Goal: Task Accomplishment & Management: Manage account settings

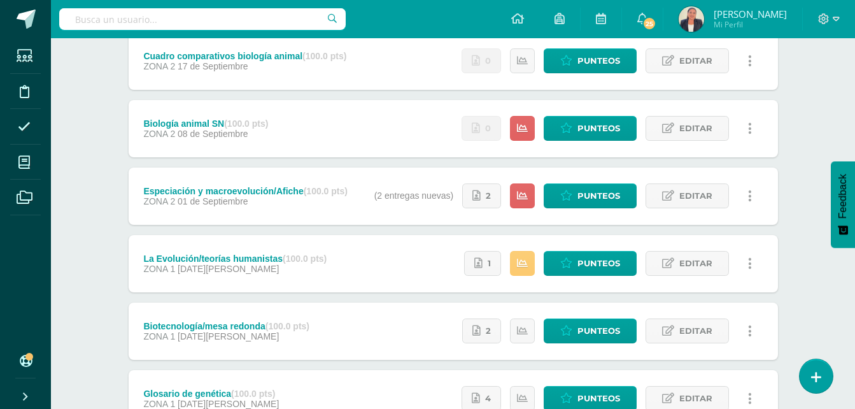
scroll to position [255, 0]
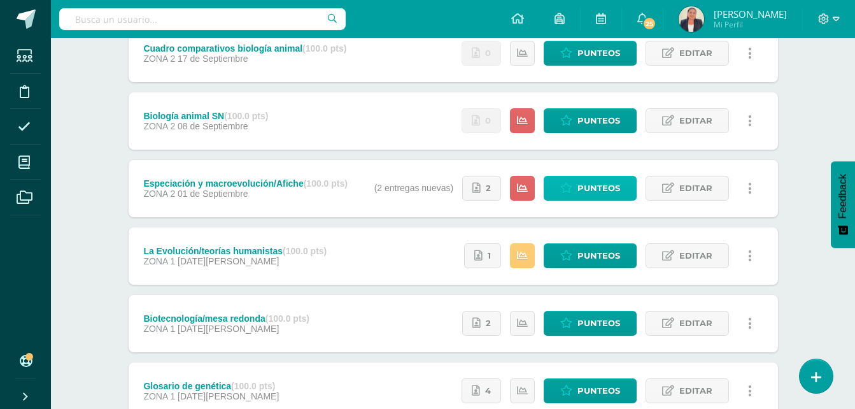
click at [611, 182] on span "Punteos" at bounding box center [599, 188] width 43 height 24
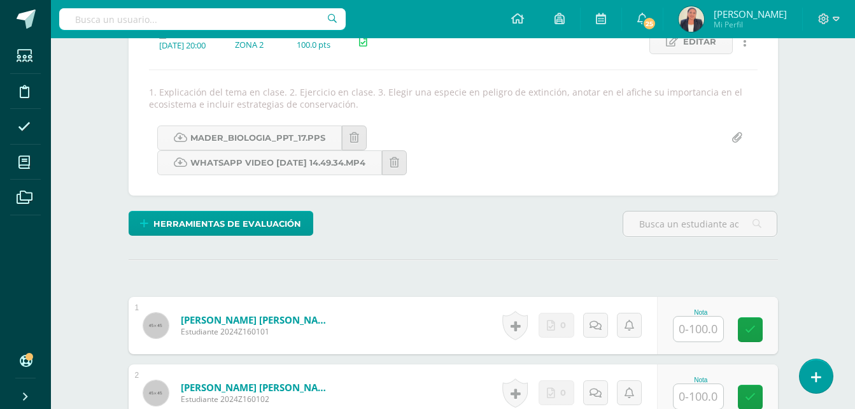
scroll to position [196, 0]
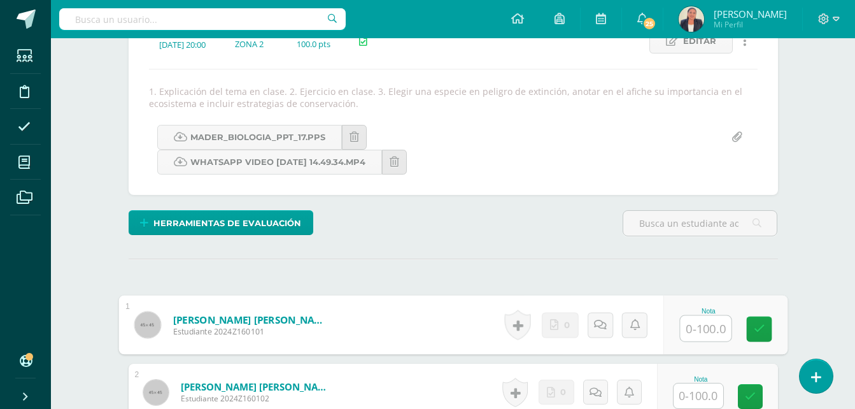
click at [701, 328] on input "text" at bounding box center [705, 328] width 51 height 25
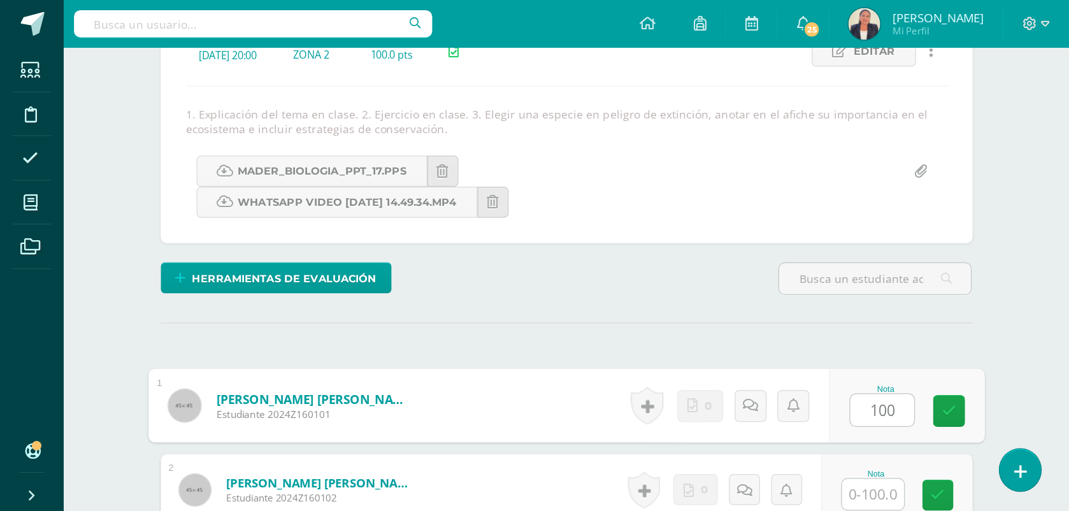
scroll to position [195, 0]
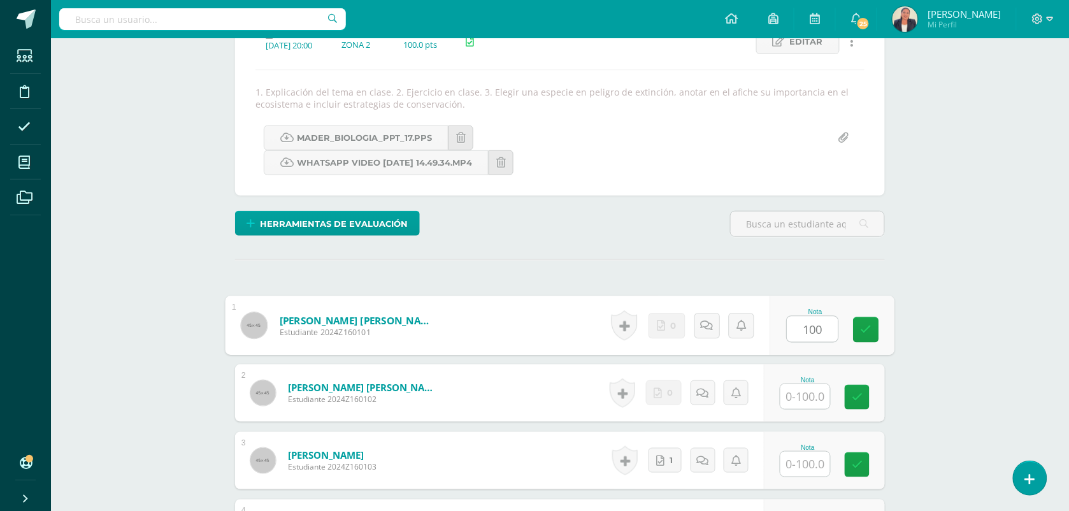
type input "100"
click at [797, 401] on input "text" at bounding box center [805, 396] width 50 height 25
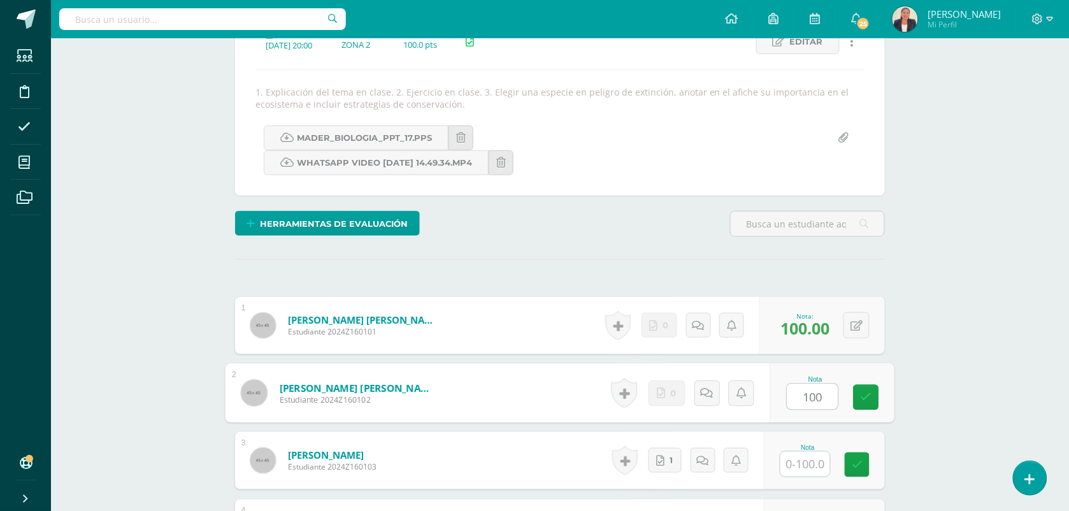
type input "100"
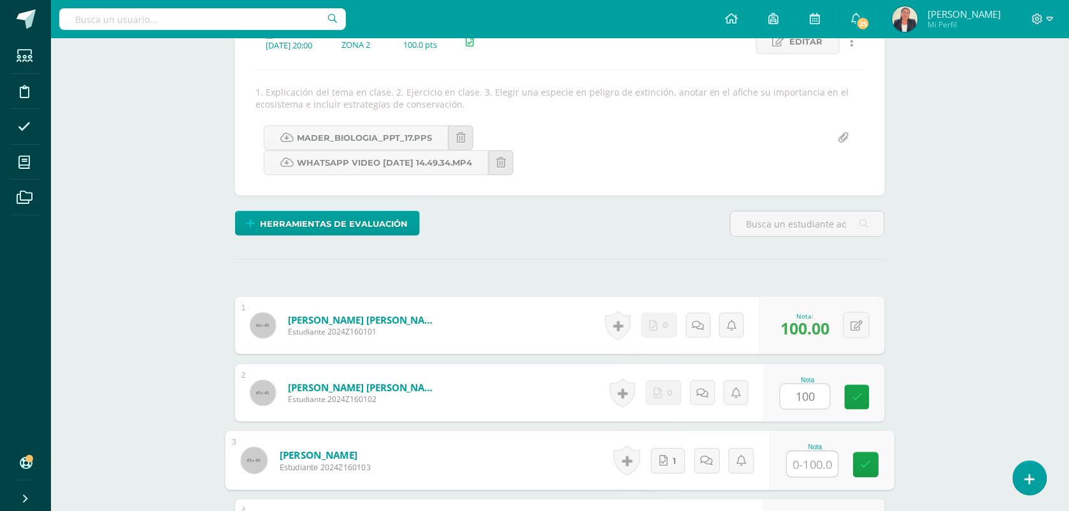
click at [794, 462] on input "text" at bounding box center [812, 464] width 51 height 25
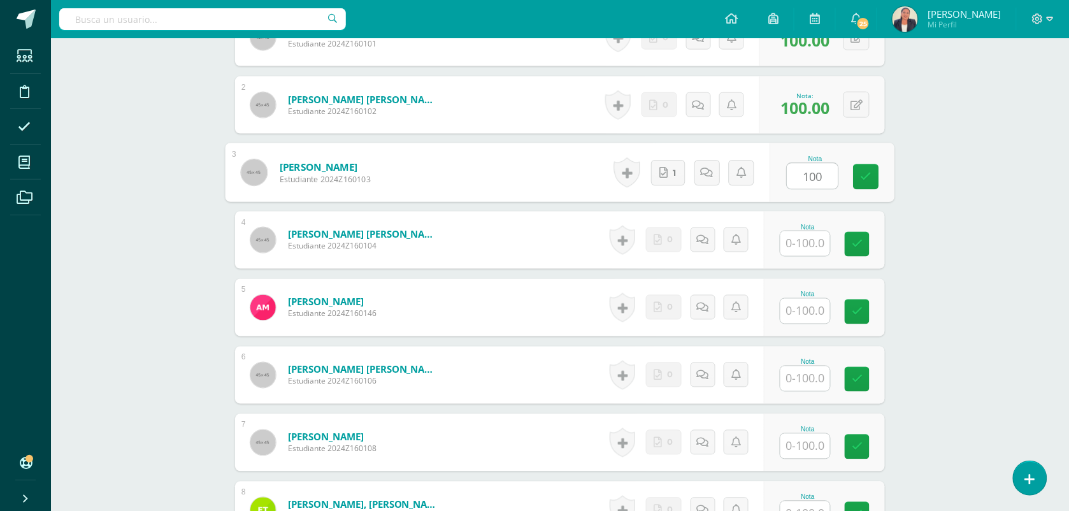
scroll to position [485, 0]
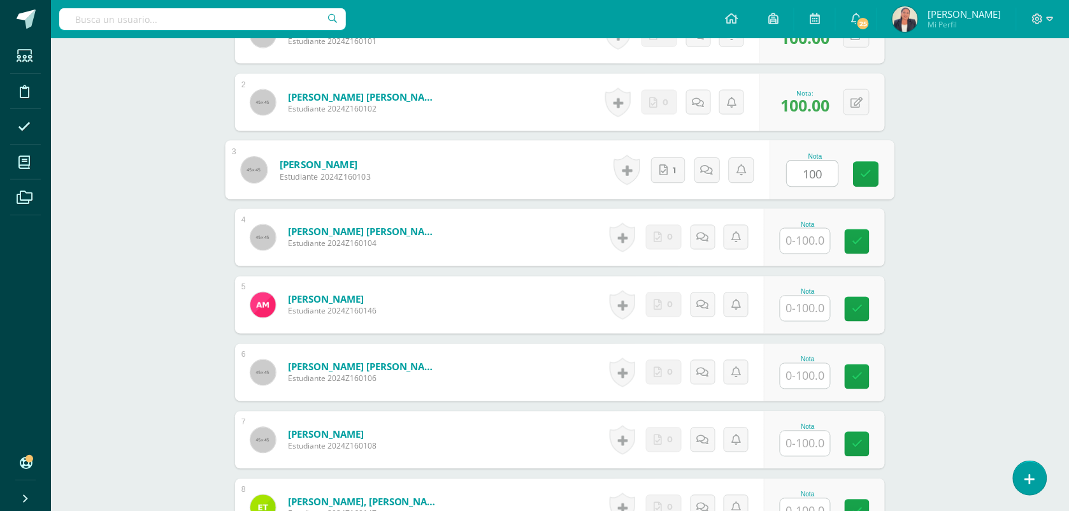
type input "100"
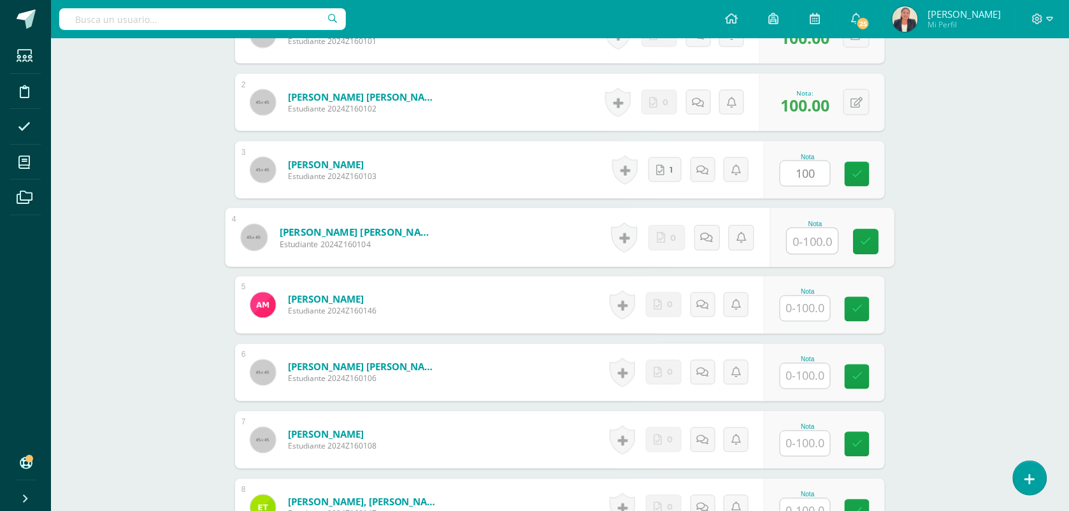
click at [813, 238] on input "text" at bounding box center [812, 241] width 51 height 25
type input "100"
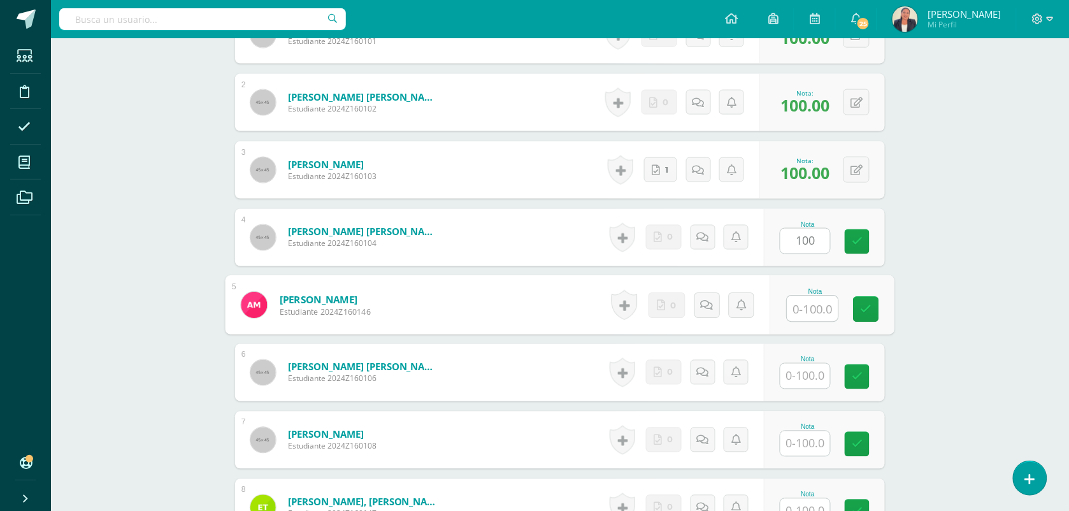
click at [808, 308] on input "text" at bounding box center [812, 308] width 51 height 25
type input "100"
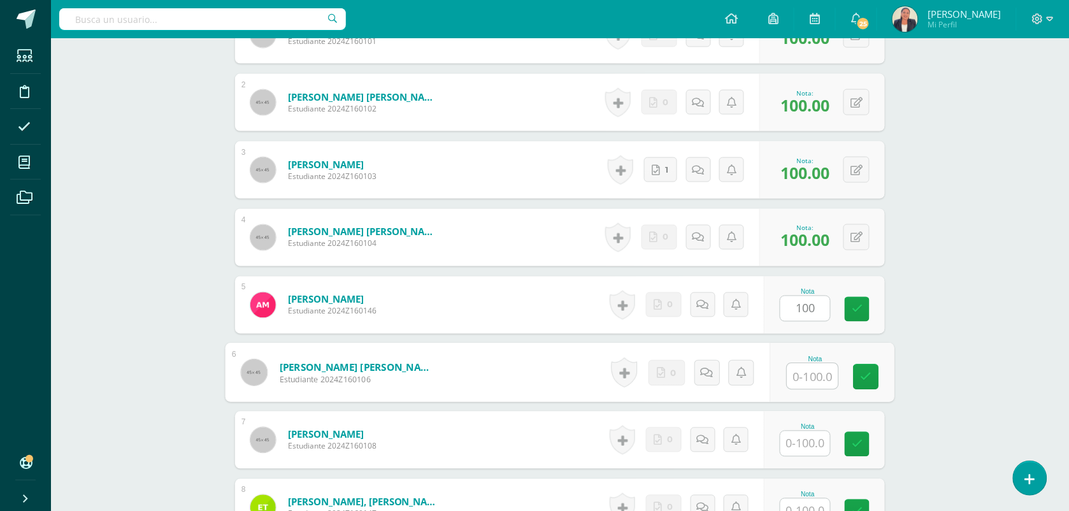
click at [811, 371] on input "text" at bounding box center [812, 376] width 51 height 25
type input "100"
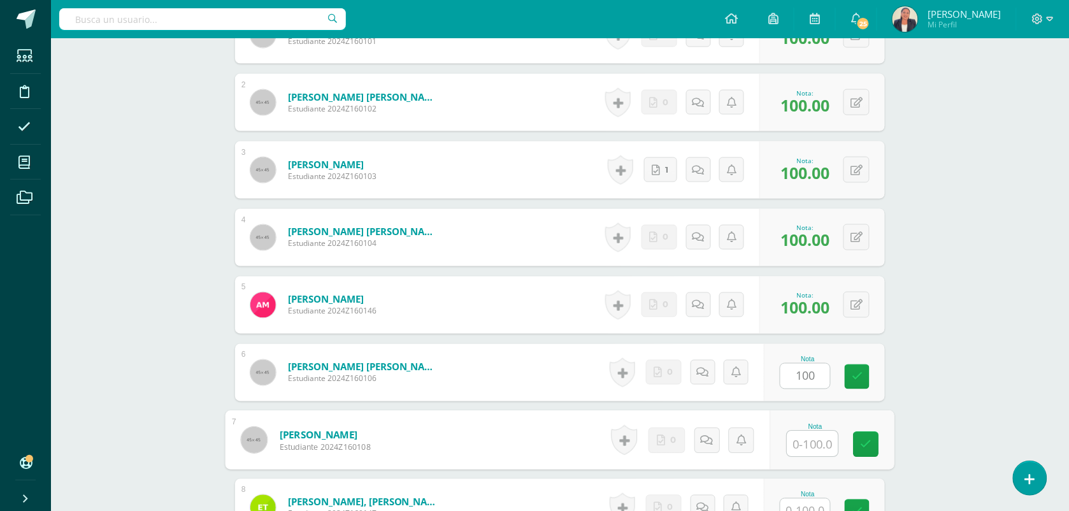
click at [809, 440] on input "text" at bounding box center [812, 443] width 51 height 25
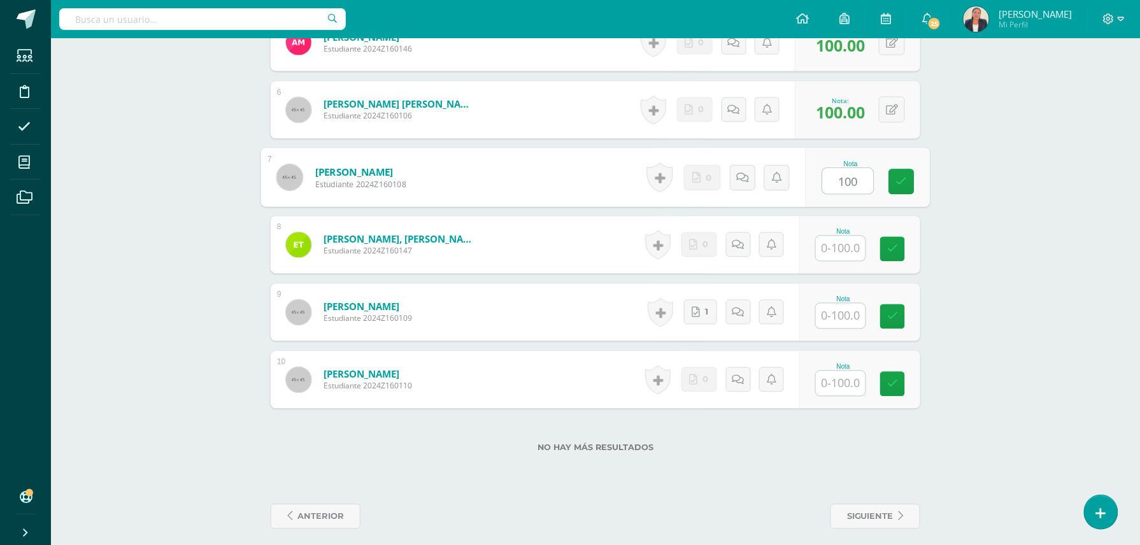
scroll to position [757, 0]
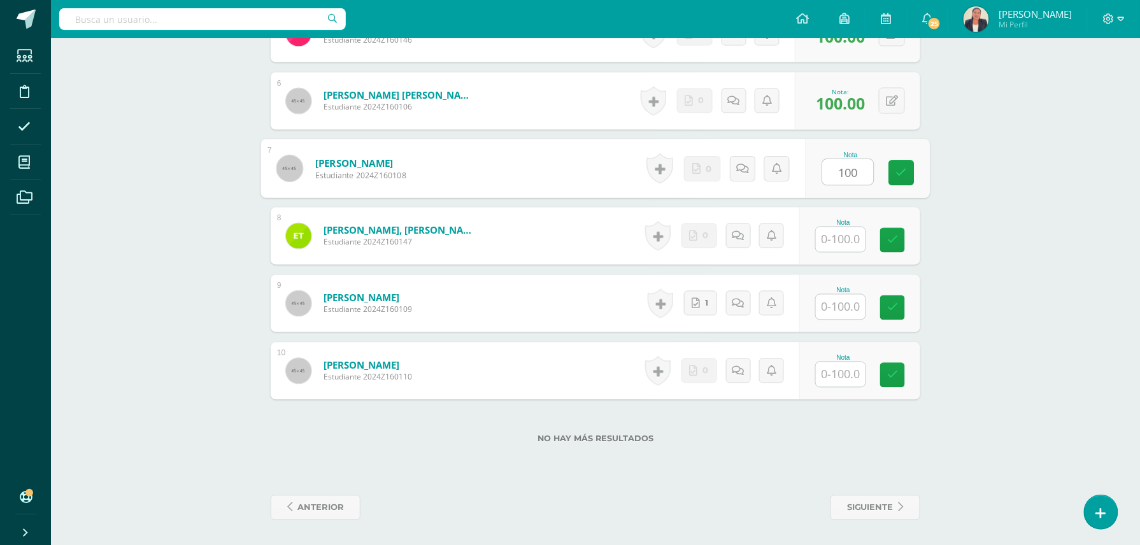
type input "100"
click at [843, 236] on input "text" at bounding box center [848, 239] width 51 height 25
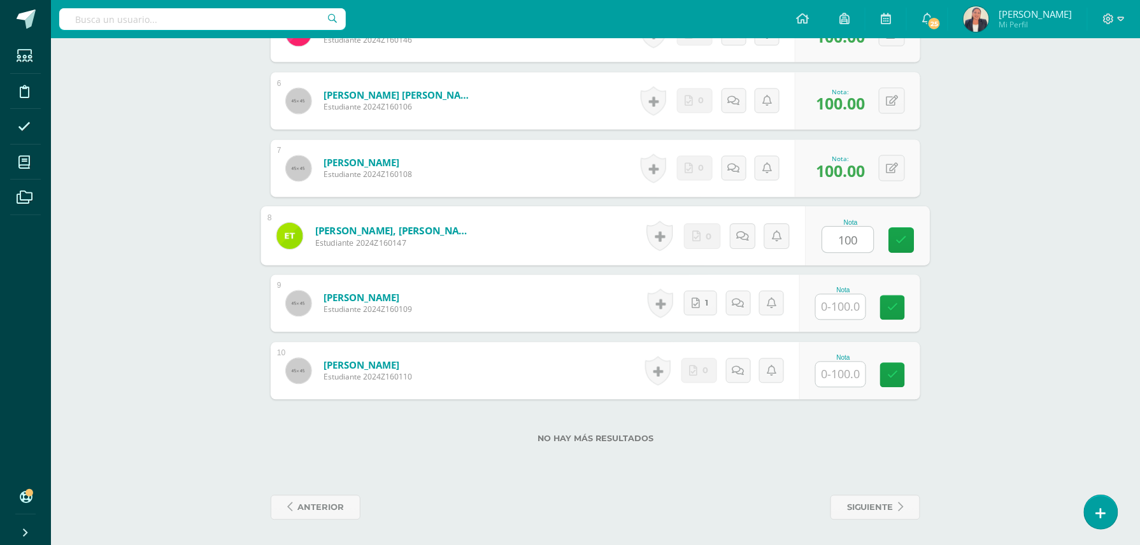
type input "100"
click at [846, 308] on input "text" at bounding box center [848, 307] width 51 height 25
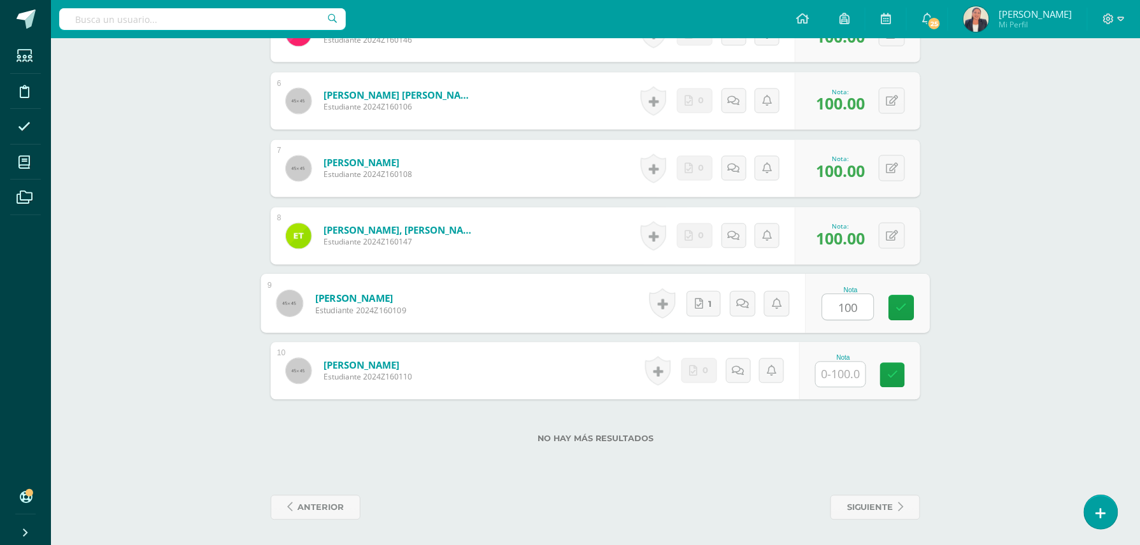
type input "100"
click at [839, 381] on input "text" at bounding box center [848, 374] width 51 height 25
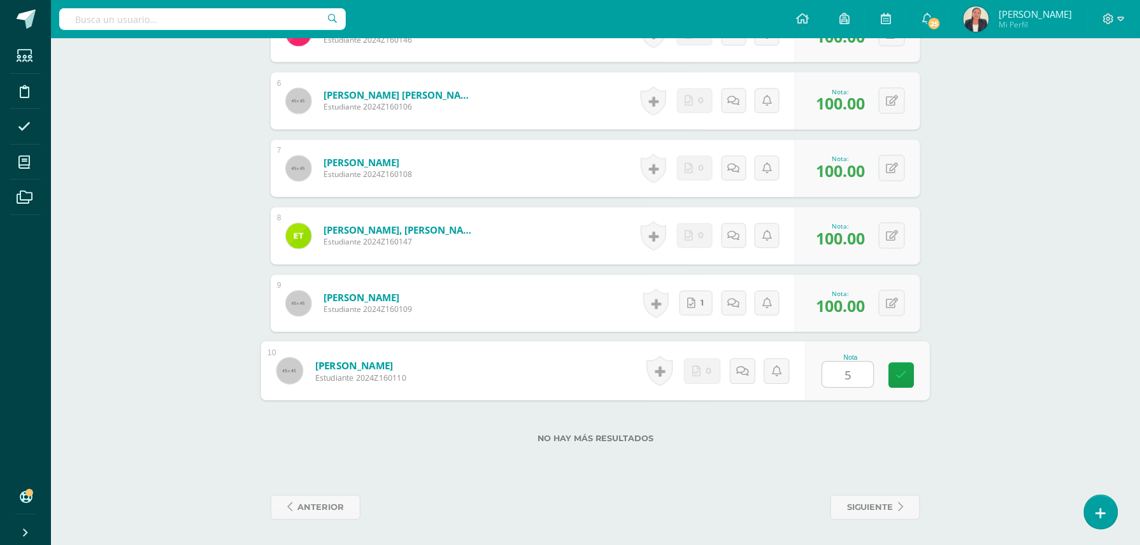
type input "50"
click at [893, 378] on link at bounding box center [901, 375] width 25 height 25
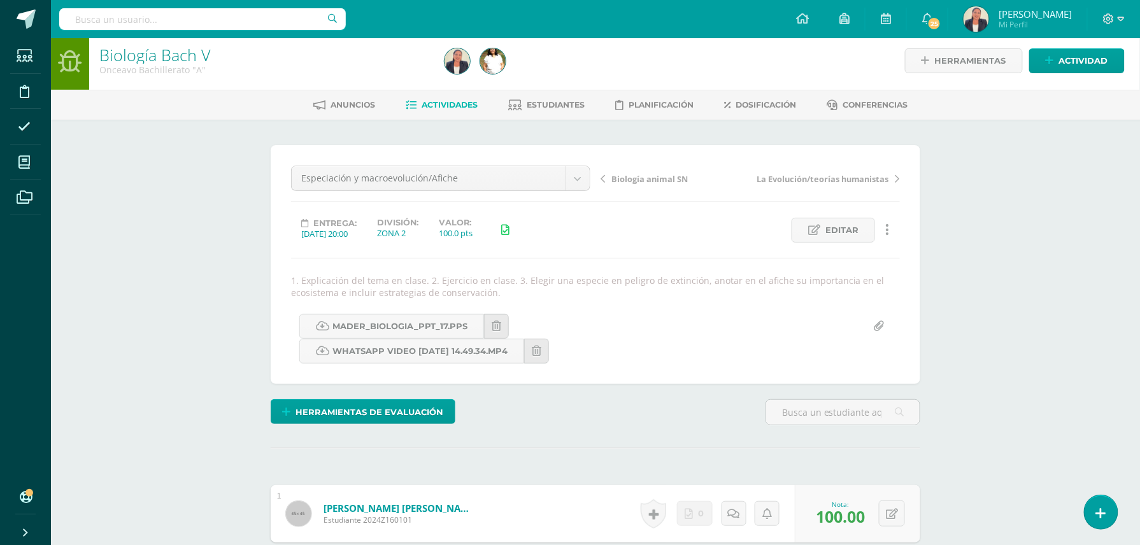
scroll to position [0, 0]
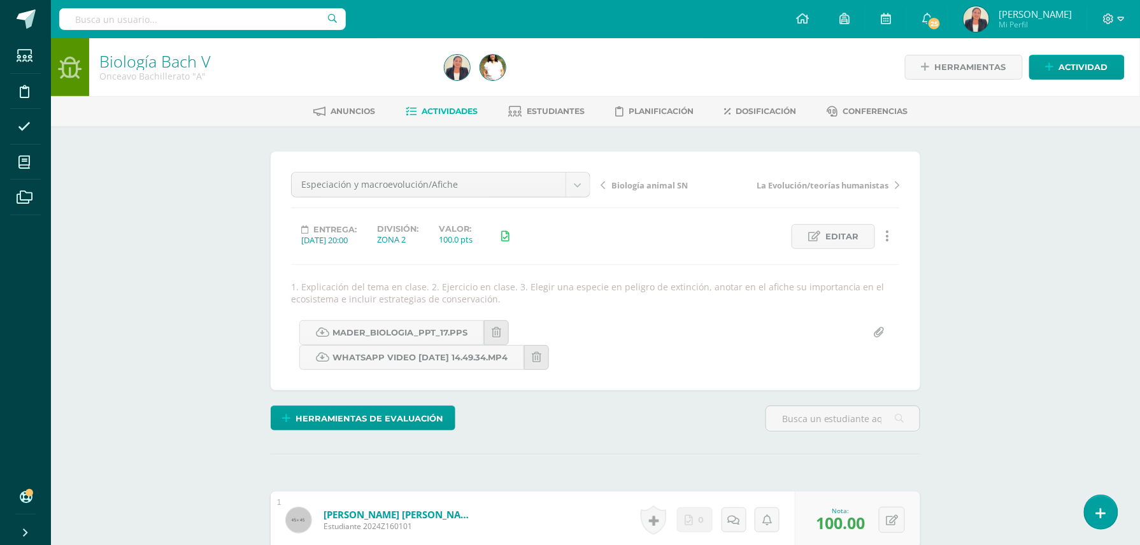
click at [895, 185] on icon at bounding box center [897, 185] width 4 height 9
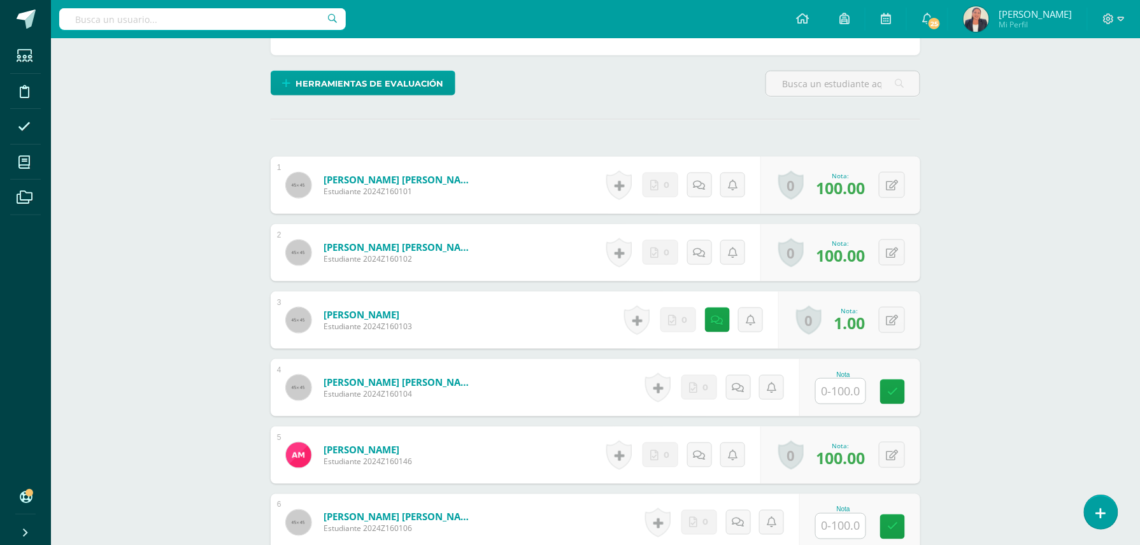
scroll to position [390, 0]
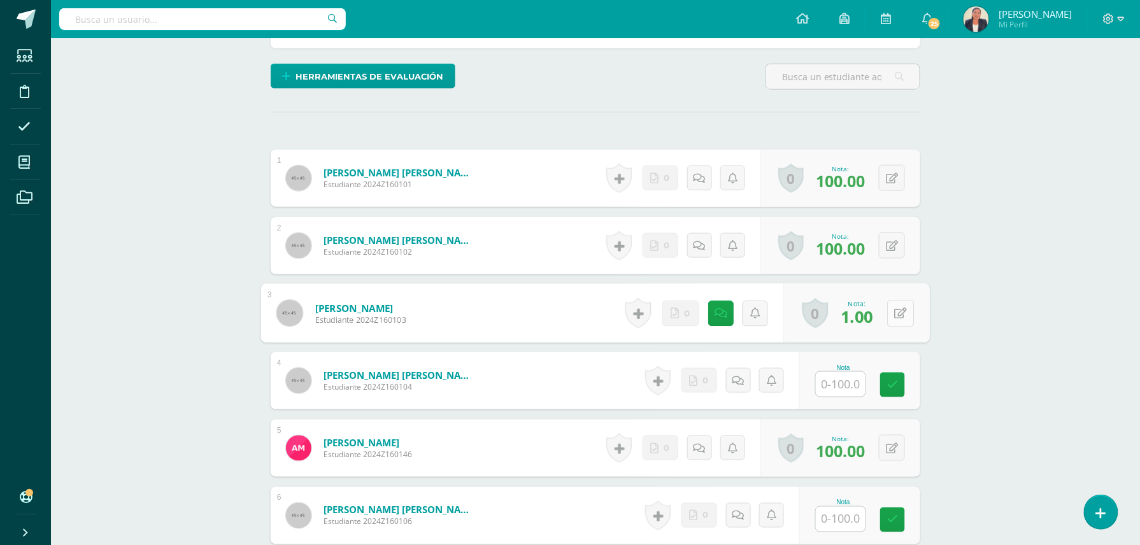
click at [889, 302] on button at bounding box center [900, 313] width 27 height 27
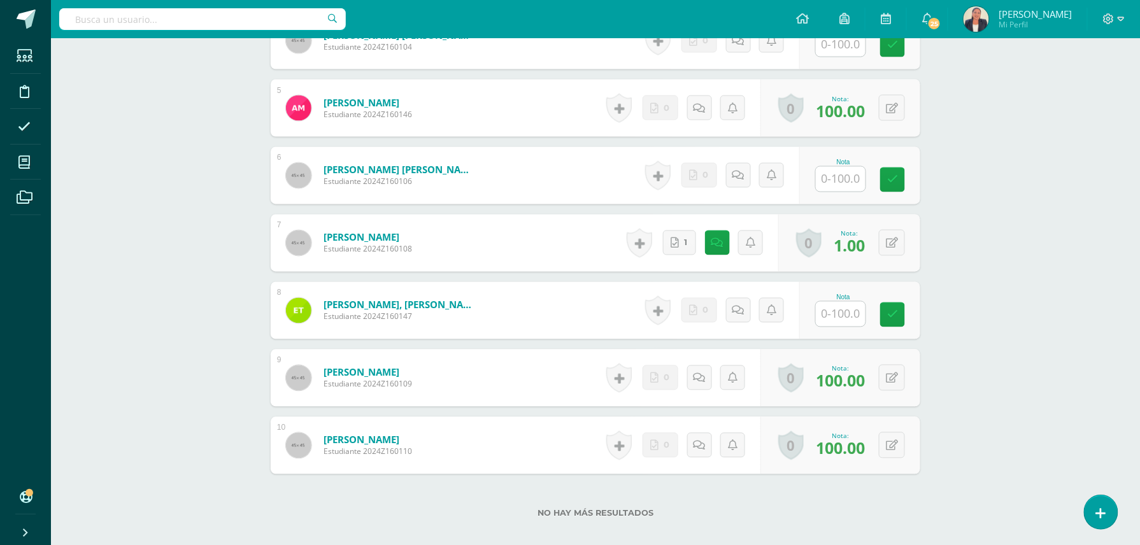
scroll to position [741, 0]
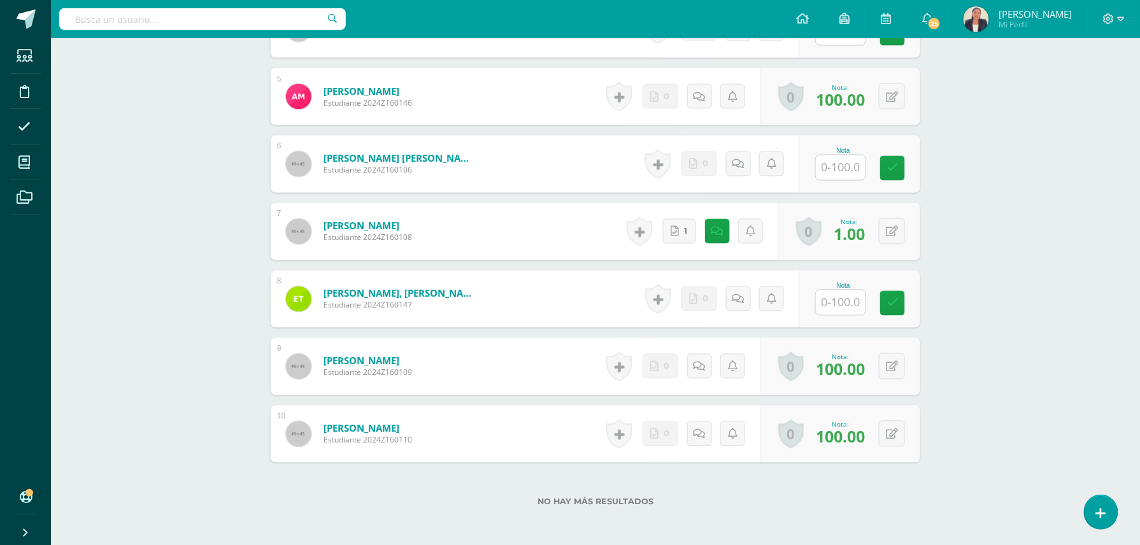
type input "100"
click at [834, 290] on input "text" at bounding box center [848, 302] width 51 height 25
type input "100"
click at [890, 224] on button at bounding box center [900, 231] width 27 height 27
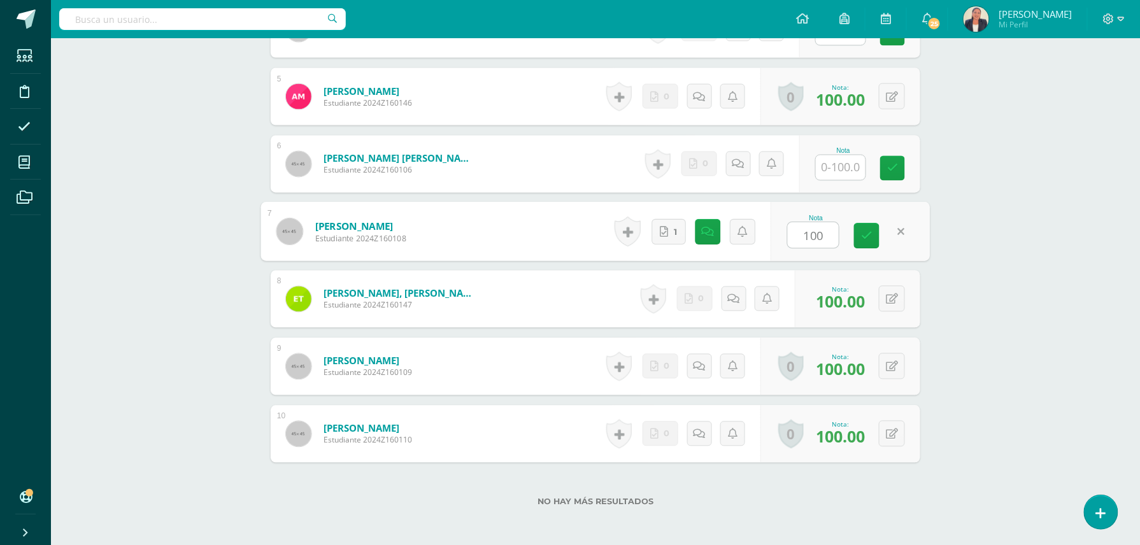
type input "100"
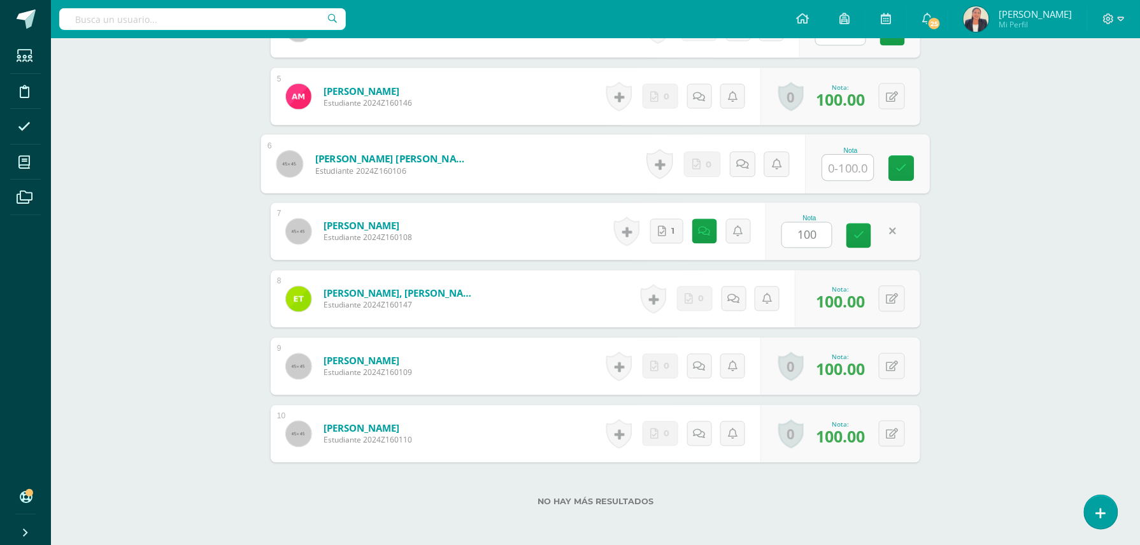
click at [831, 155] on input "text" at bounding box center [848, 167] width 51 height 25
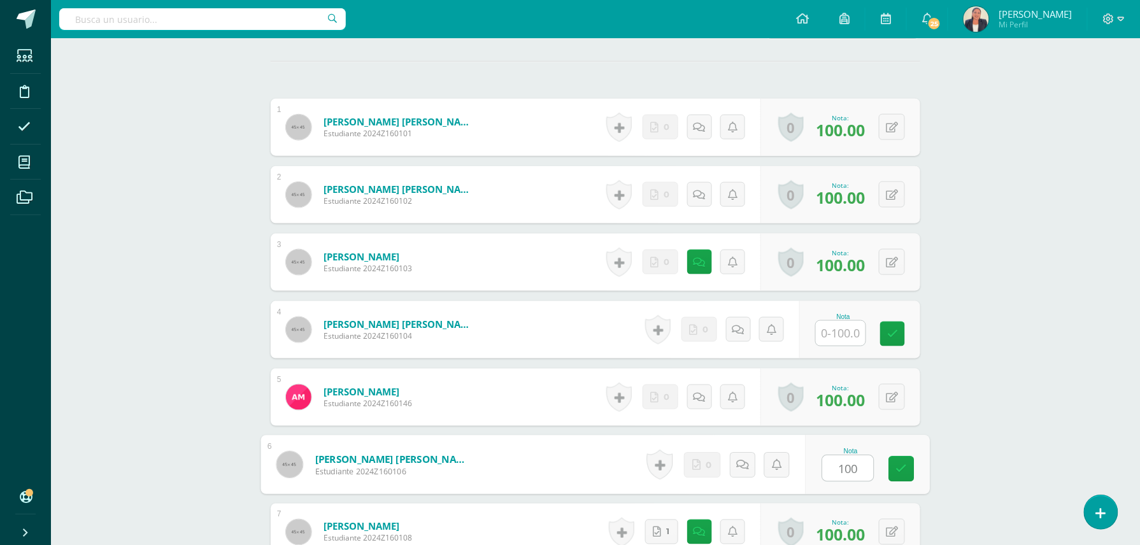
scroll to position [434, 0]
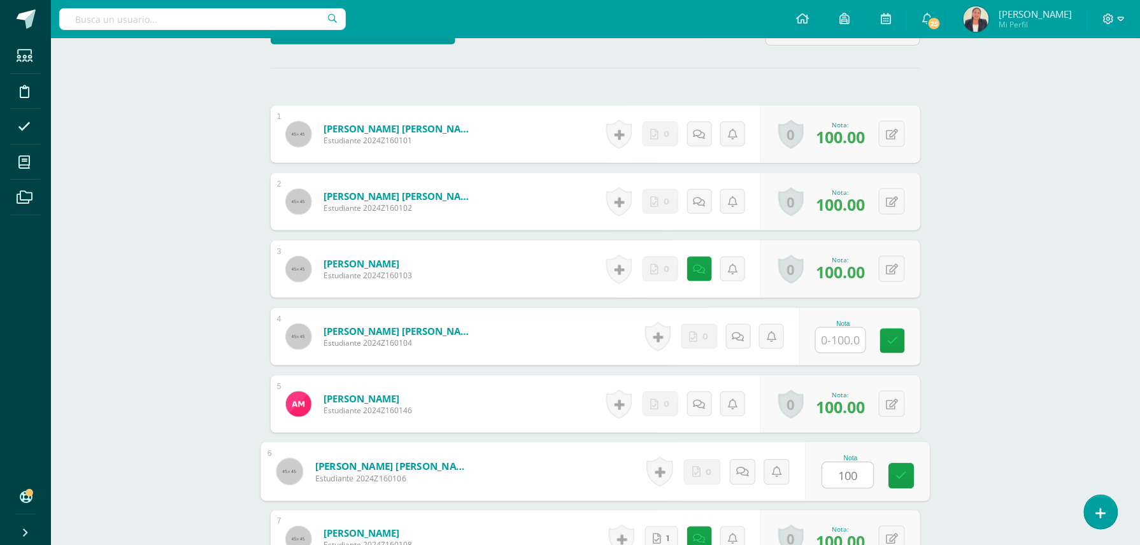
type input "100"
click at [852, 328] on input "text" at bounding box center [848, 340] width 51 height 25
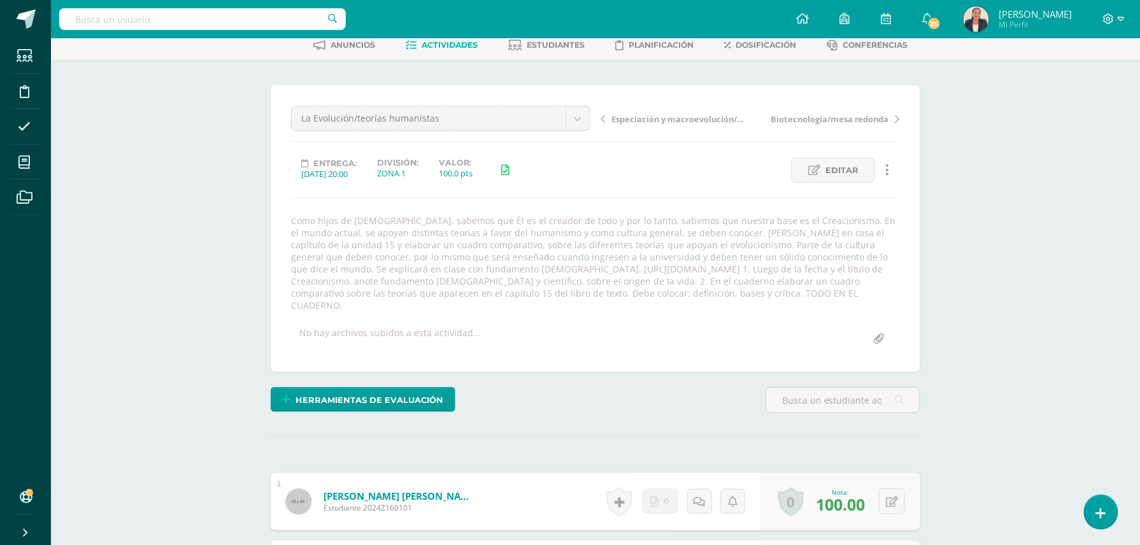
scroll to position [0, 0]
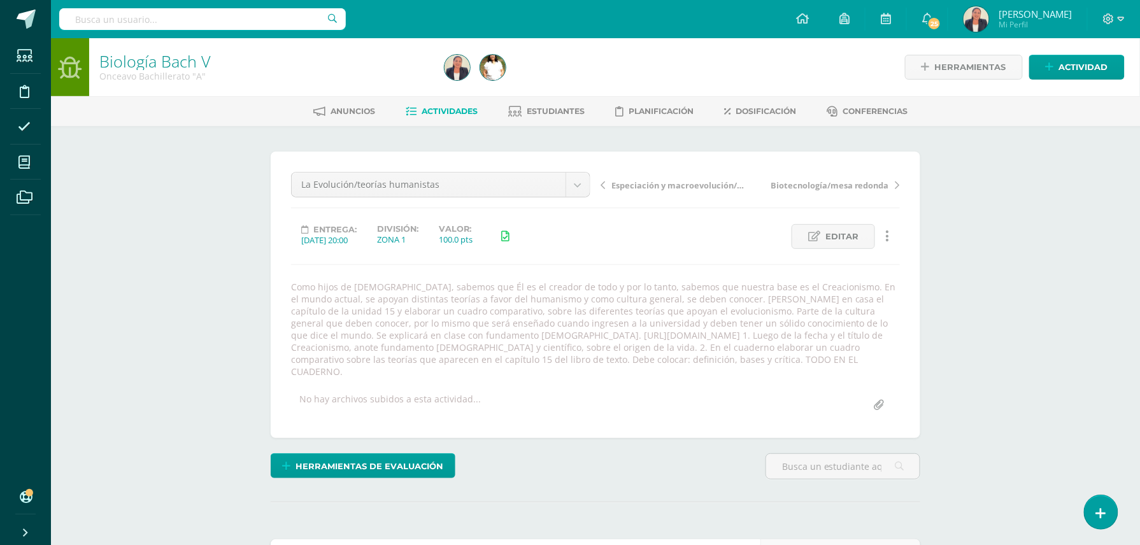
type input "100"
click at [442, 108] on span "Actividades" at bounding box center [450, 111] width 56 height 10
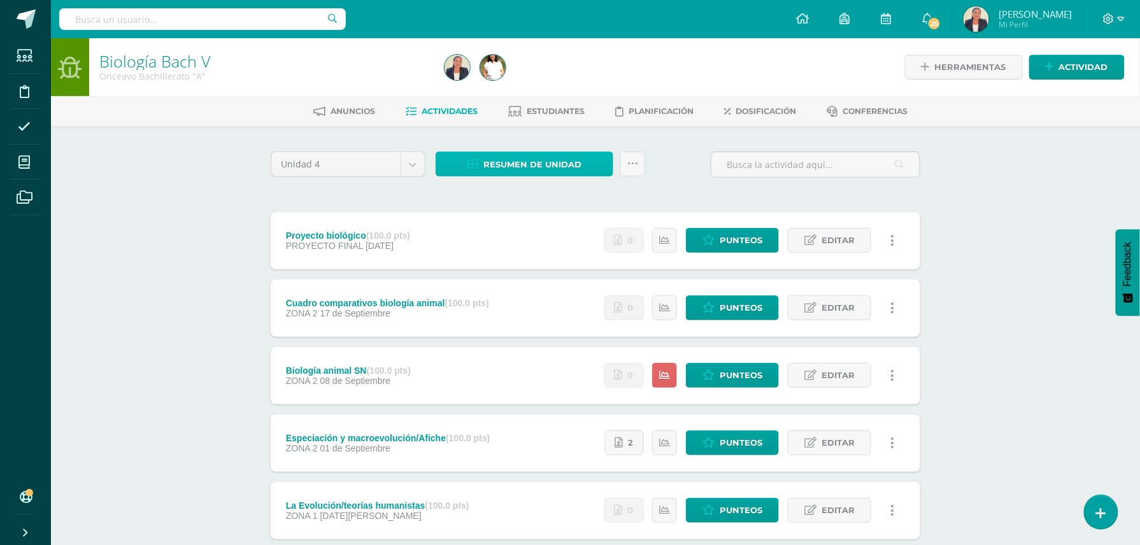
click at [560, 160] on span "Resumen de unidad" at bounding box center [532, 165] width 98 height 24
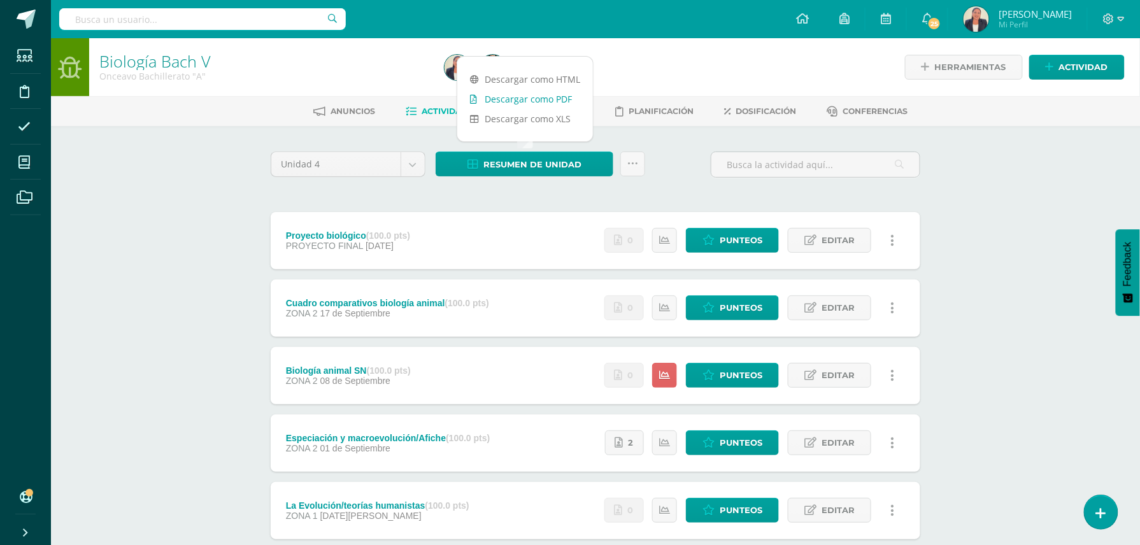
click at [543, 100] on link "Descargar como PDF" at bounding box center [525, 99] width 136 height 20
click at [816, 372] on icon at bounding box center [810, 375] width 12 height 11
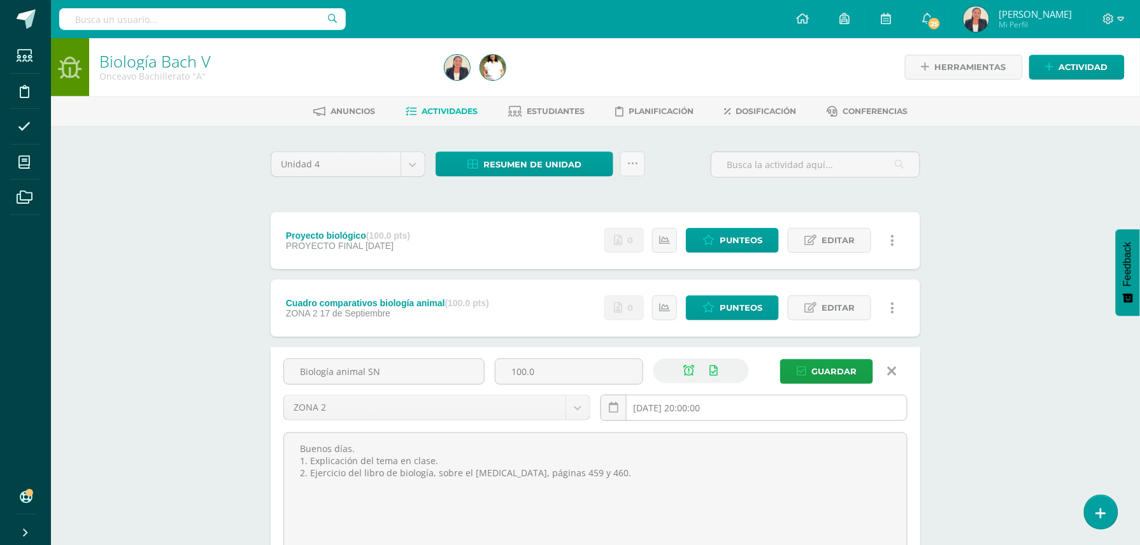
click at [730, 408] on input "2025-09-08 20:00:00" at bounding box center [754, 407] width 306 height 25
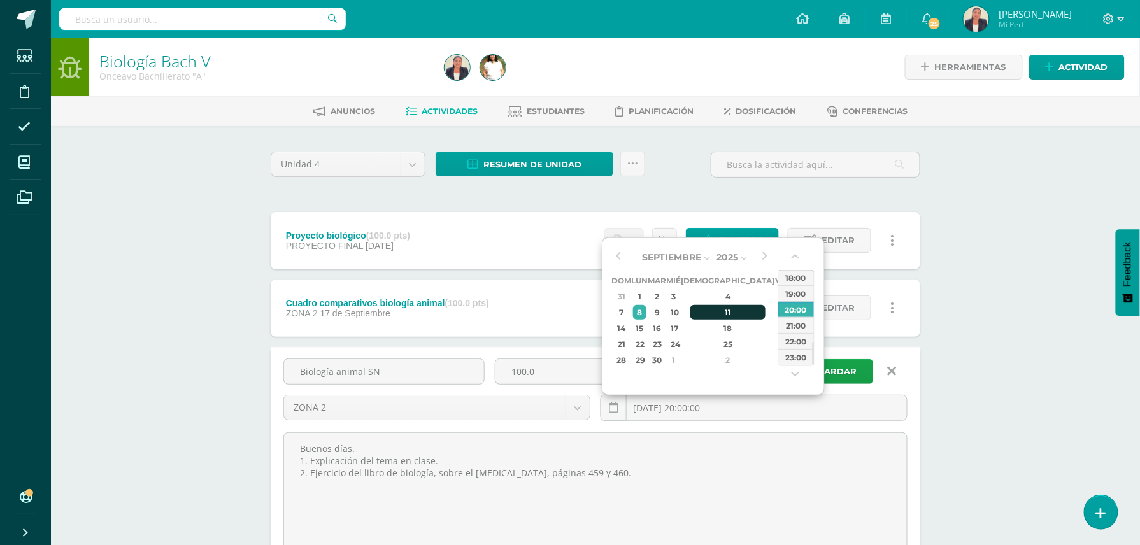
click at [716, 311] on div "11" at bounding box center [727, 312] width 75 height 15
type input "2025-09-11 20:00"
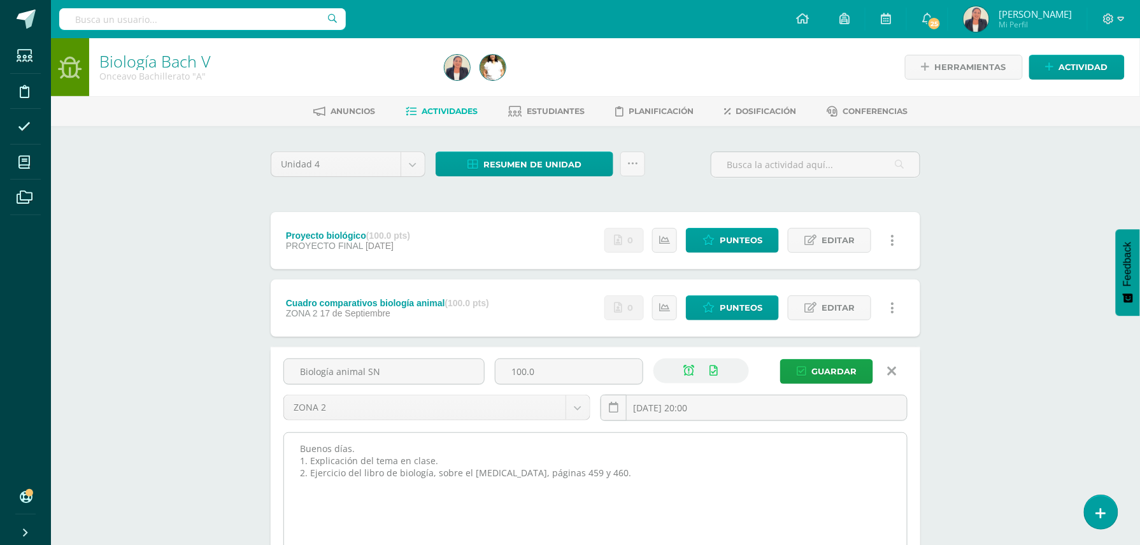
click at [743, 481] on textarea "Buenos días. 1. Explicación del tema en clase. 2. Ejercicio del libro de biolog…" at bounding box center [595, 503] width 623 height 140
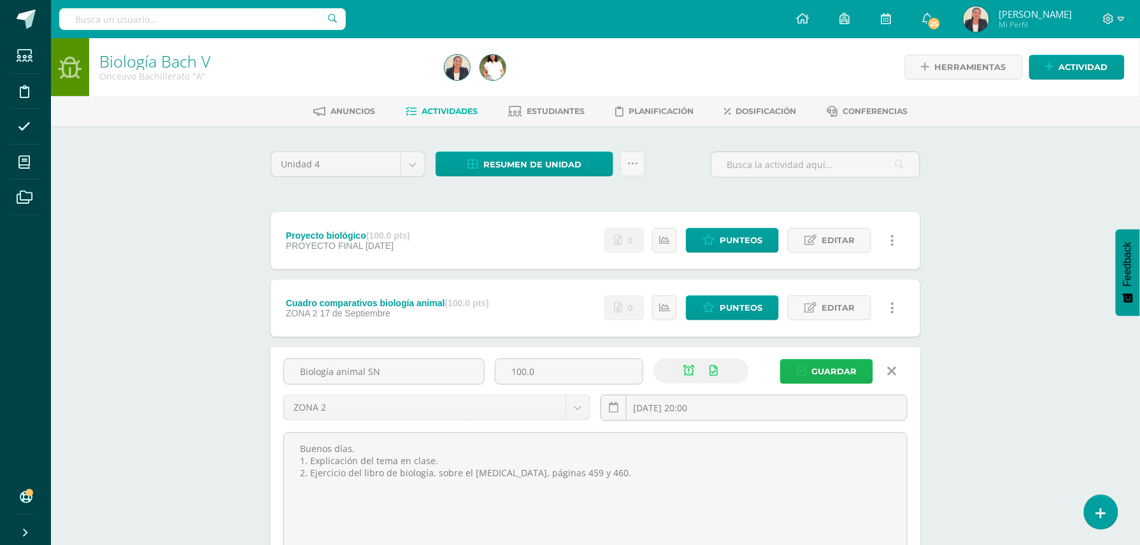
click at [832, 362] on span "Guardar" at bounding box center [833, 372] width 45 height 24
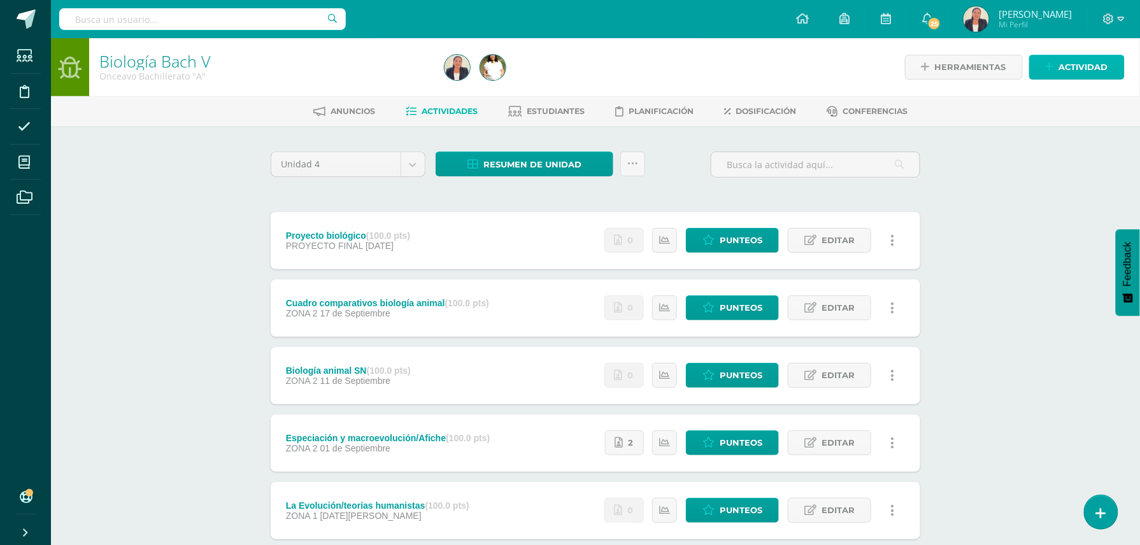
click at [1076, 62] on span "Actividad" at bounding box center [1083, 67] width 49 height 24
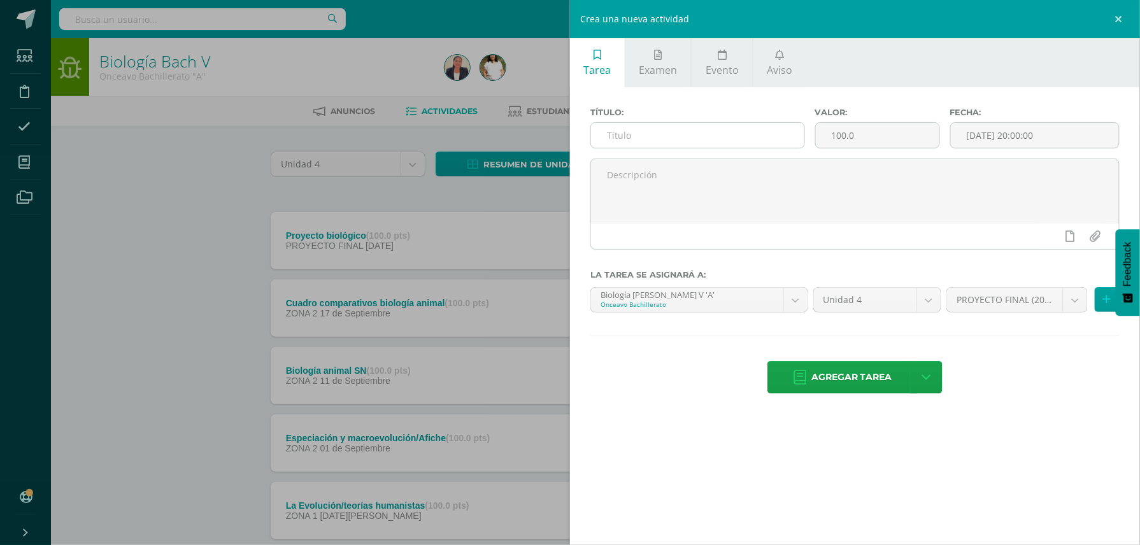
click at [691, 135] on input "text" at bounding box center [697, 135] width 213 height 25
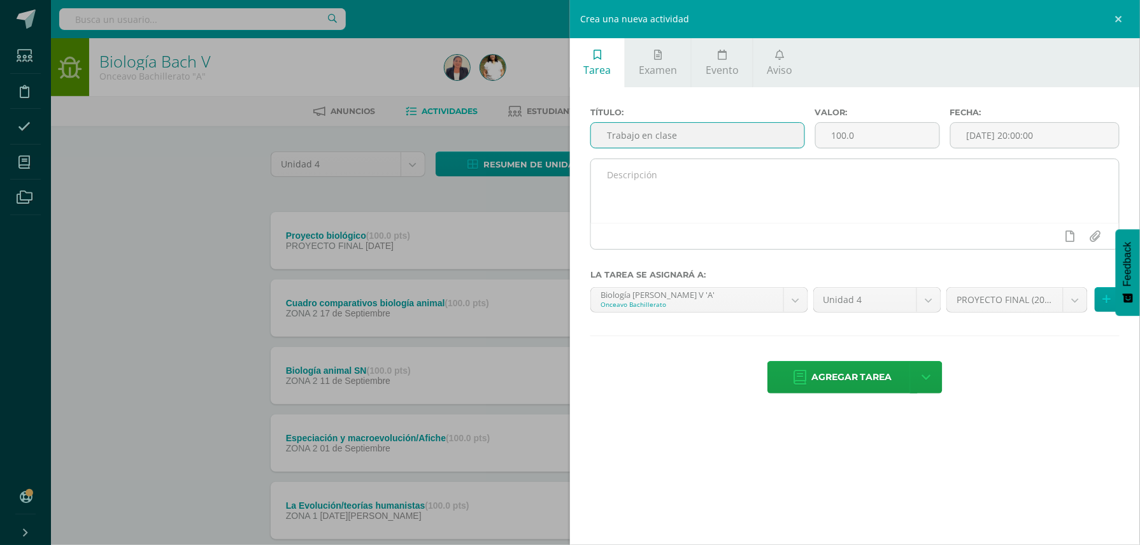
type input "Trabajo en clase"
click at [762, 186] on textarea at bounding box center [855, 191] width 528 height 64
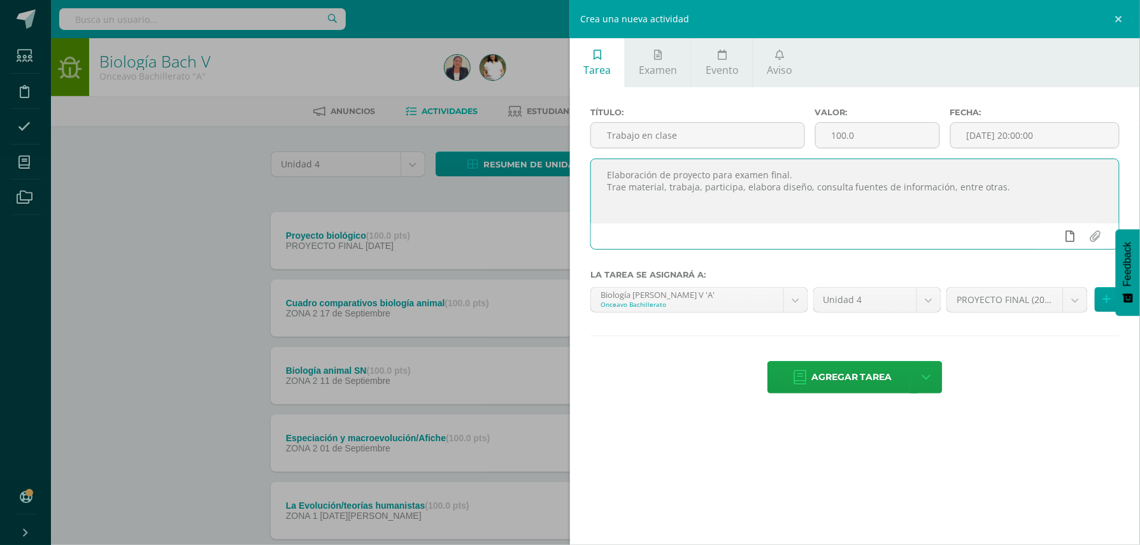
type textarea "Elaboración de proyecto para examen final. Trae material, trabaja, participa, e…"
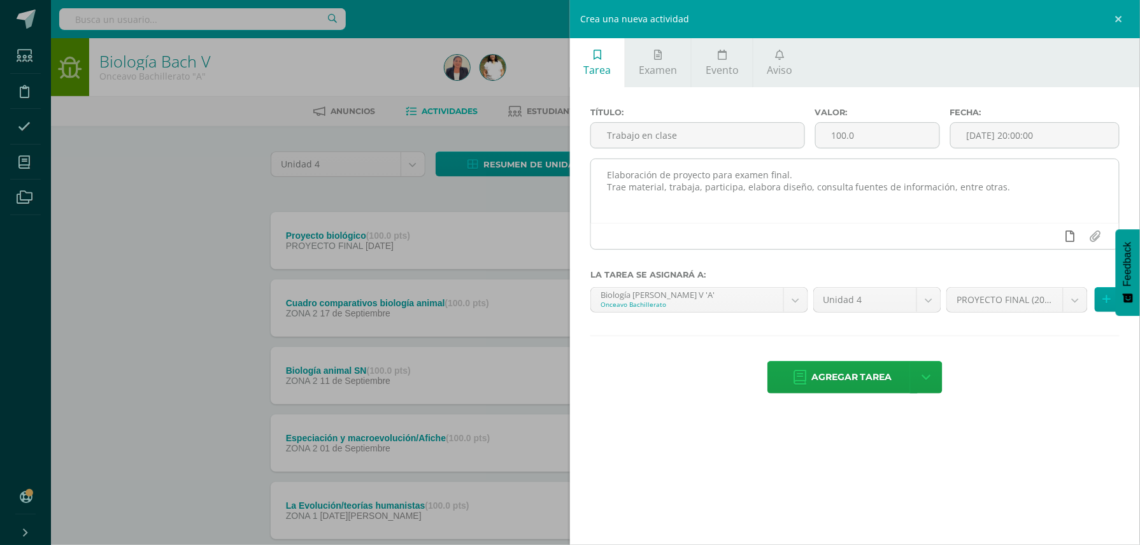
click at [1072, 237] on icon at bounding box center [1070, 236] width 9 height 11
click at [1046, 238] on icon at bounding box center [1045, 236] width 11 height 11
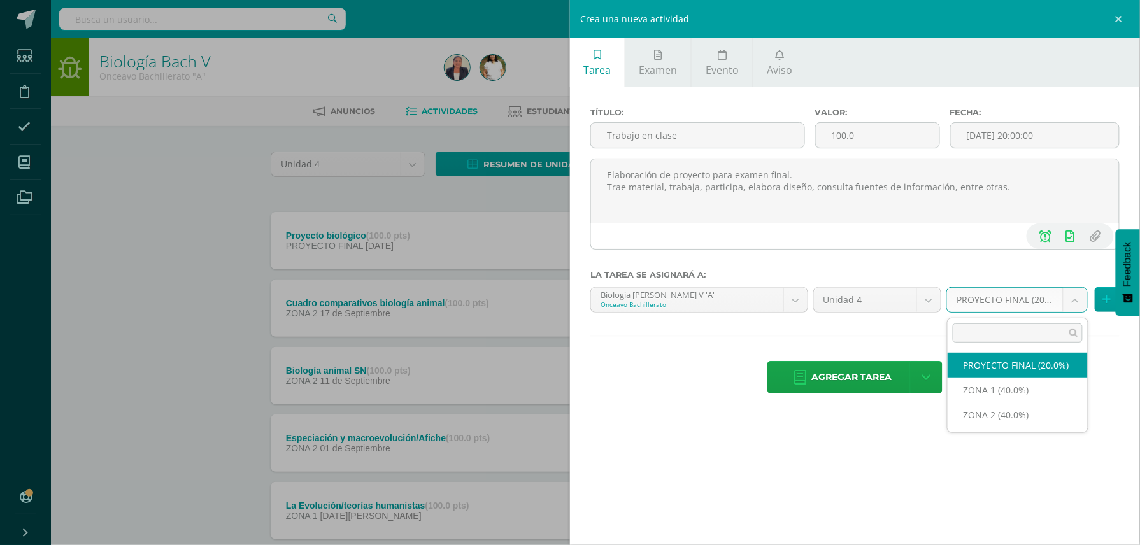
click at [1071, 301] on body "La tarea Biología animal SN fue editada exitosamente. Estudiantes Disciplina As…" at bounding box center [570, 413] width 1140 height 827
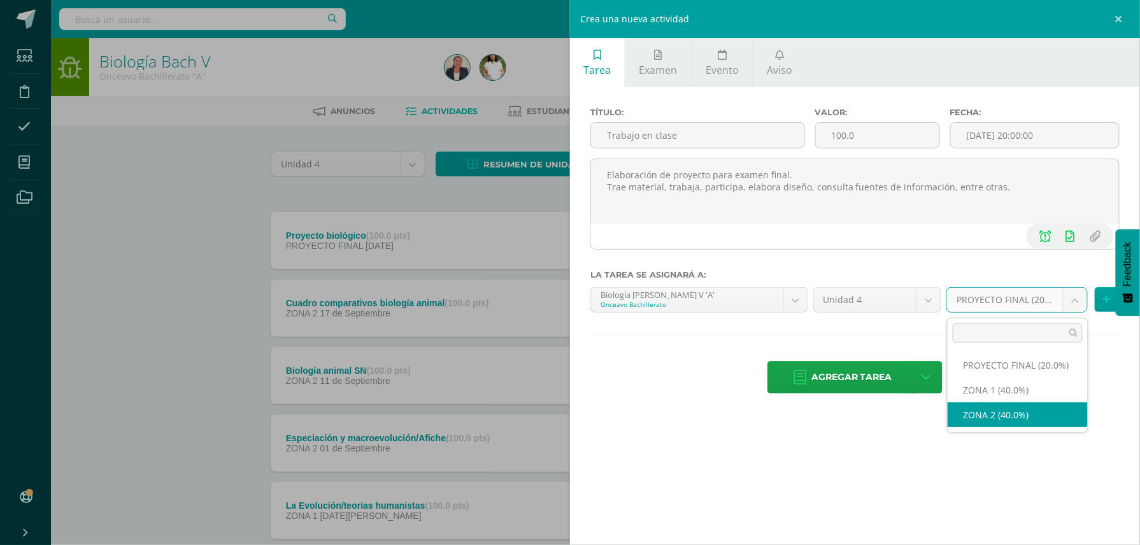
select select "29314"
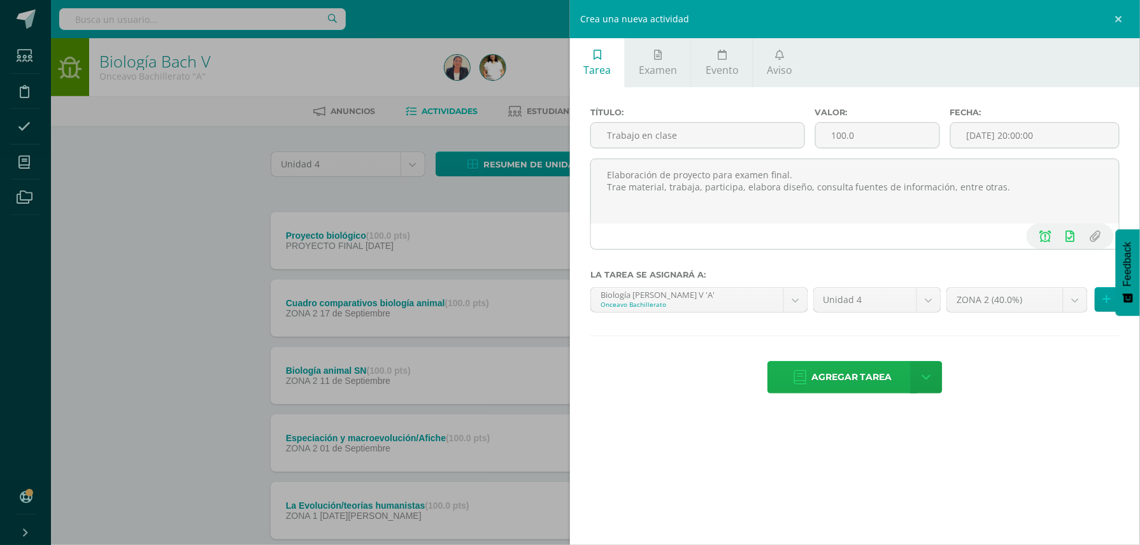
click at [865, 382] on span "Agregar tarea" at bounding box center [851, 377] width 81 height 31
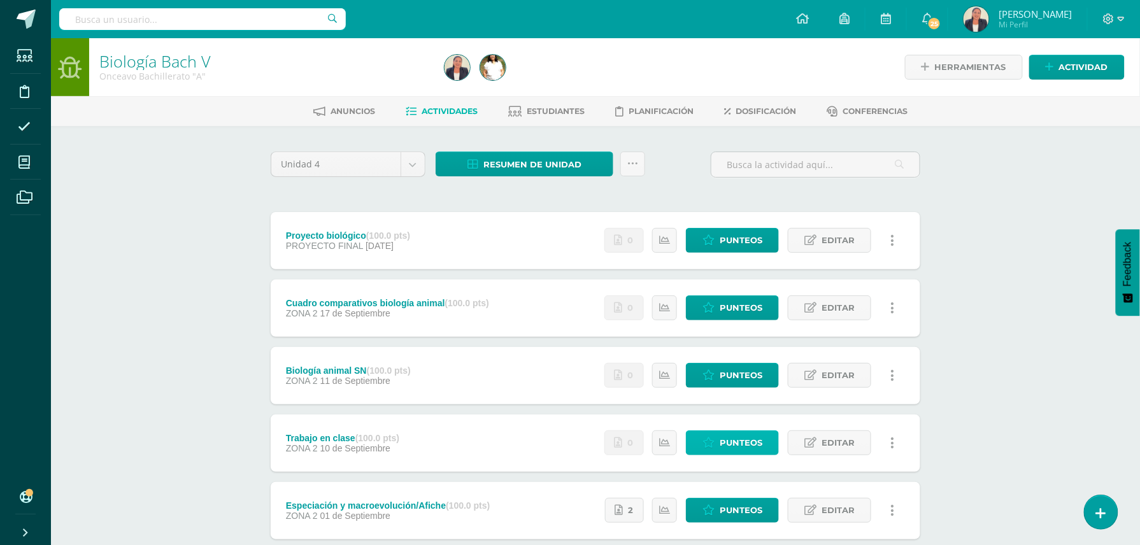
click at [746, 444] on span "Punteos" at bounding box center [741, 443] width 43 height 24
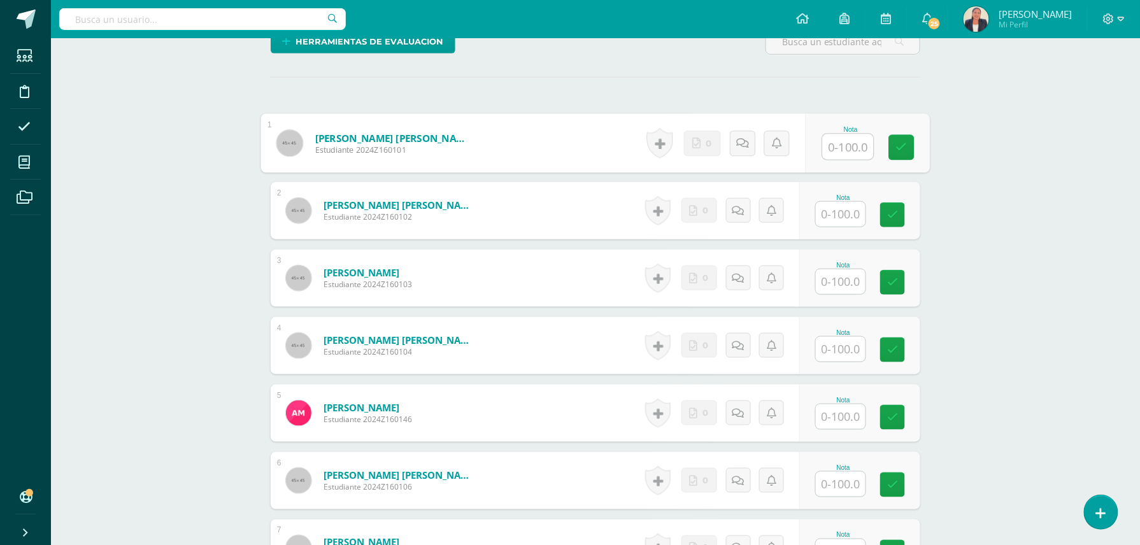
click at [851, 146] on input "text" at bounding box center [848, 146] width 51 height 25
type input "100"
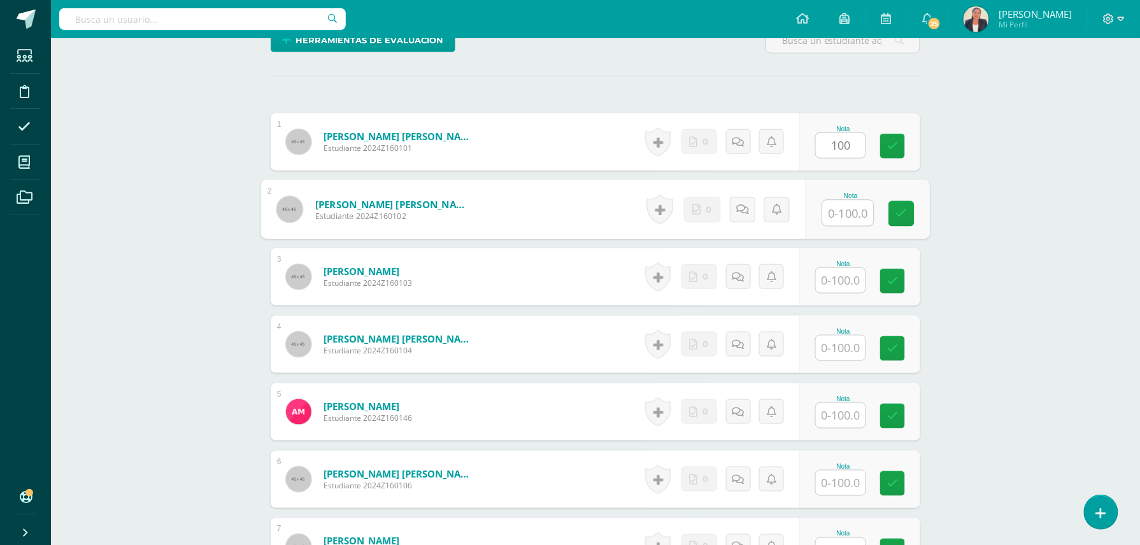
click at [844, 218] on input "text" at bounding box center [848, 213] width 51 height 25
type input "100"
click at [851, 283] on input "text" at bounding box center [841, 280] width 50 height 25
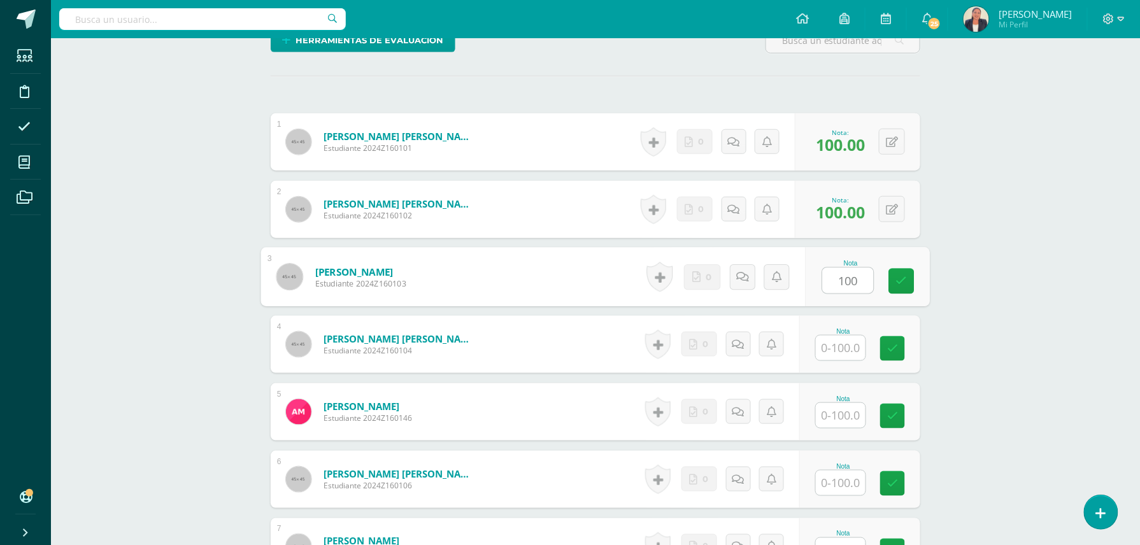
type input "100"
click at [846, 352] on input "text" at bounding box center [848, 348] width 51 height 25
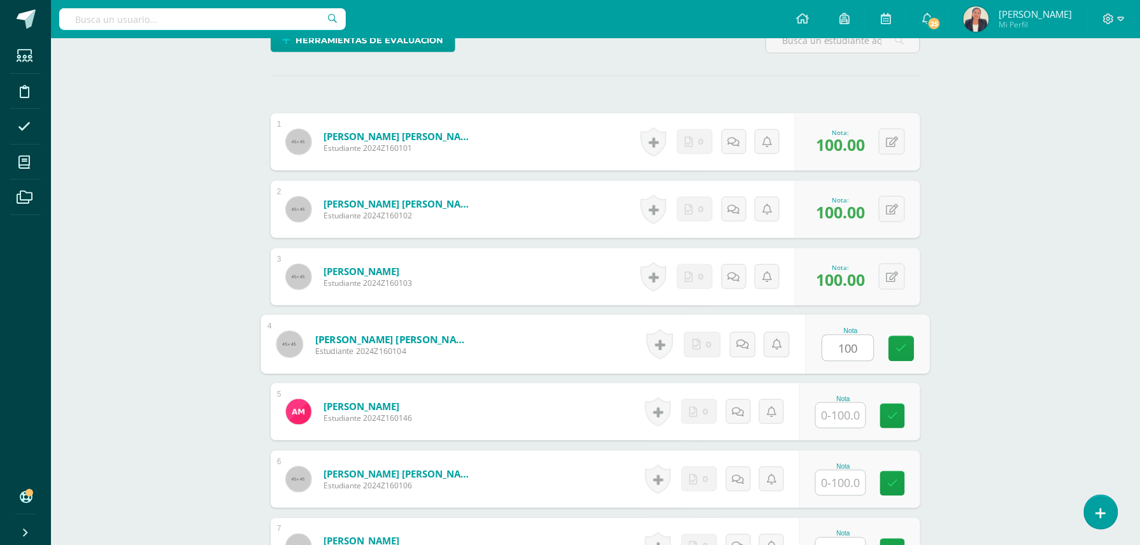
type input "100"
click at [844, 418] on input "text" at bounding box center [841, 415] width 50 height 25
type input "100"
drag, startPoint x: 841, startPoint y: 480, endPoint x: 858, endPoint y: 492, distance: 21.0
click at [858, 492] on div "Nota" at bounding box center [843, 479] width 56 height 33
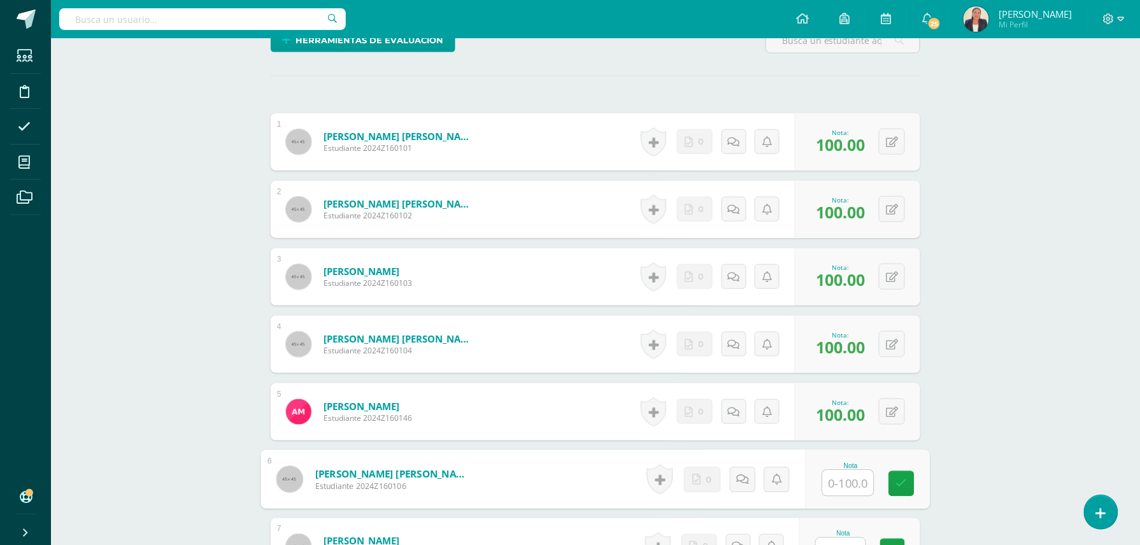
click at [849, 489] on input "text" at bounding box center [848, 483] width 51 height 25
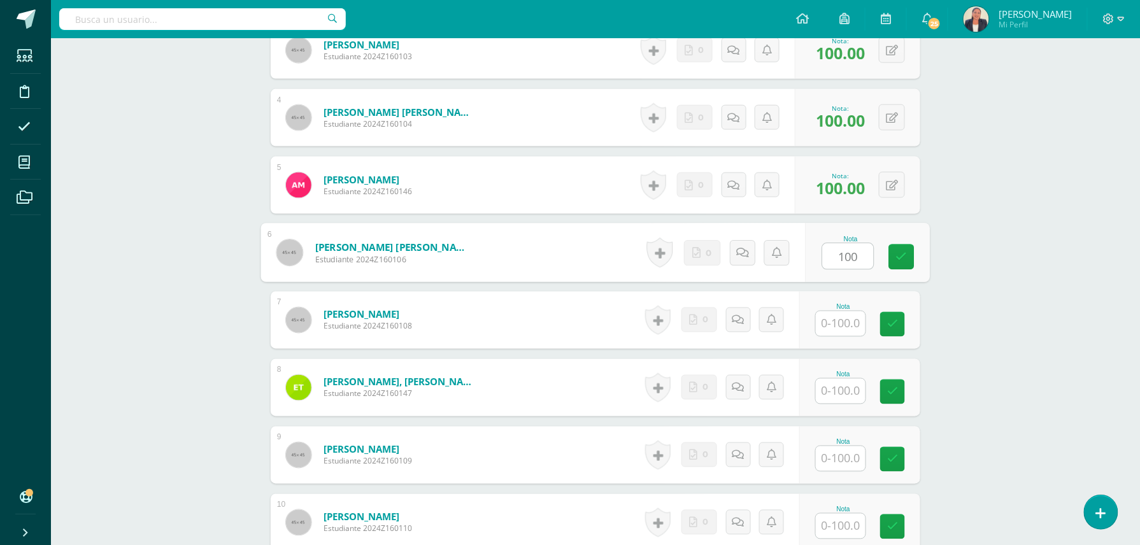
scroll to position [596, 0]
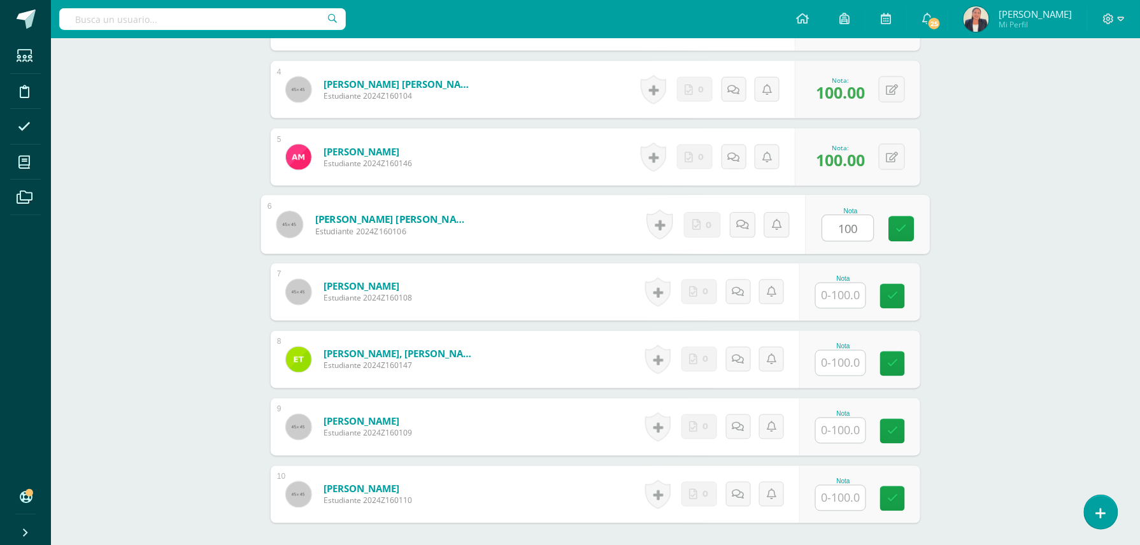
type input "100"
click at [843, 296] on input "text" at bounding box center [848, 295] width 51 height 25
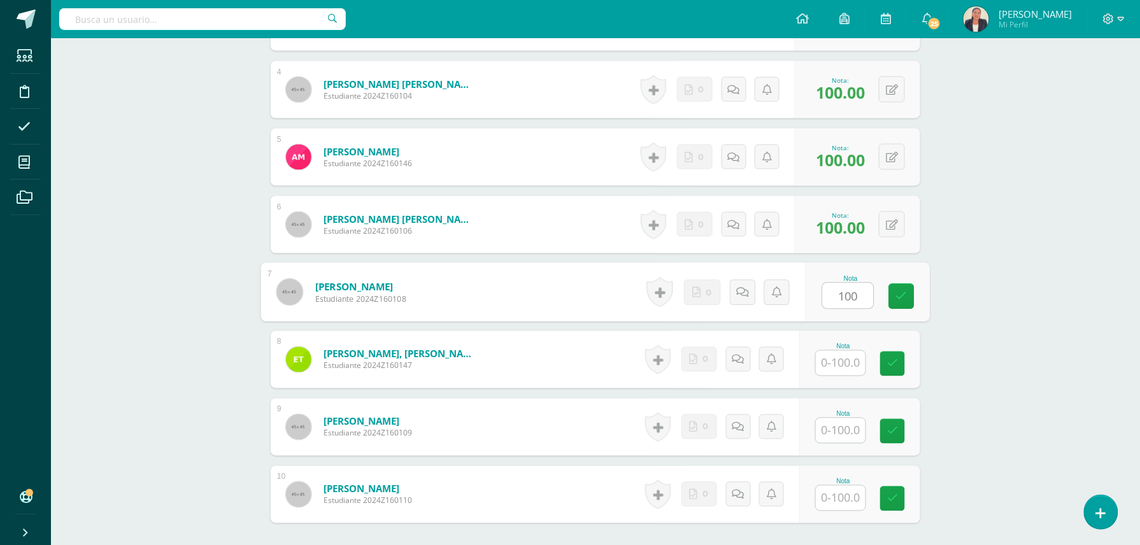
type input "100"
click at [841, 367] on input "text" at bounding box center [848, 363] width 51 height 25
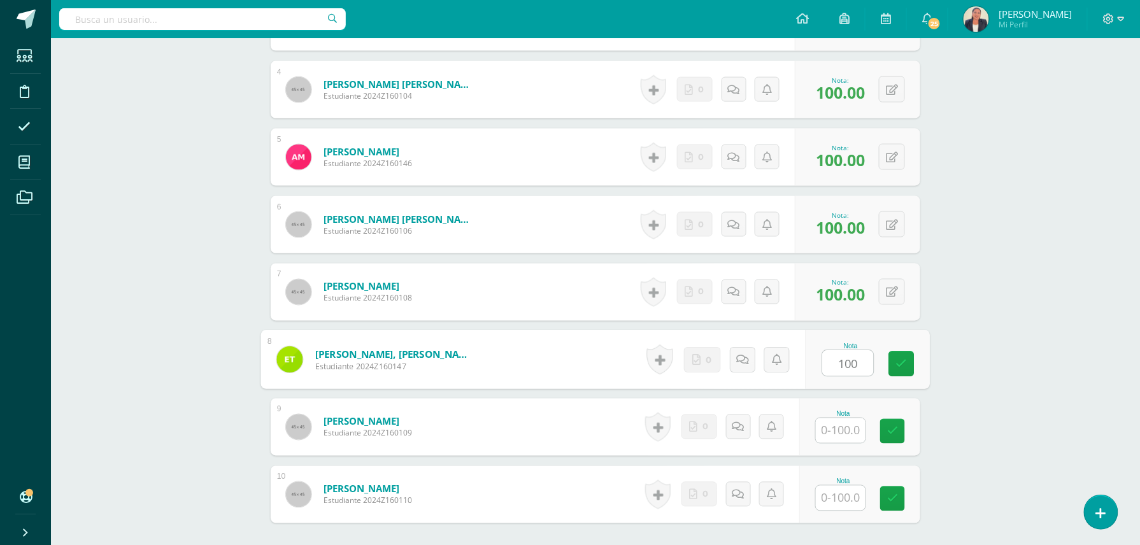
type input "100"
click at [852, 432] on input "text" at bounding box center [841, 430] width 50 height 25
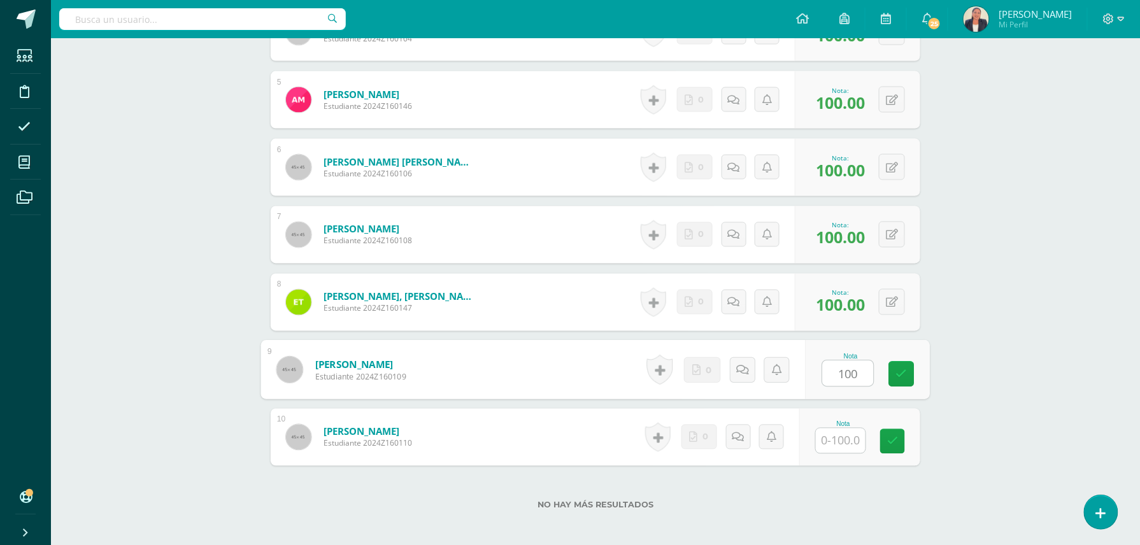
scroll to position [720, 0]
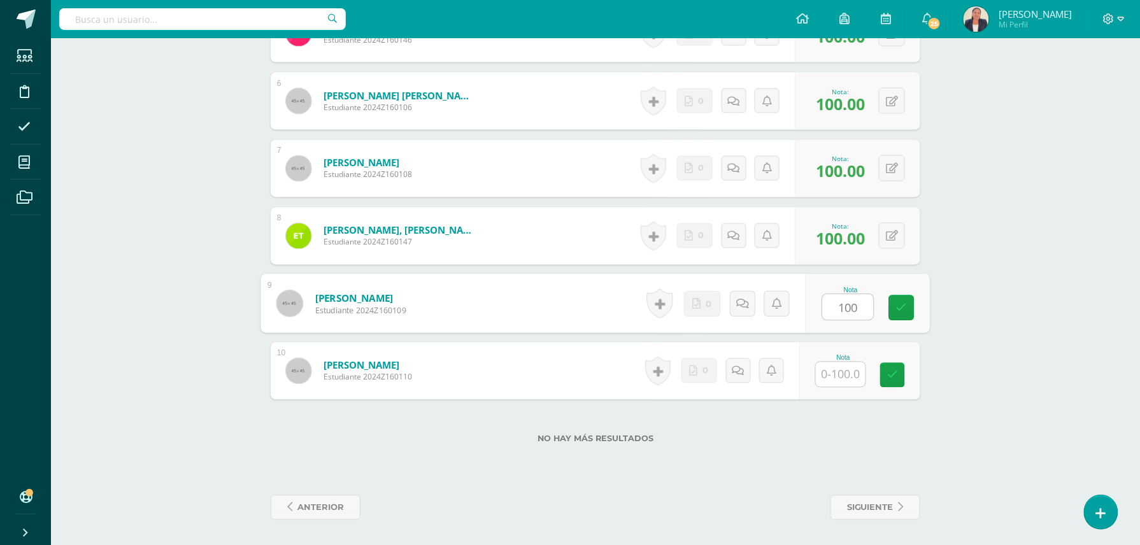
type input "100"
click at [853, 377] on input "text" at bounding box center [848, 374] width 51 height 25
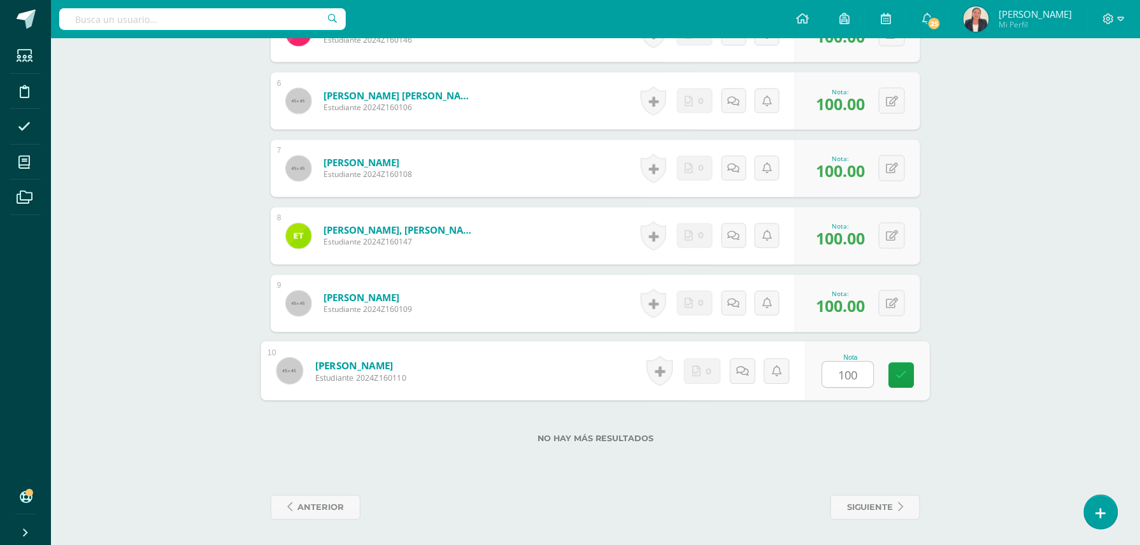
type input "100"
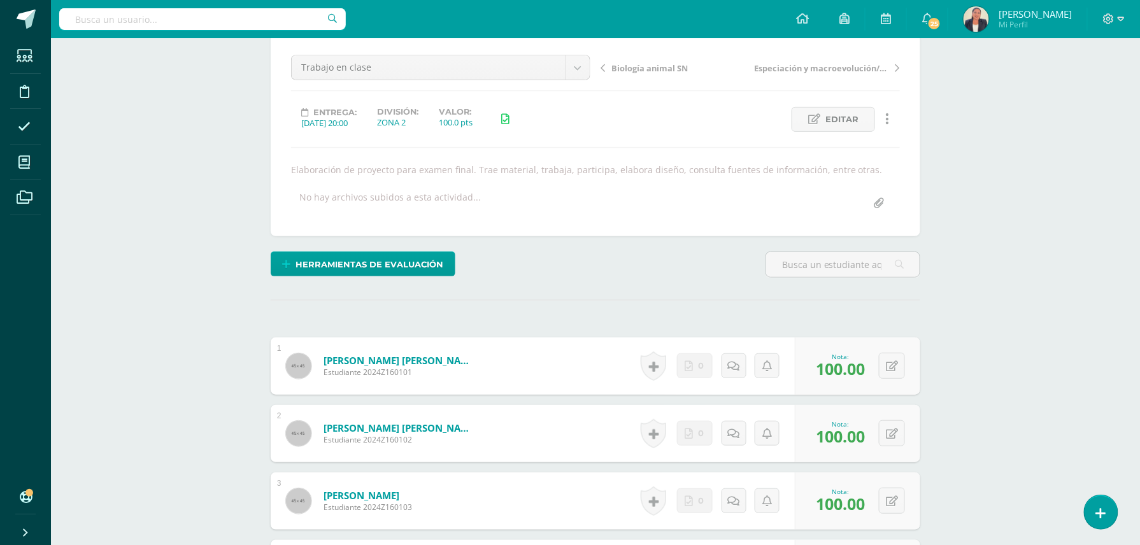
scroll to position [0, 0]
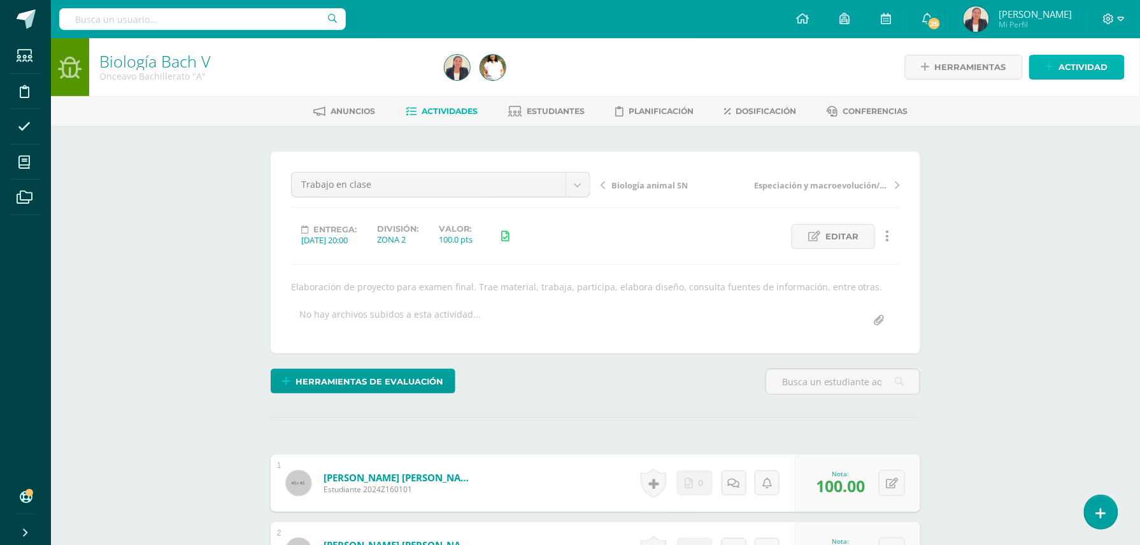
click at [1079, 69] on span "Actividad" at bounding box center [1083, 67] width 49 height 24
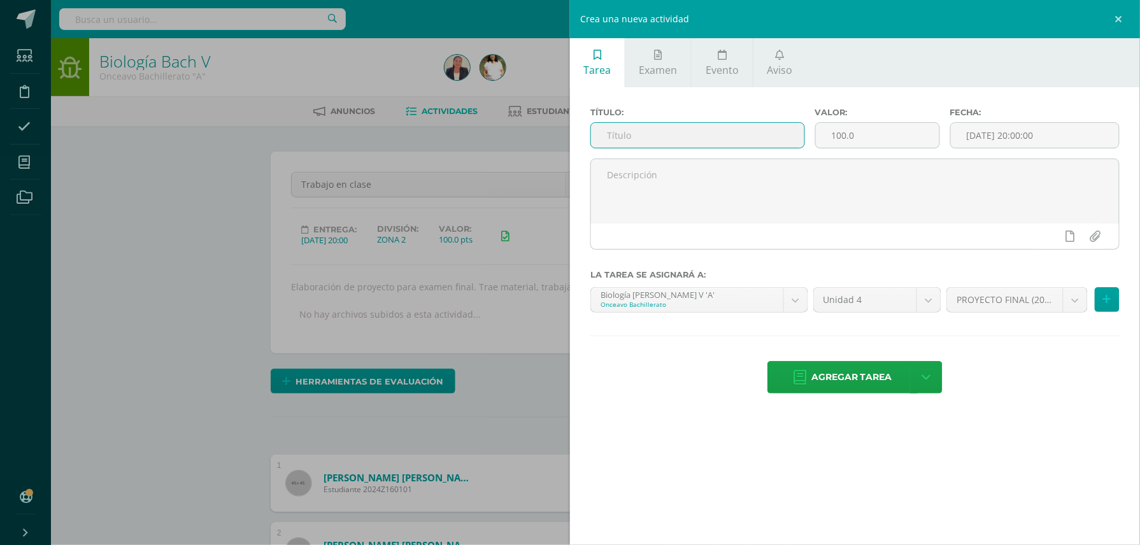
click at [742, 131] on input "text" at bounding box center [697, 135] width 213 height 25
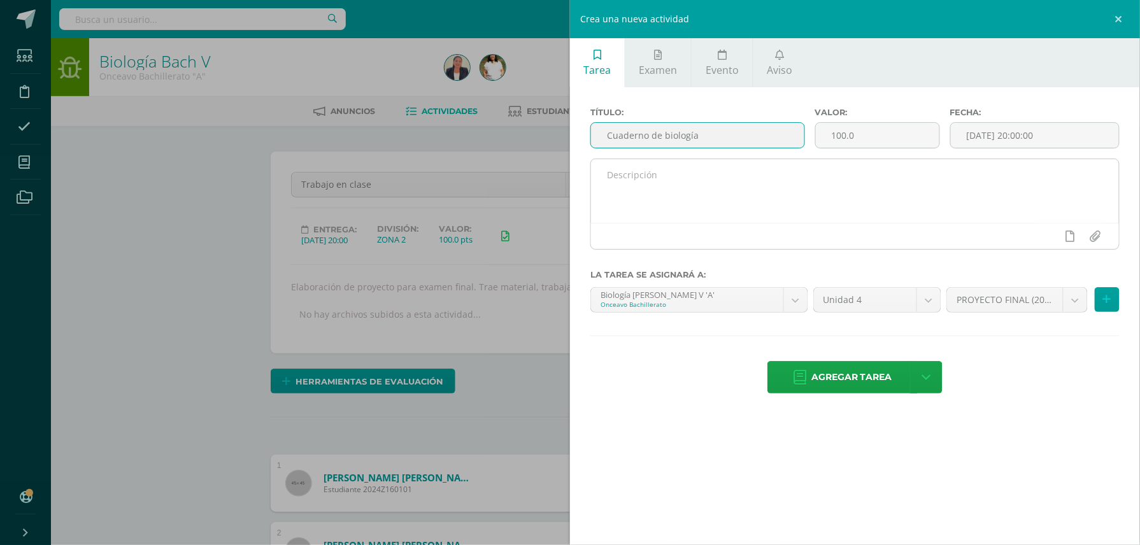
type input "Cuaderno de biología"
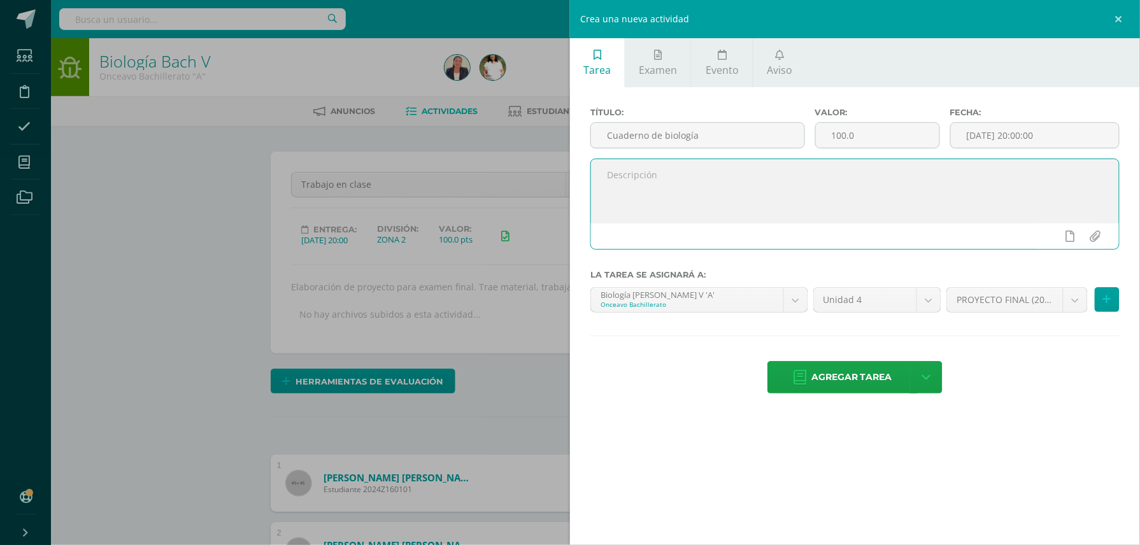
click at [716, 186] on textarea at bounding box center [855, 191] width 528 height 64
click at [743, 219] on textarea "Carátula Contenido Fechas Título Temas y/o actividades" at bounding box center [855, 191] width 528 height 64
type textarea "Carátula Contenido Fechas Título Temas y/o actividades"
click at [162, 210] on div "Crea una nueva actividad Tarea Examen Evento Aviso Título: Cuaderno de biología…" at bounding box center [570, 272] width 1140 height 545
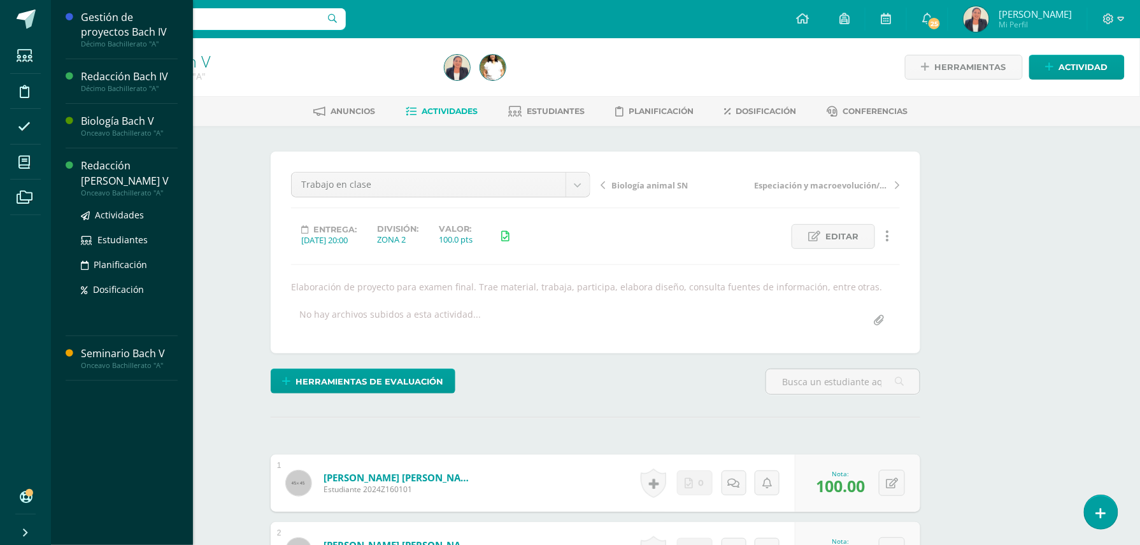
click at [118, 168] on div "Redacción [PERSON_NAME] V" at bounding box center [129, 173] width 97 height 29
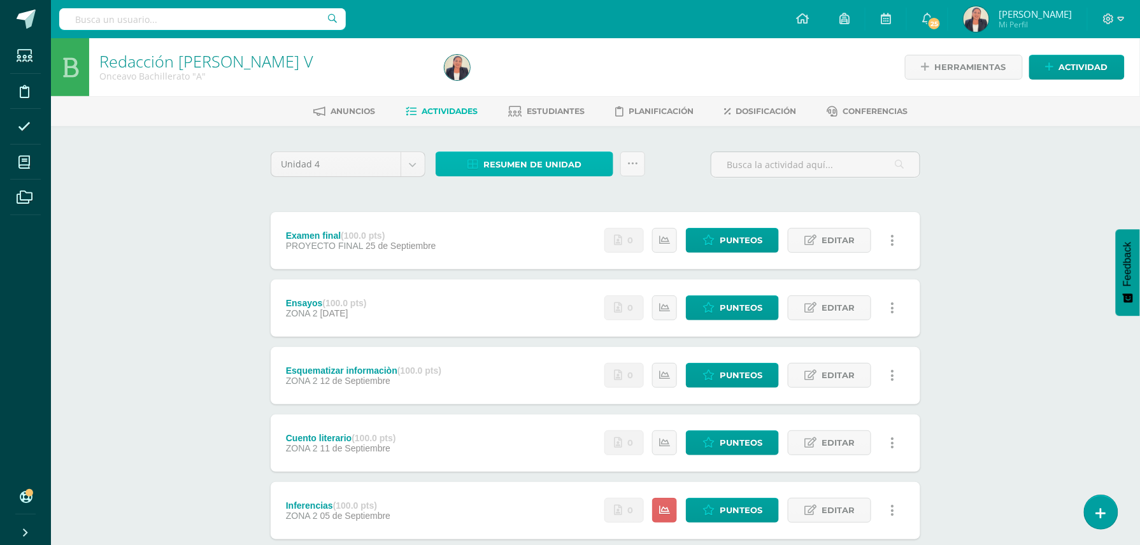
click at [518, 159] on span "Resumen de unidad" at bounding box center [532, 165] width 98 height 24
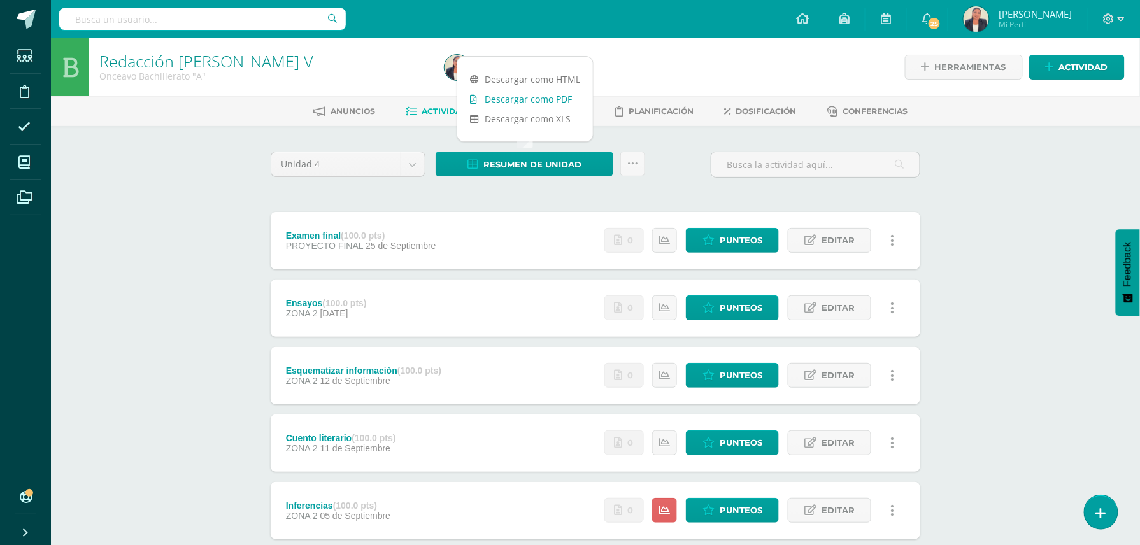
click at [529, 102] on link "Descargar como PDF" at bounding box center [525, 99] width 136 height 20
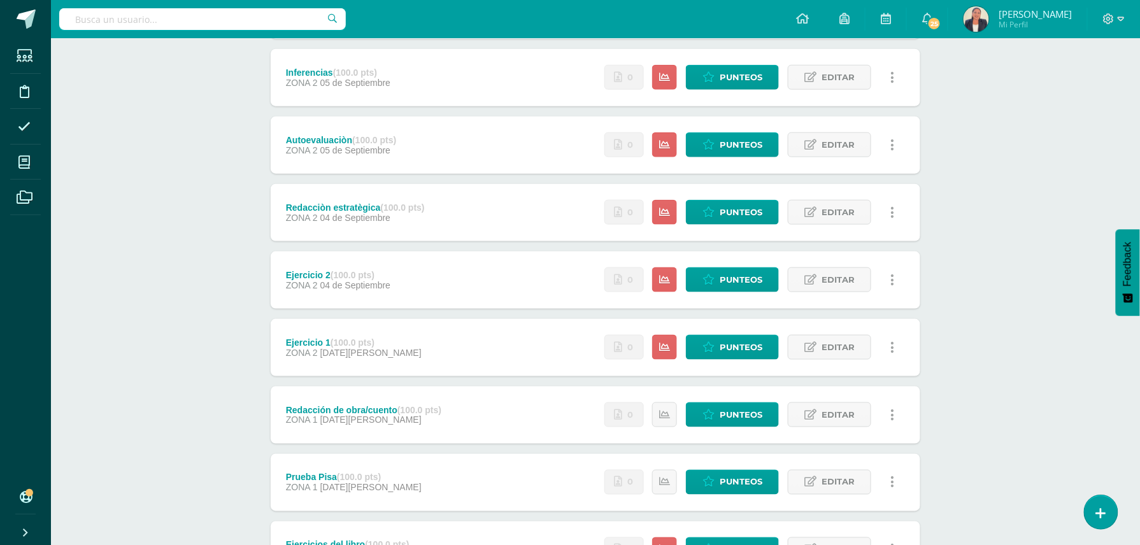
scroll to position [436, 0]
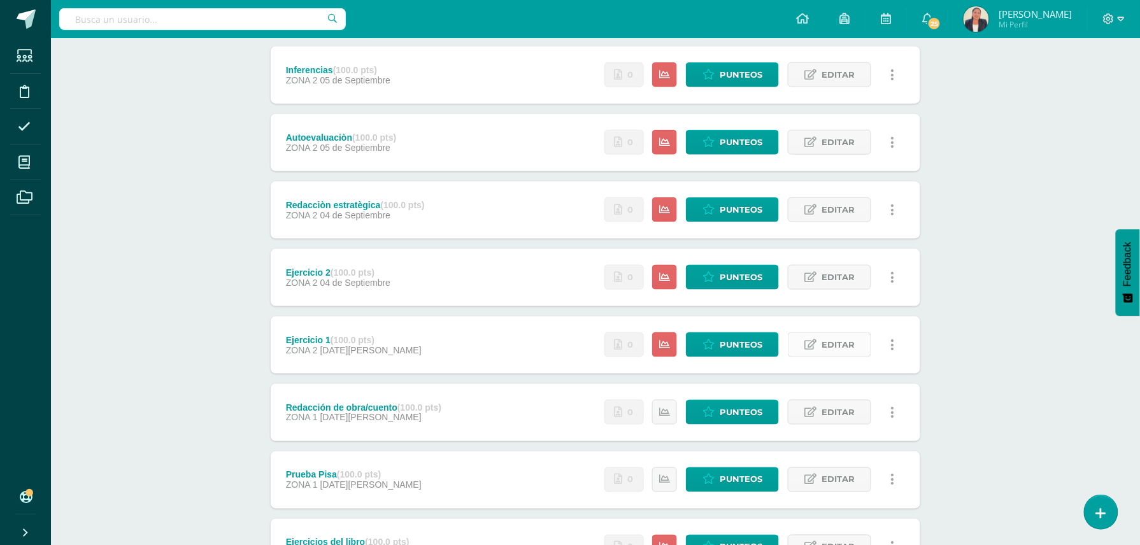
click at [842, 345] on span "Editar" at bounding box center [838, 345] width 33 height 24
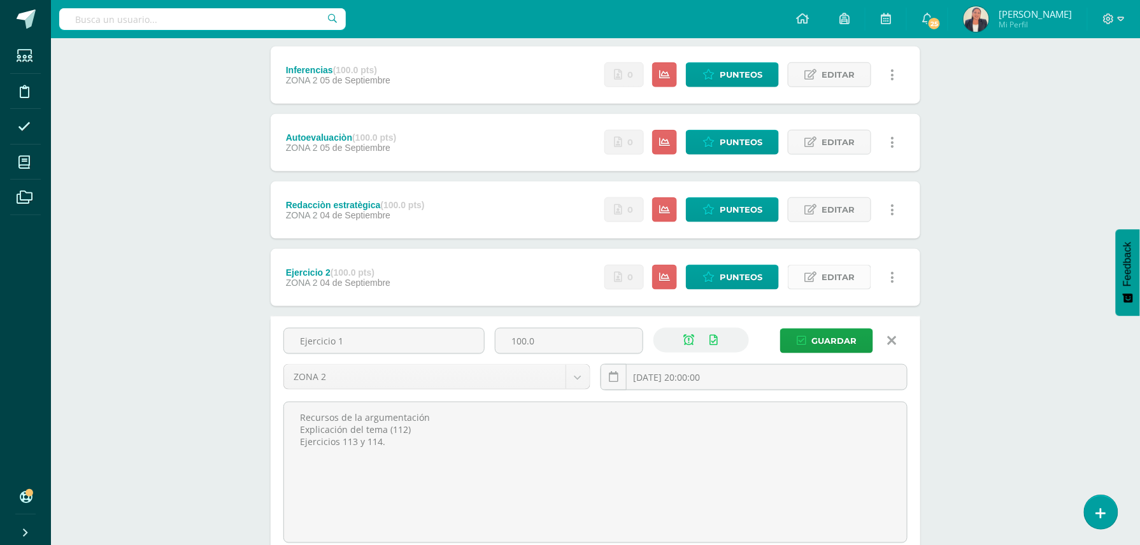
click at [826, 276] on span "Editar" at bounding box center [838, 278] width 33 height 24
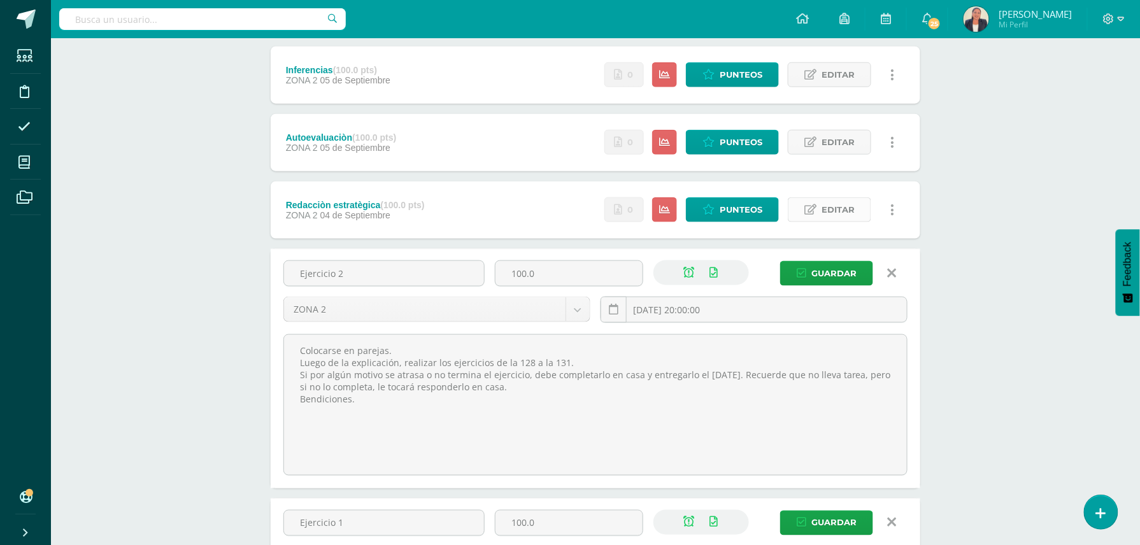
click at [842, 203] on span "Editar" at bounding box center [838, 210] width 33 height 24
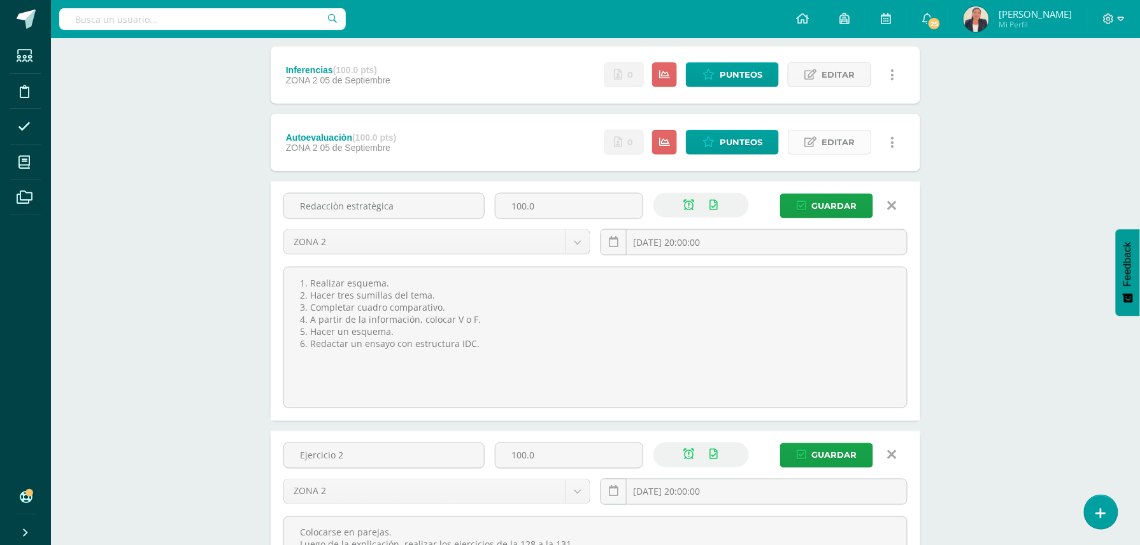
click at [826, 143] on span "Editar" at bounding box center [838, 143] width 33 height 24
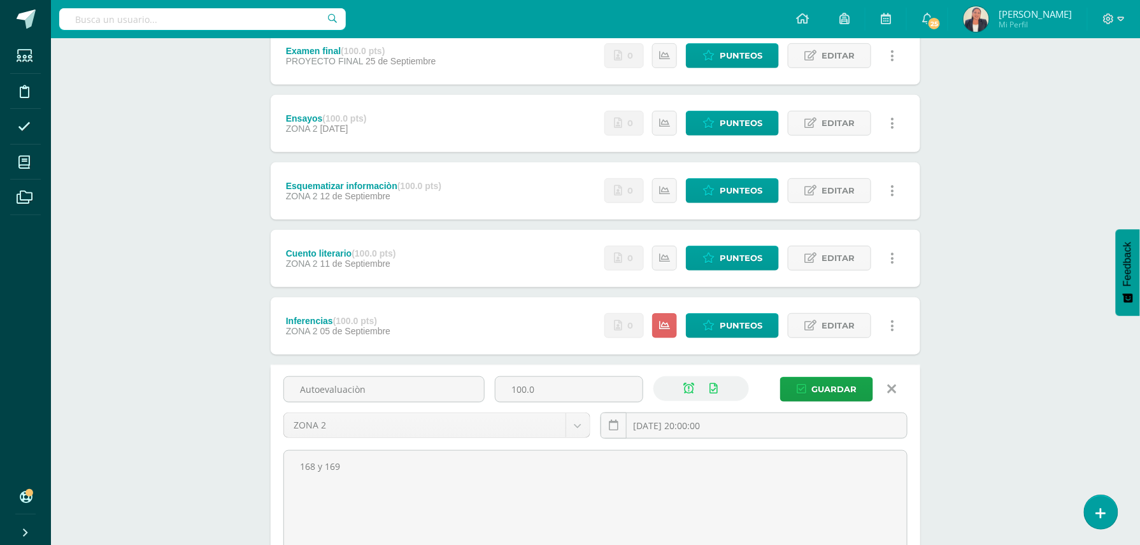
scroll to position [179, 0]
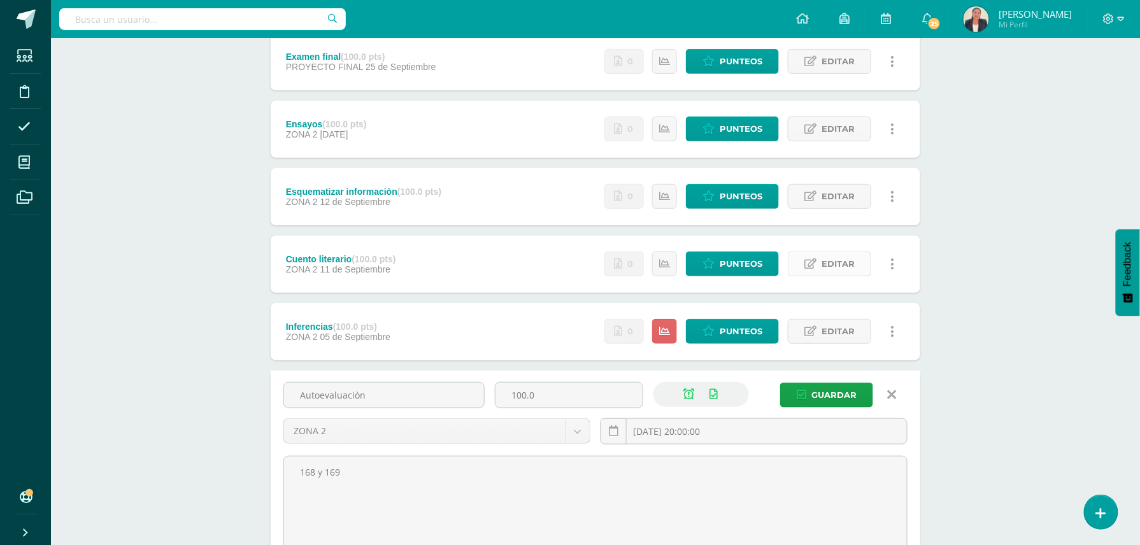
click at [834, 266] on span "Editar" at bounding box center [838, 264] width 33 height 24
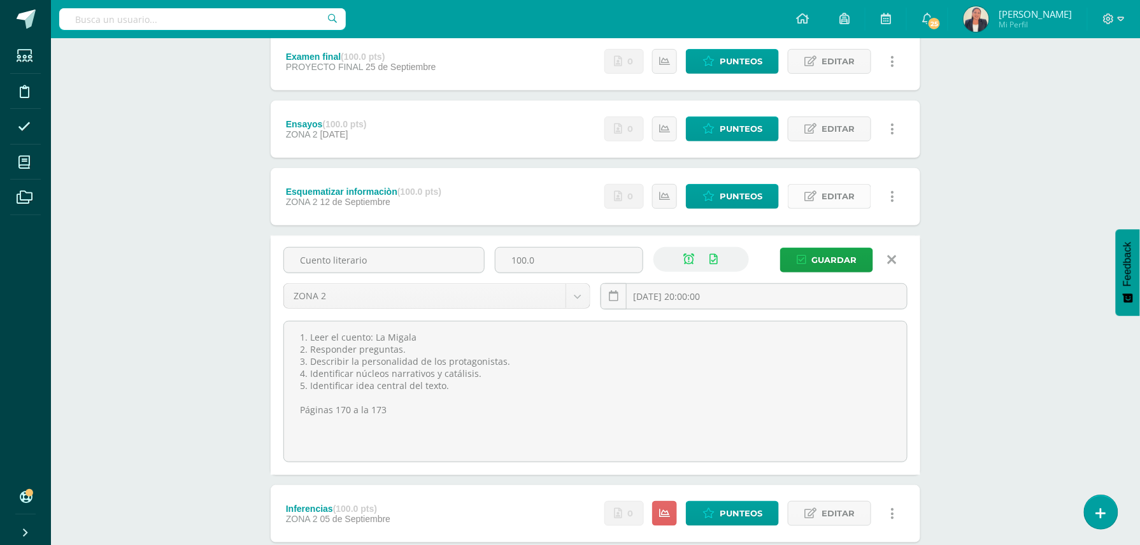
click at [830, 192] on span "Editar" at bounding box center [838, 197] width 33 height 24
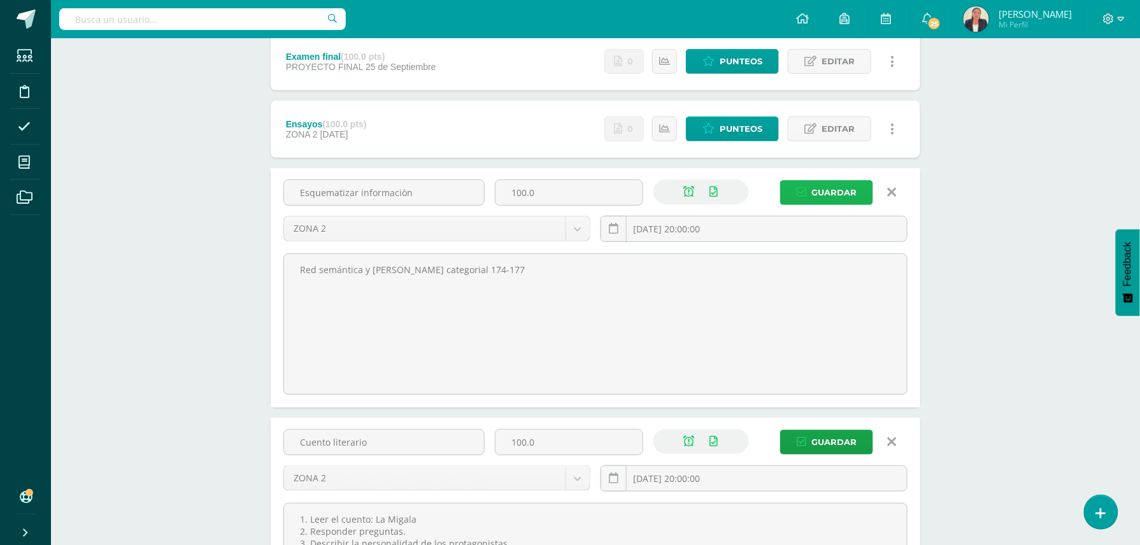
click at [828, 182] on span "Guardar" at bounding box center [833, 193] width 45 height 24
click at [847, 187] on span "Guardar" at bounding box center [833, 193] width 45 height 24
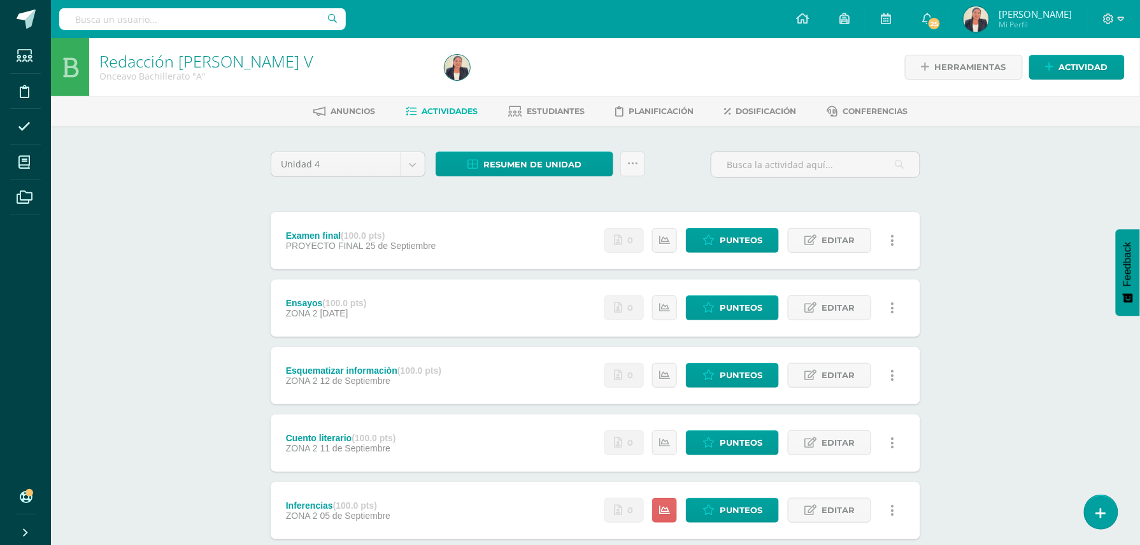
click at [893, 375] on icon at bounding box center [893, 376] width 4 height 14
click at [836, 451] on link "Eliminar" at bounding box center [869, 456] width 131 height 20
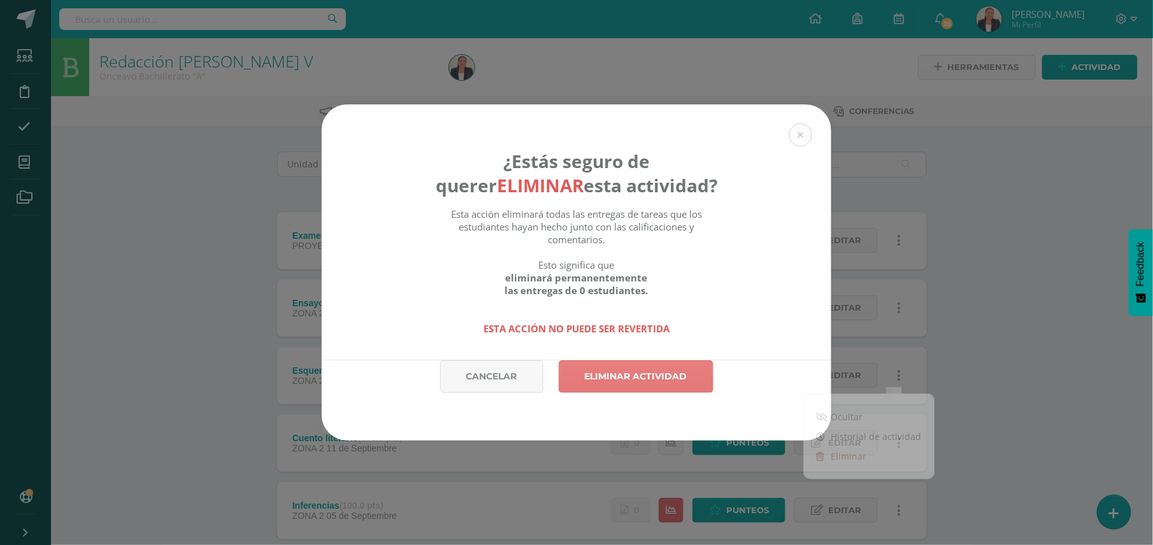
click at [681, 376] on link "Eliminar actividad" at bounding box center [636, 376] width 155 height 32
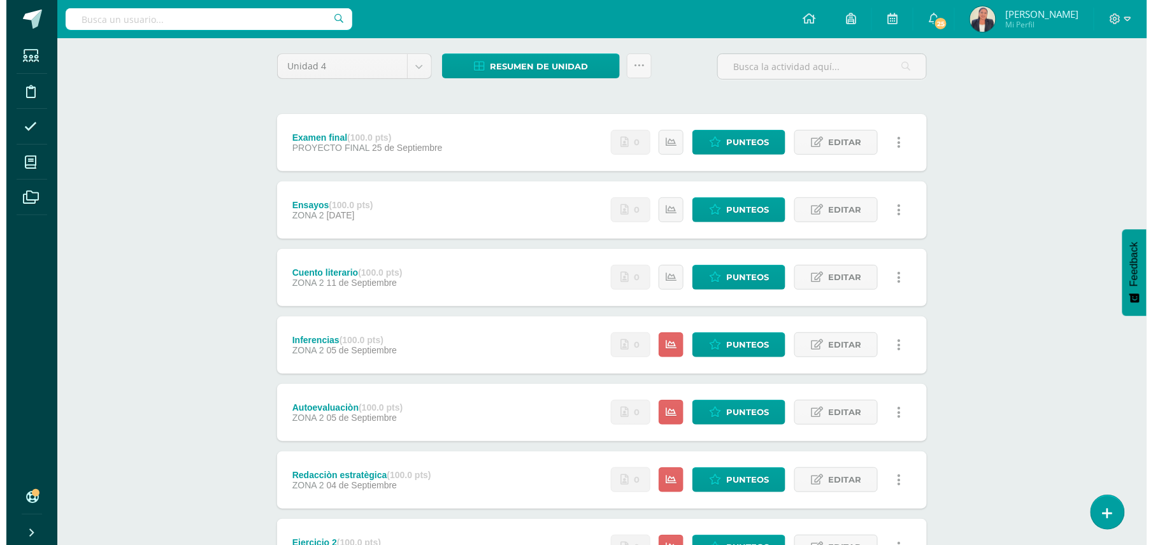
scroll to position [339, 0]
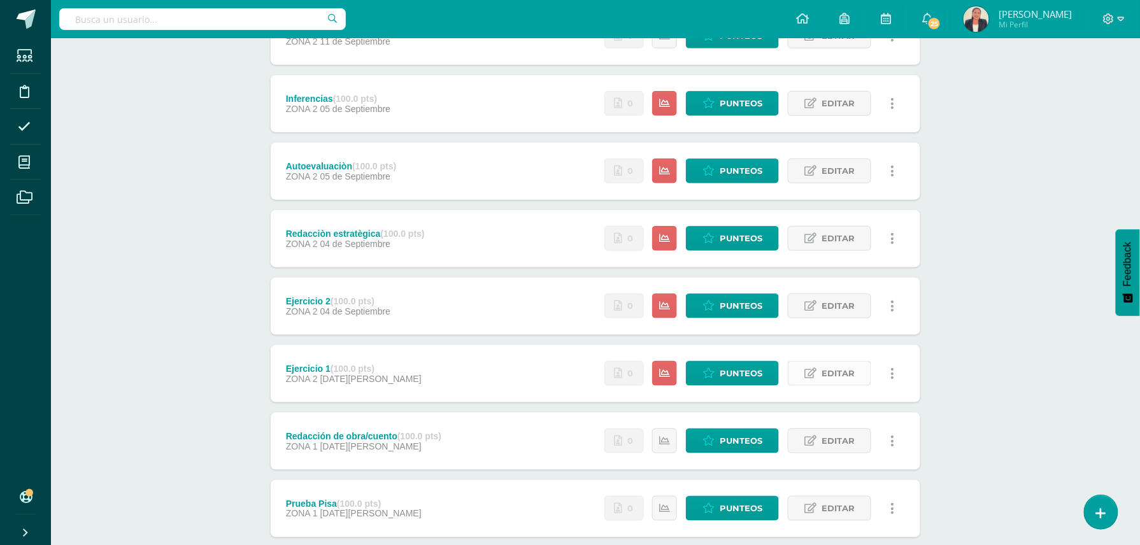
click at [837, 372] on span "Editar" at bounding box center [838, 374] width 33 height 24
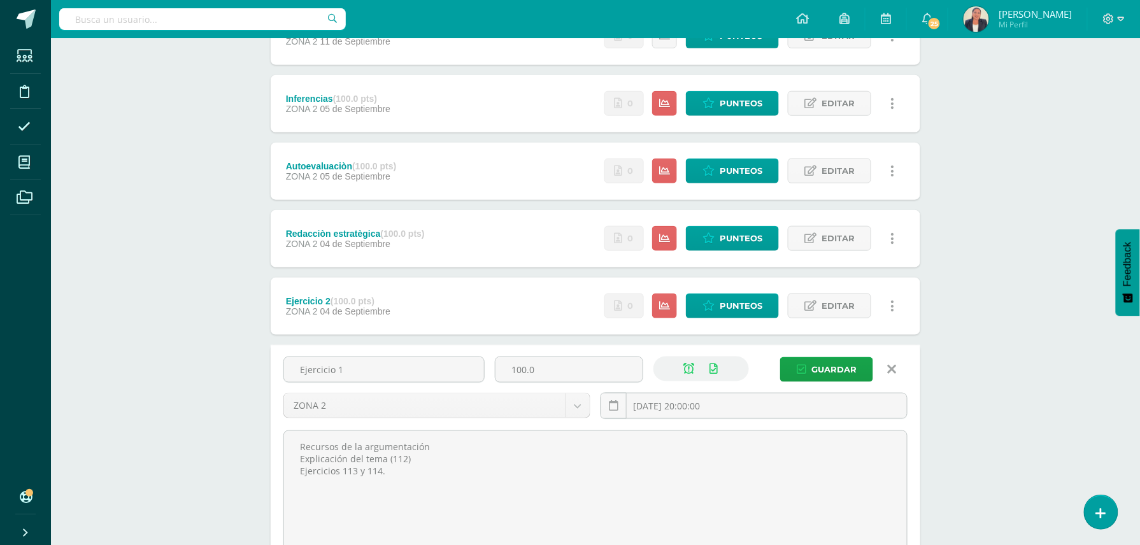
click at [895, 367] on icon at bounding box center [892, 369] width 9 height 14
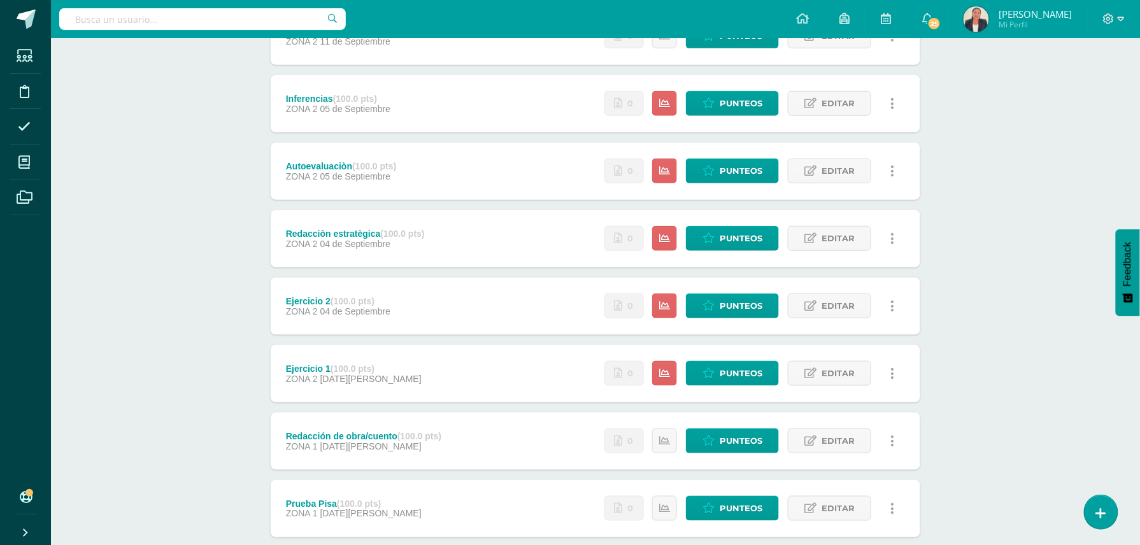
click at [895, 370] on link at bounding box center [892, 373] width 25 height 25
click at [834, 447] on link "Eliminar" at bounding box center [869, 455] width 131 height 20
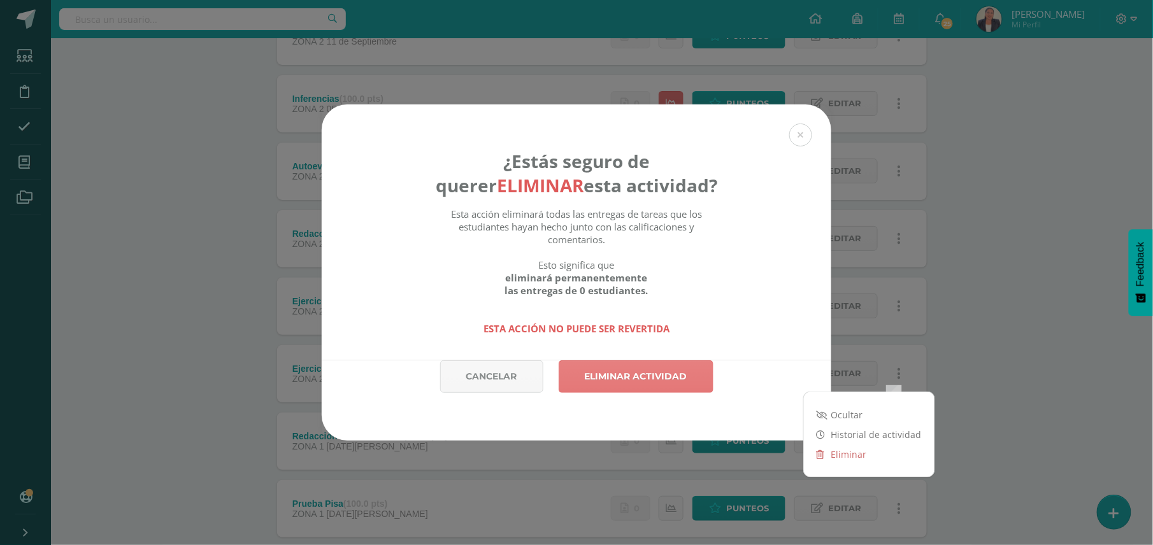
click at [643, 373] on link "Eliminar actividad" at bounding box center [636, 376] width 155 height 32
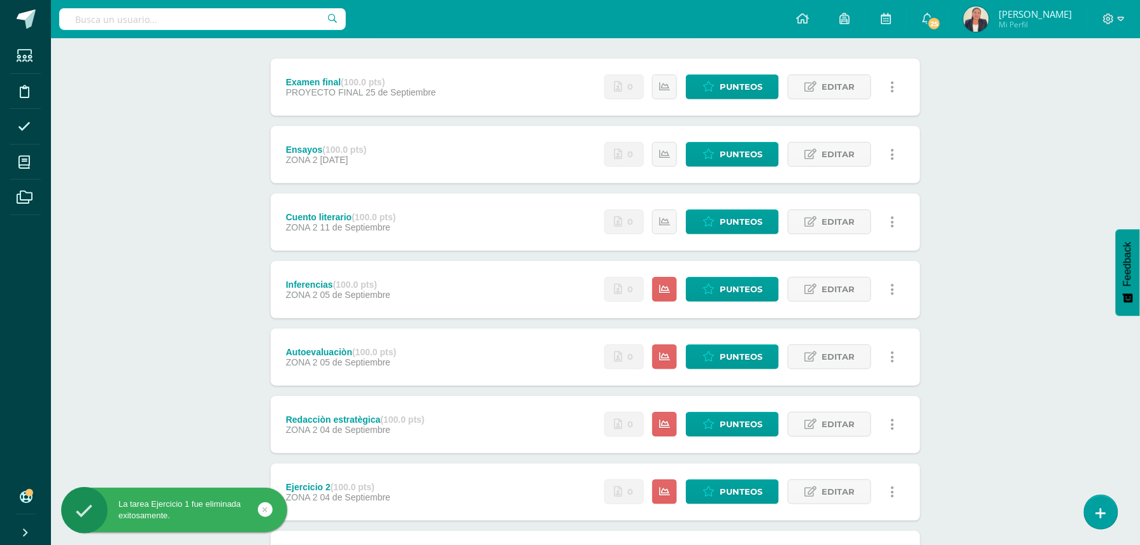
scroll to position [255, 0]
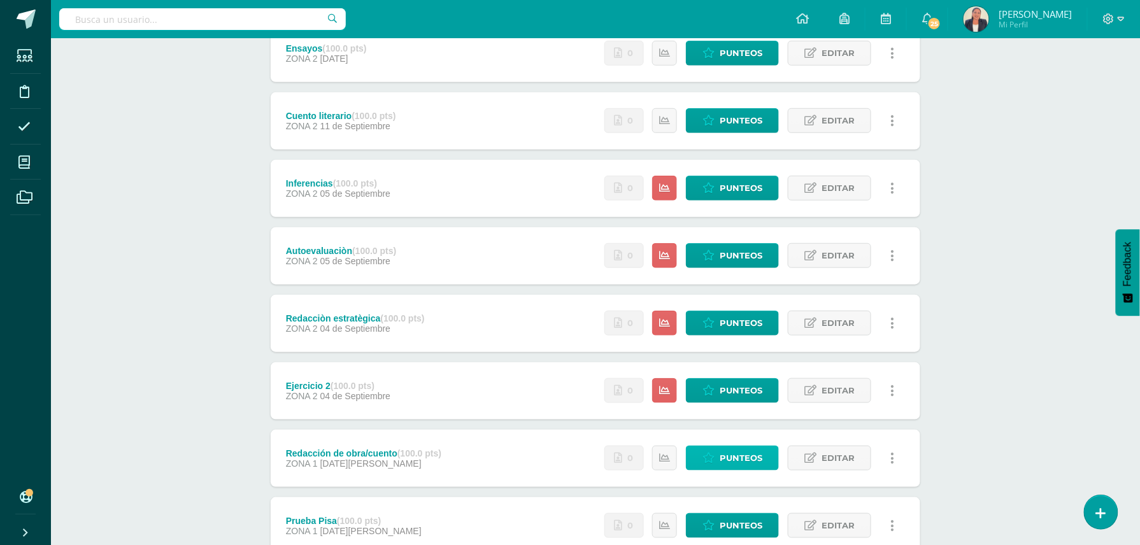
click at [741, 457] on span "Punteos" at bounding box center [741, 458] width 43 height 24
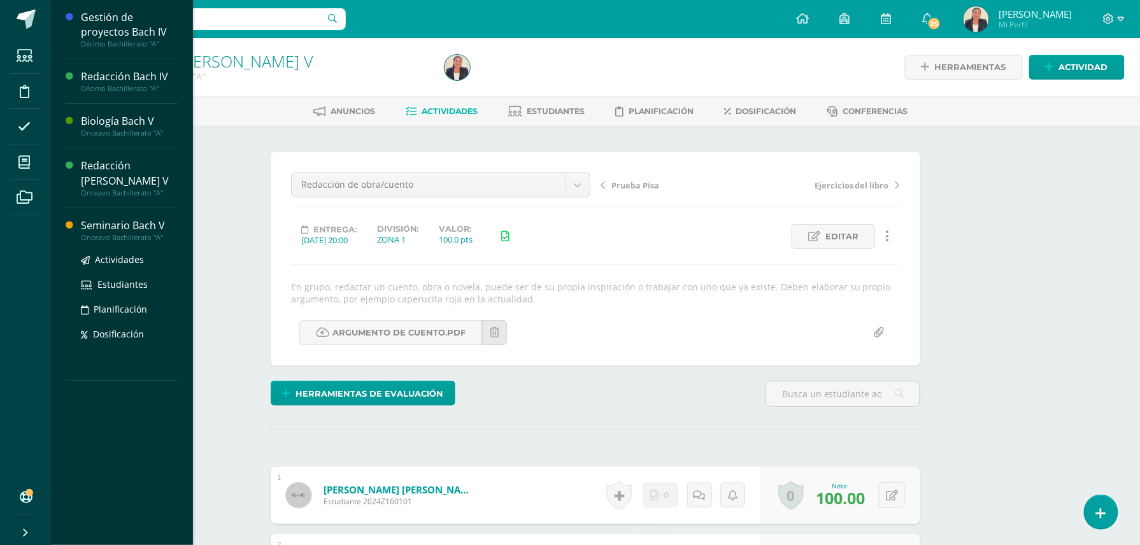
click at [154, 218] on div "Seminario Bach V" at bounding box center [129, 225] width 97 height 15
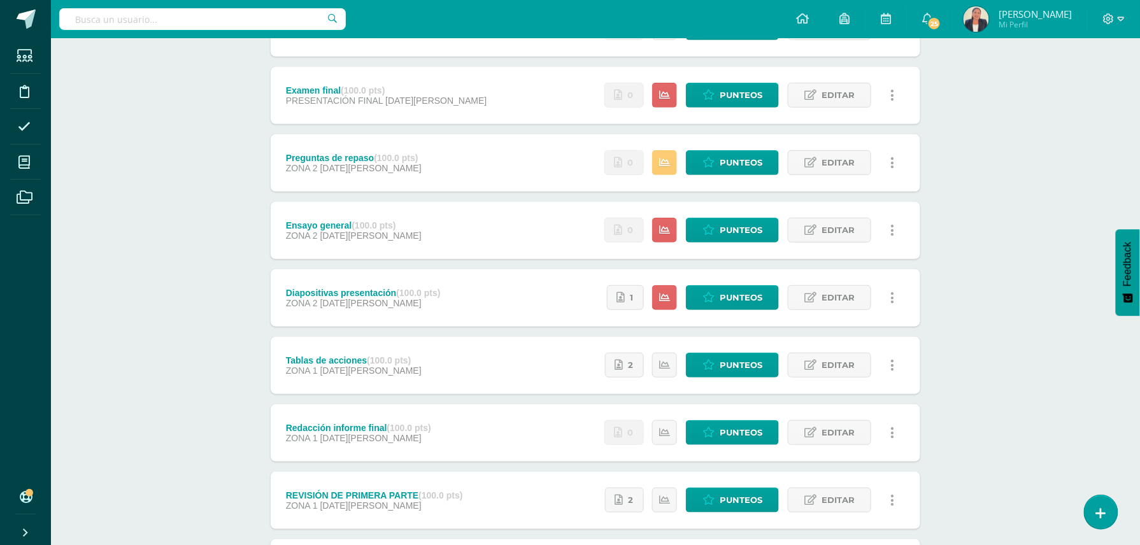
scroll to position [156, 0]
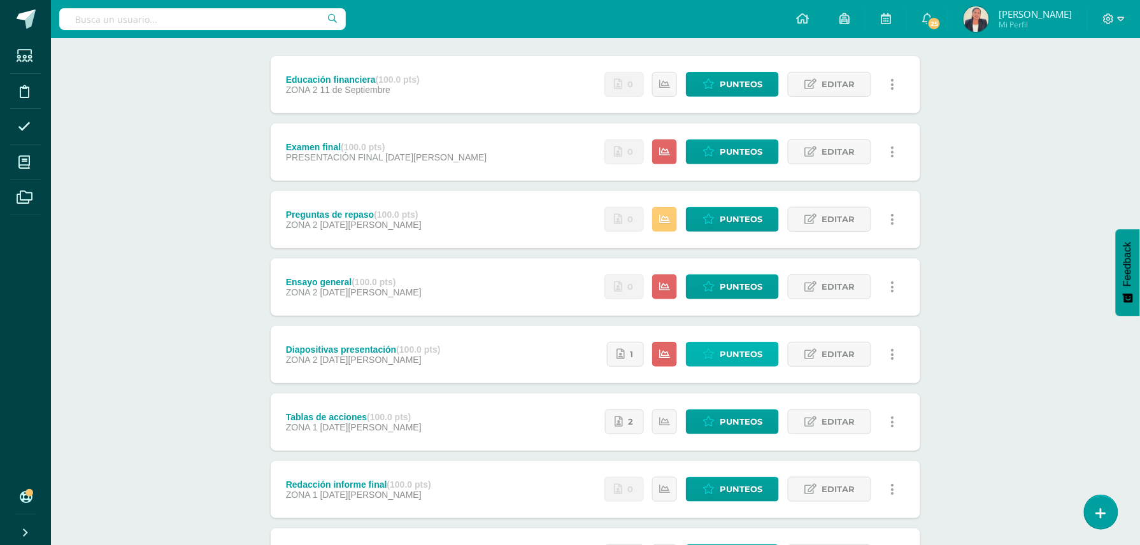
click at [722, 354] on span "Punteos" at bounding box center [741, 355] width 43 height 24
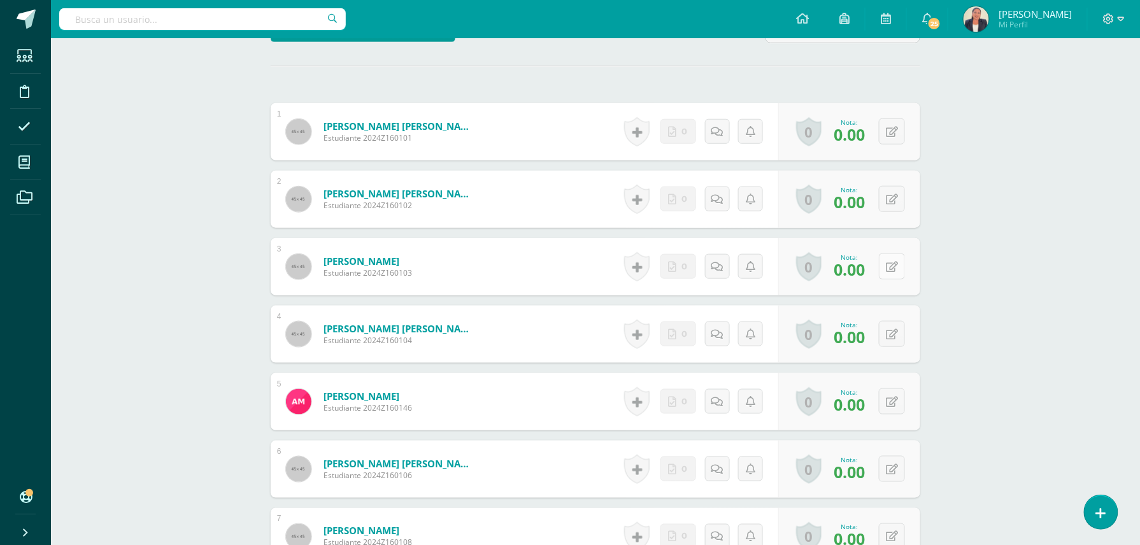
scroll to position [341, 0]
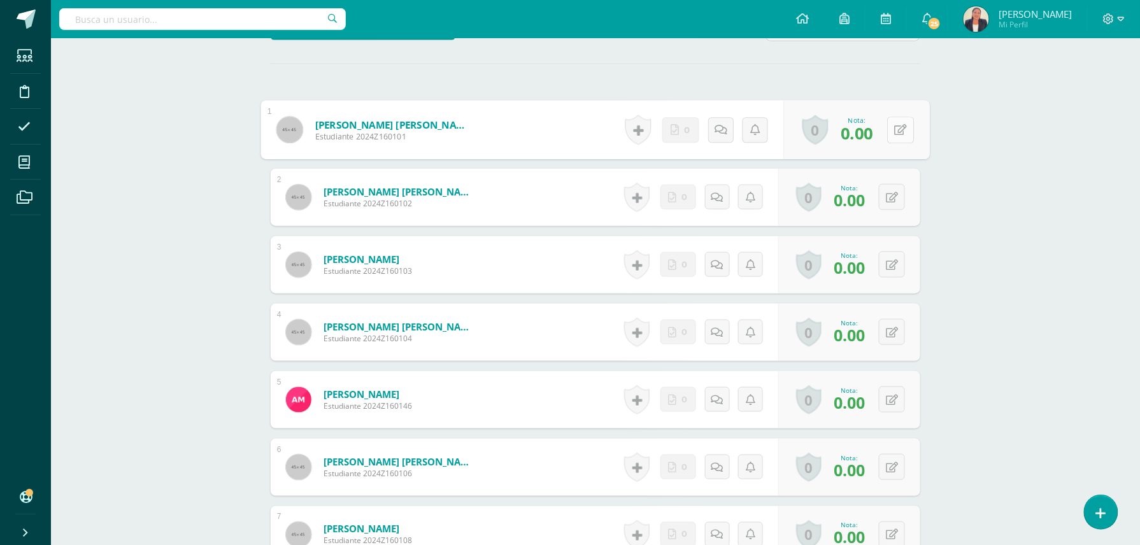
click at [884, 136] on div "0 Logros Logros obtenidos Aún no hay logros agregados Nota: 0.00" at bounding box center [857, 130] width 146 height 59
click at [862, 132] on span "0.00" at bounding box center [857, 133] width 32 height 22
click at [887, 131] on button at bounding box center [900, 130] width 27 height 27
type input "100"
click at [890, 195] on button at bounding box center [892, 197] width 26 height 26
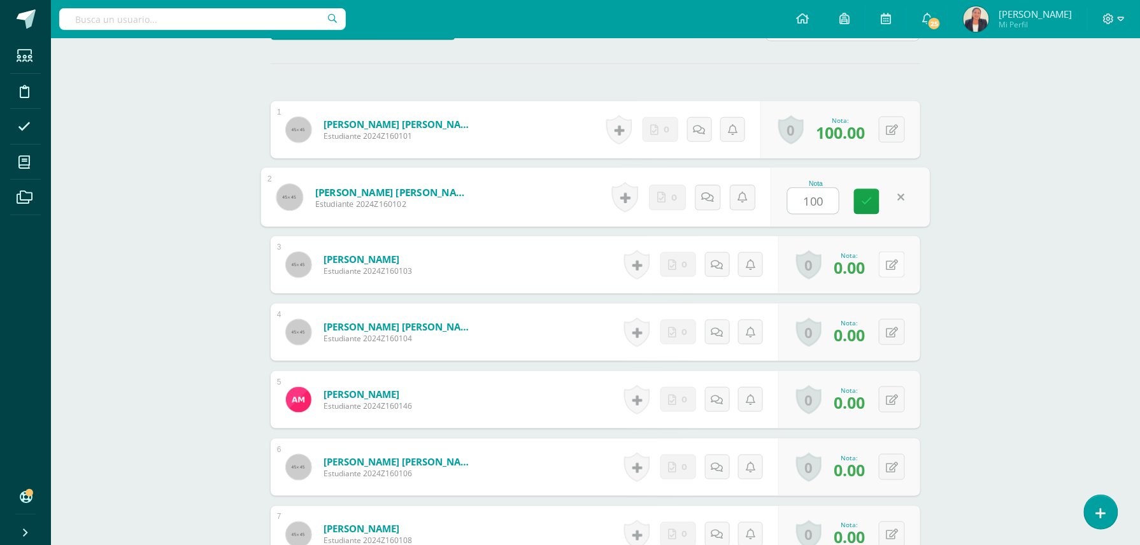
type input "100"
click at [890, 270] on button at bounding box center [900, 265] width 27 height 27
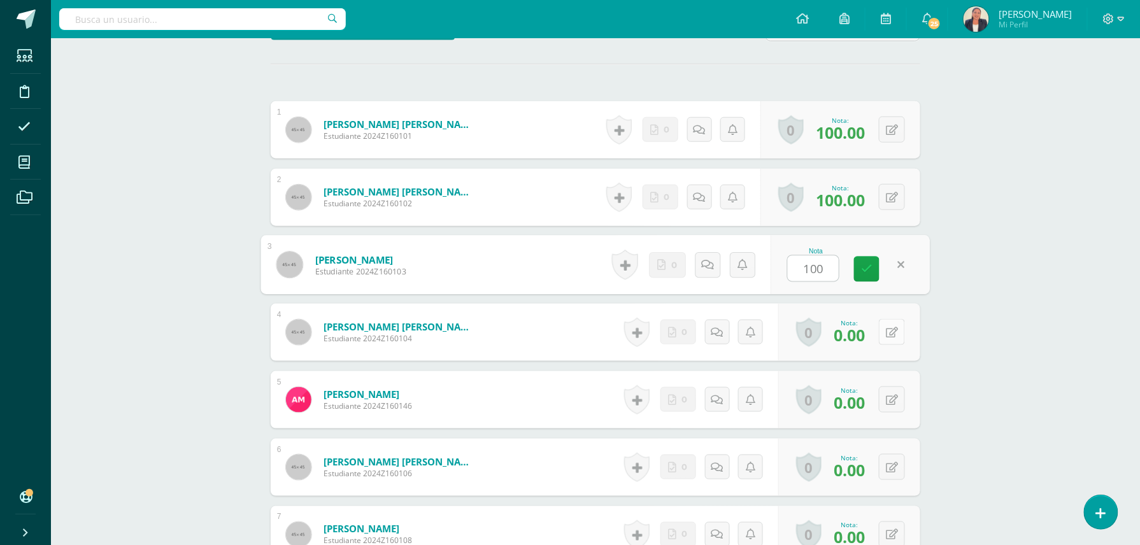
type input "100"
click at [890, 332] on button at bounding box center [900, 332] width 27 height 27
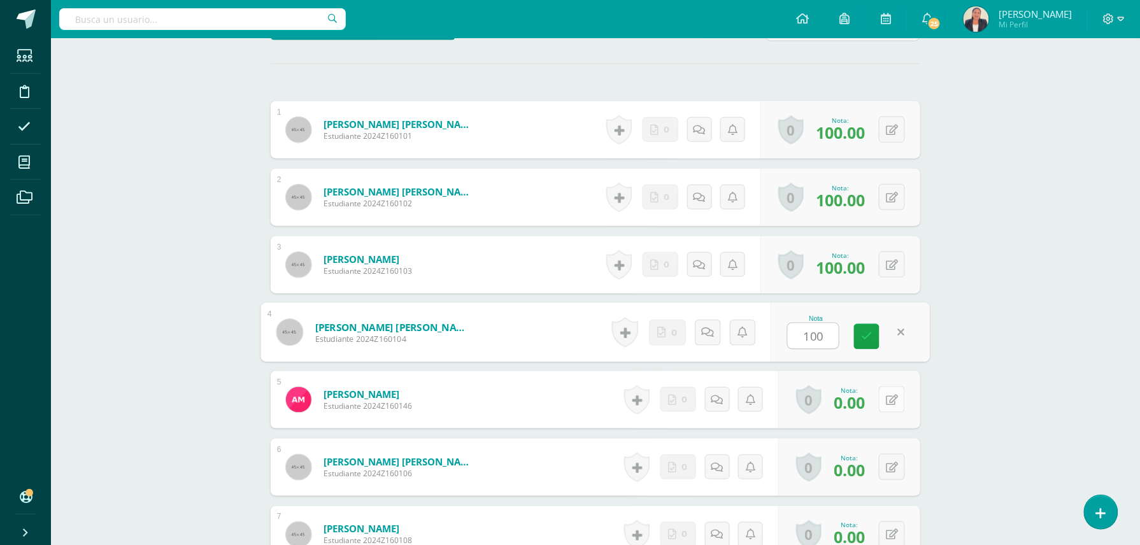
type input "100"
click at [888, 398] on button at bounding box center [900, 400] width 27 height 27
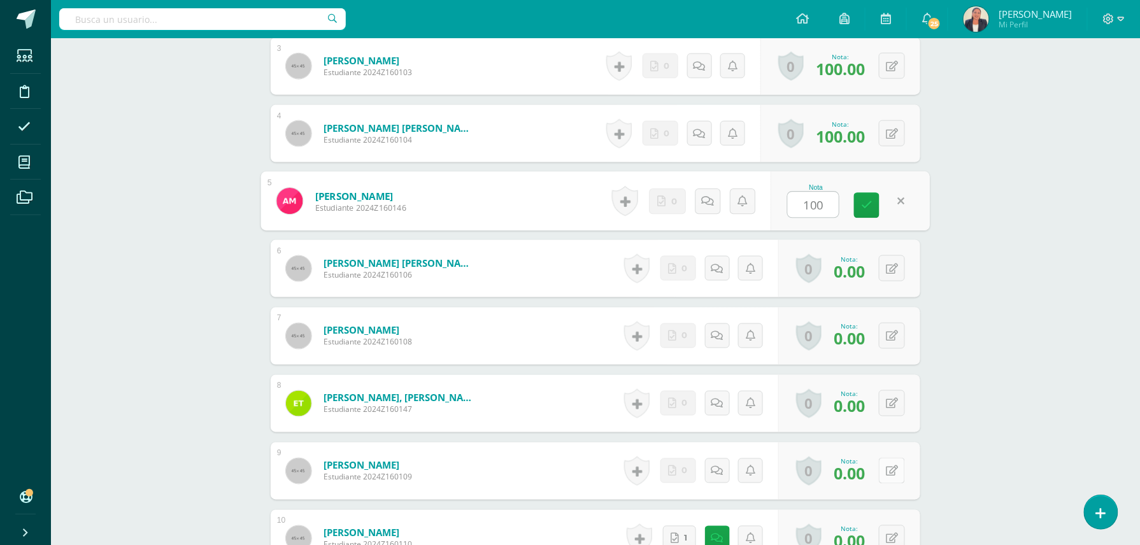
scroll to position [681, 0]
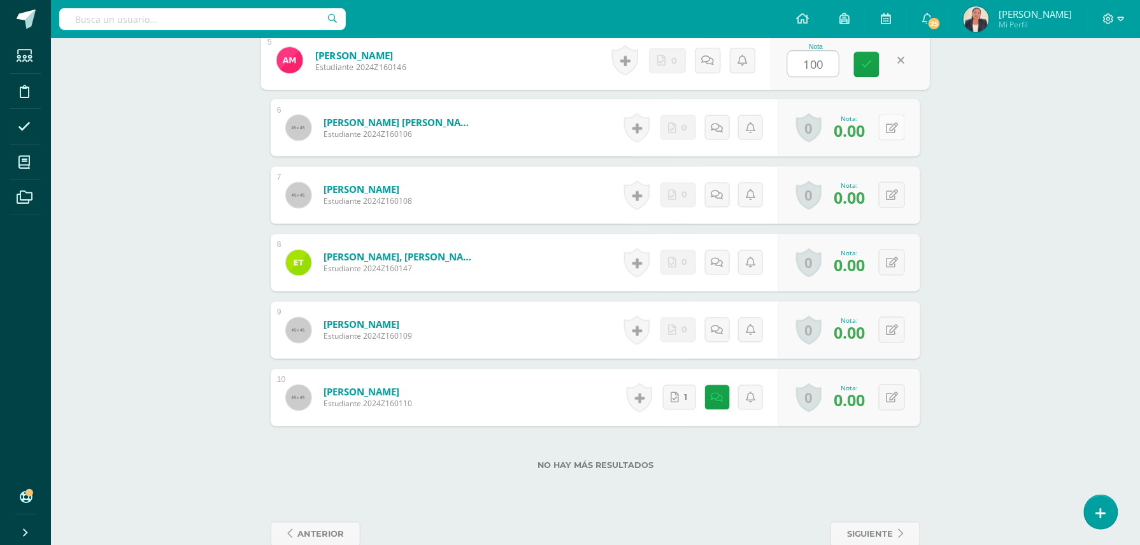
type input "100"
click at [890, 128] on button at bounding box center [900, 128] width 27 height 27
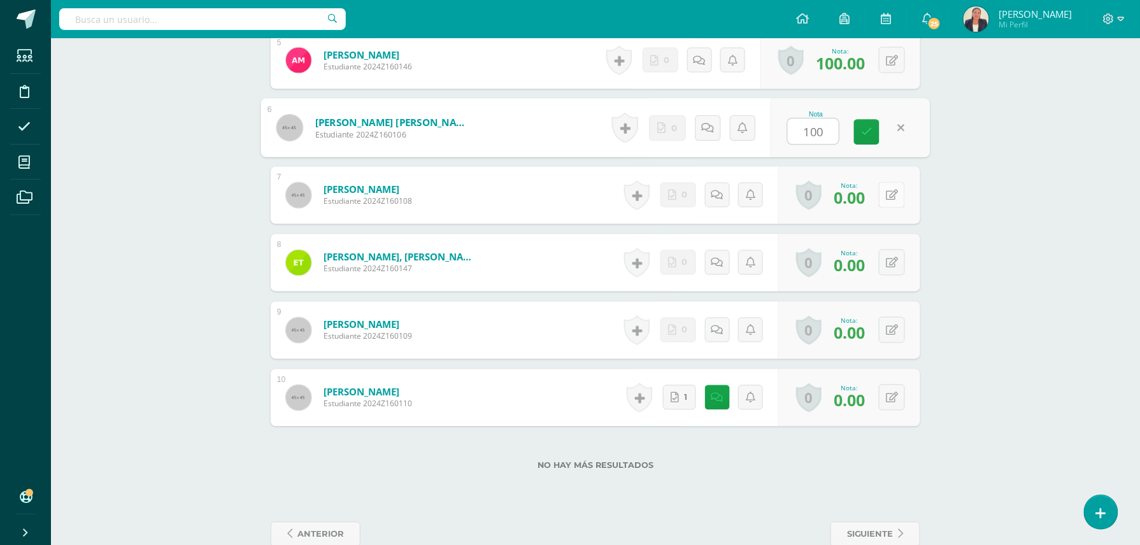
type input "100"
click at [889, 196] on button at bounding box center [900, 195] width 27 height 27
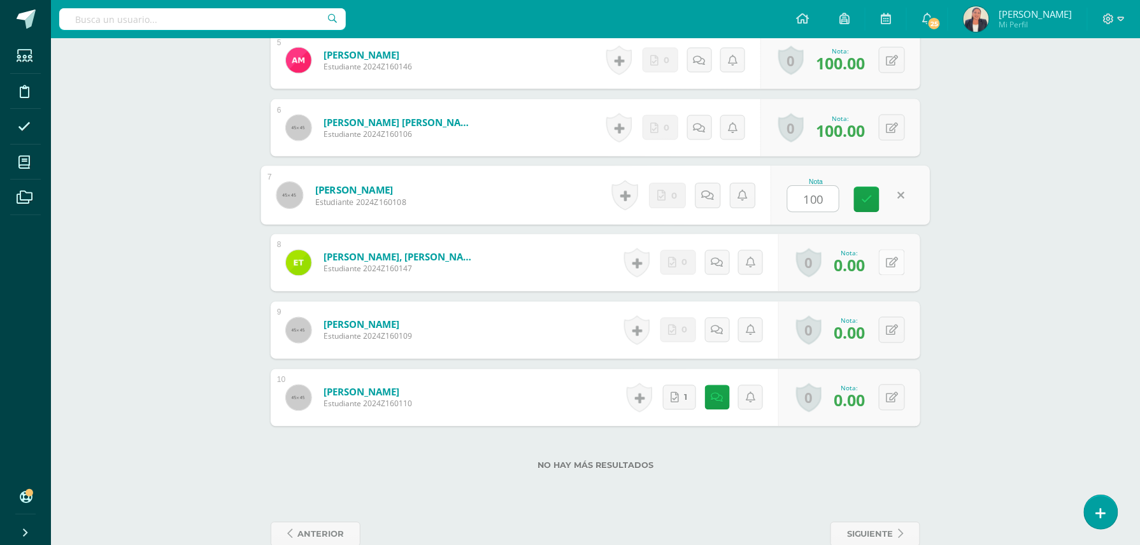
type input "100"
click at [893, 265] on button at bounding box center [892, 263] width 26 height 26
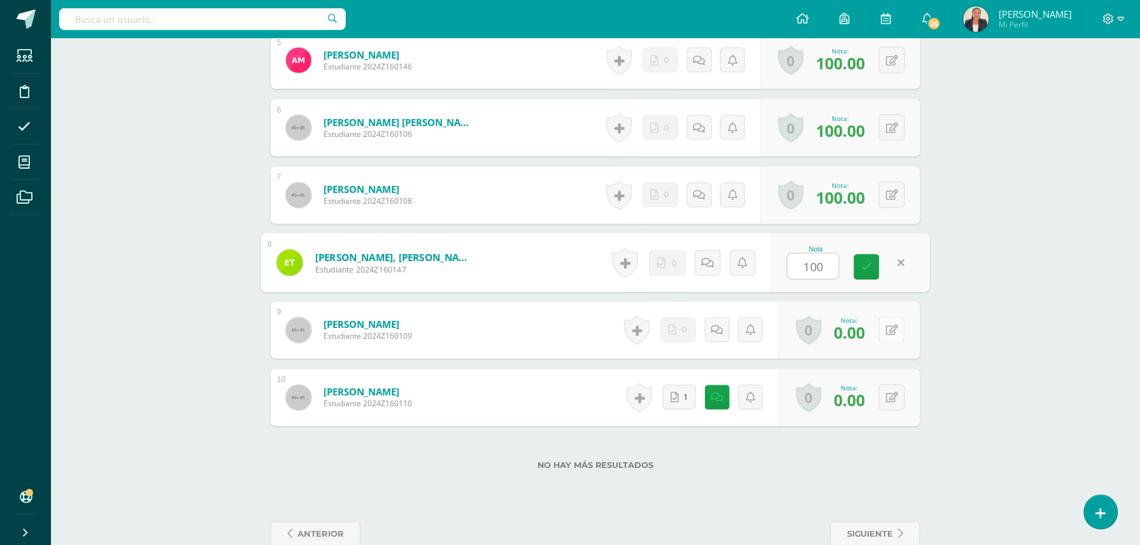
type input "100"
click at [893, 327] on button at bounding box center [892, 330] width 26 height 26
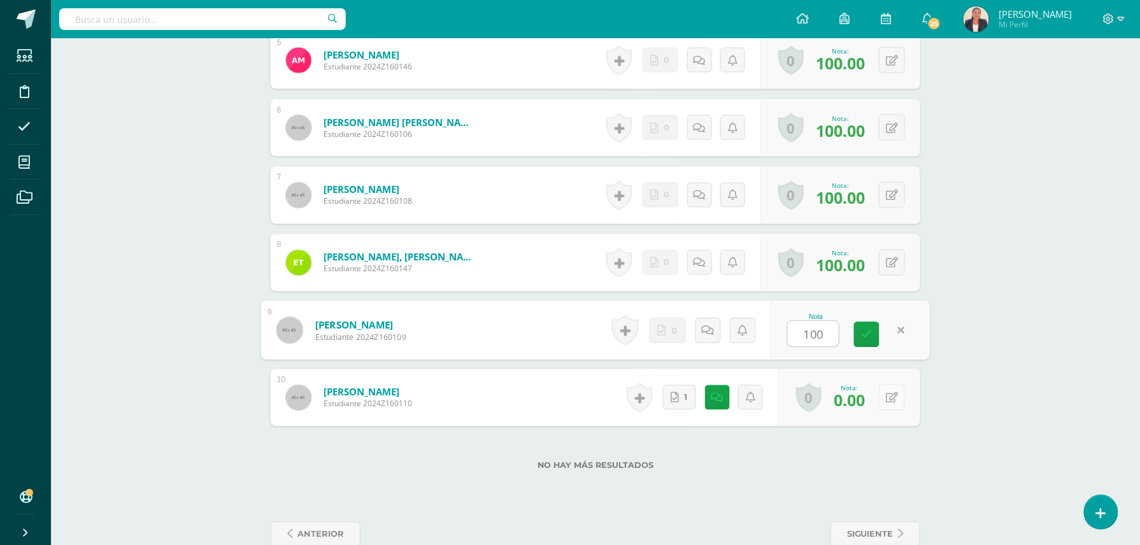
type input "100"
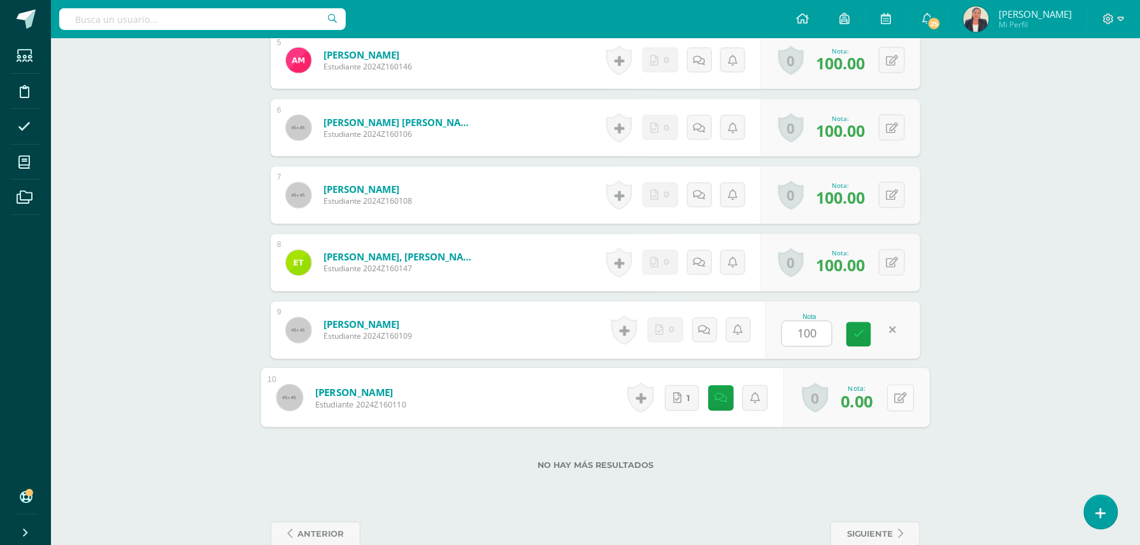
click at [895, 398] on icon at bounding box center [901, 397] width 13 height 11
type input "100"
click at [871, 405] on icon at bounding box center [866, 402] width 11 height 11
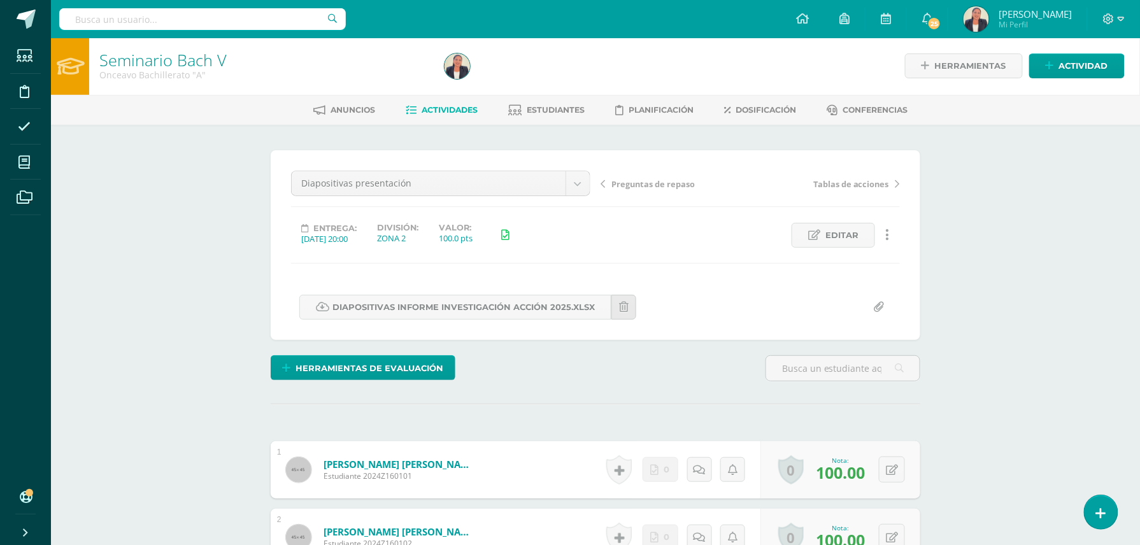
scroll to position [0, 0]
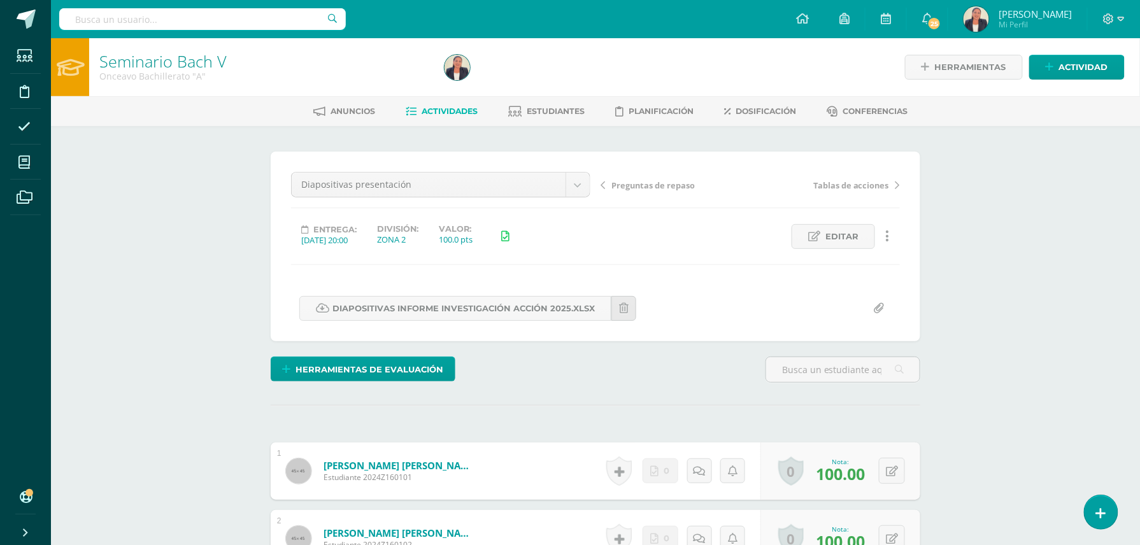
click at [602, 187] on icon at bounding box center [603, 185] width 4 height 9
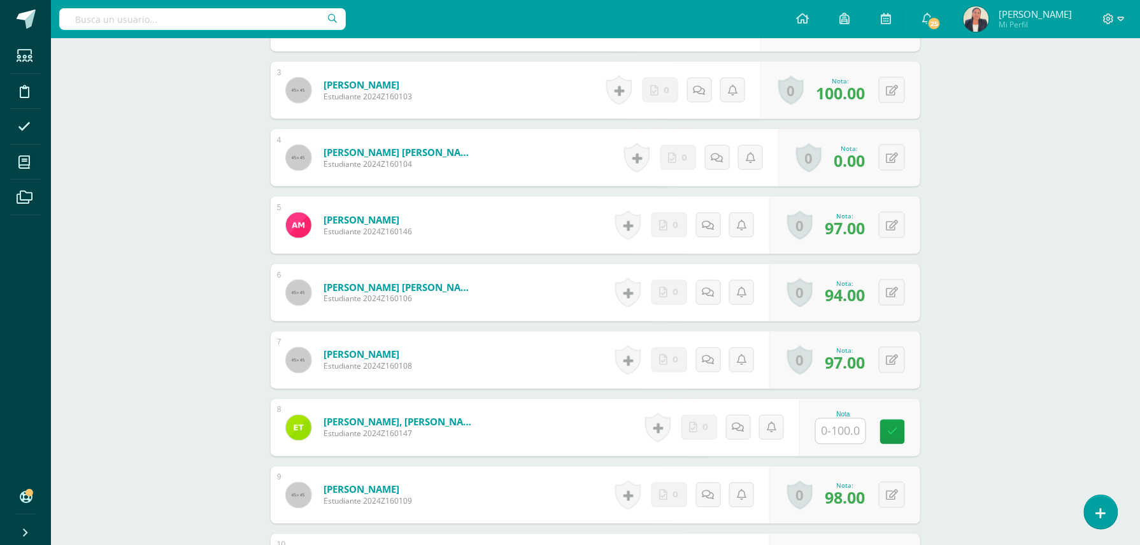
scroll to position [596, 0]
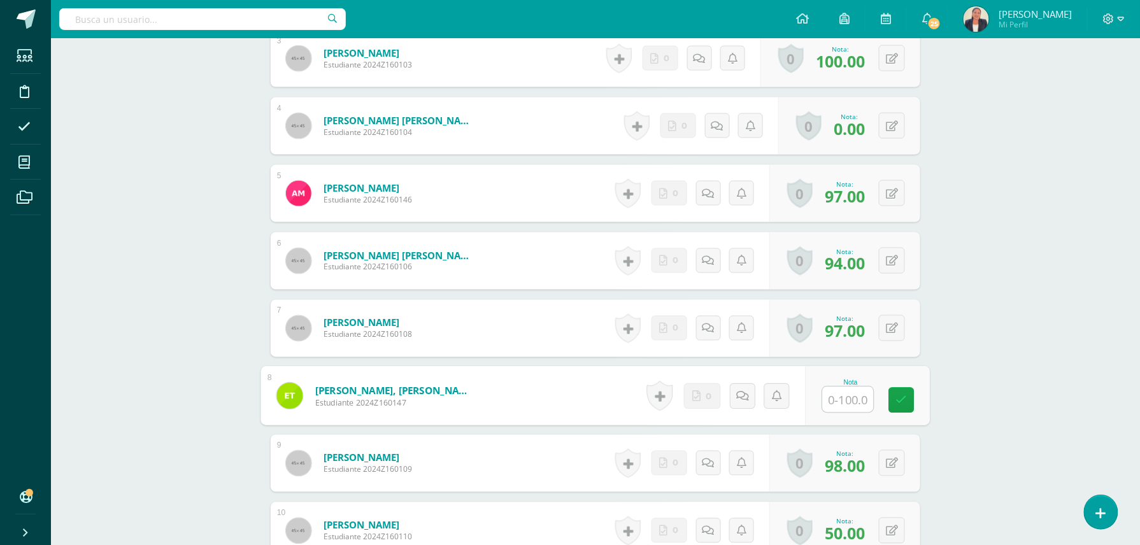
click at [844, 400] on input "text" at bounding box center [848, 399] width 51 height 25
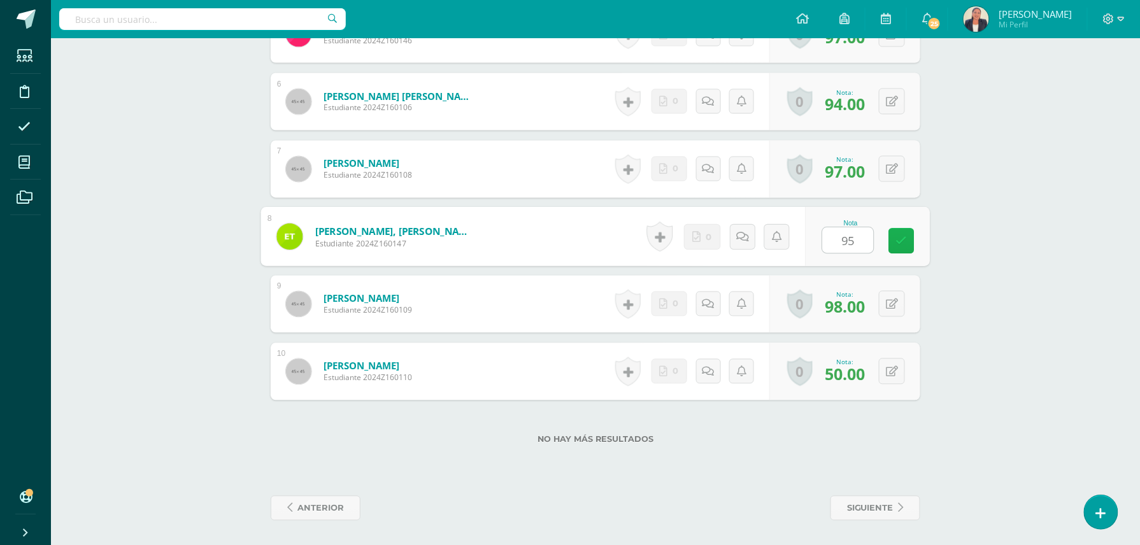
type input "9"
type input "100"
click at [907, 237] on link at bounding box center [901, 241] width 25 height 25
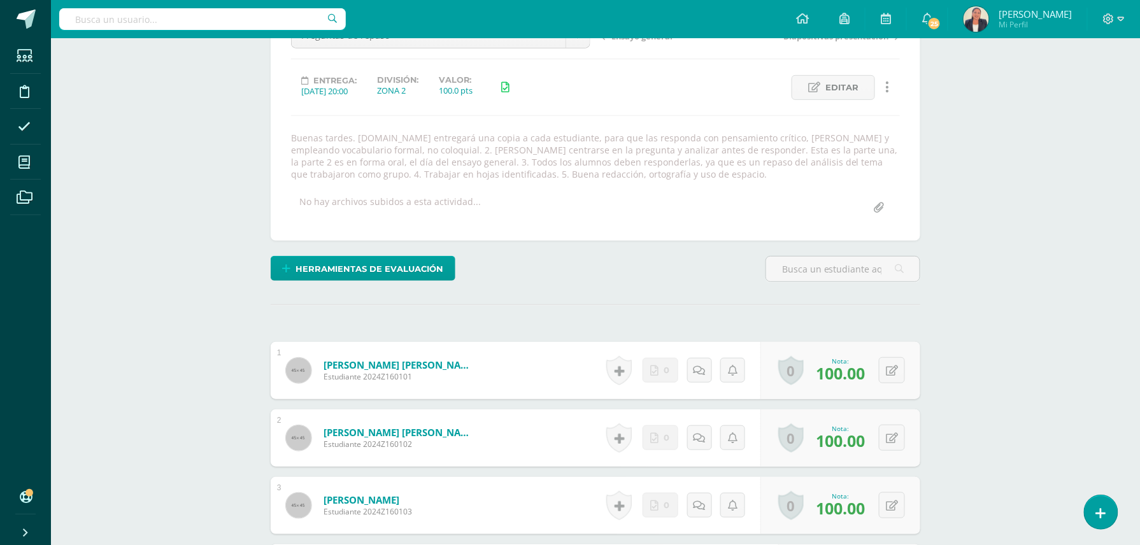
scroll to position [339, 0]
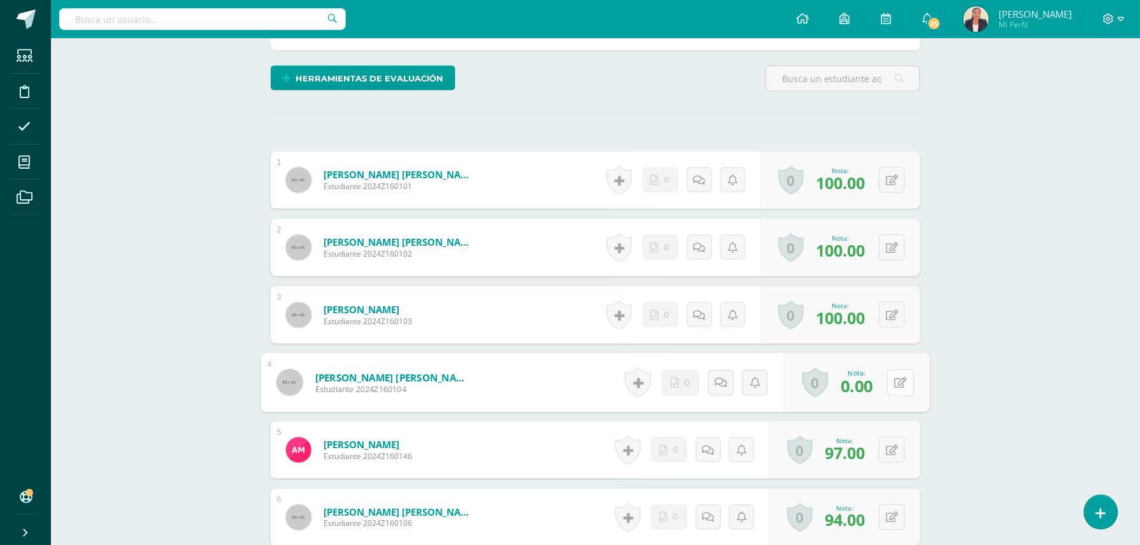
click at [893, 383] on button at bounding box center [900, 382] width 27 height 27
type input "70"
click at [867, 387] on icon at bounding box center [866, 386] width 11 height 11
click at [1010, 145] on div "Seminario Bach V Onceavo Bachillerato "A" Herramientas Detalle de asistencias A…" at bounding box center [595, 331] width 1089 height 1264
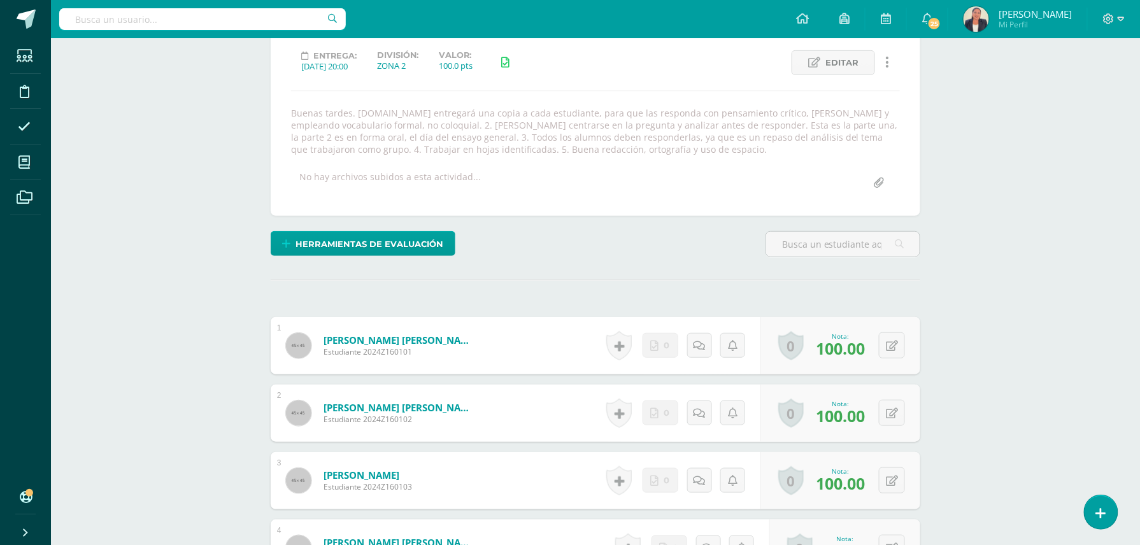
scroll to position [0, 0]
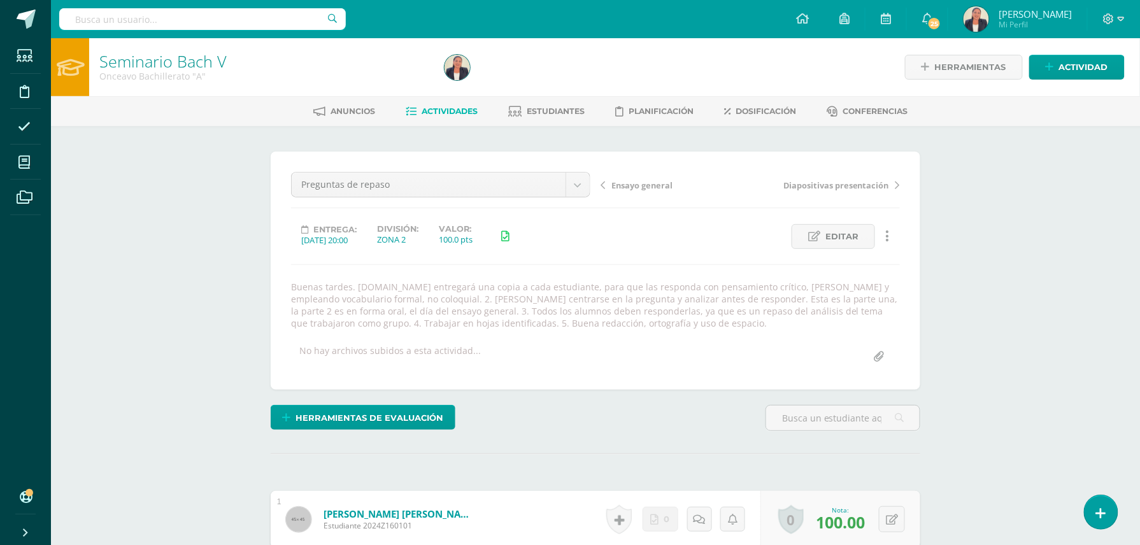
click at [599, 182] on div "Ensayo general Diapositivas presentación" at bounding box center [750, 190] width 310 height 36
click at [601, 185] on icon at bounding box center [603, 185] width 4 height 9
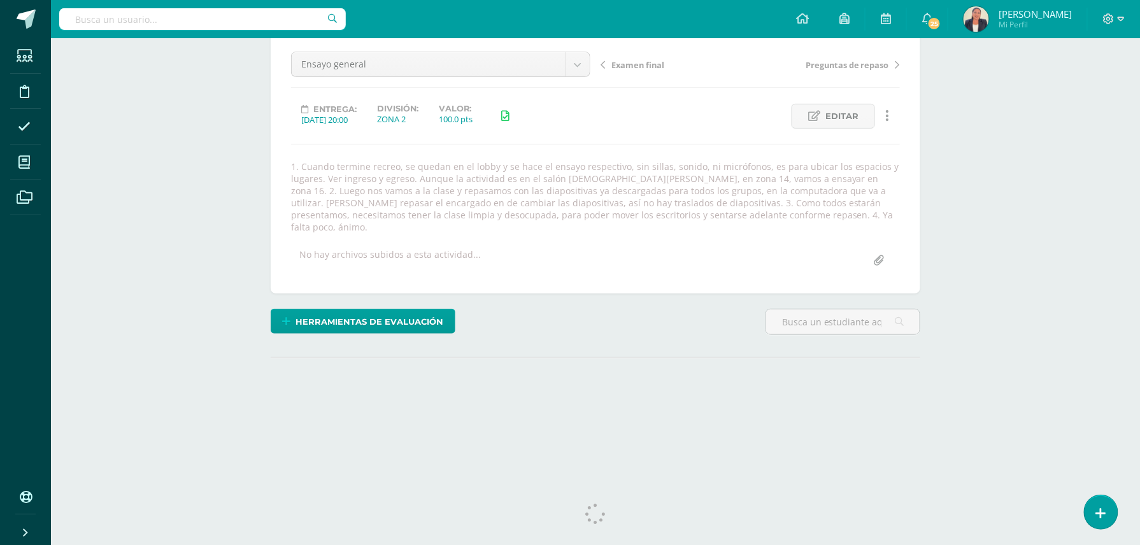
scroll to position [124, 0]
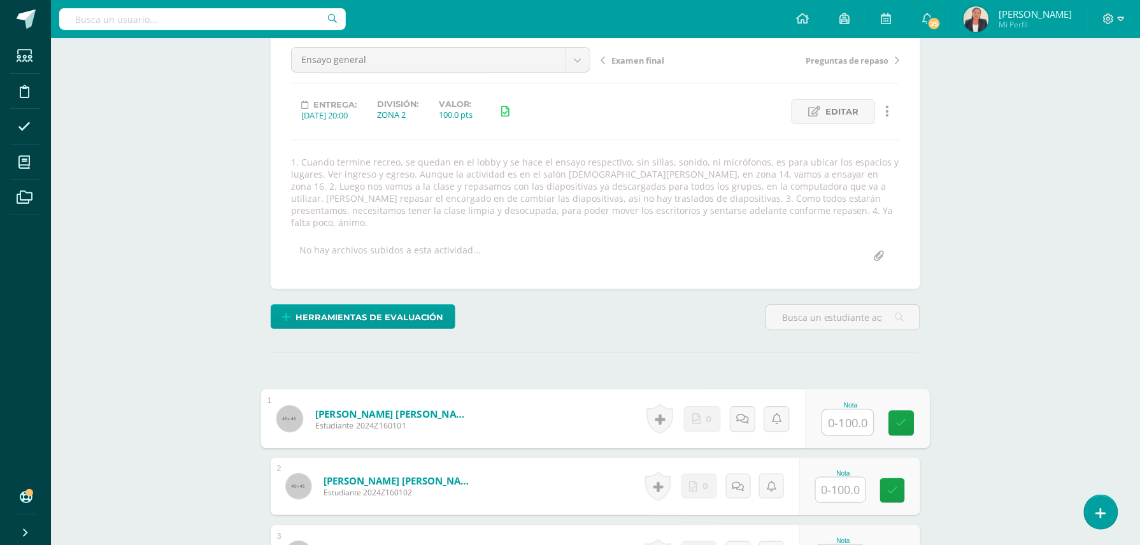
click at [839, 413] on input "text" at bounding box center [848, 422] width 51 height 25
type input "100"
click at [846, 477] on input "text" at bounding box center [848, 489] width 51 height 25
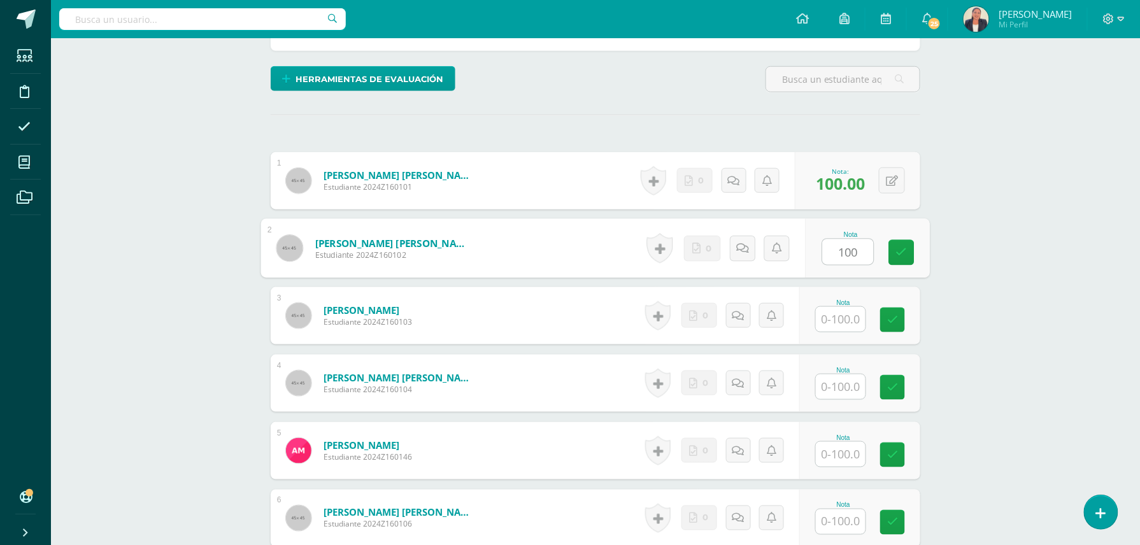
scroll to position [380, 0]
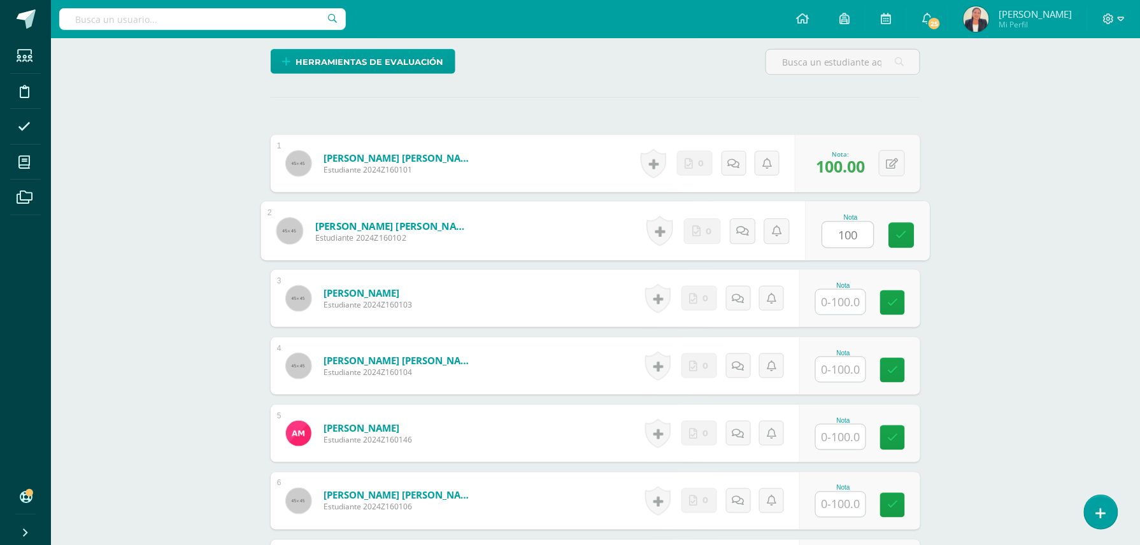
type input "100"
click at [853, 292] on input "text" at bounding box center [841, 302] width 50 height 25
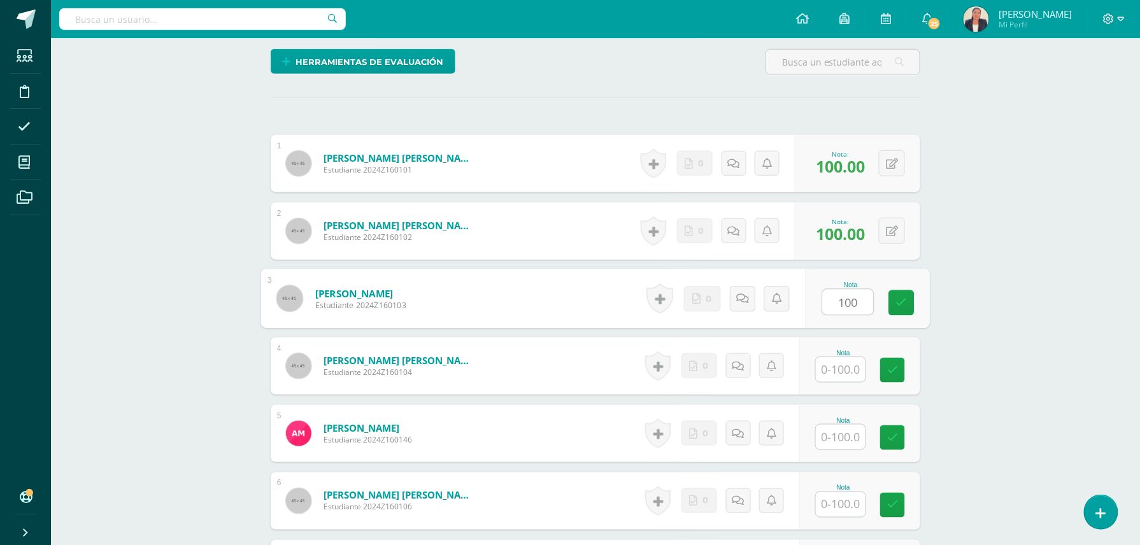
type input "100"
click at [841, 357] on input "text" at bounding box center [841, 369] width 50 height 25
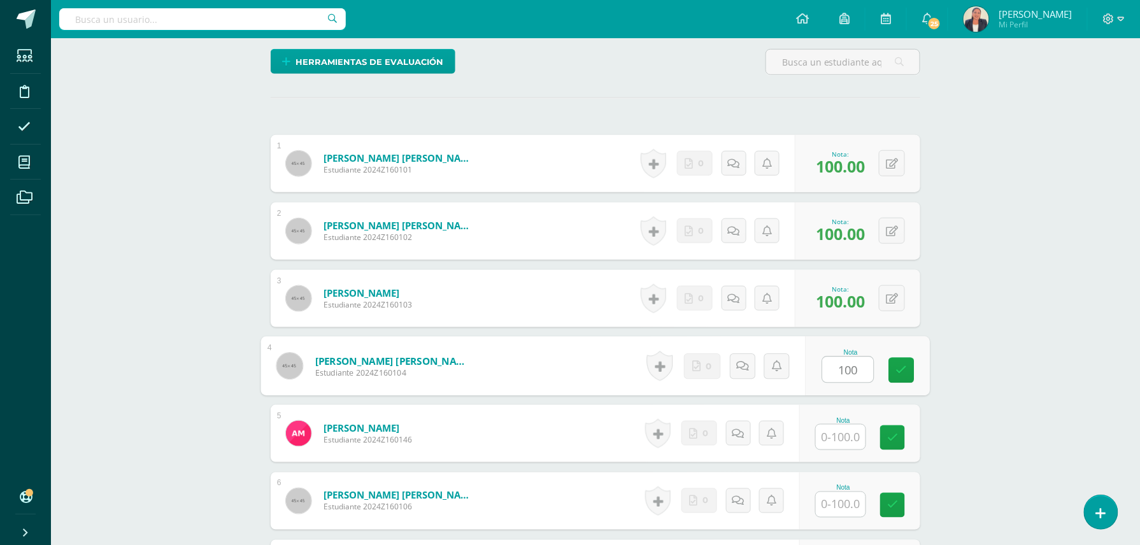
type input "100"
click at [836, 425] on input "text" at bounding box center [848, 437] width 51 height 25
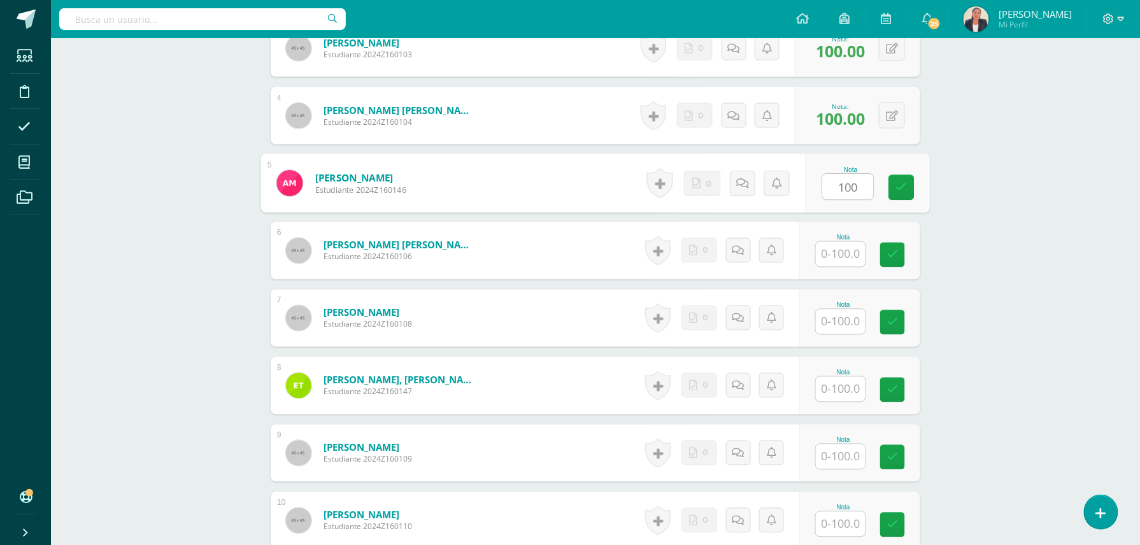
scroll to position [635, 0]
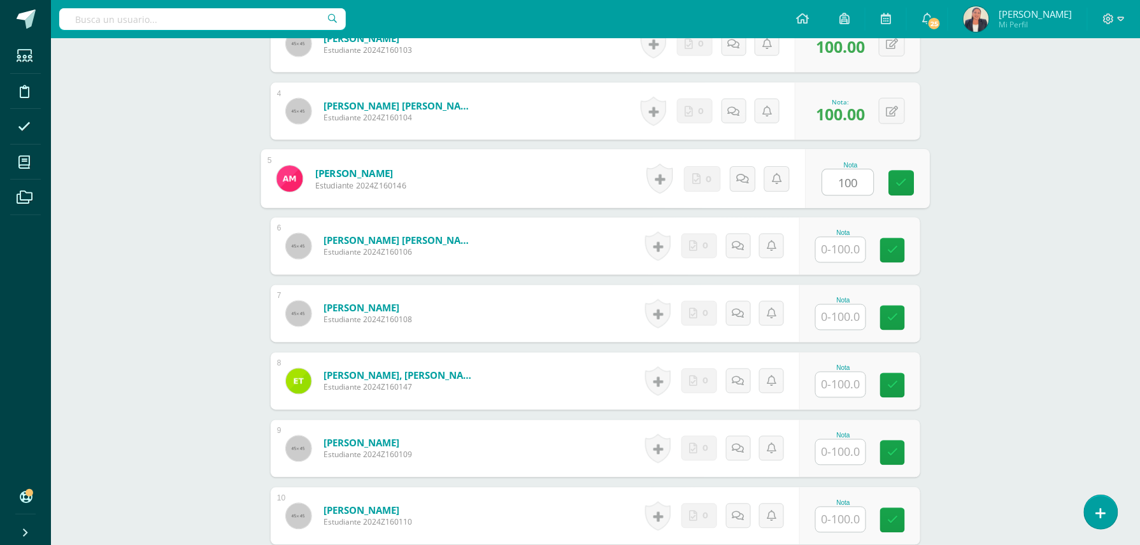
type input "100"
click at [857, 238] on input "text" at bounding box center [841, 250] width 50 height 25
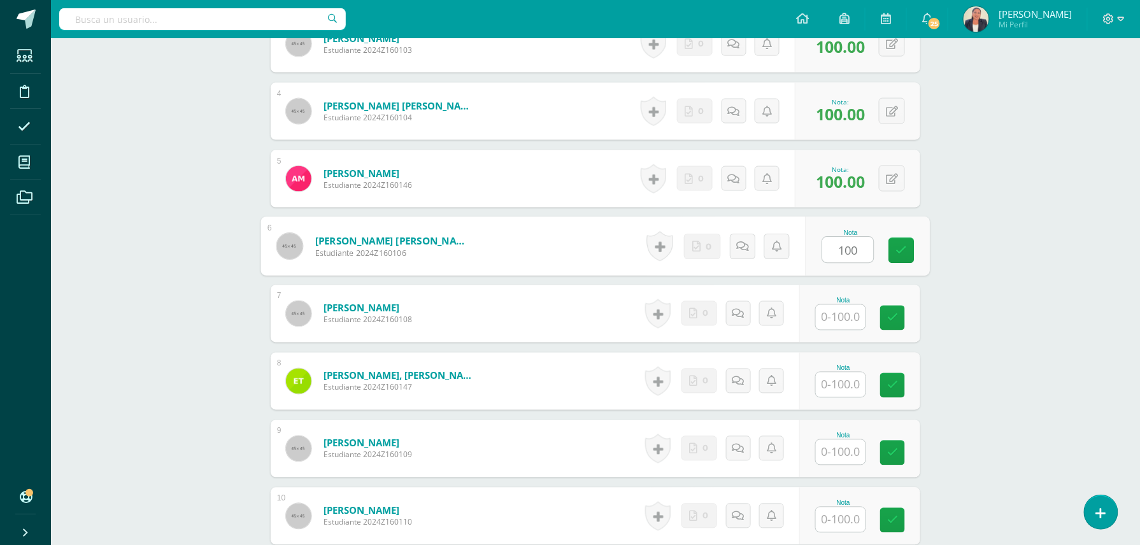
type input "100"
click at [846, 305] on input "text" at bounding box center [848, 317] width 51 height 25
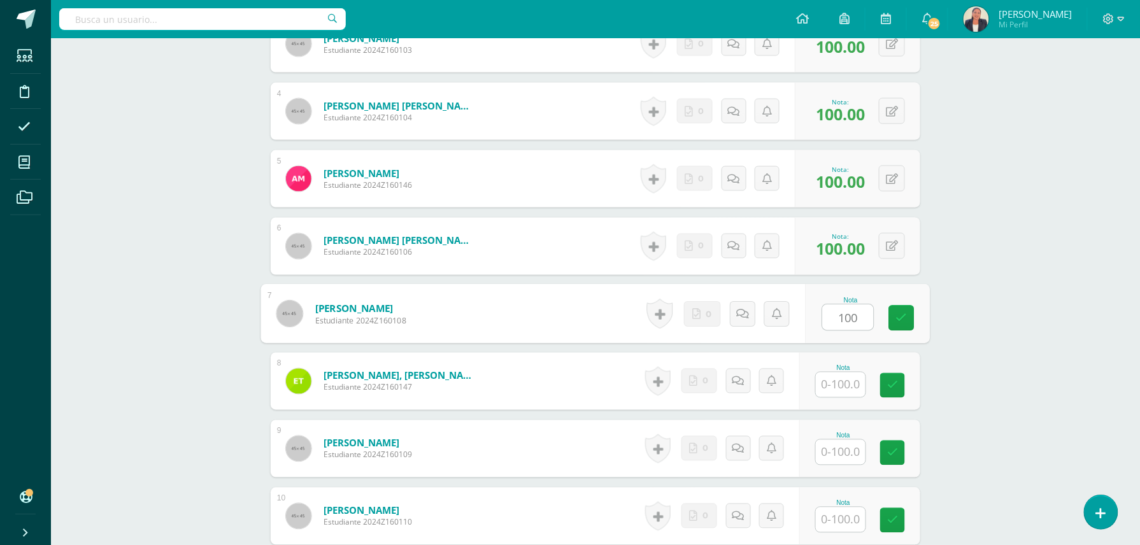
type input "100"
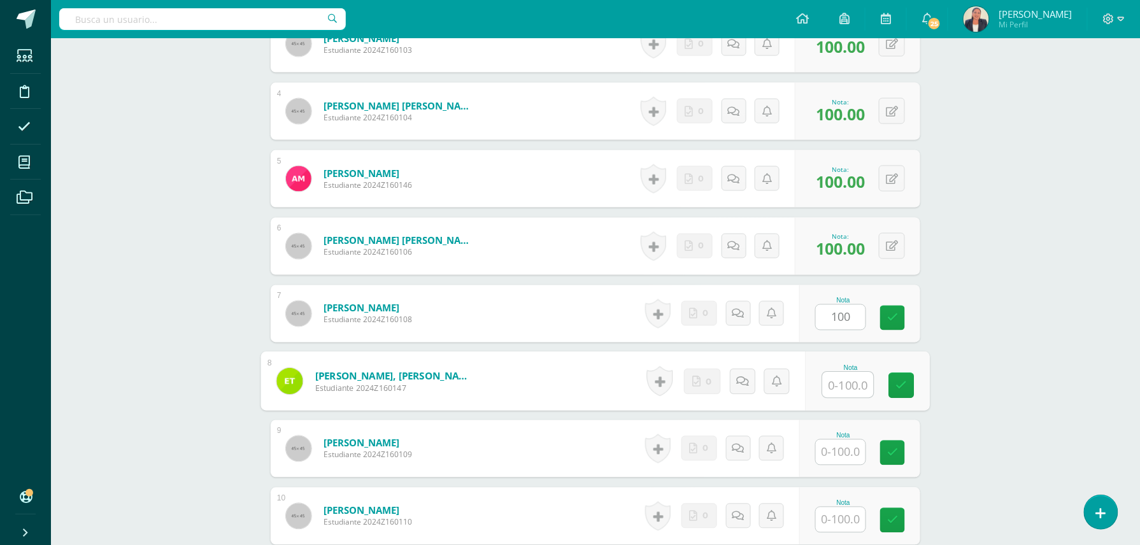
click at [846, 374] on input "text" at bounding box center [848, 385] width 51 height 25
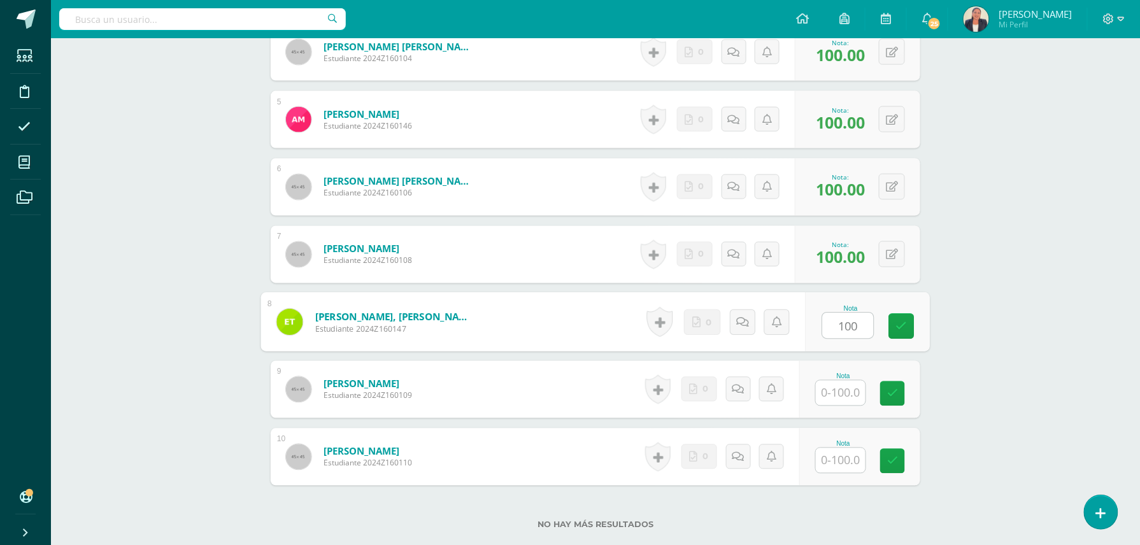
scroll to position [767, 0]
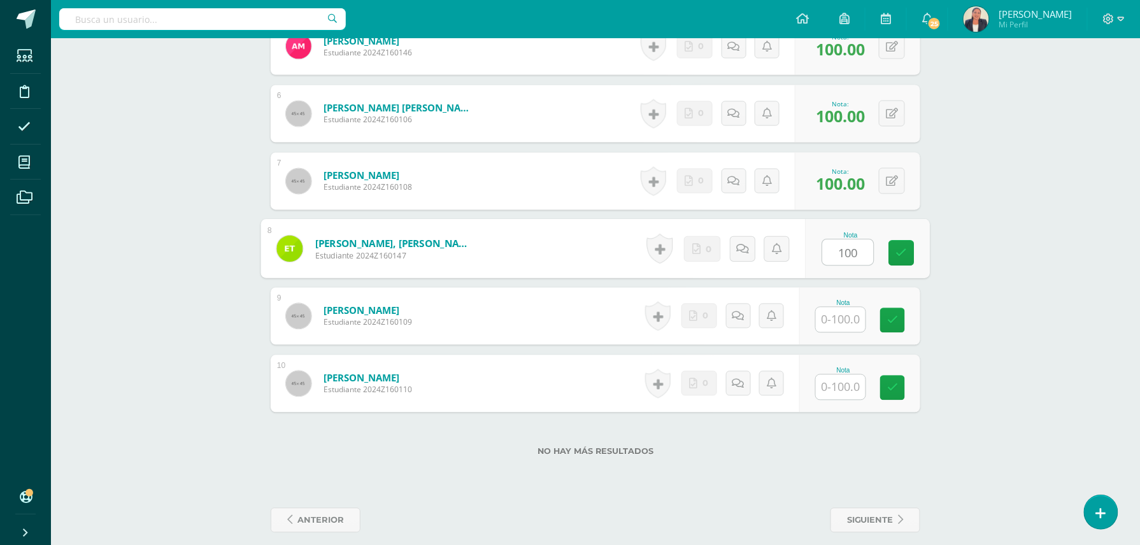
type input "100"
click at [849, 308] on input "text" at bounding box center [841, 320] width 50 height 25
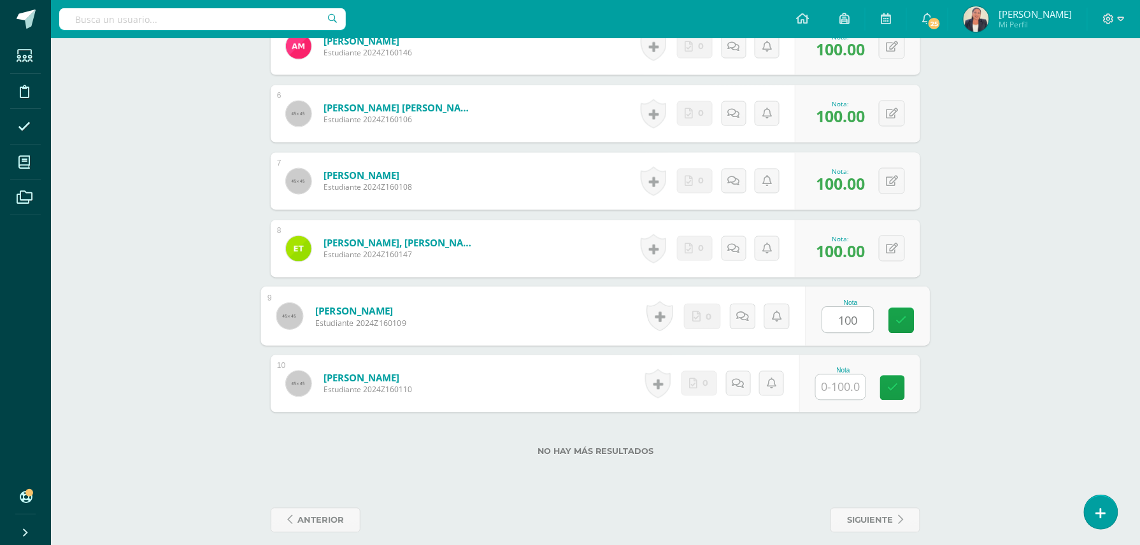
type input "100"
click at [844, 380] on input "text" at bounding box center [848, 387] width 51 height 25
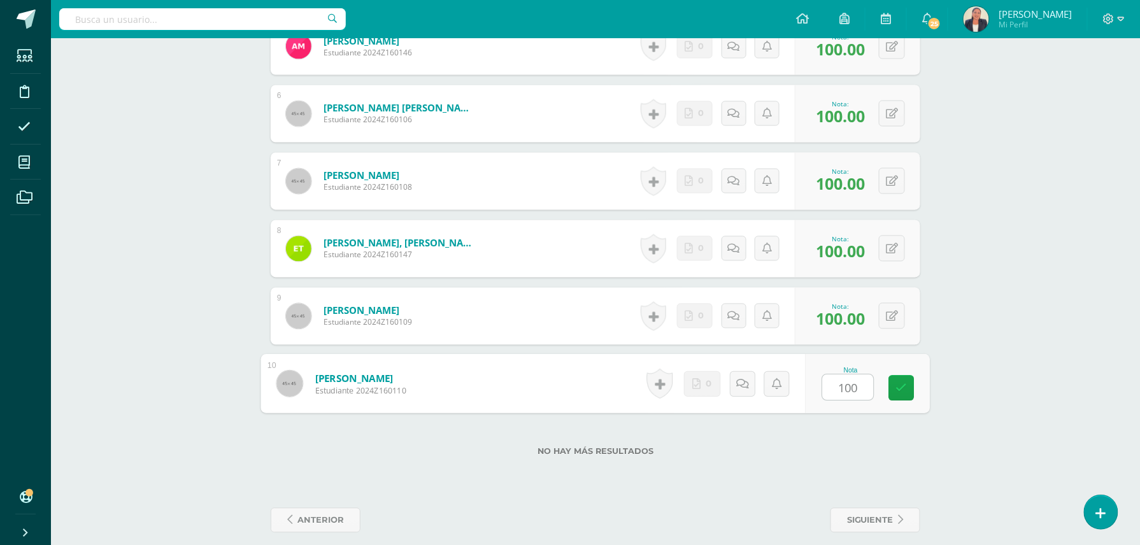
type input "100"
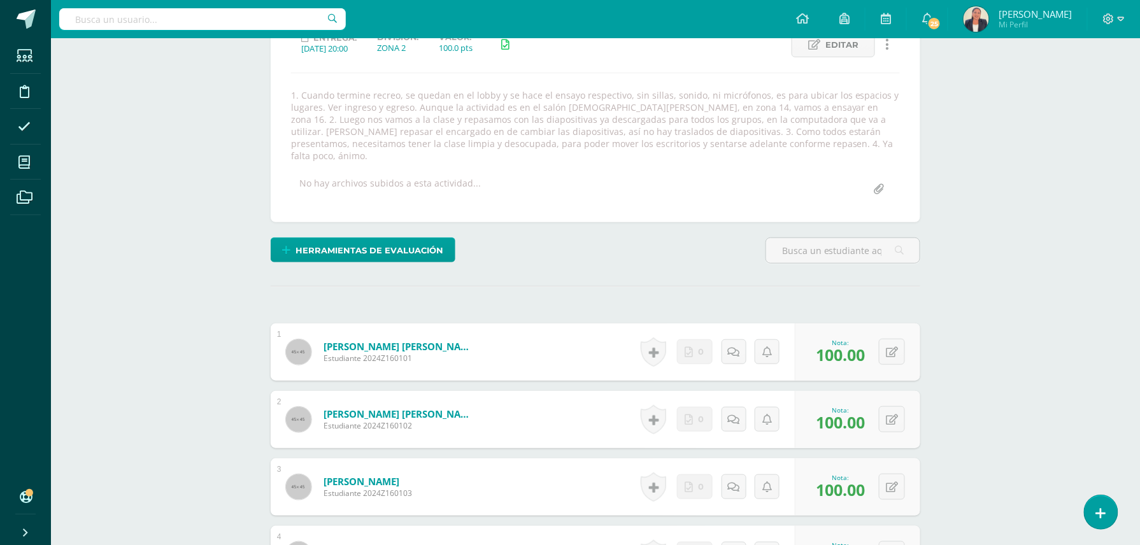
scroll to position [0, 0]
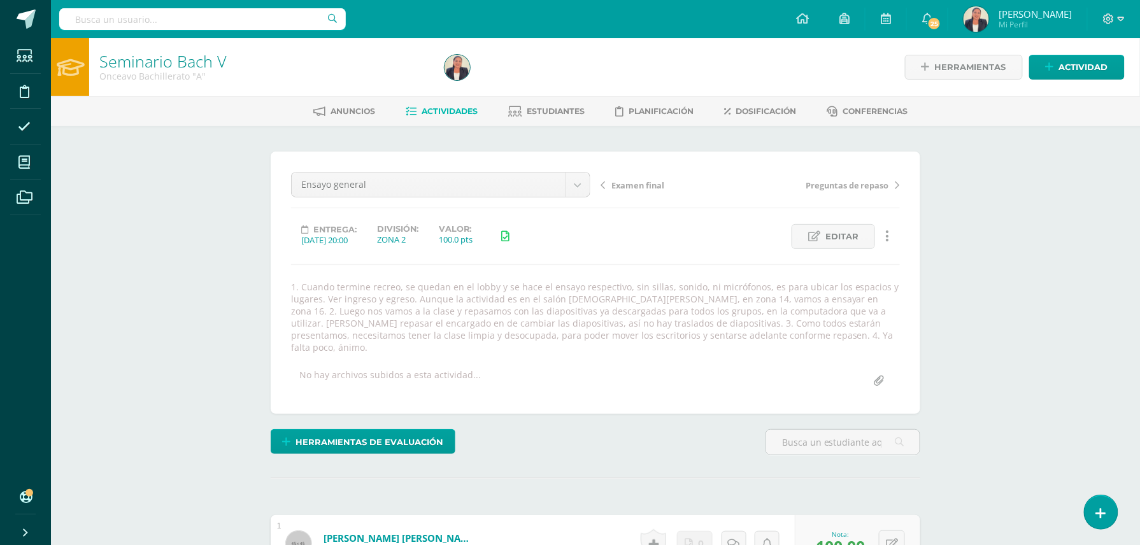
click at [604, 182] on icon at bounding box center [603, 185] width 4 height 9
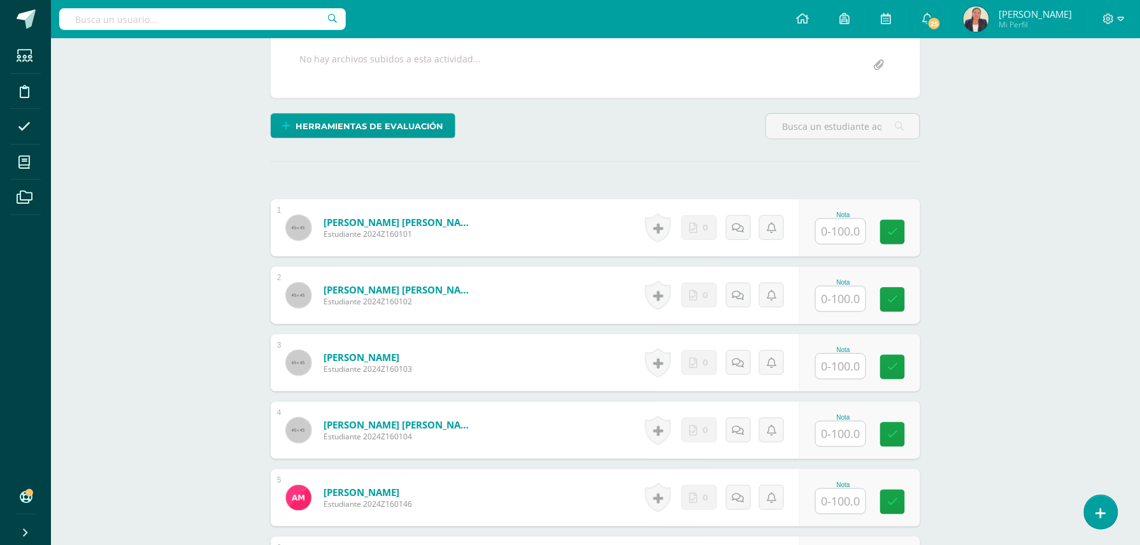
click at [826, 227] on input "text" at bounding box center [841, 231] width 50 height 25
type input "100"
click at [832, 301] on input "text" at bounding box center [841, 298] width 50 height 25
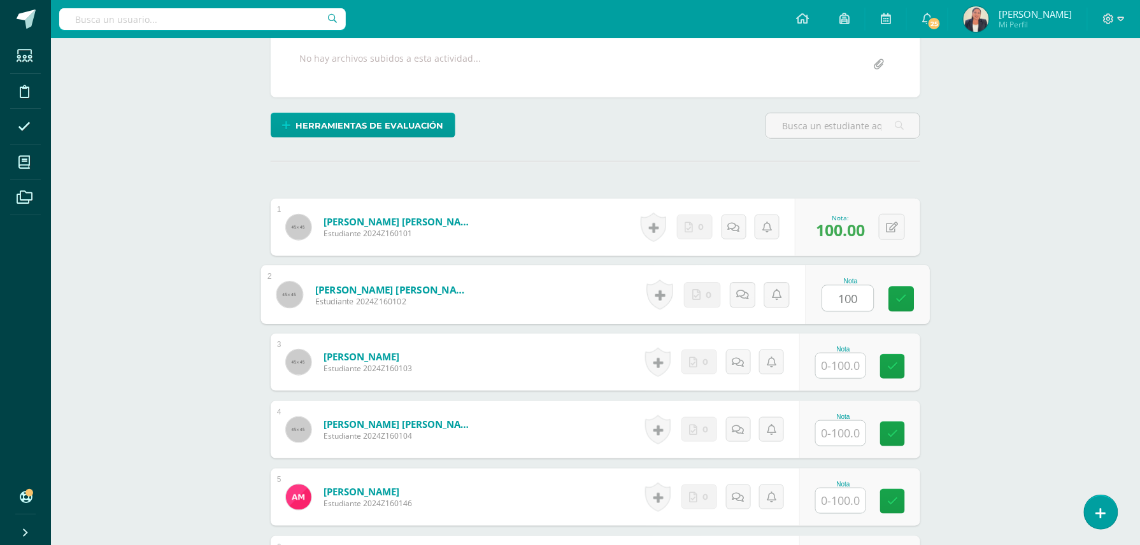
type input "100"
click at [854, 366] on input "text" at bounding box center [848, 365] width 51 height 25
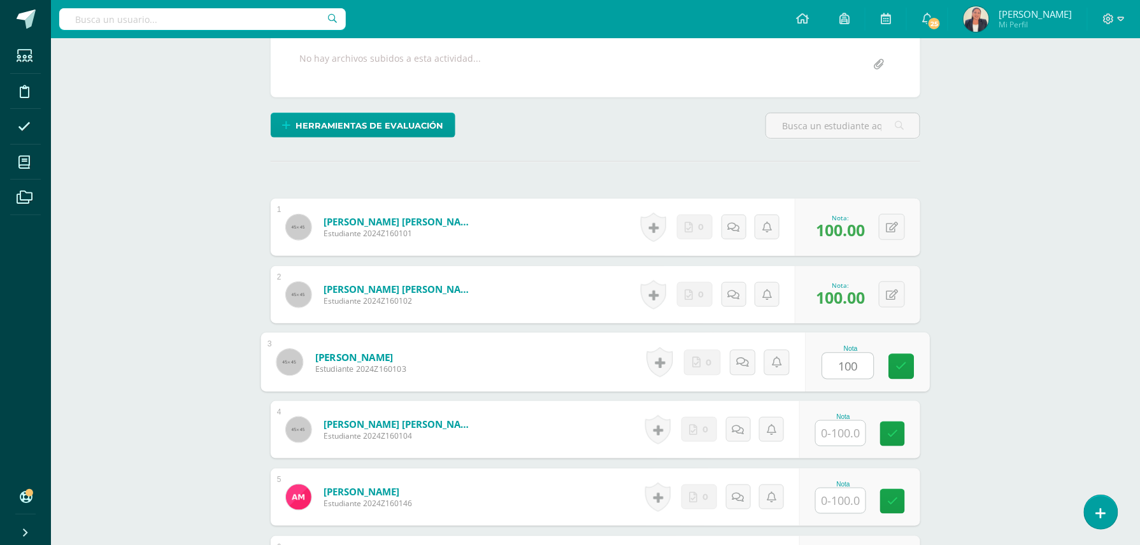
type input "100"
click at [851, 436] on input "text" at bounding box center [841, 433] width 50 height 25
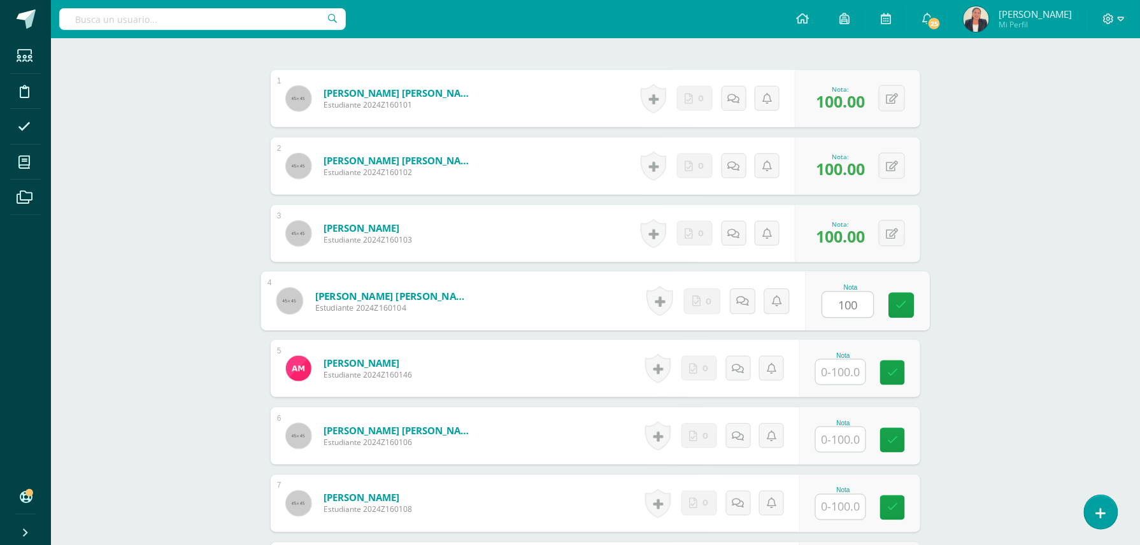
scroll to position [426, 0]
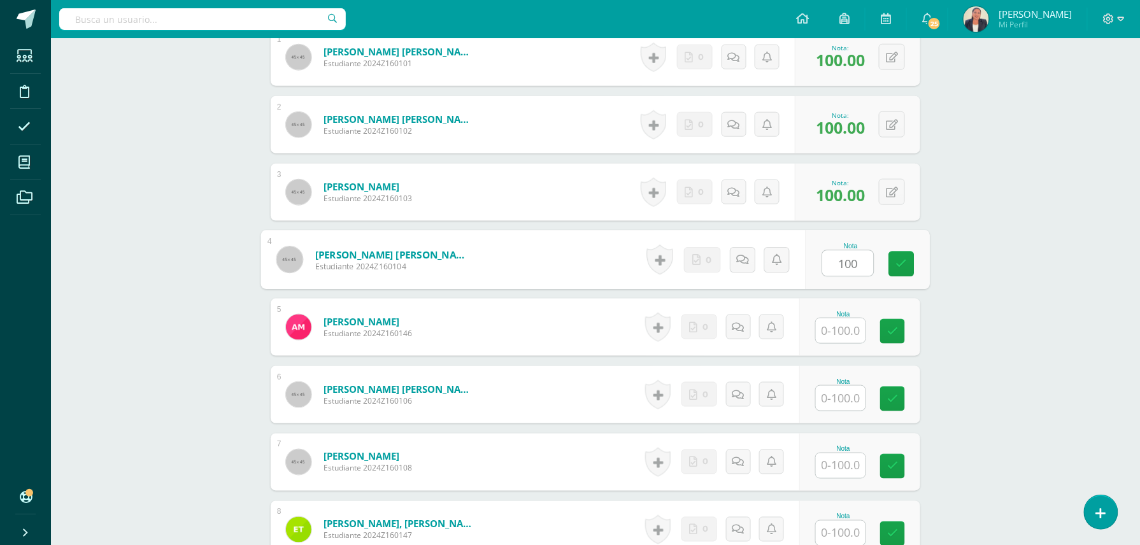
type input "100"
click at [836, 327] on input "text" at bounding box center [848, 330] width 51 height 25
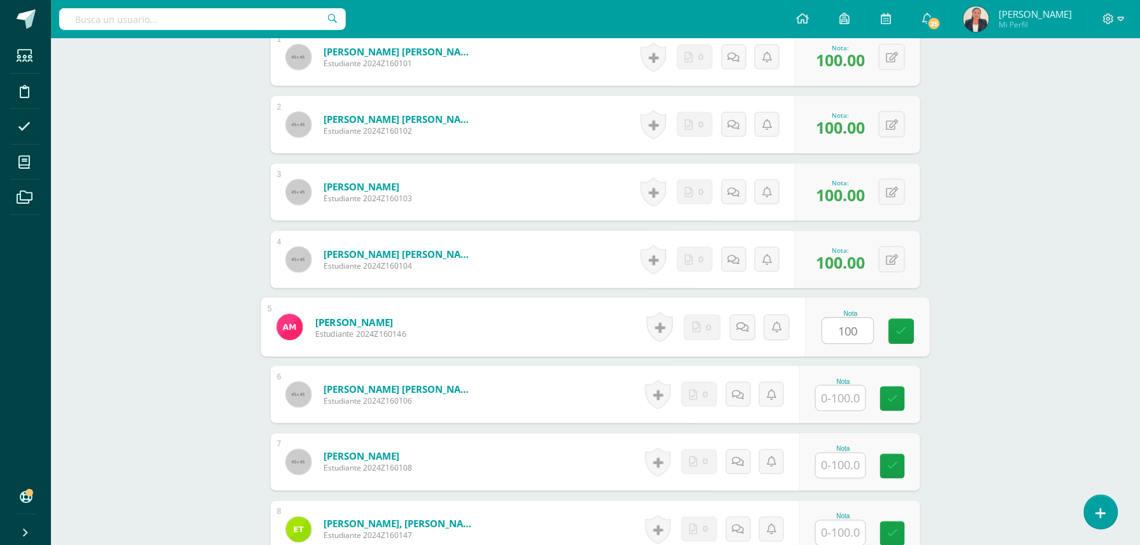
type input "100"
click at [834, 402] on input "text" at bounding box center [848, 398] width 51 height 25
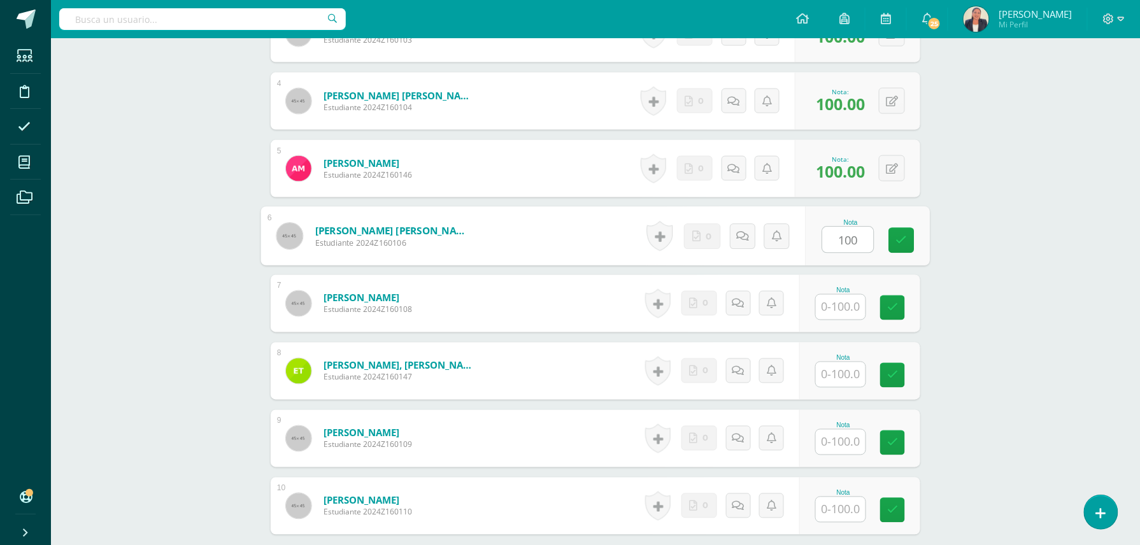
scroll to position [596, 0]
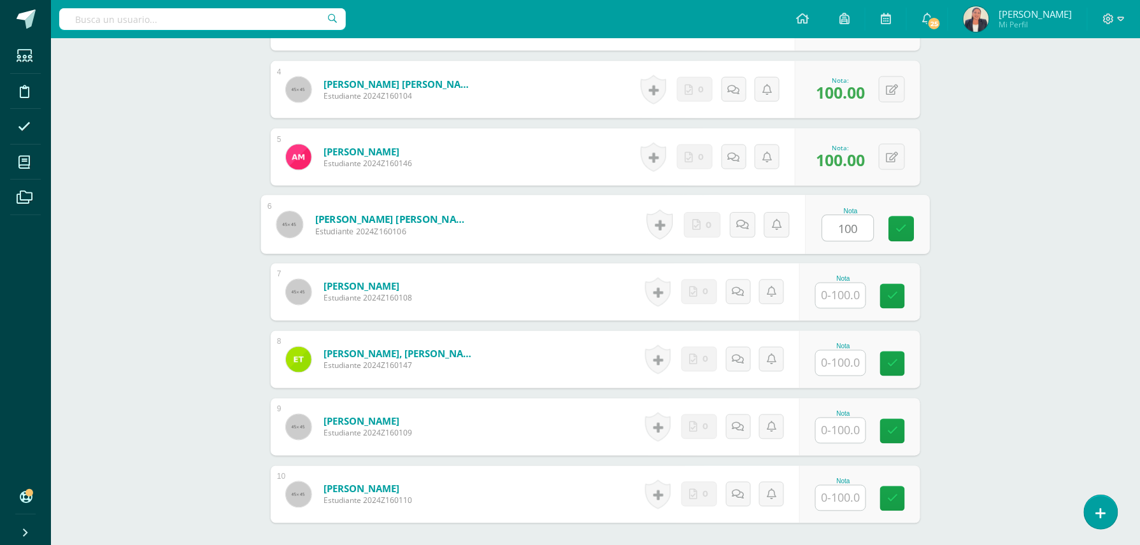
type input "100"
click at [838, 295] on input "text" at bounding box center [848, 295] width 51 height 25
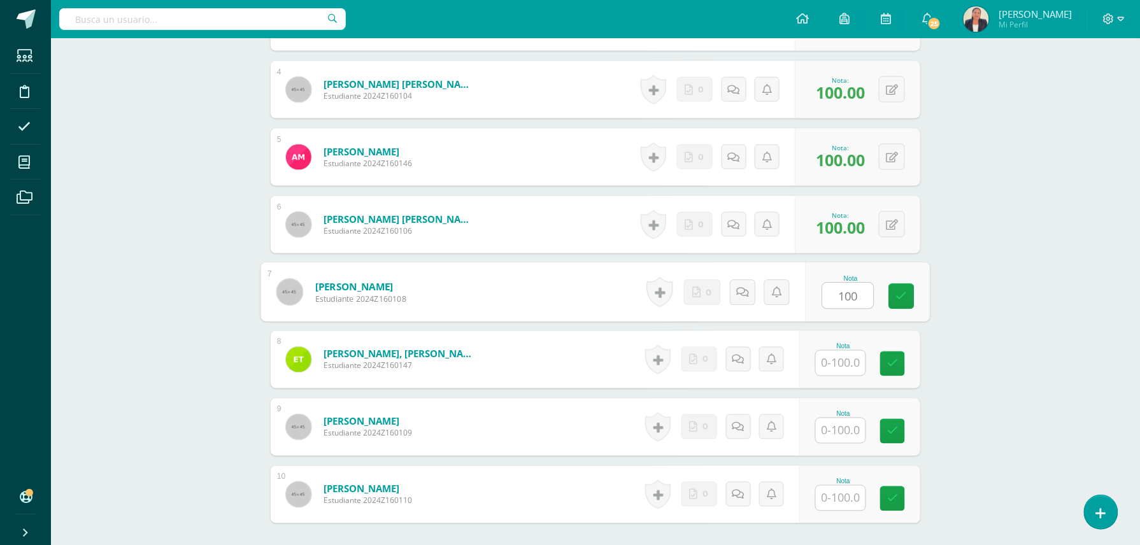
type input "100"
click at [831, 366] on input "text" at bounding box center [848, 363] width 51 height 25
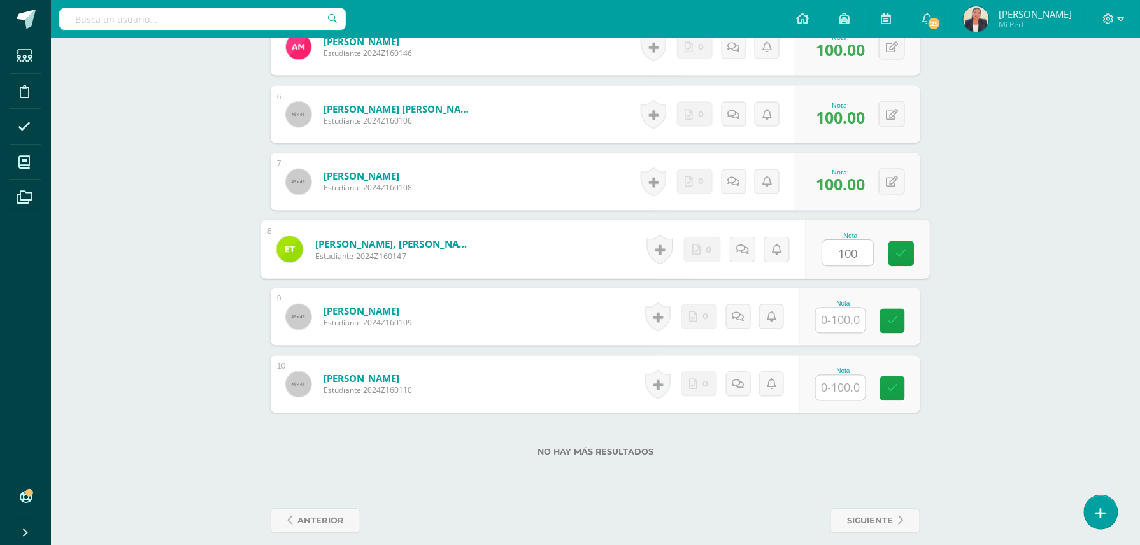
scroll to position [720, 0]
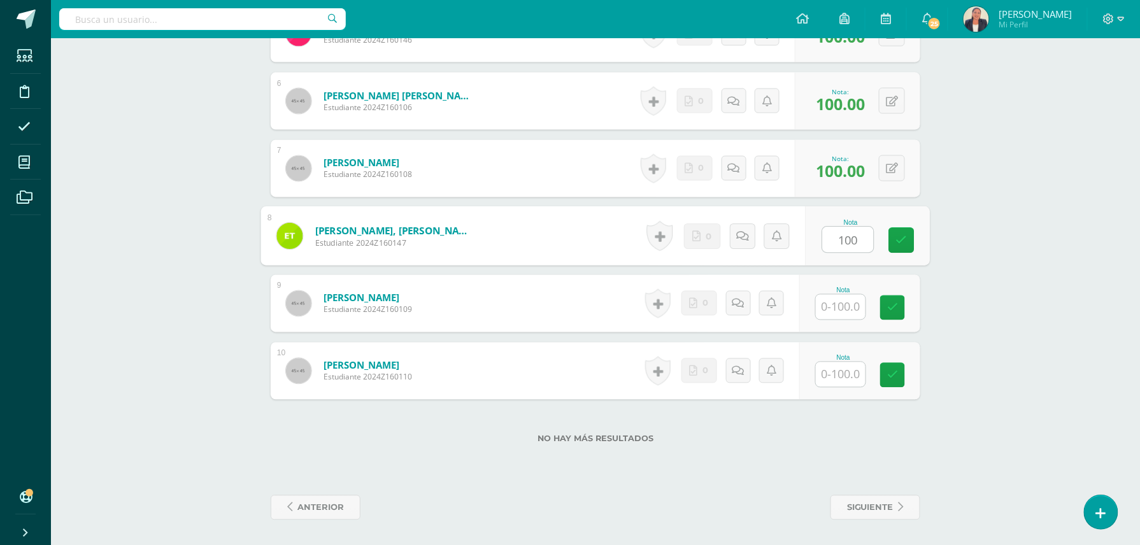
type input "100"
click at [838, 306] on input "text" at bounding box center [841, 307] width 50 height 25
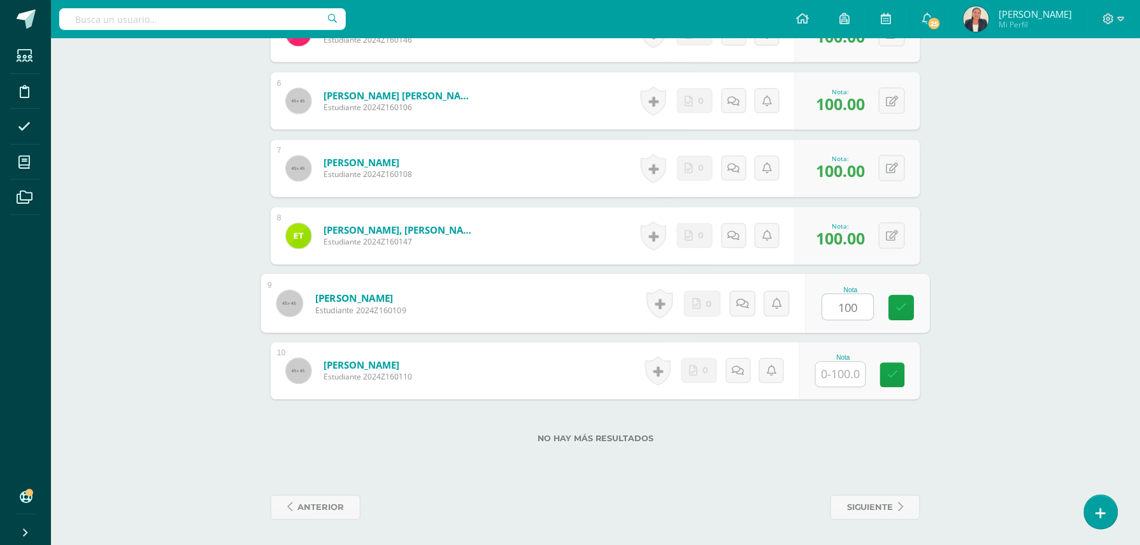
type input "100"
click at [846, 373] on input "text" at bounding box center [848, 374] width 51 height 25
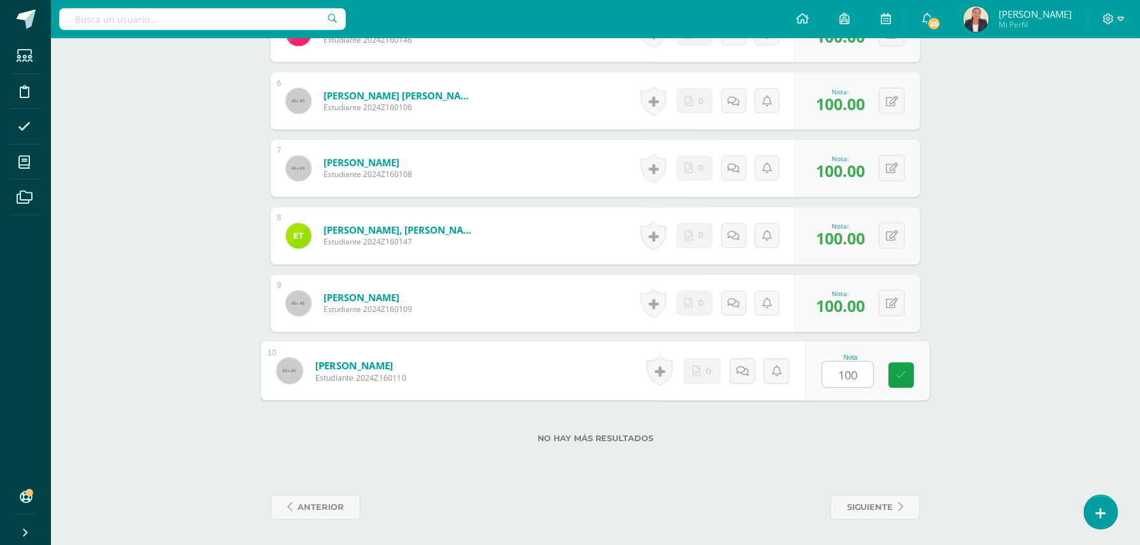
type input "100"
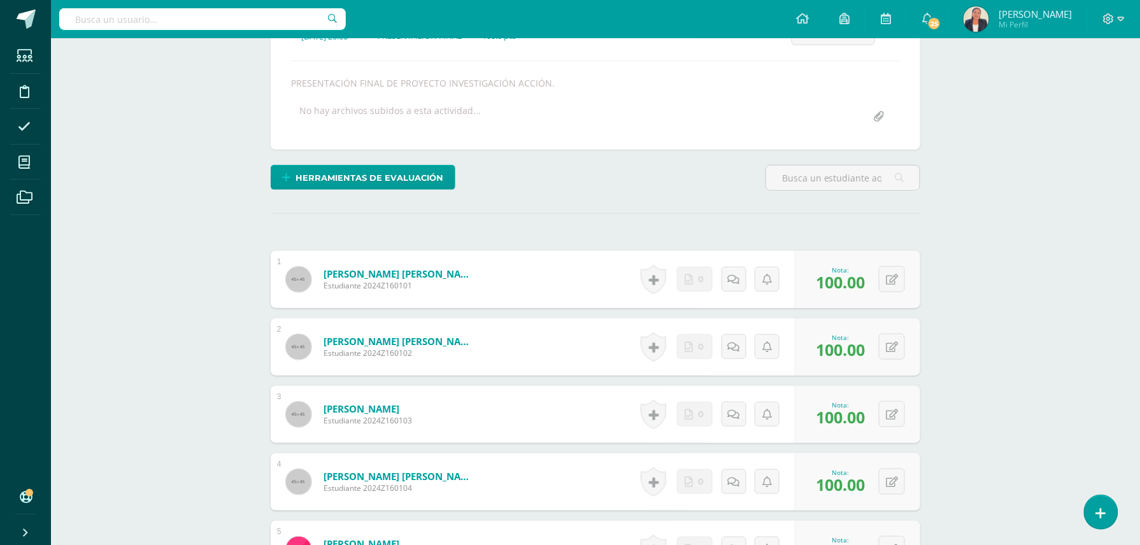
scroll to position [0, 0]
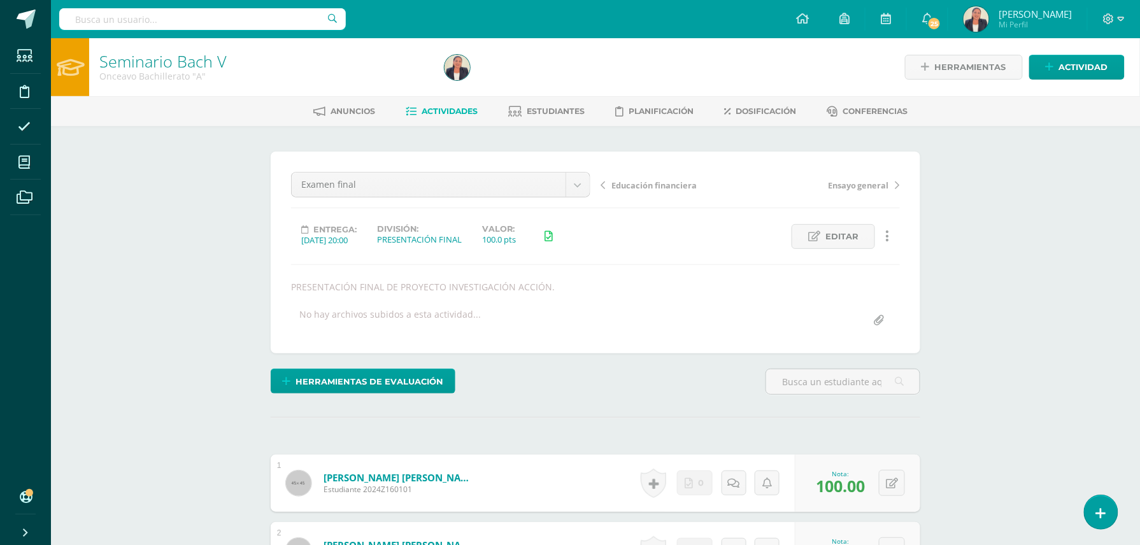
click at [604, 185] on icon at bounding box center [603, 185] width 4 height 9
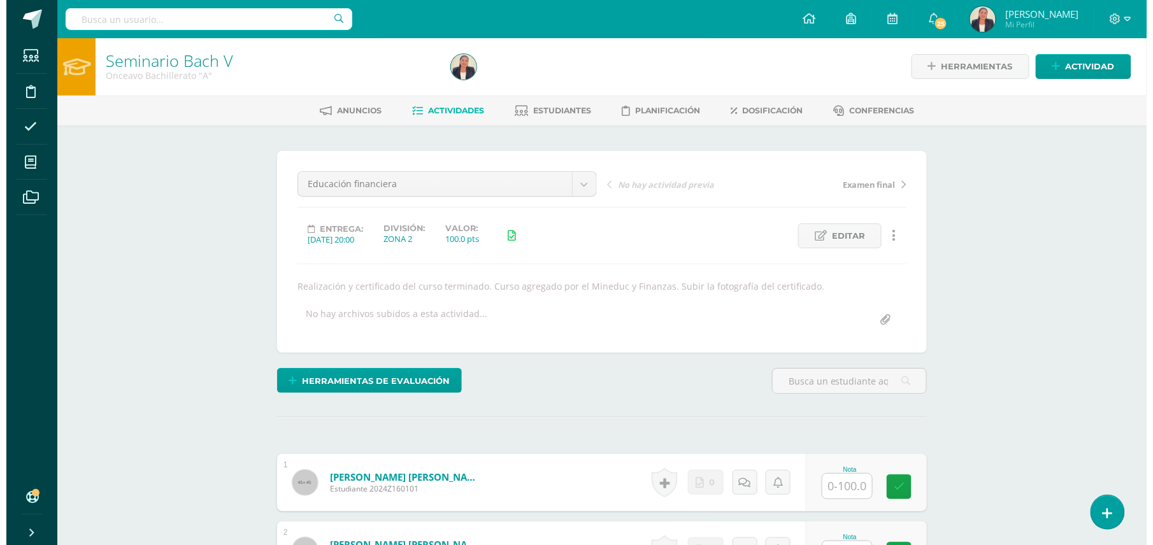
scroll to position [1, 0]
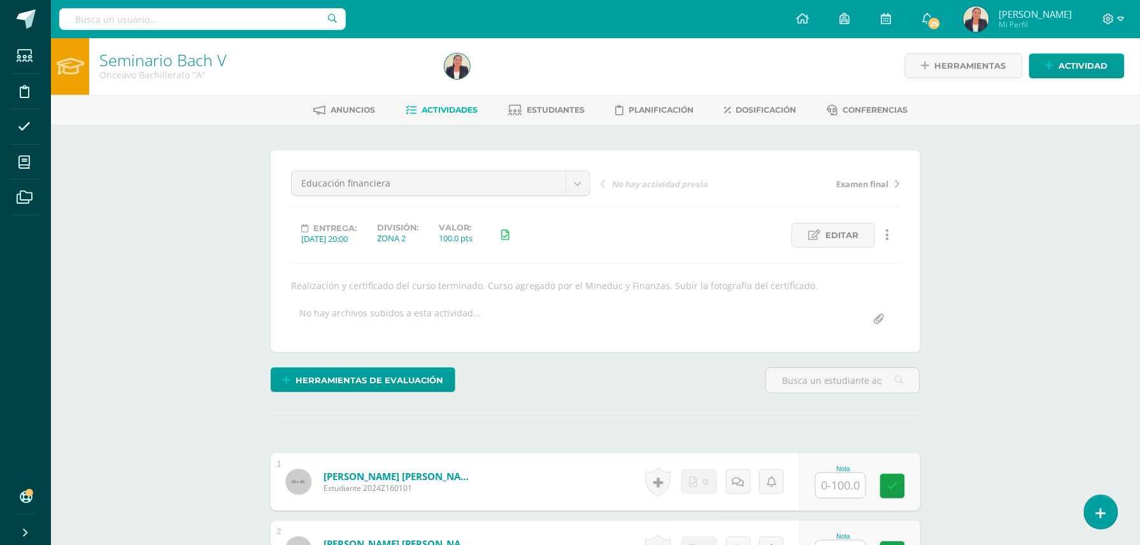
click at [888, 240] on icon at bounding box center [888, 235] width 4 height 14
click at [846, 315] on link "Eliminar" at bounding box center [864, 316] width 131 height 20
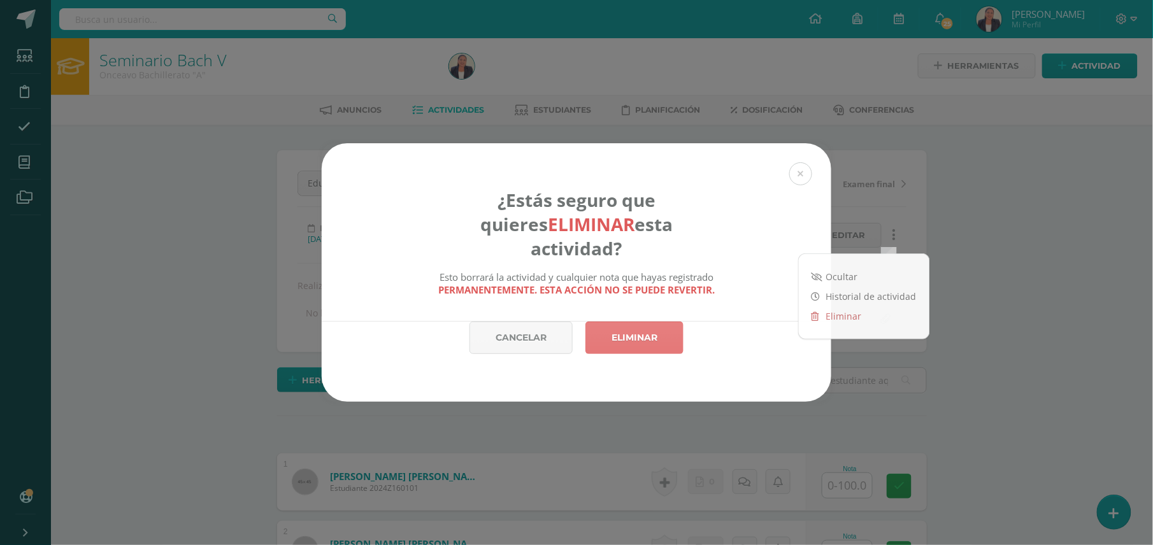
click at [623, 322] on link "Eliminar" at bounding box center [634, 338] width 98 height 32
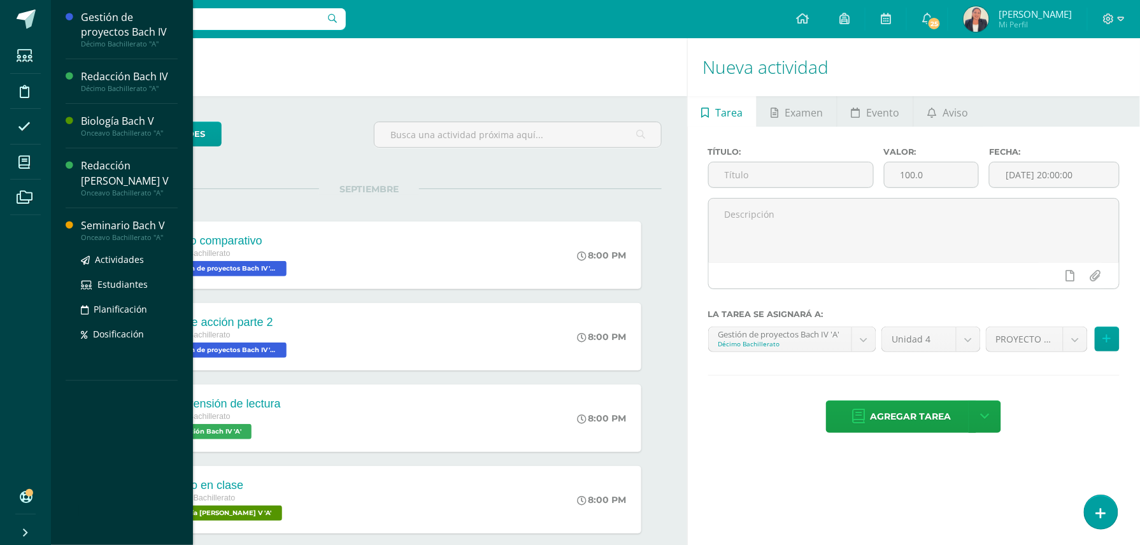
click at [131, 218] on div "Seminario Bach V" at bounding box center [129, 225] width 97 height 15
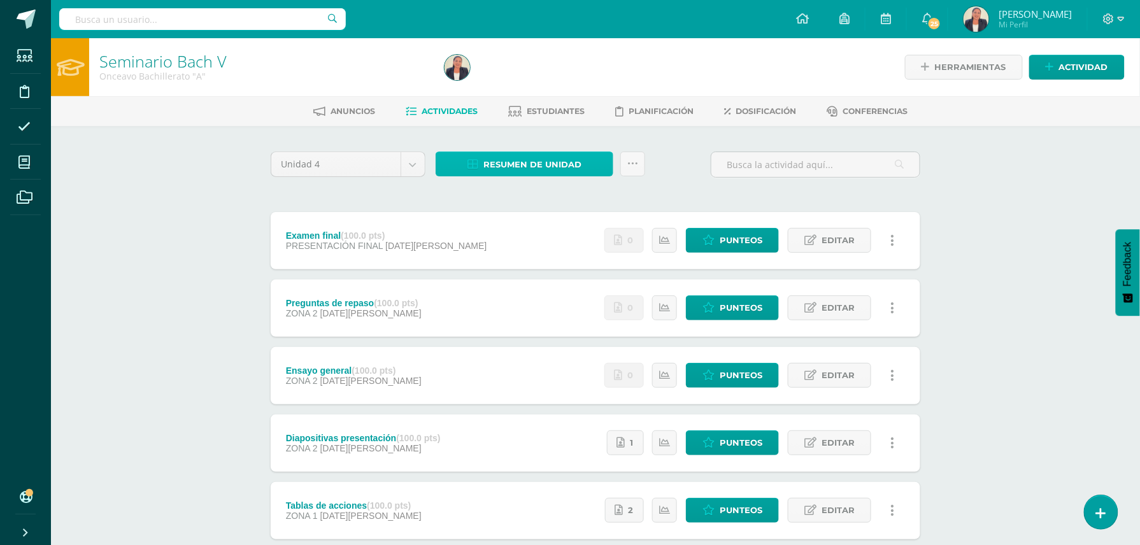
click at [518, 159] on span "Resumen de unidad" at bounding box center [532, 165] width 98 height 24
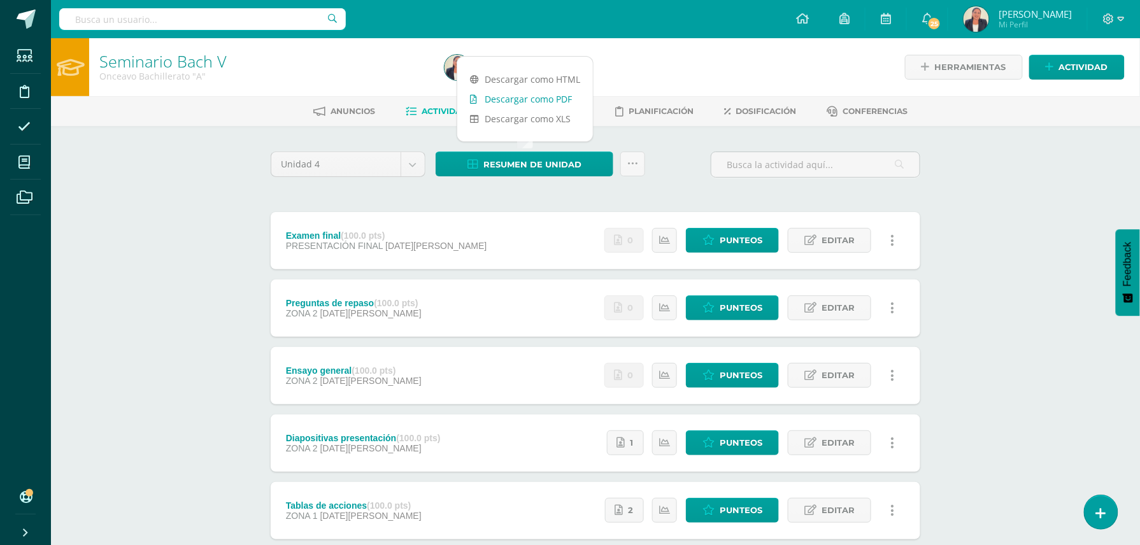
click at [541, 97] on link "Descargar como PDF" at bounding box center [525, 99] width 136 height 20
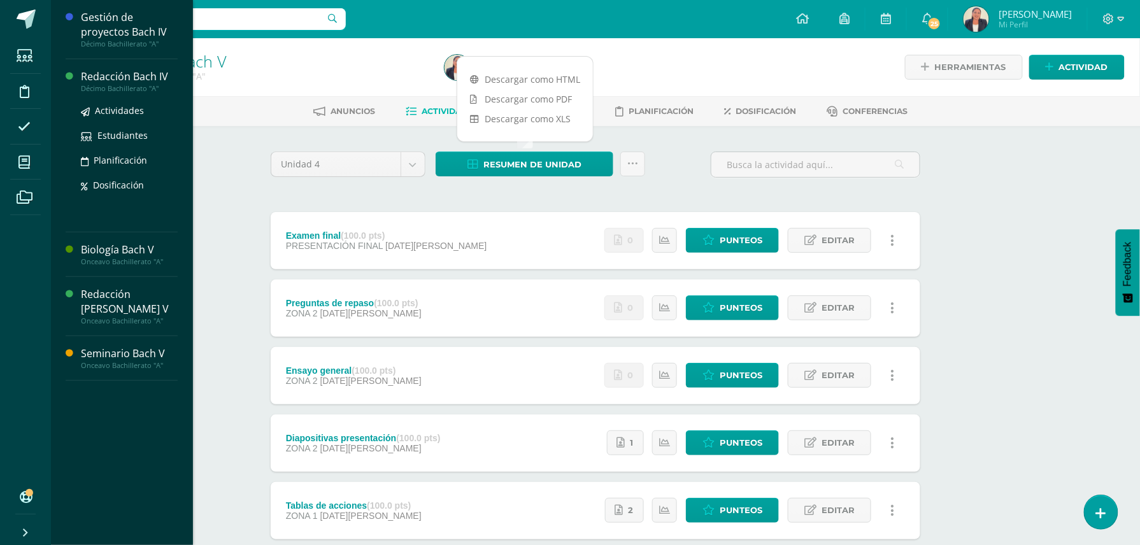
click at [152, 77] on div "Redacción Bach IV" at bounding box center [129, 76] width 97 height 15
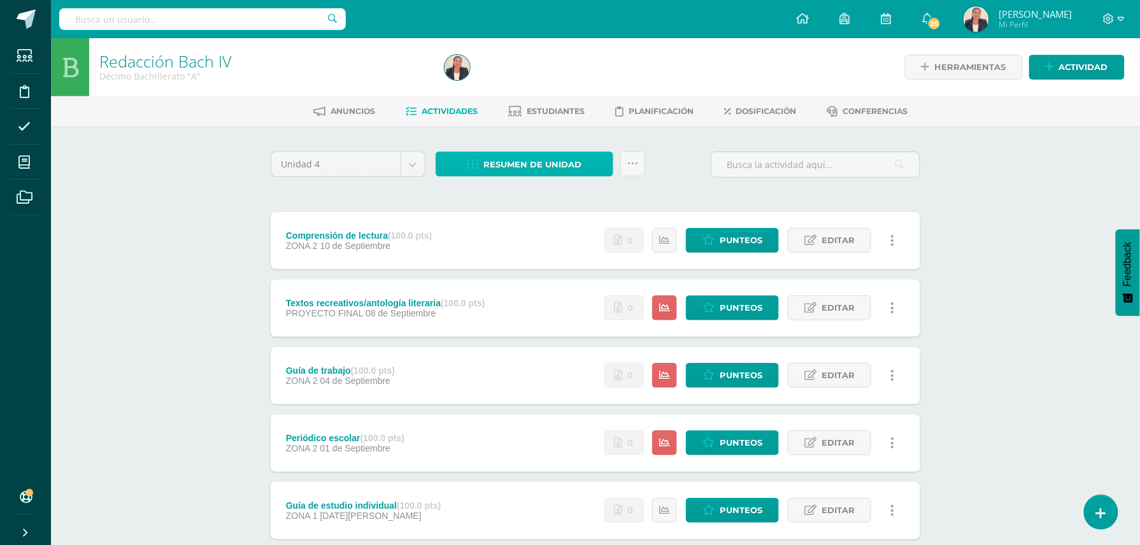
click at [528, 171] on span "Resumen de unidad" at bounding box center [532, 165] width 98 height 24
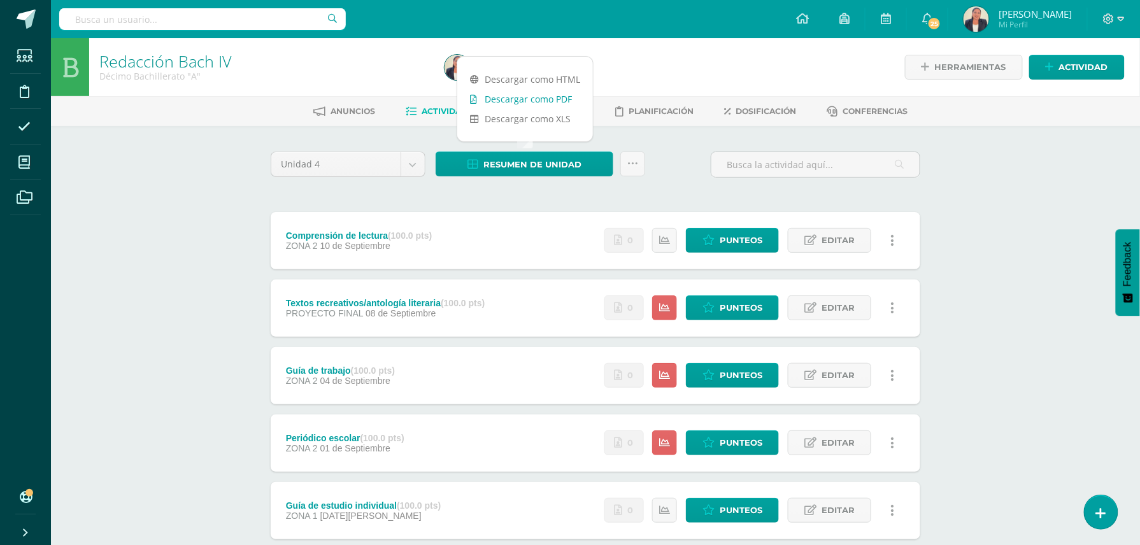
click at [503, 99] on link "Descargar como PDF" at bounding box center [525, 99] width 136 height 20
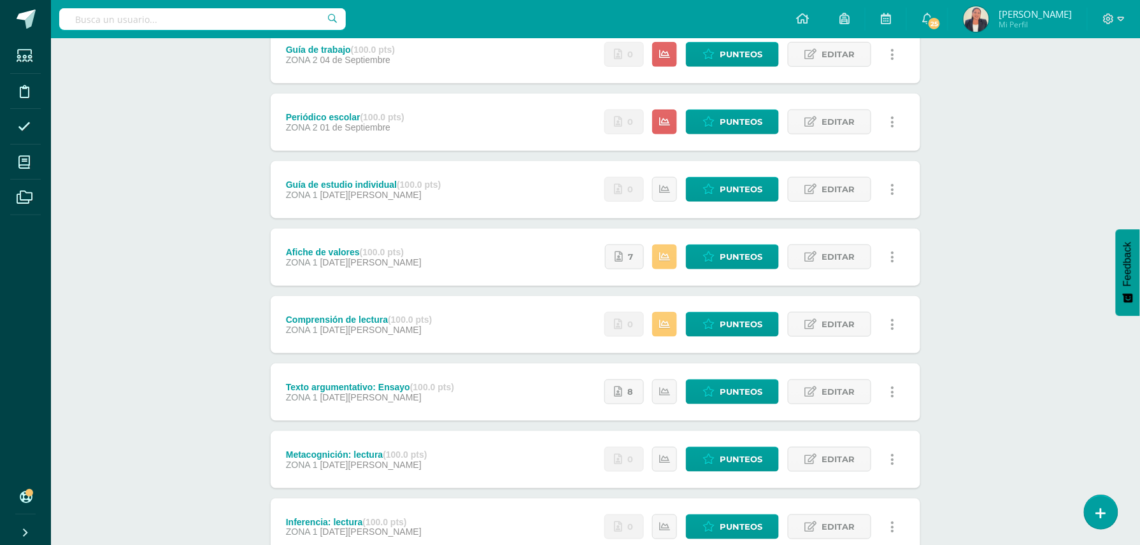
scroll to position [339, 0]
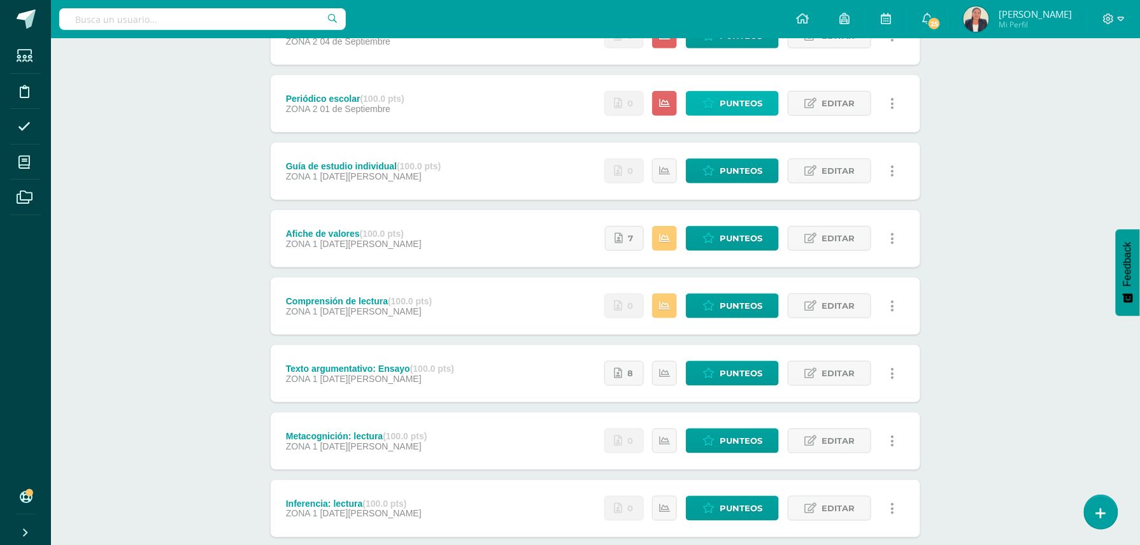
click at [723, 101] on span "Punteos" at bounding box center [741, 104] width 43 height 24
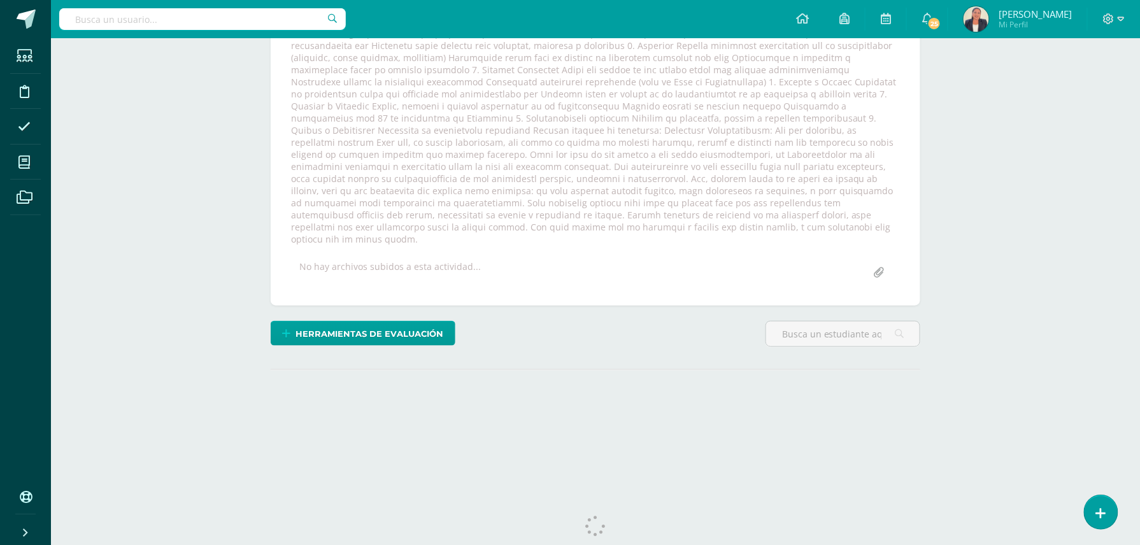
scroll to position [314, 0]
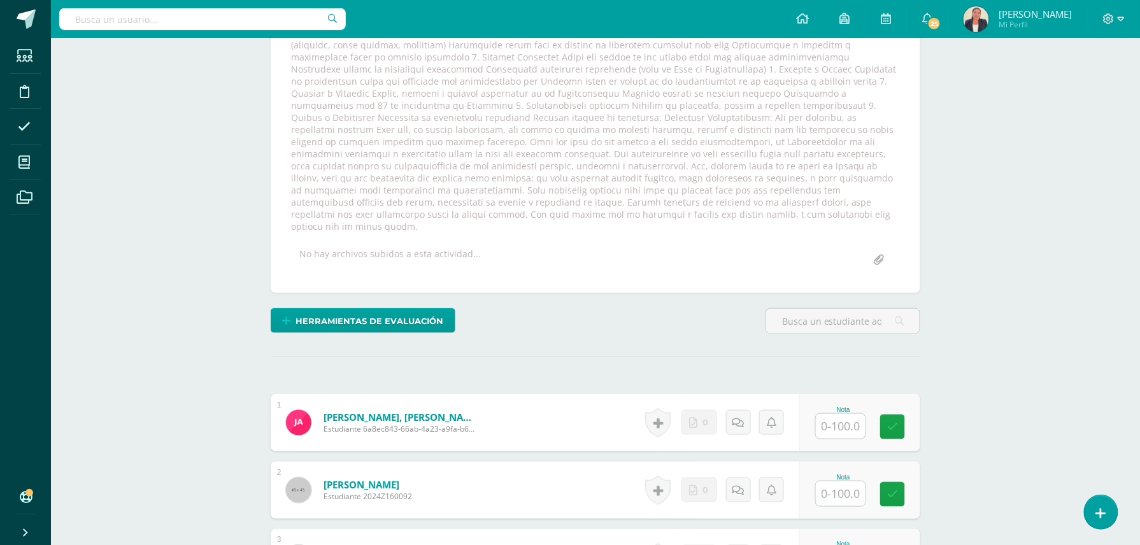
click at [843, 414] on input "text" at bounding box center [841, 426] width 50 height 25
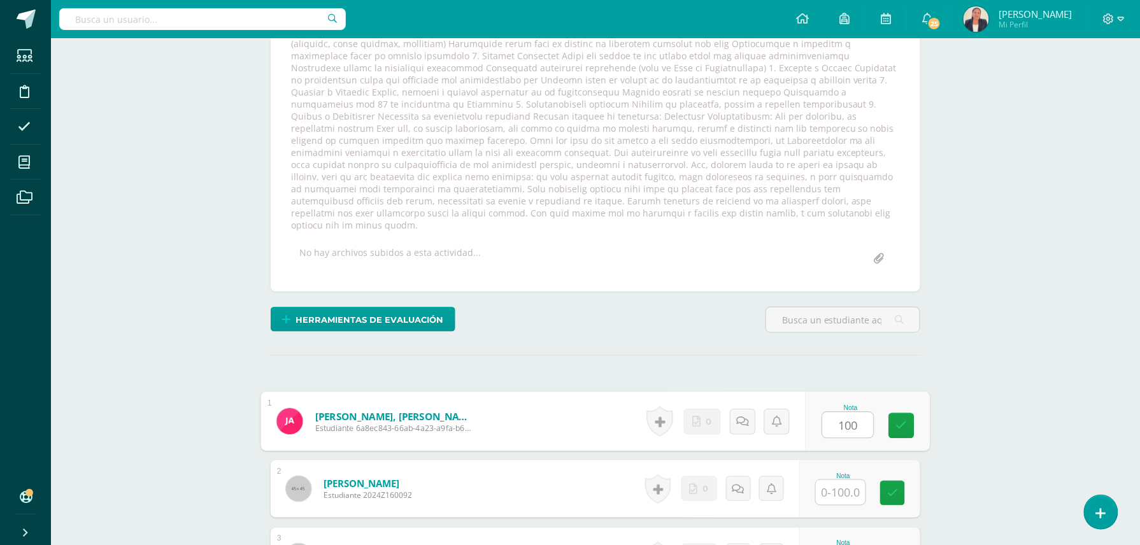
type input "100"
click at [844, 480] on input "text" at bounding box center [848, 492] width 51 height 25
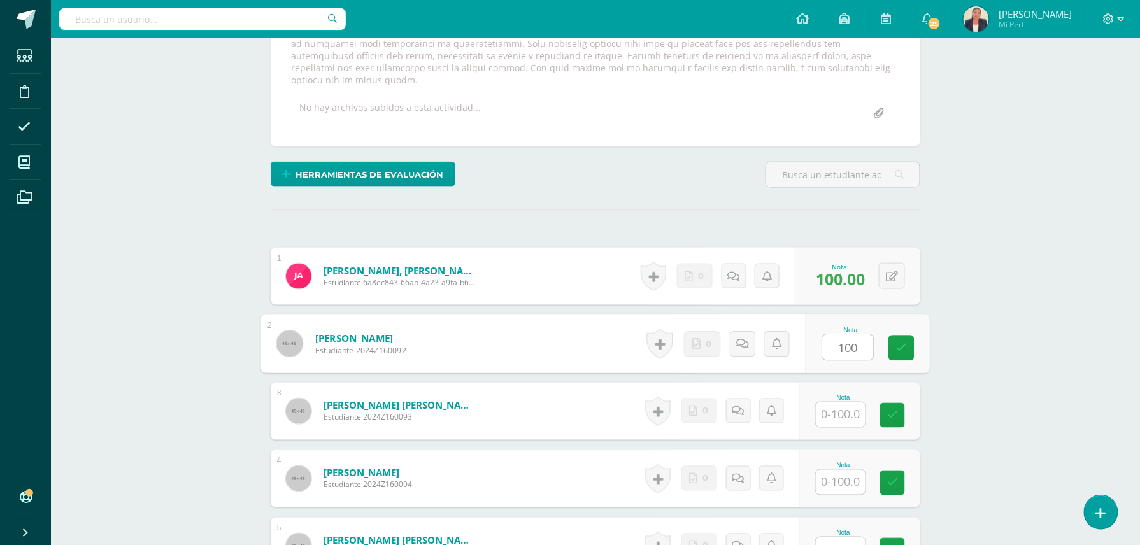
scroll to position [485, 0]
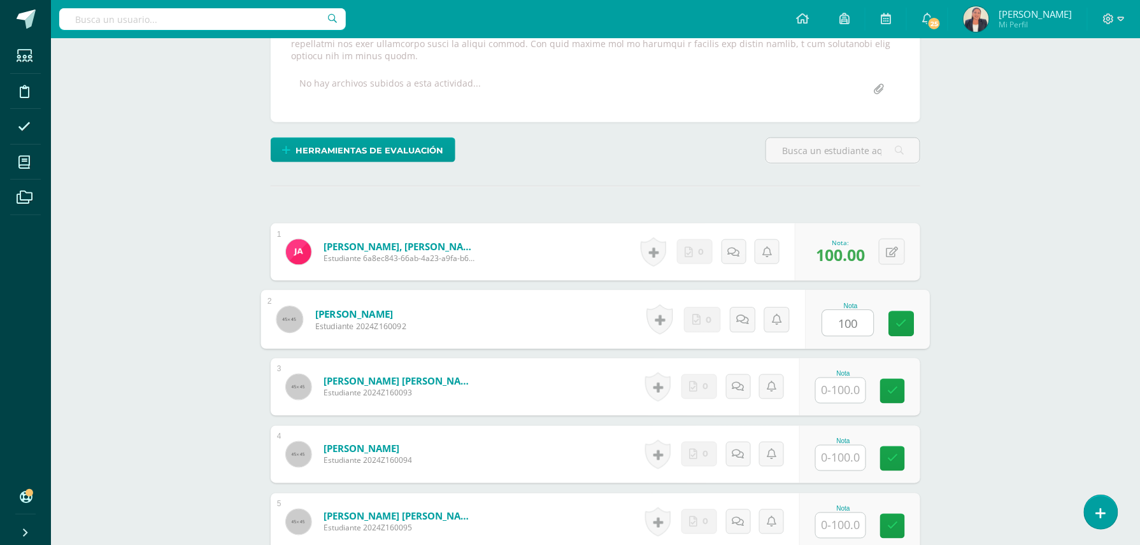
type input "100"
click at [830, 378] on input "text" at bounding box center [841, 390] width 50 height 25
type input "100"
click at [839, 446] on input "text" at bounding box center [848, 458] width 51 height 25
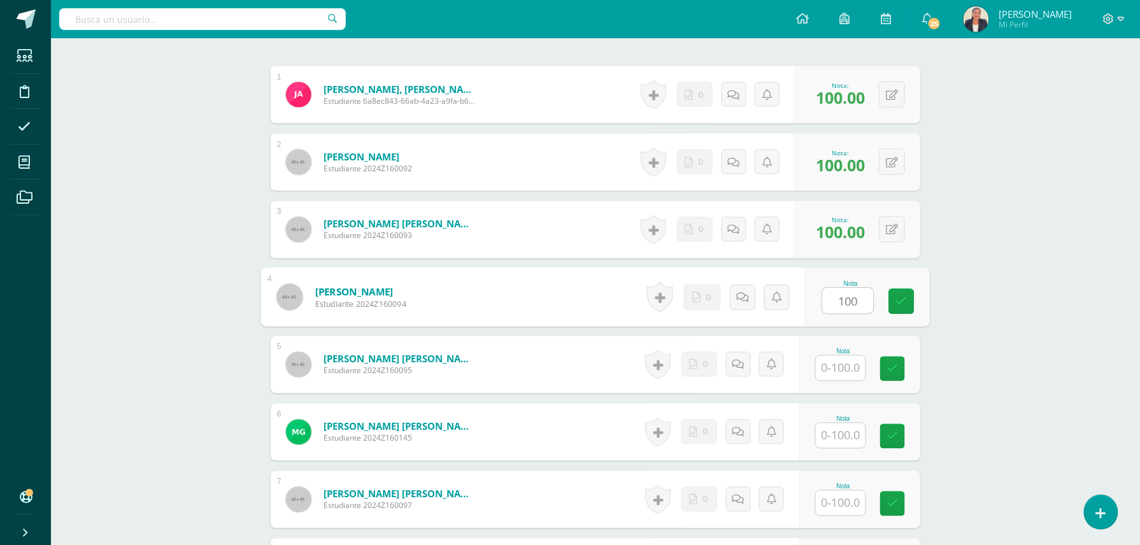
scroll to position [655, 0]
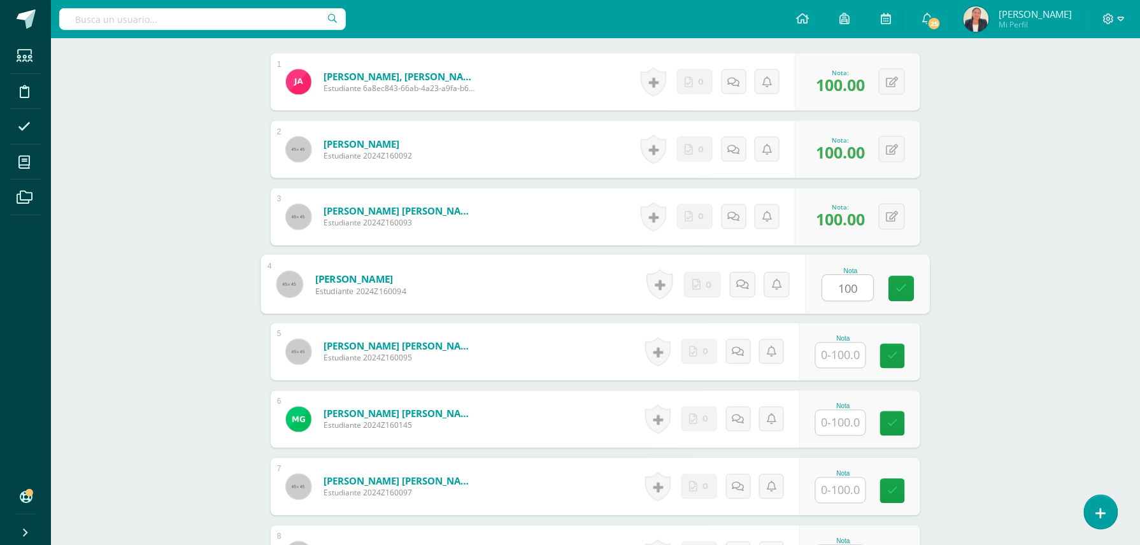
type input "100"
click at [841, 343] on input "text" at bounding box center [848, 355] width 51 height 25
type input "100"
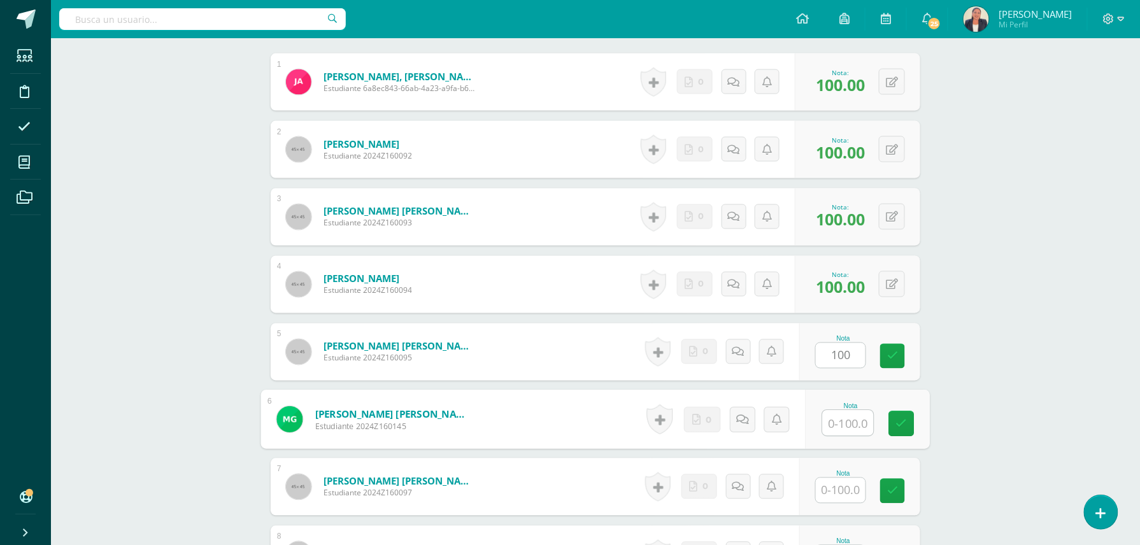
click at [838, 411] on input "text" at bounding box center [848, 423] width 51 height 25
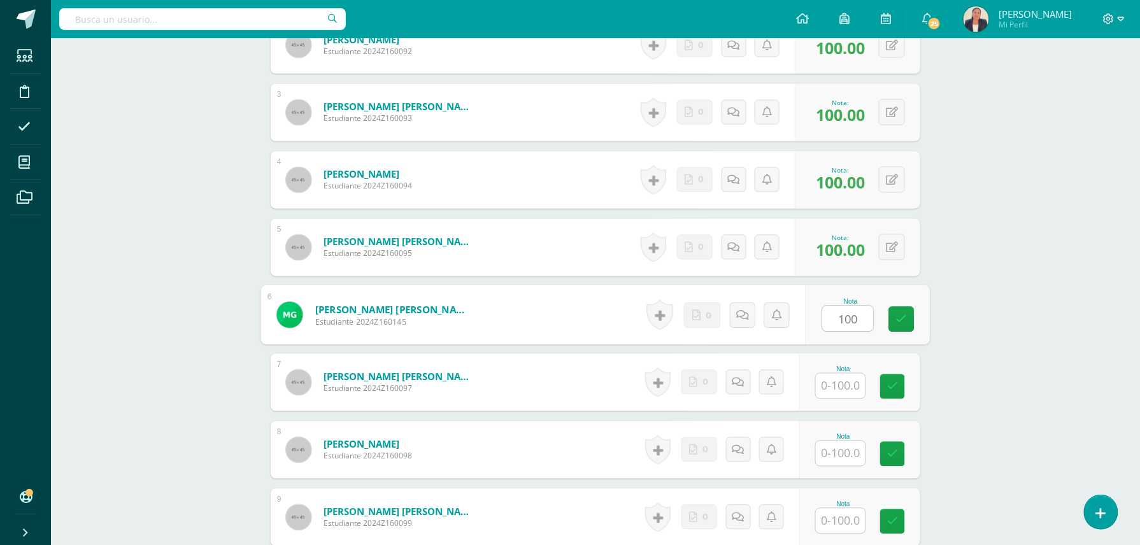
scroll to position [910, 0]
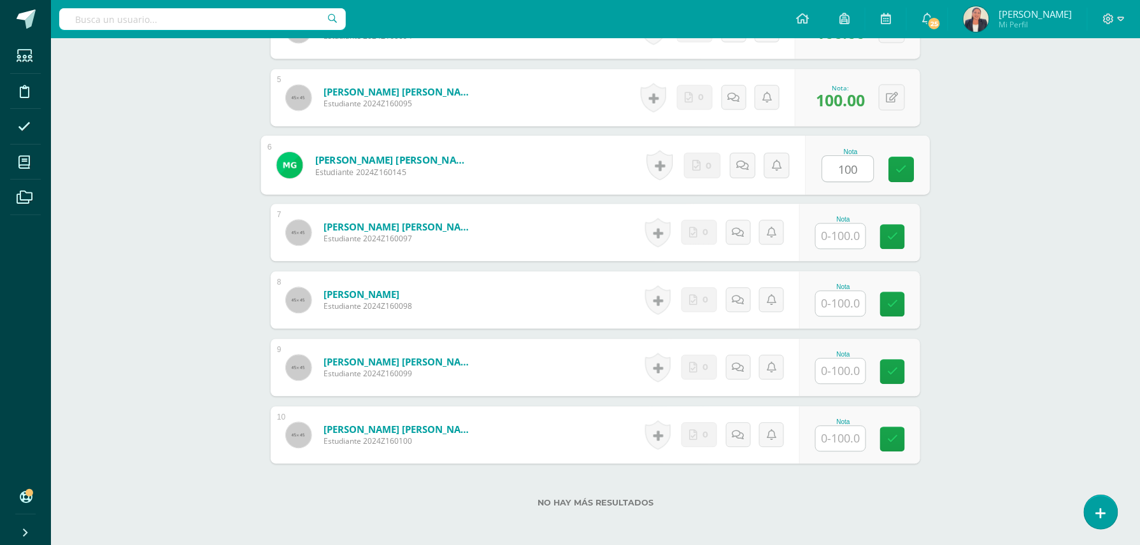
type input "100"
click at [829, 224] on input "text" at bounding box center [848, 236] width 51 height 25
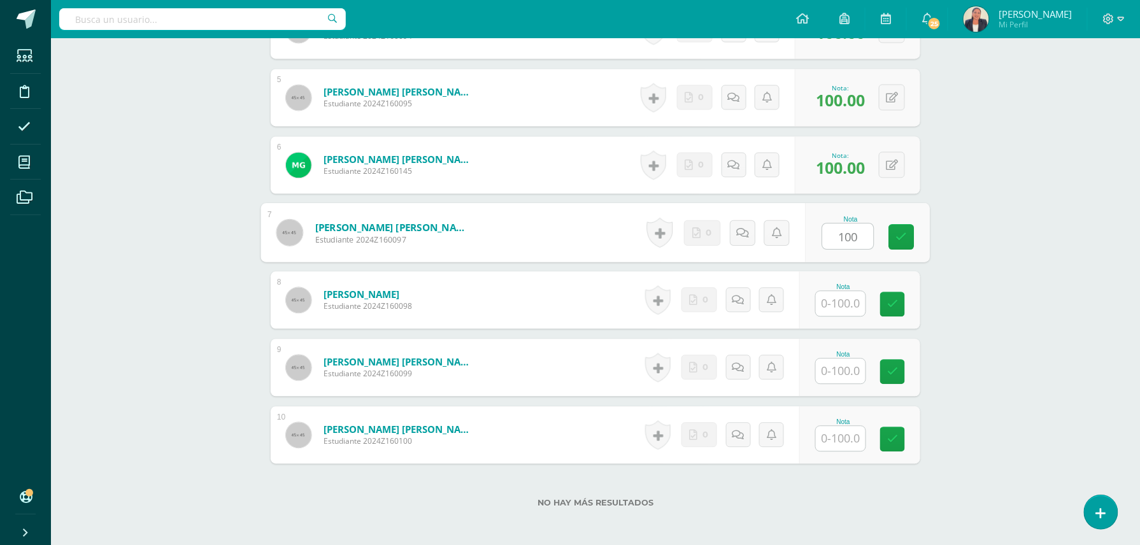
type input "100"
click at [836, 291] on input "text" at bounding box center [848, 303] width 51 height 25
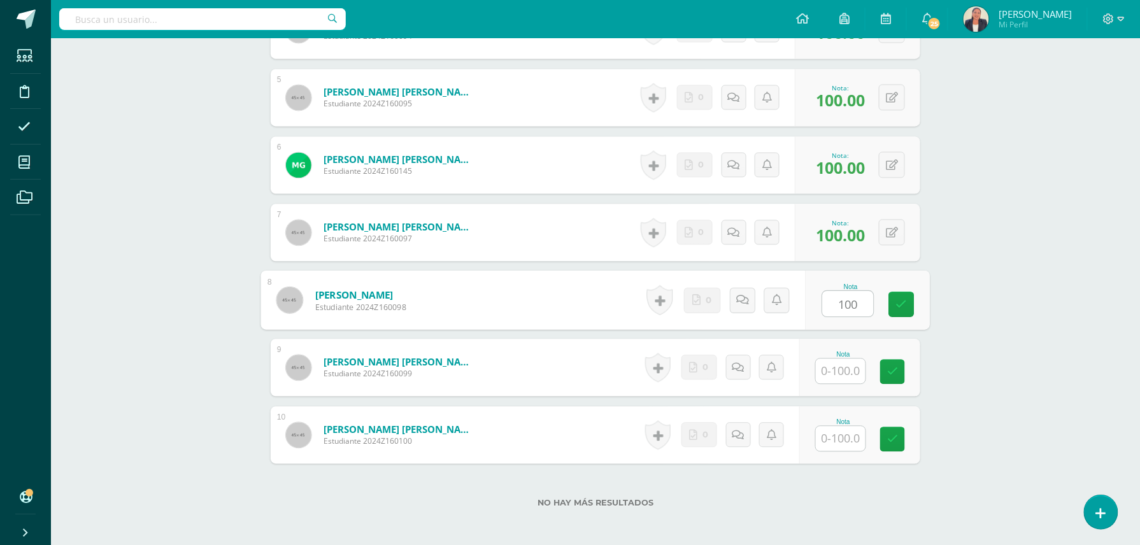
type input "100"
click at [848, 359] on input "text" at bounding box center [848, 371] width 51 height 25
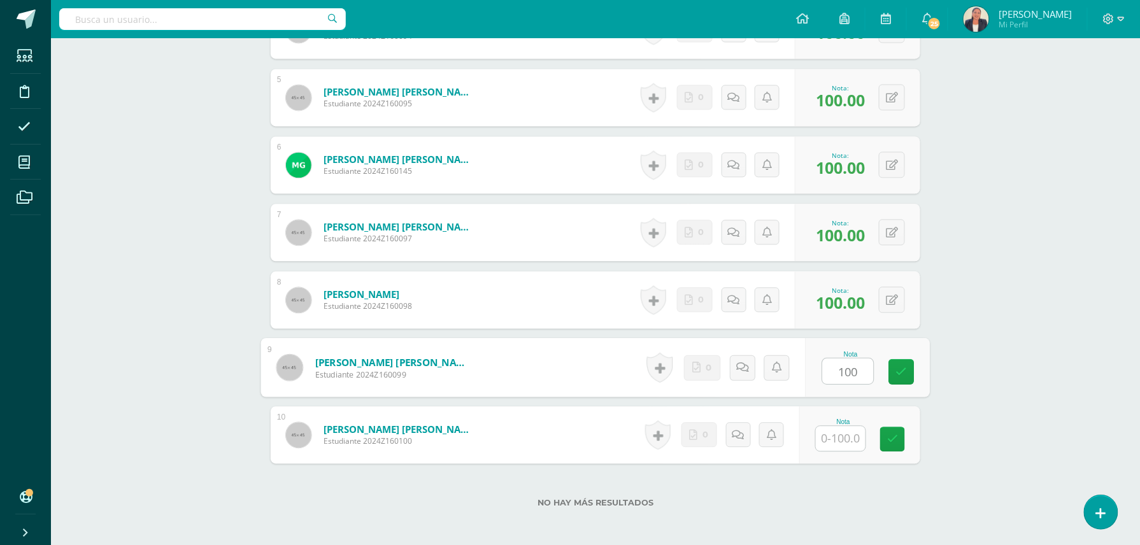
type input "100"
click at [849, 426] on input "text" at bounding box center [848, 438] width 51 height 25
type input "100"
drag, startPoint x: 982, startPoint y: 281, endPoint x: 976, endPoint y: 285, distance: 7.8
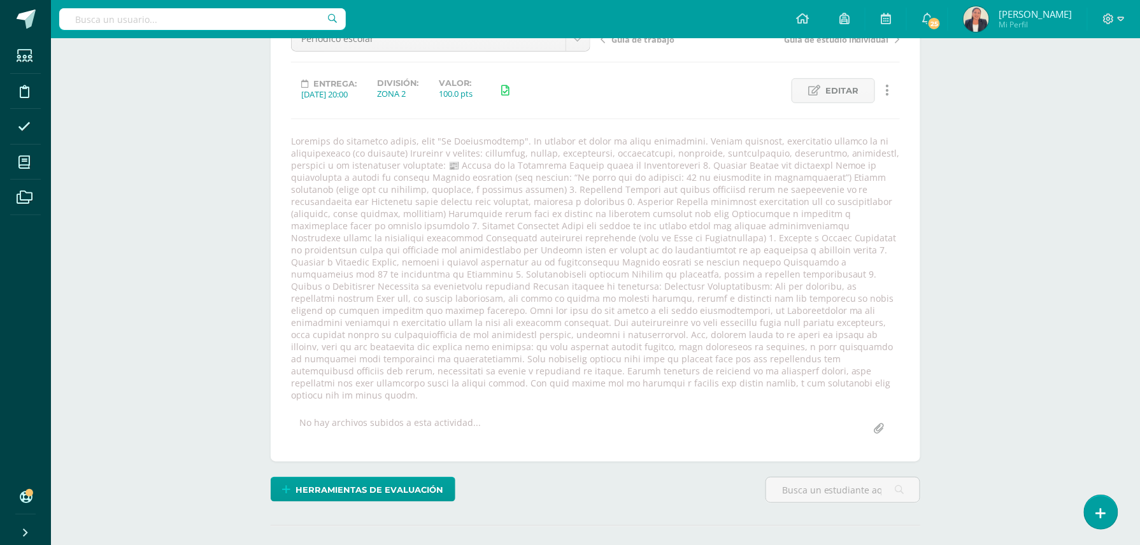
scroll to position [0, 0]
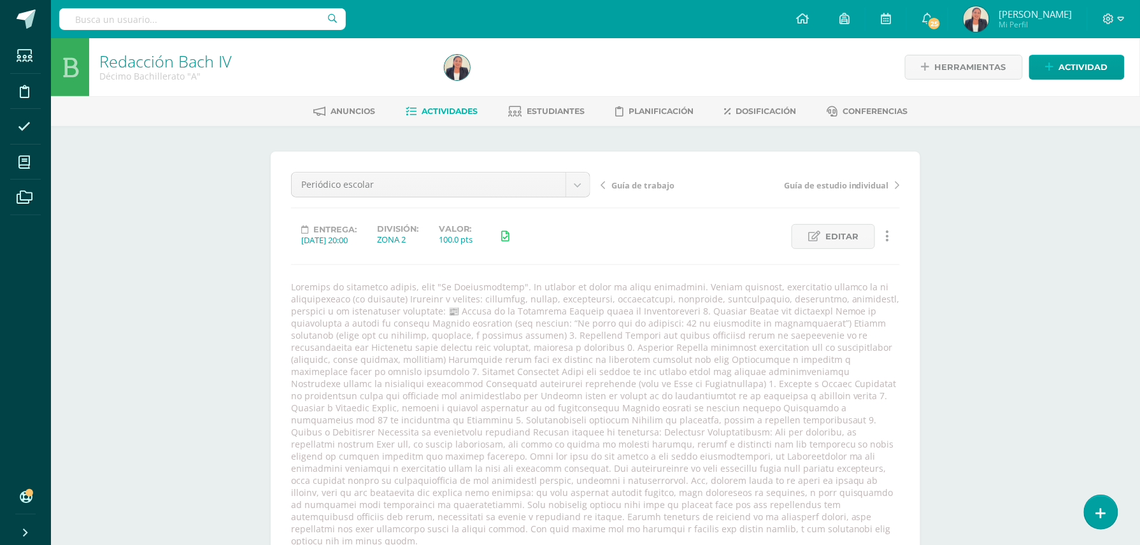
click at [602, 187] on icon at bounding box center [603, 185] width 4 height 9
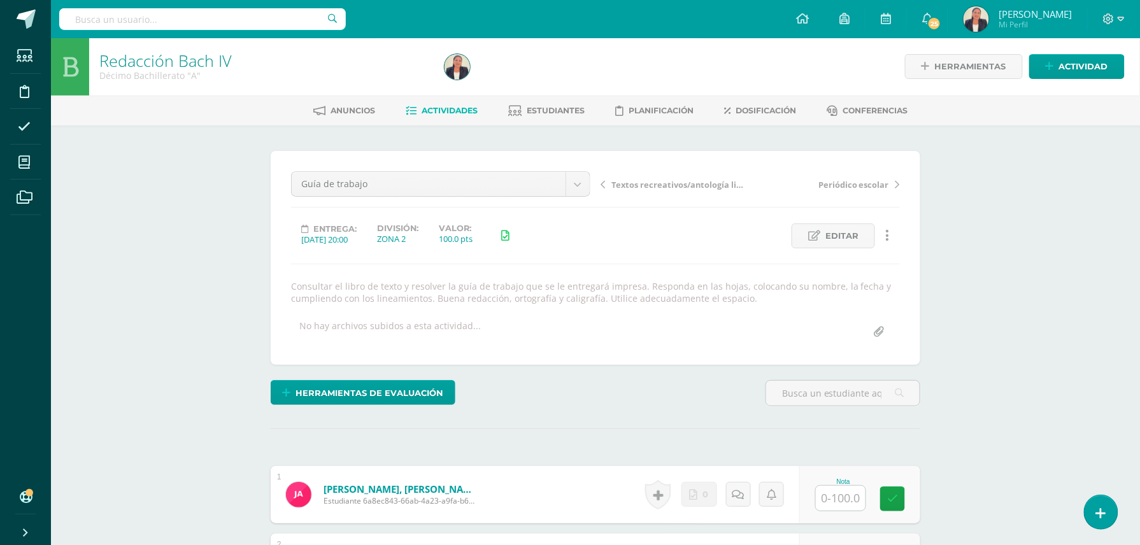
scroll to position [1, 0]
click at [604, 182] on icon at bounding box center [603, 184] width 4 height 9
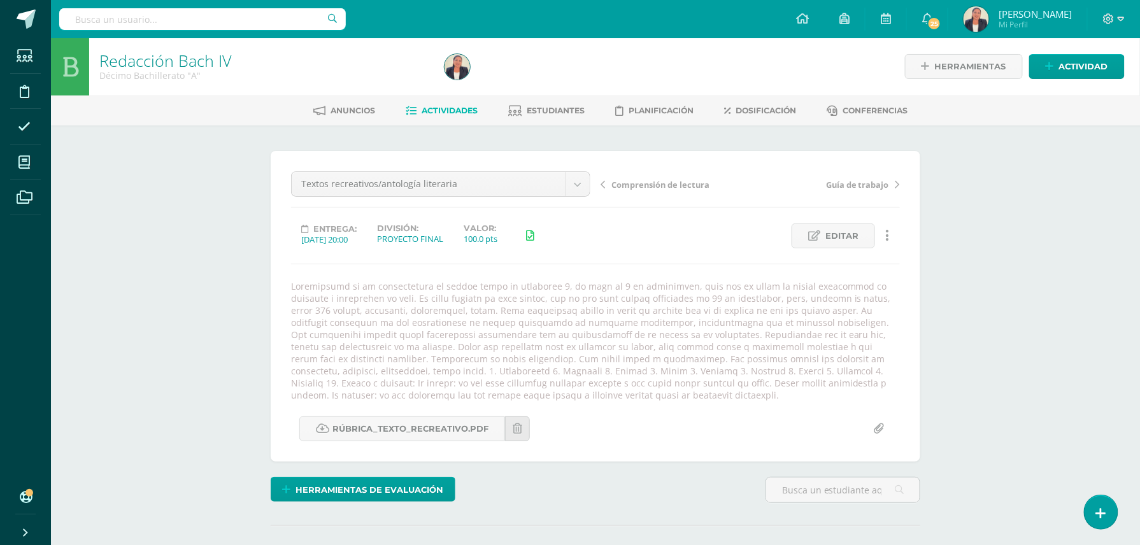
scroll to position [1, 0]
click at [457, 106] on span "Actividades" at bounding box center [450, 110] width 56 height 10
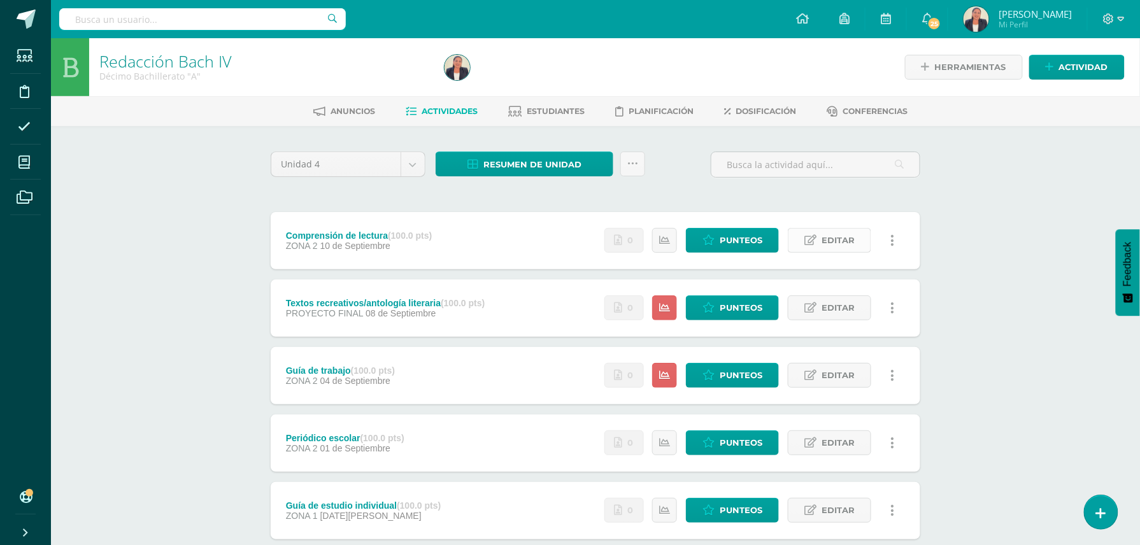
click at [811, 238] on icon at bounding box center [810, 240] width 12 height 11
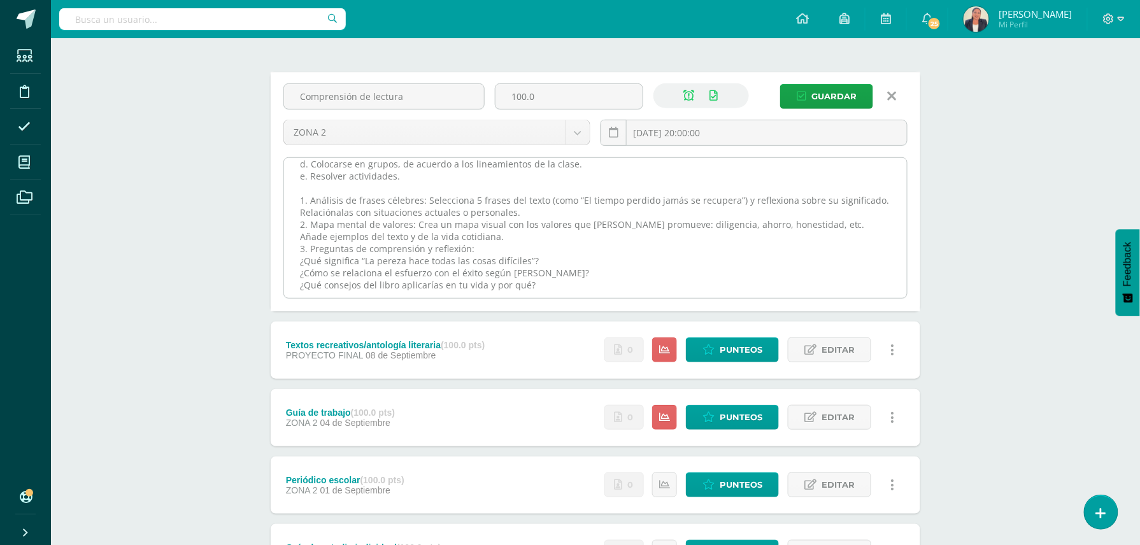
scroll to position [169, 0]
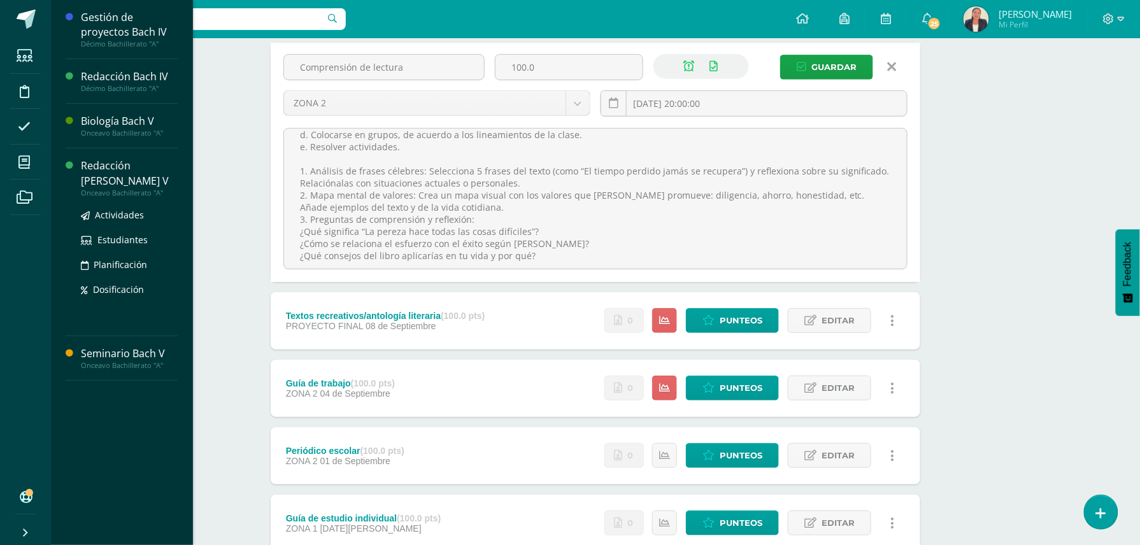
click at [141, 166] on div "Redacción [PERSON_NAME] V" at bounding box center [129, 173] width 97 height 29
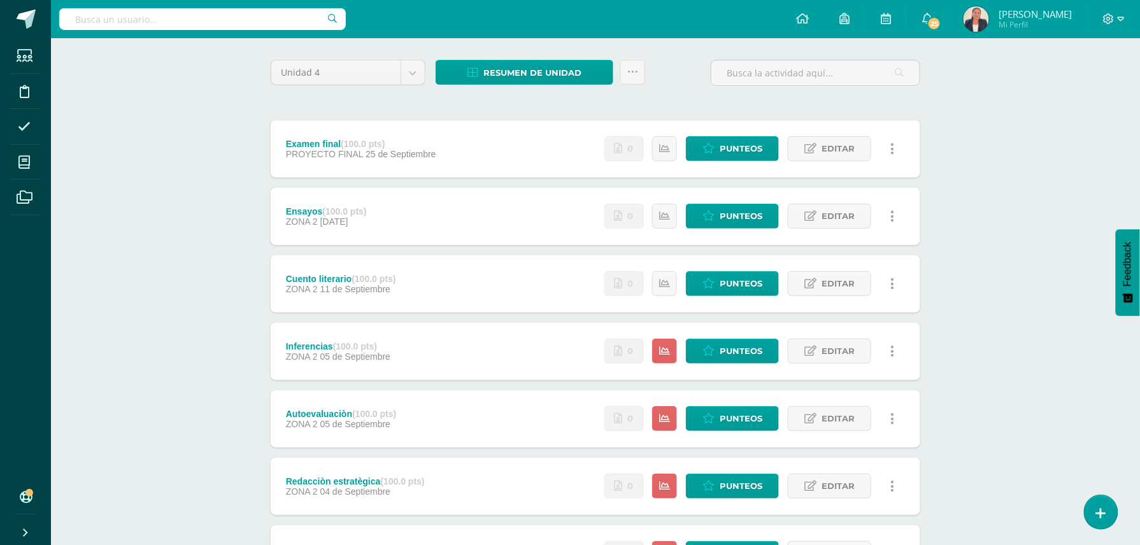
scroll to position [169, 0]
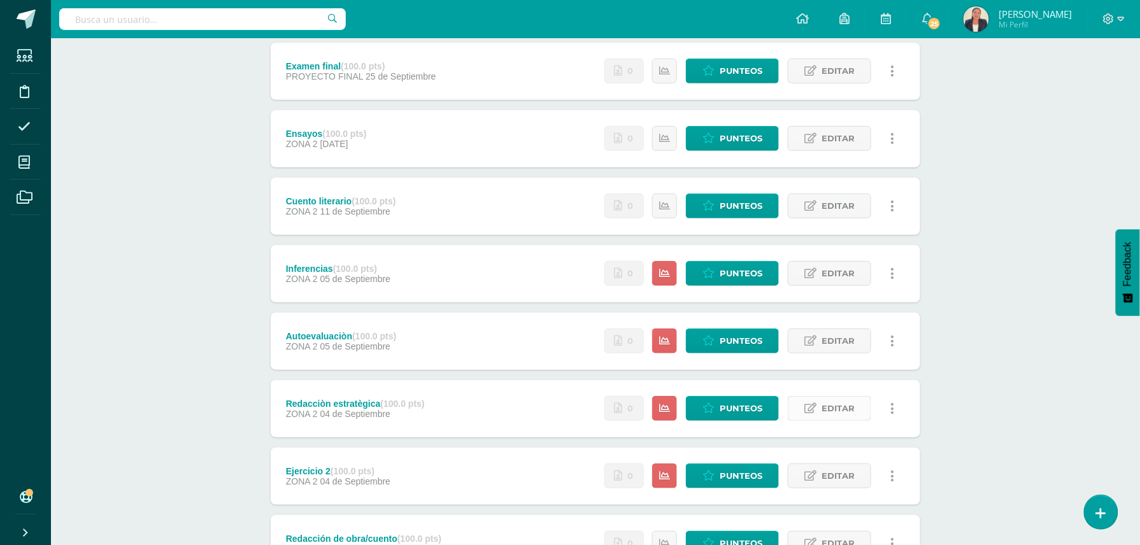
click at [831, 401] on span "Editar" at bounding box center [838, 409] width 33 height 24
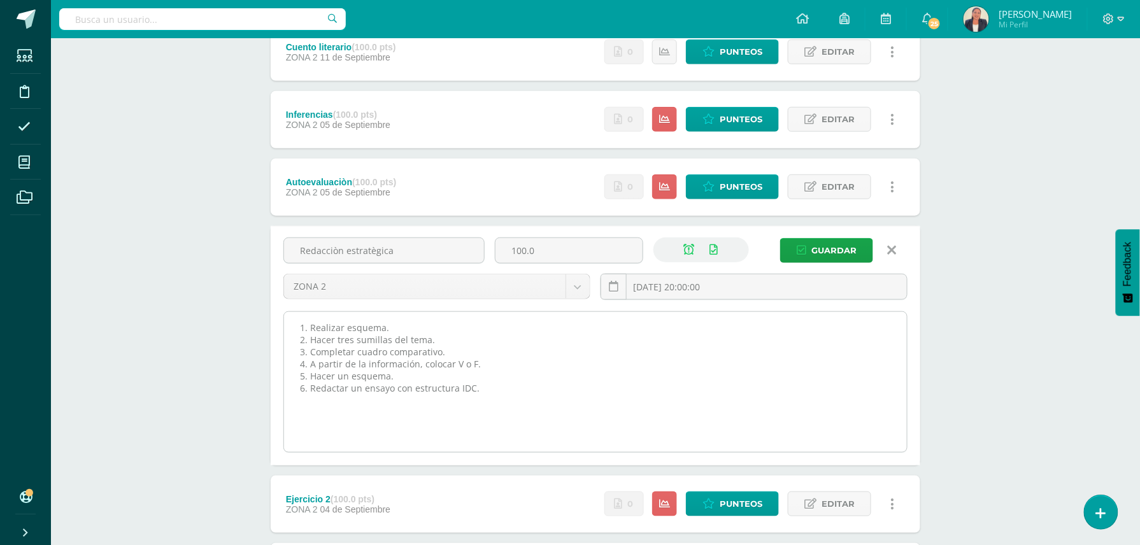
scroll to position [339, 0]
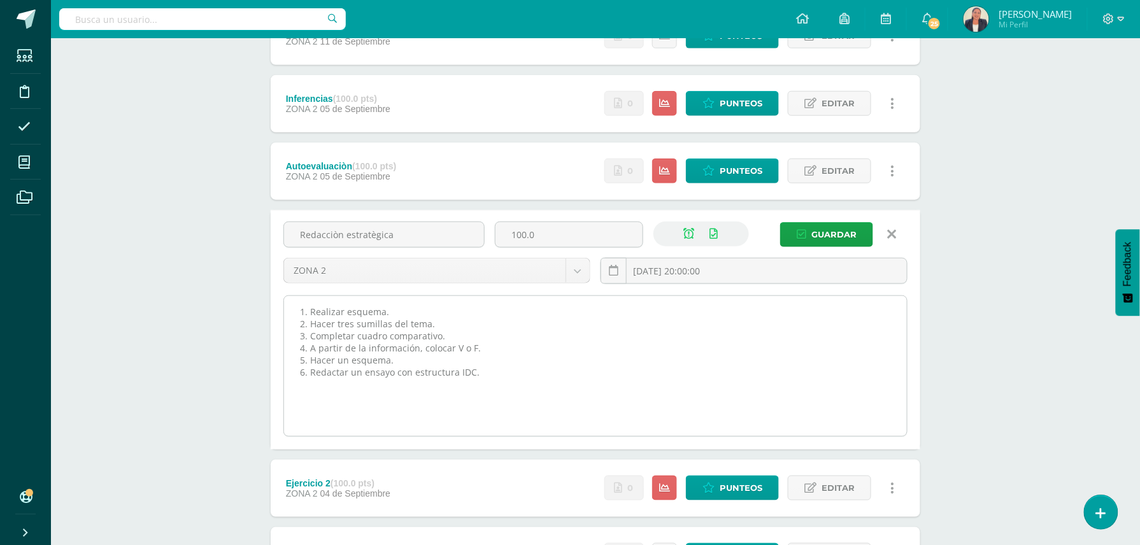
click at [513, 368] on textarea "1. Realizar esquema. 2. Hacer tres sumillas del tema. 3. Completar cuadro compa…" at bounding box center [595, 366] width 623 height 140
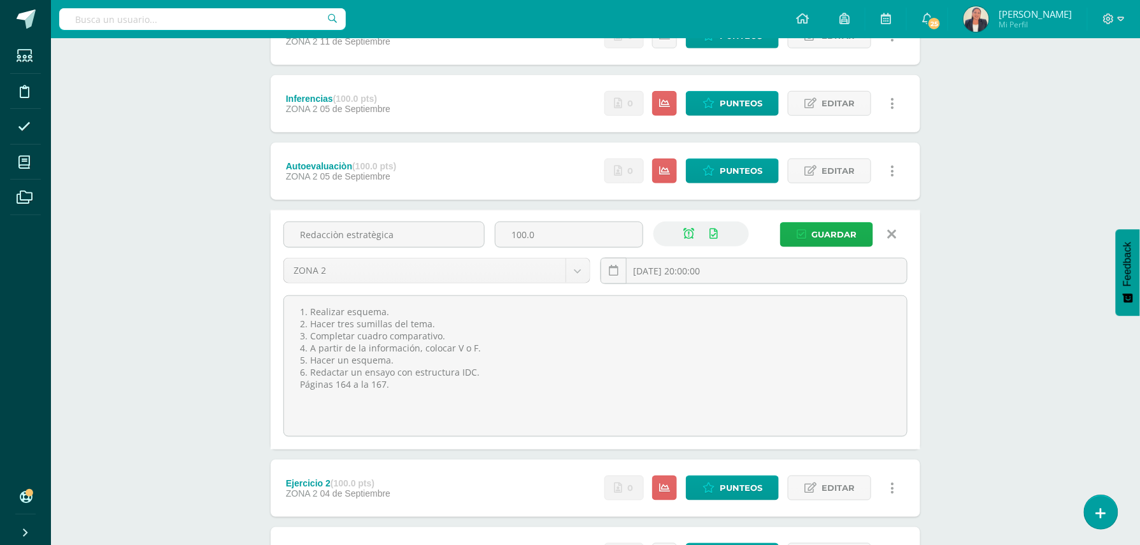
type textarea "1. Realizar esquema. 2. Hacer tres sumillas del tema. 3. Completar cuadro compa…"
click at [808, 230] on button "Guardar" at bounding box center [826, 234] width 93 height 25
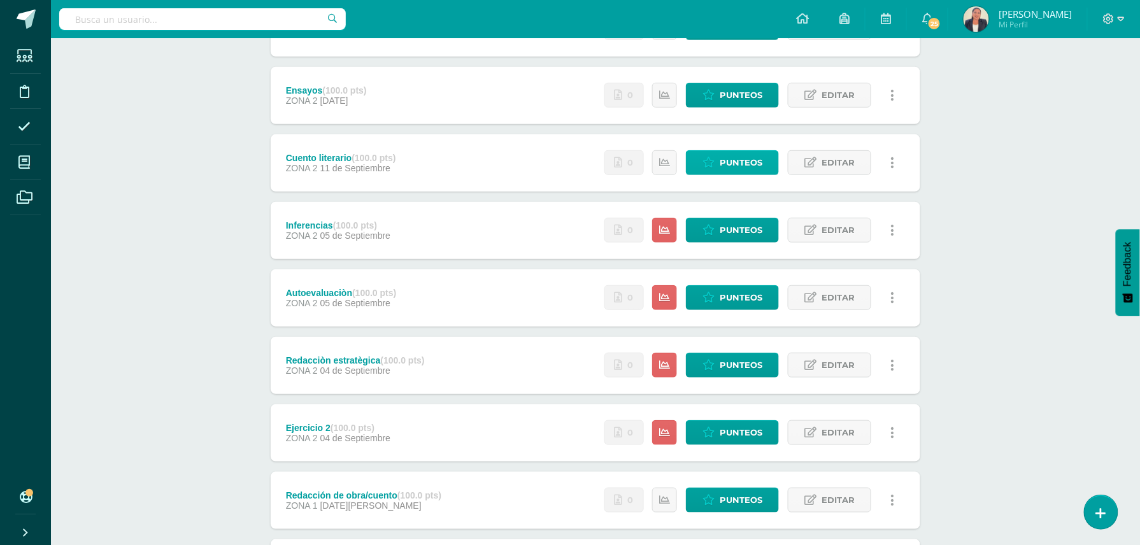
scroll to position [255, 0]
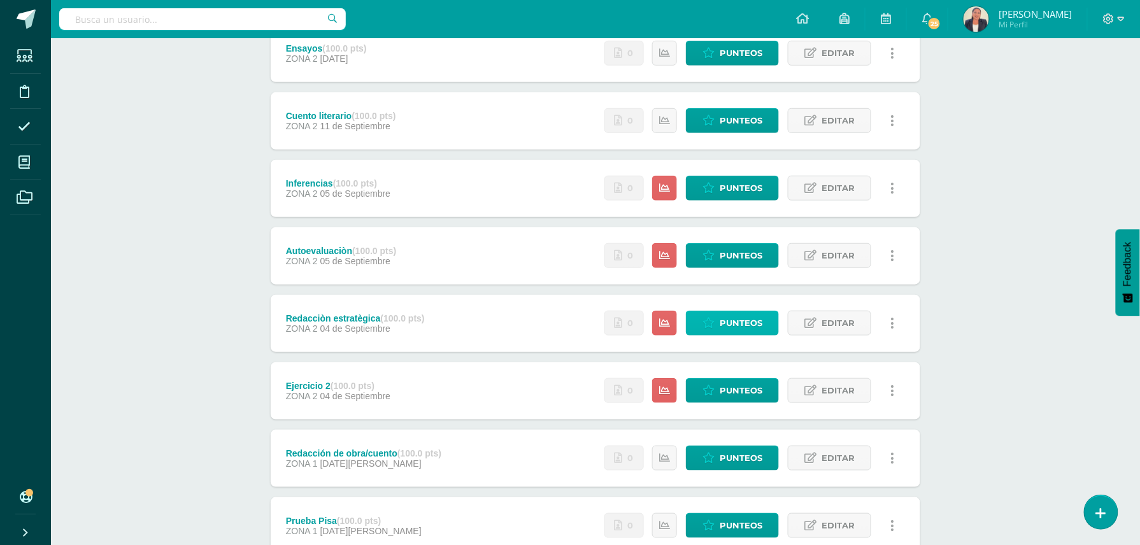
click at [741, 324] on span "Punteos" at bounding box center [741, 323] width 43 height 24
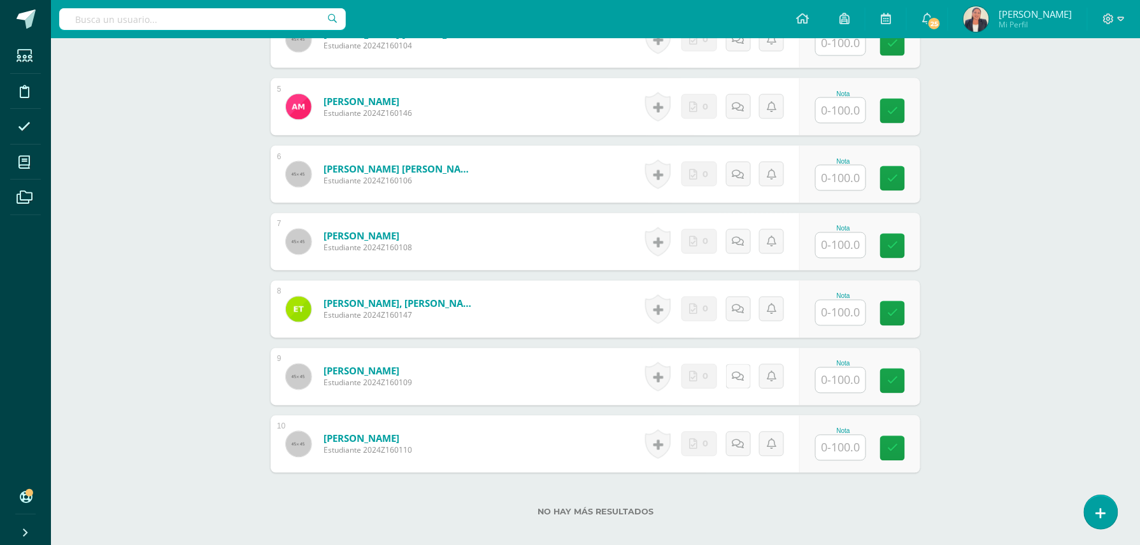
scroll to position [732, 0]
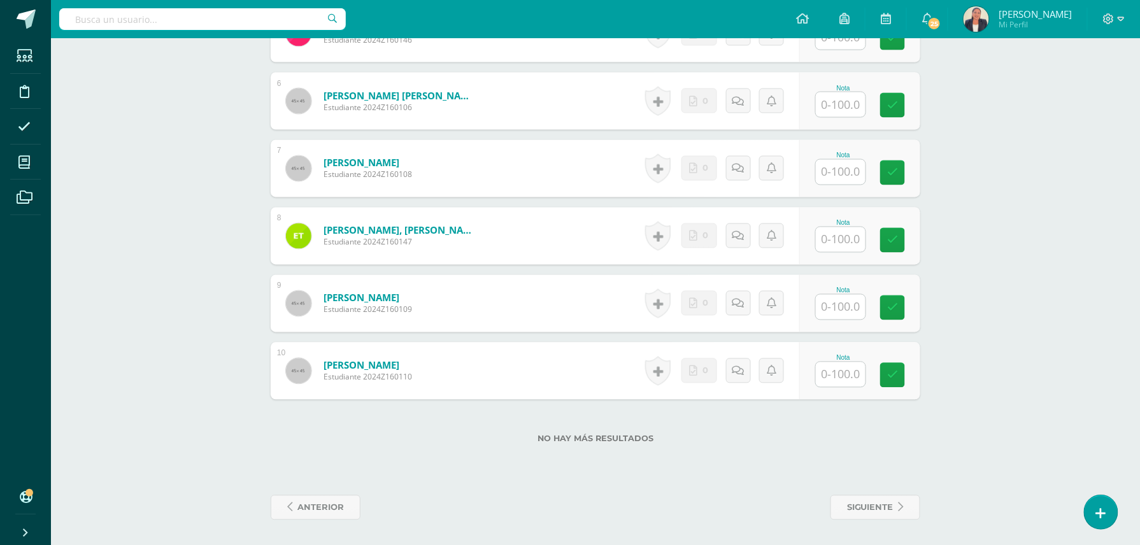
click at [836, 372] on input "text" at bounding box center [841, 374] width 50 height 25
type input "100"
click at [822, 104] on div at bounding box center [848, 105] width 52 height 27
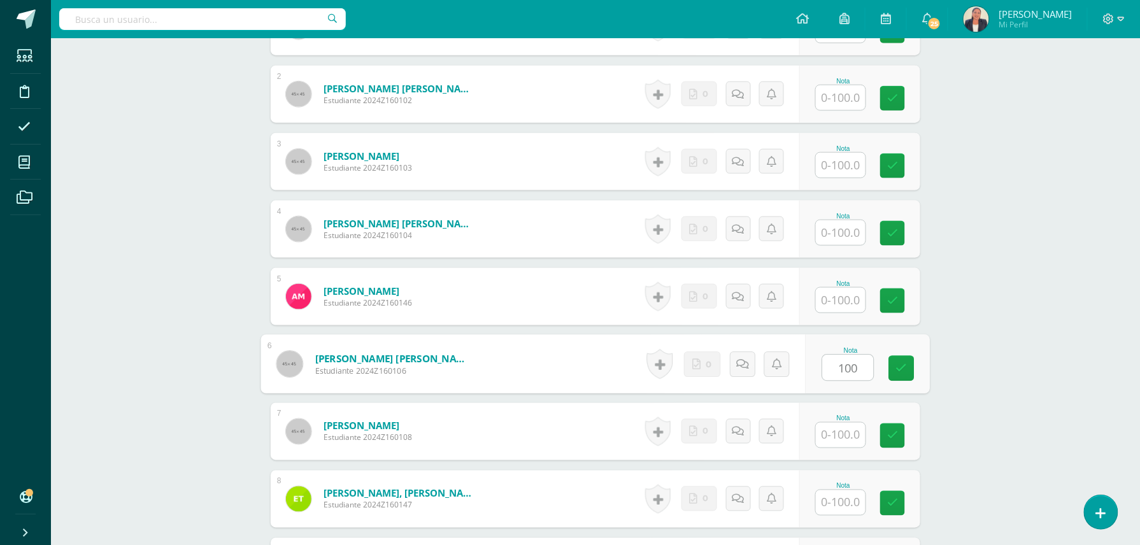
scroll to position [392, 0]
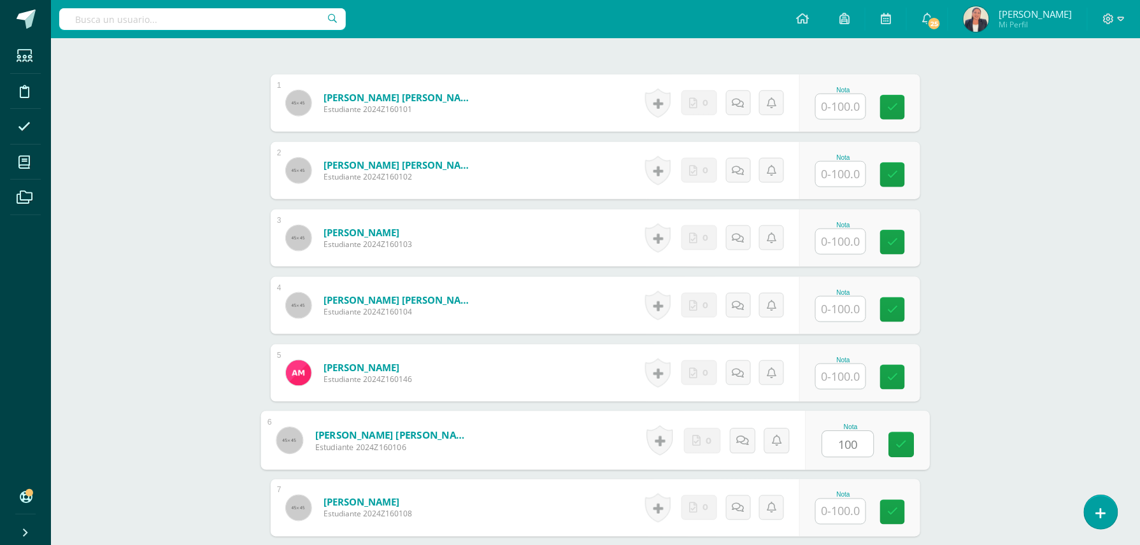
type input "100"
click at [851, 373] on input "text" at bounding box center [848, 376] width 51 height 25
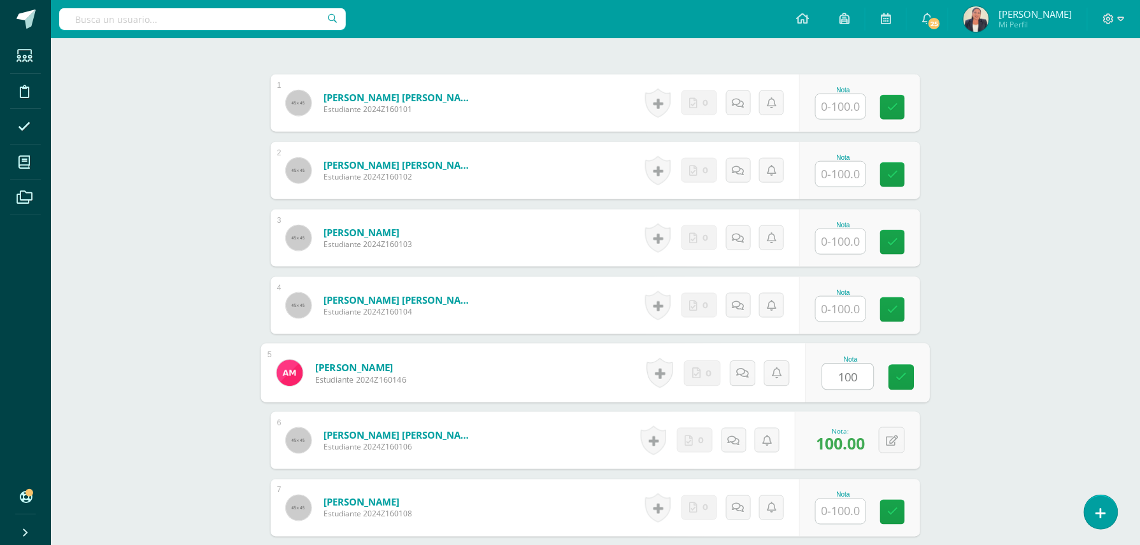
type input "100"
click at [830, 243] on input "text" at bounding box center [841, 241] width 50 height 25
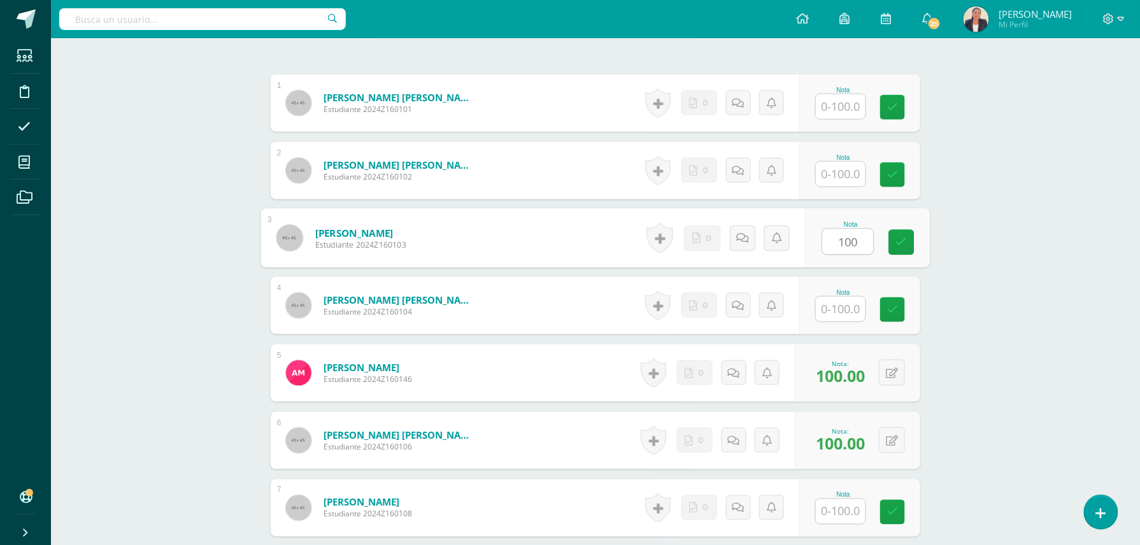
type input "100"
click at [843, 515] on input "text" at bounding box center [848, 511] width 51 height 25
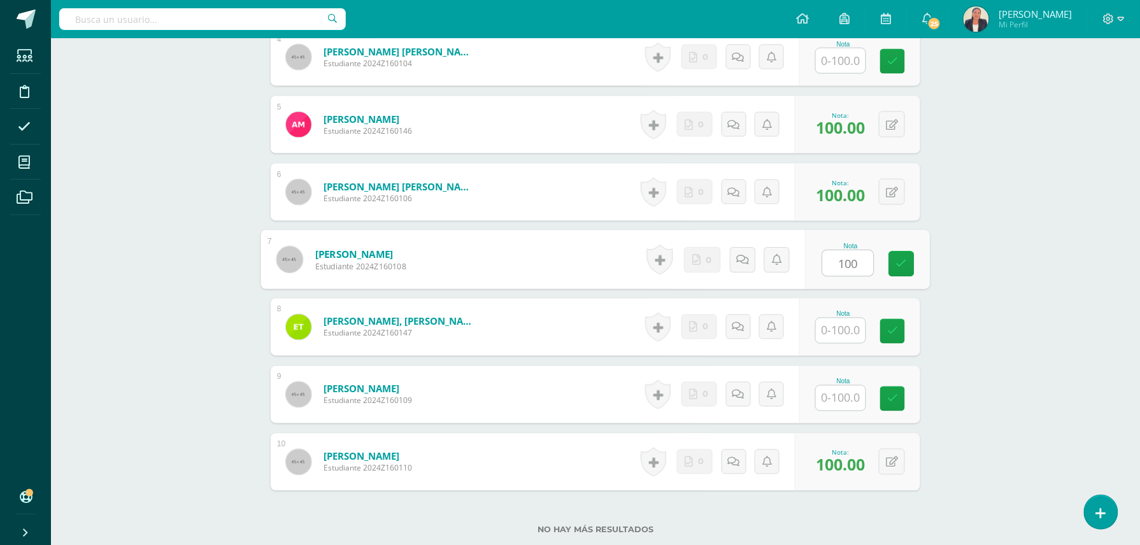
scroll to position [647, 0]
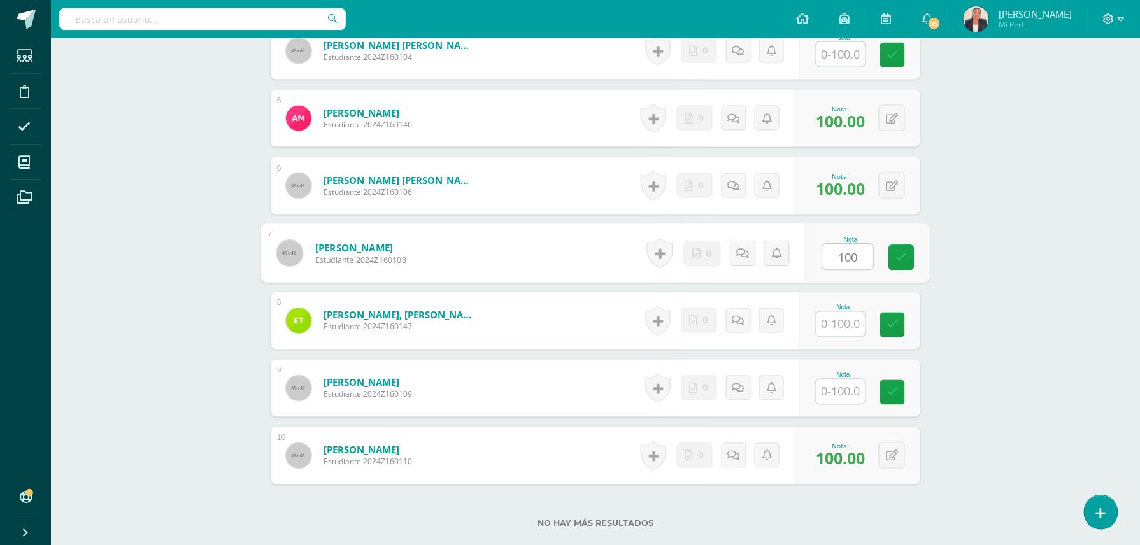
type input "100"
click at [839, 397] on input "text" at bounding box center [848, 392] width 51 height 25
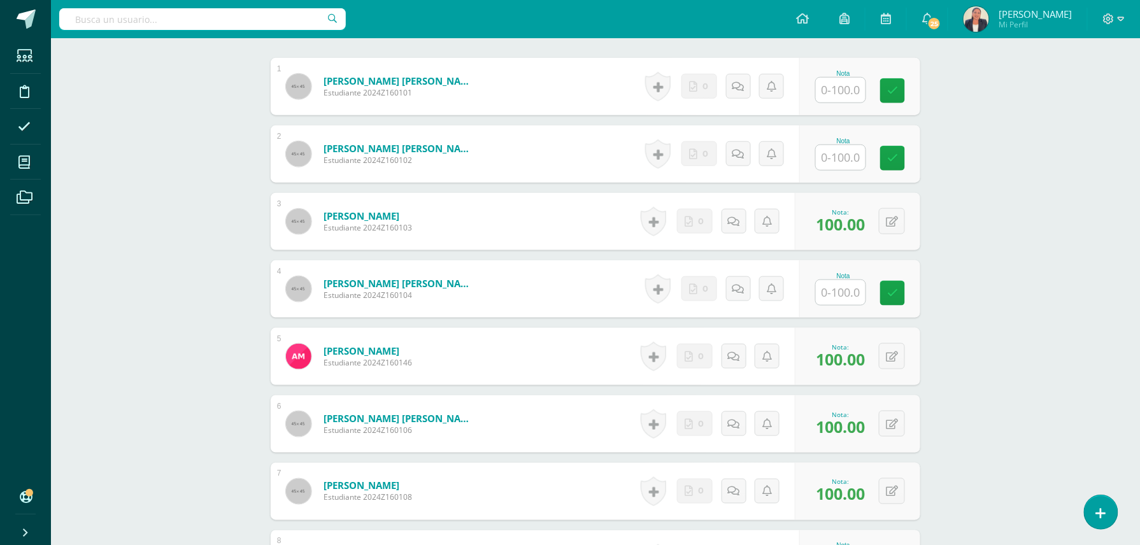
scroll to position [392, 0]
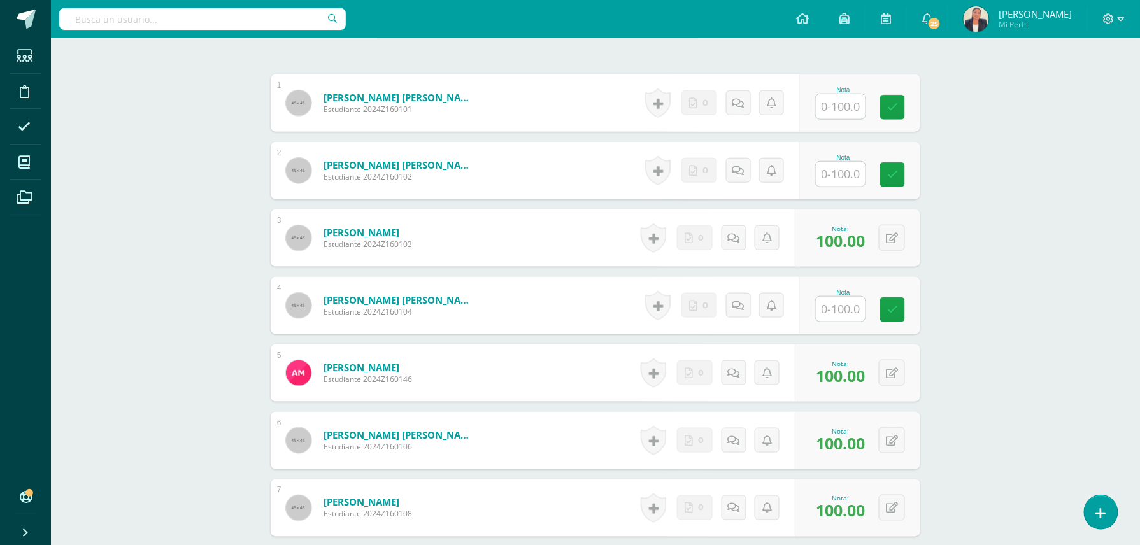
type input "100"
click at [844, 179] on input "text" at bounding box center [848, 174] width 51 height 25
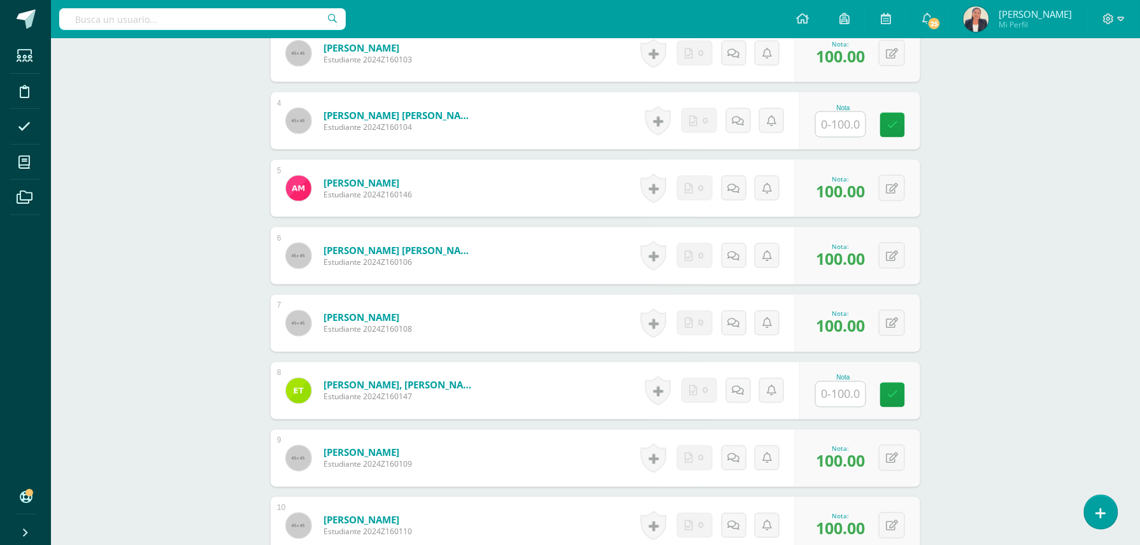
scroll to position [732, 0]
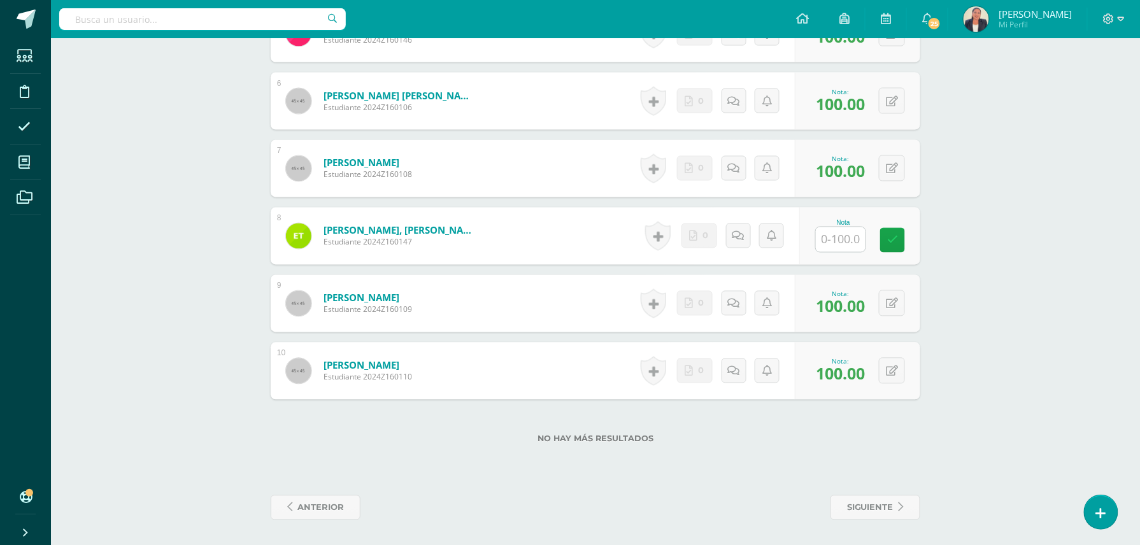
type input "100"
click at [847, 232] on input "text" at bounding box center [848, 239] width 51 height 25
type input "100"
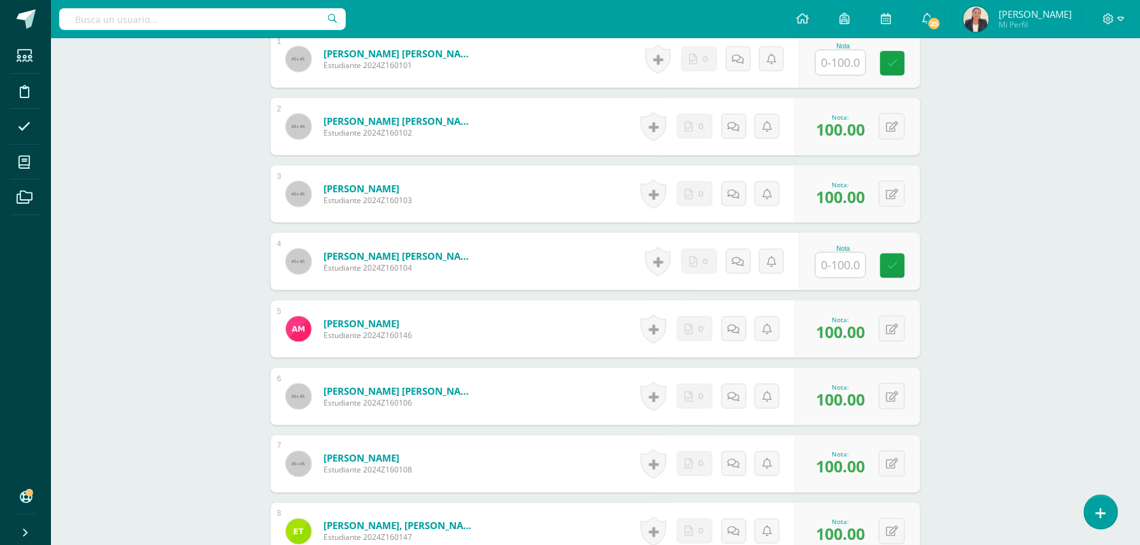
scroll to position [392, 0]
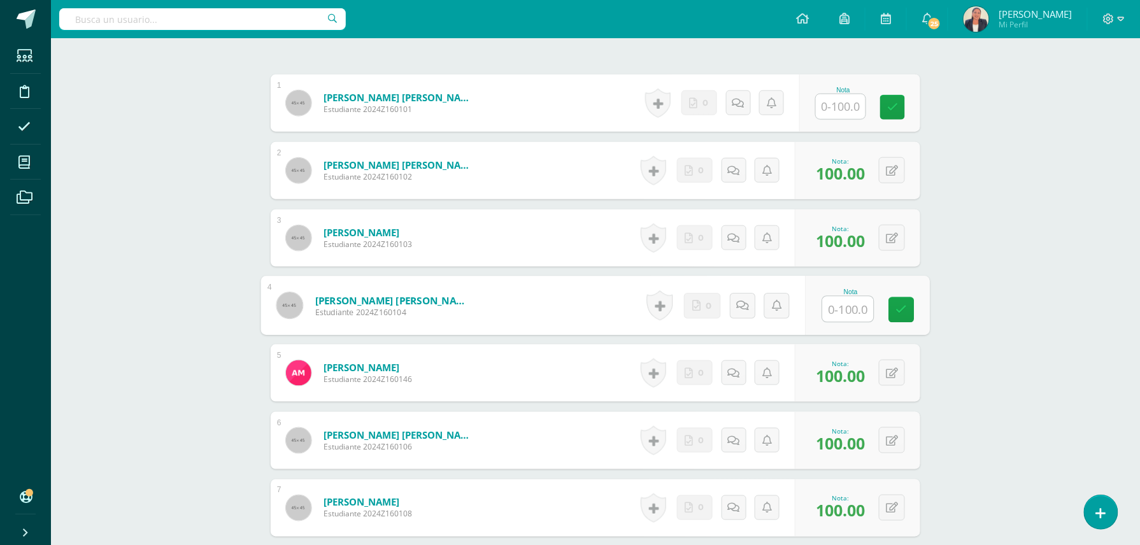
click at [851, 307] on input "text" at bounding box center [848, 309] width 51 height 25
type input "100"
click at [1022, 156] on div "Redacción Bach V Onceavo Bachillerato "A" Herramientas Detalle de asistencias A…" at bounding box center [595, 265] width 1089 height 1239
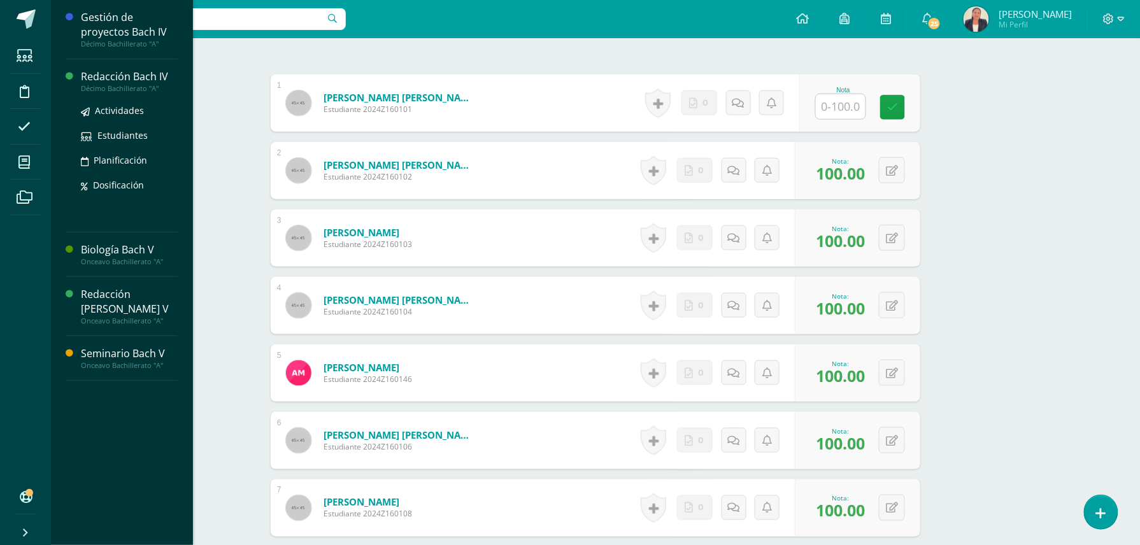
click at [131, 74] on div "Redacción Bach IV" at bounding box center [129, 76] width 97 height 15
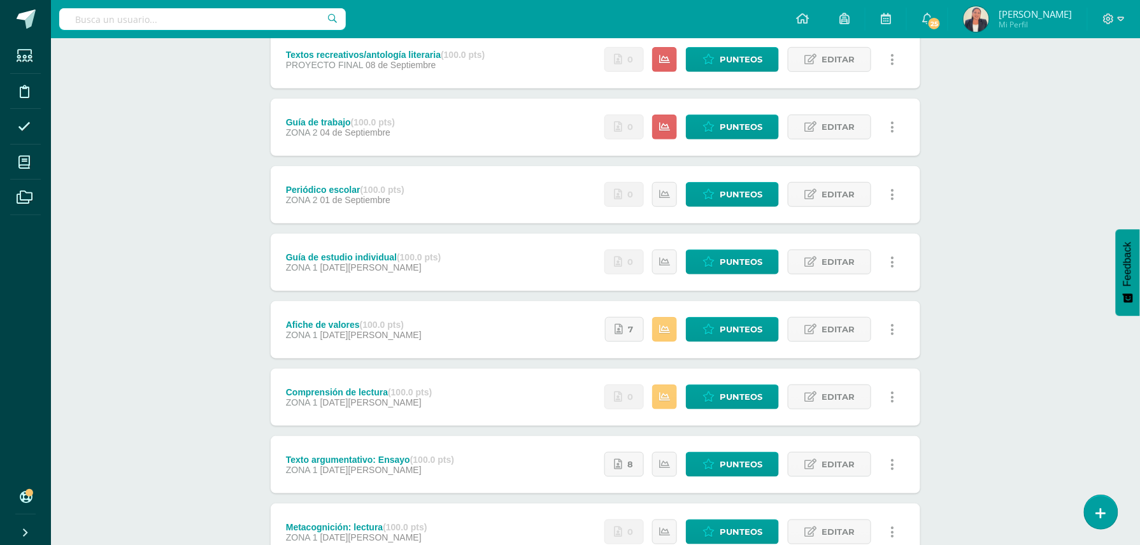
scroll to position [278, 0]
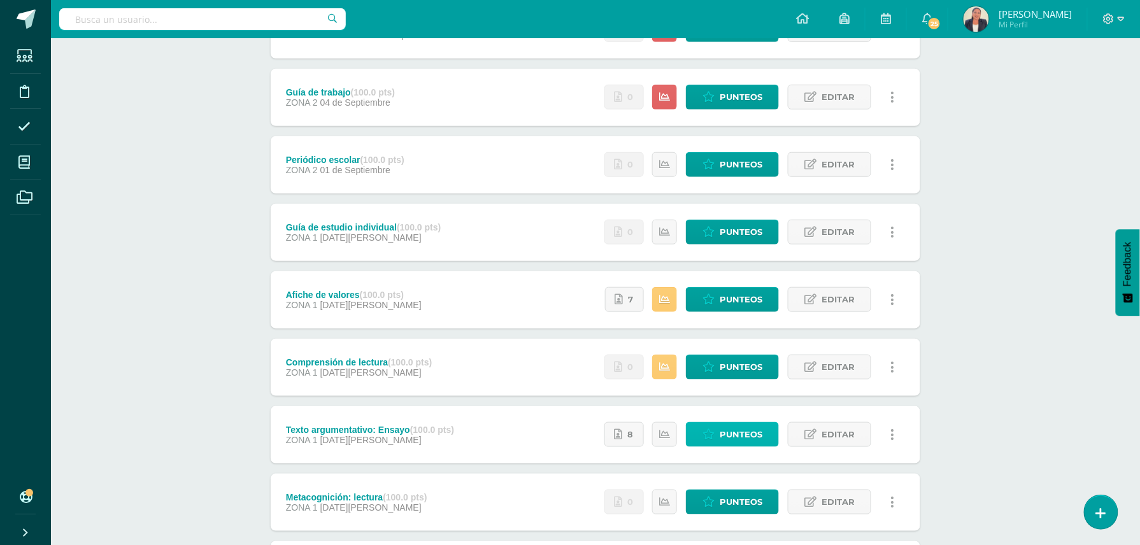
click at [750, 431] on span "Punteos" at bounding box center [741, 435] width 43 height 24
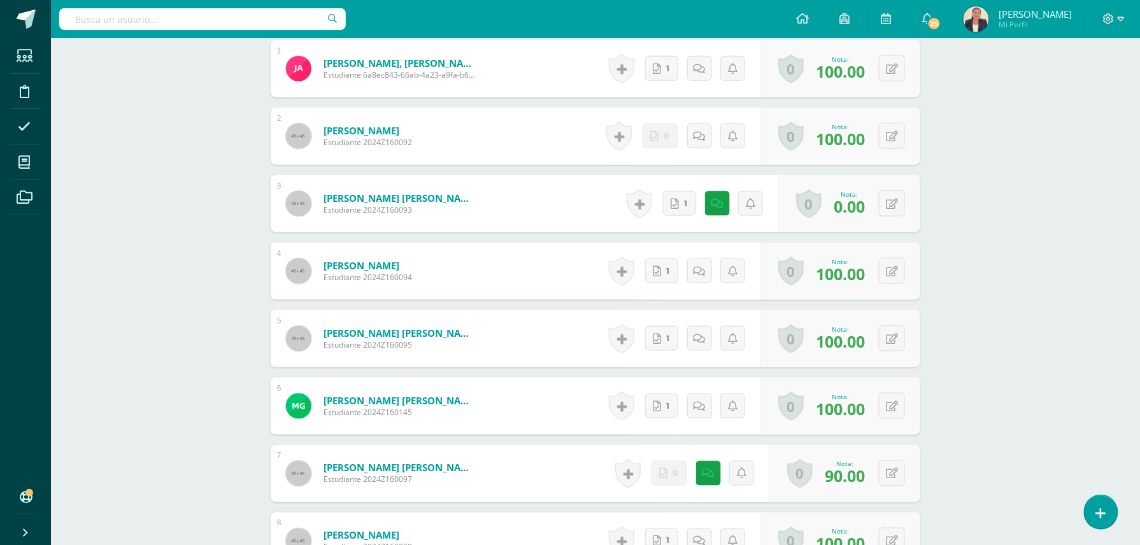
scroll to position [425, 0]
click at [675, 200] on icon at bounding box center [675, 205] width 8 height 11
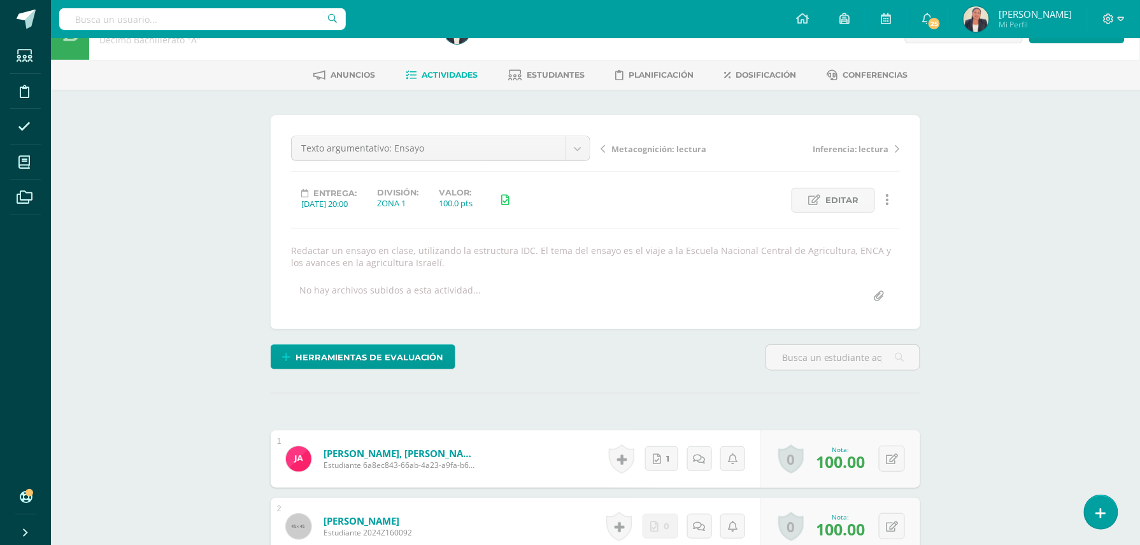
scroll to position [0, 0]
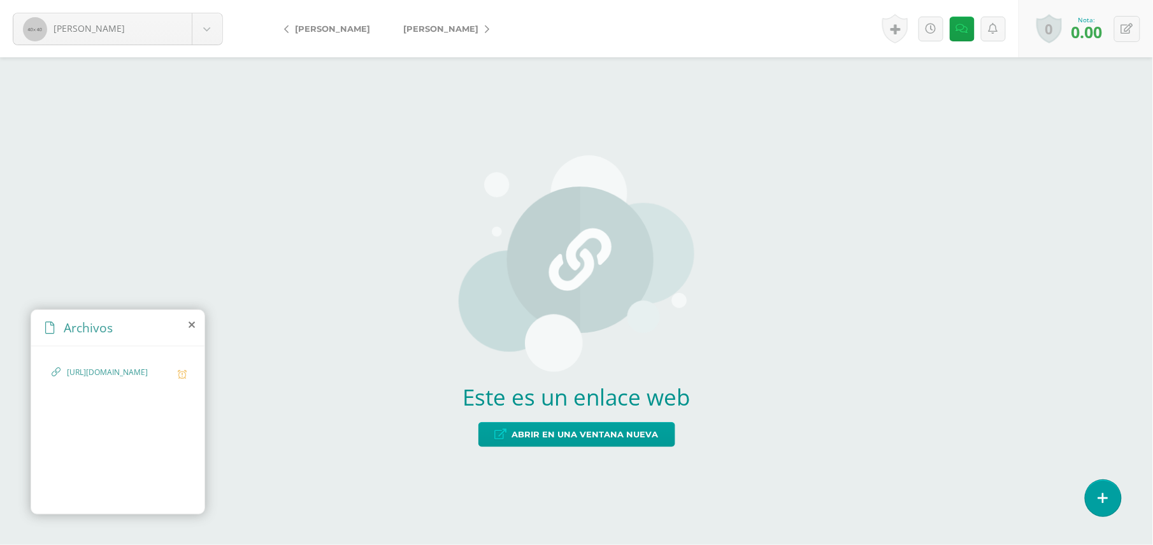
click at [122, 379] on span "https://docs.google.com/document/d/1G393X0RJGLQonQjWudGh3F9qvfXuDSqPg6FirDTIRCU…" at bounding box center [119, 373] width 104 height 12
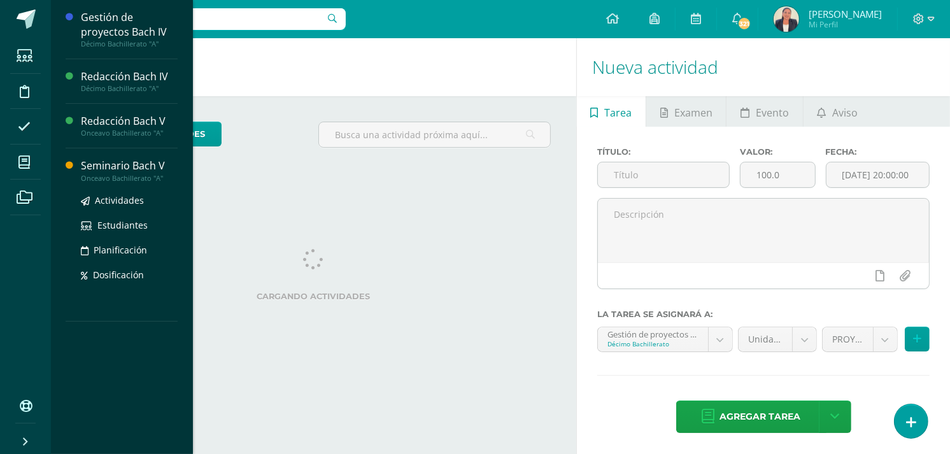
click at [122, 167] on div "Seminario Bach V" at bounding box center [129, 166] width 97 height 15
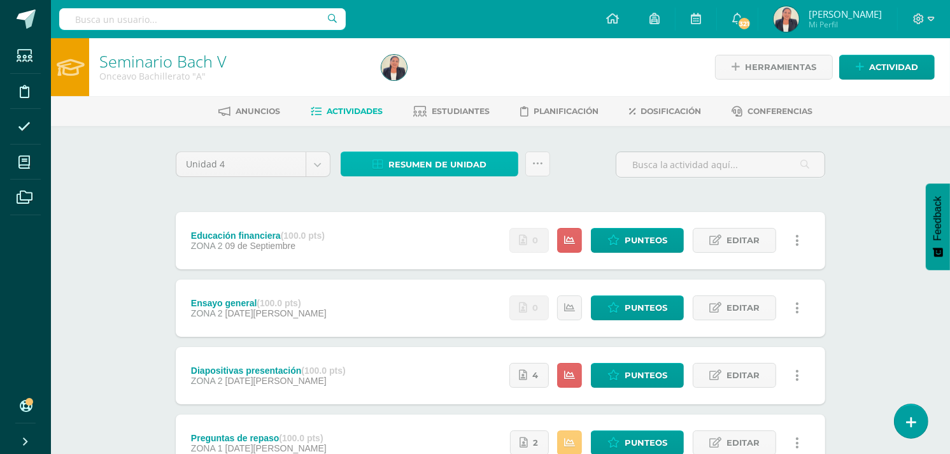
click at [416, 166] on span "Resumen de unidad" at bounding box center [437, 165] width 98 height 24
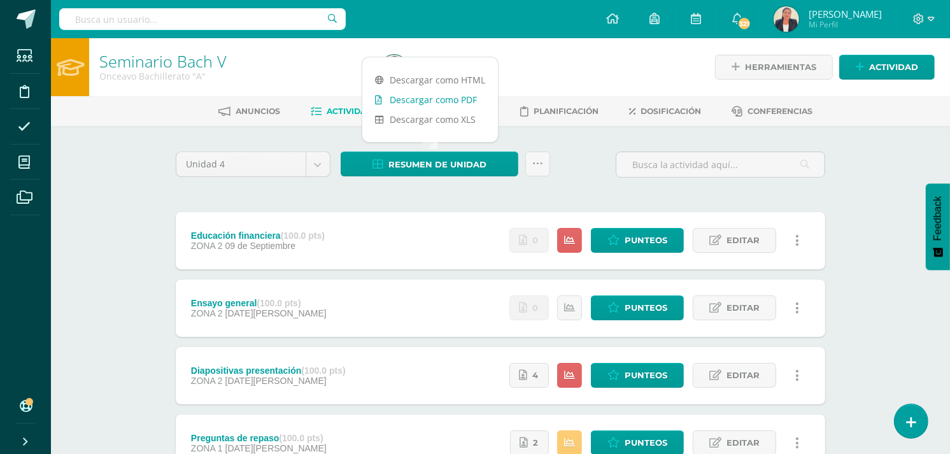
click at [444, 101] on link "Descargar como PDF" at bounding box center [430, 100] width 136 height 20
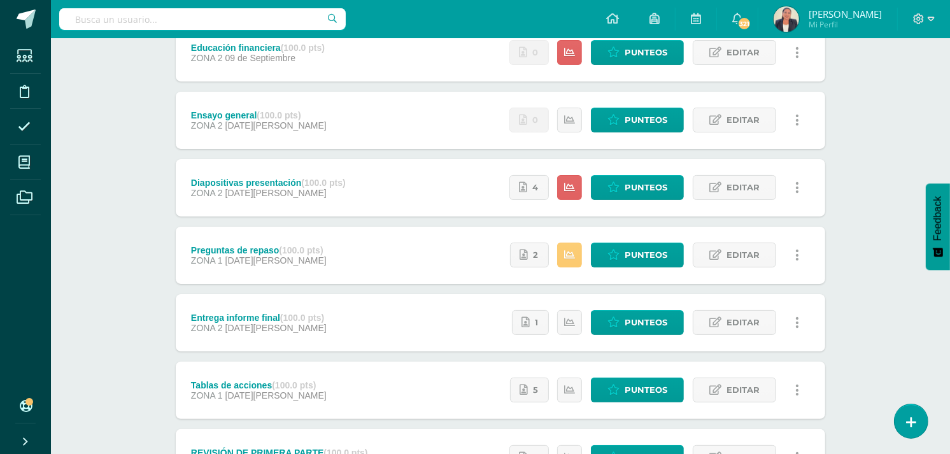
scroll to position [212, 0]
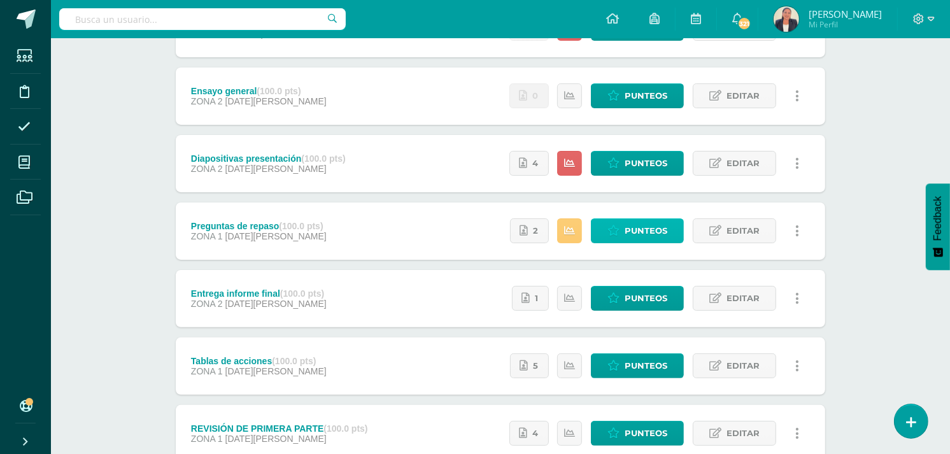
click at [641, 229] on span "Punteos" at bounding box center [646, 231] width 43 height 24
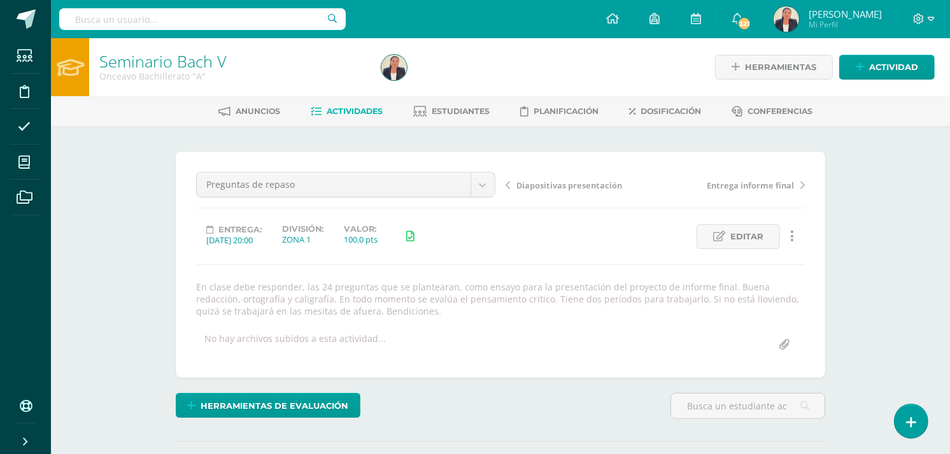
click at [357, 106] on span "Actividades" at bounding box center [355, 111] width 56 height 10
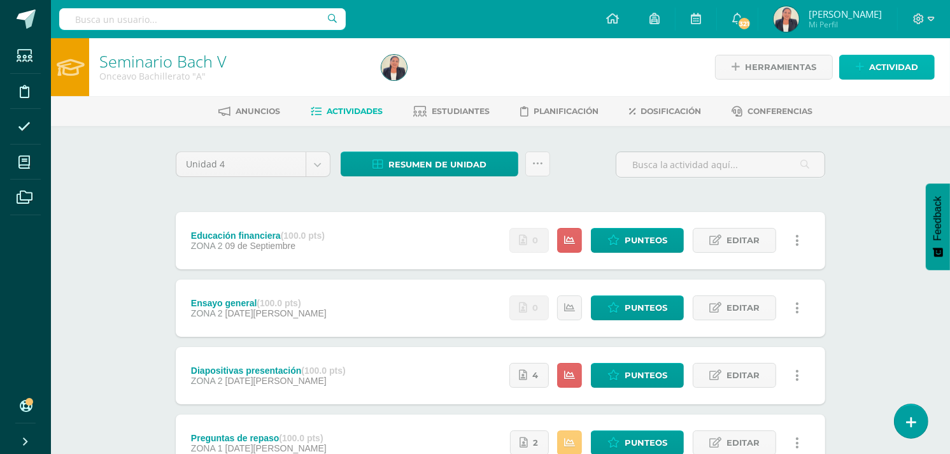
click at [880, 67] on span "Actividad" at bounding box center [893, 67] width 49 height 24
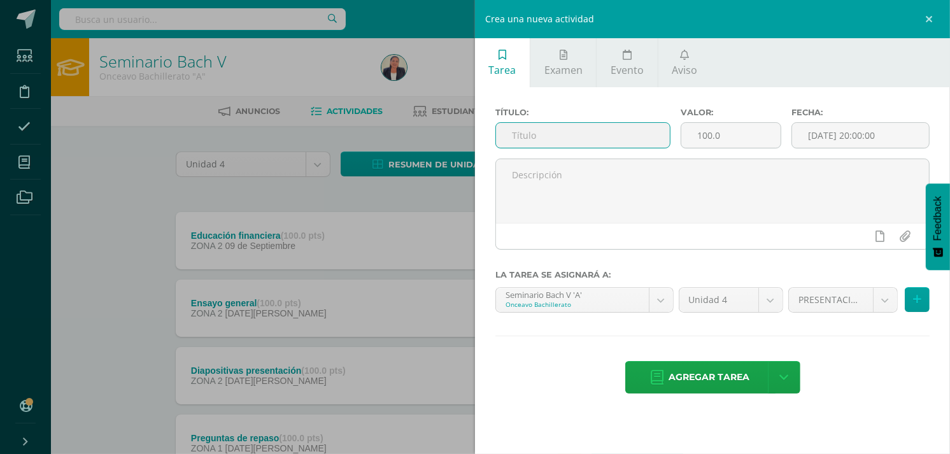
click at [603, 135] on input "text" at bounding box center [583, 135] width 174 height 25
type input "[PERSON_NAME]"
click at [880, 136] on input "[DATE] 20:00:00" at bounding box center [860, 135] width 137 height 25
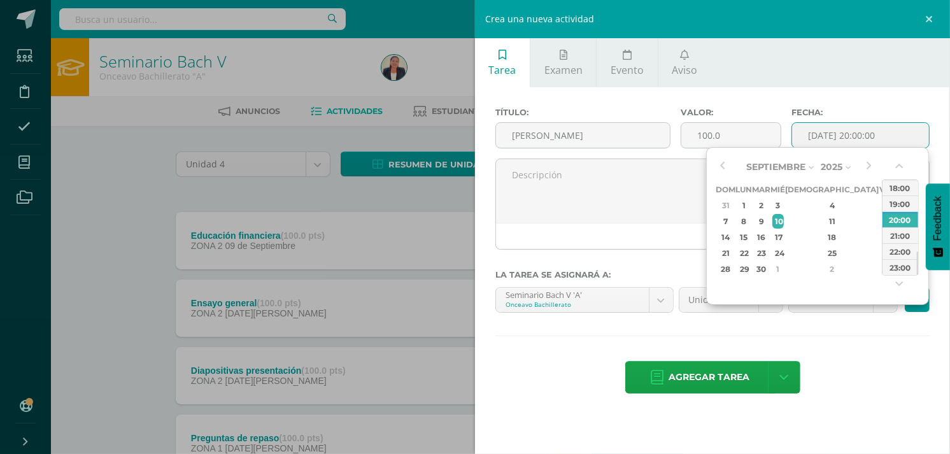
type input "2025-09-10 20:00"
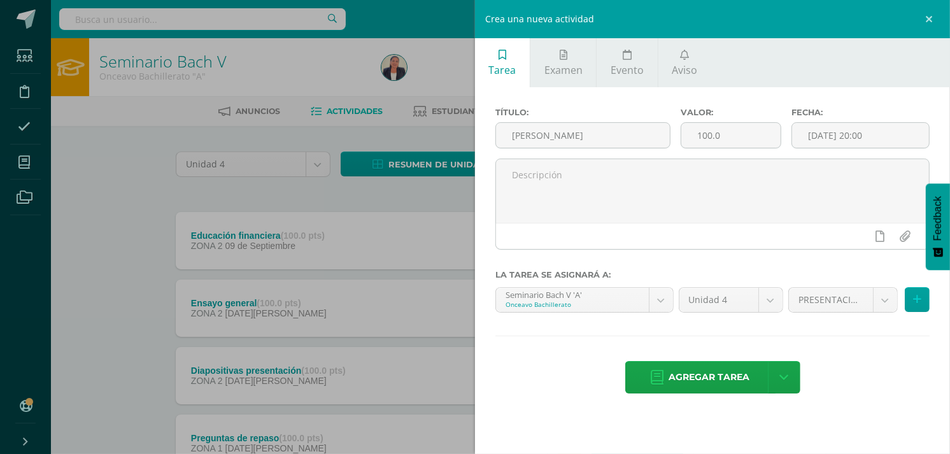
click at [845, 344] on div "Título: Presentación seminario Valor: 100.0 Fecha: 2025-09-10 20:00 La tarea se…" at bounding box center [712, 251] width 475 height 329
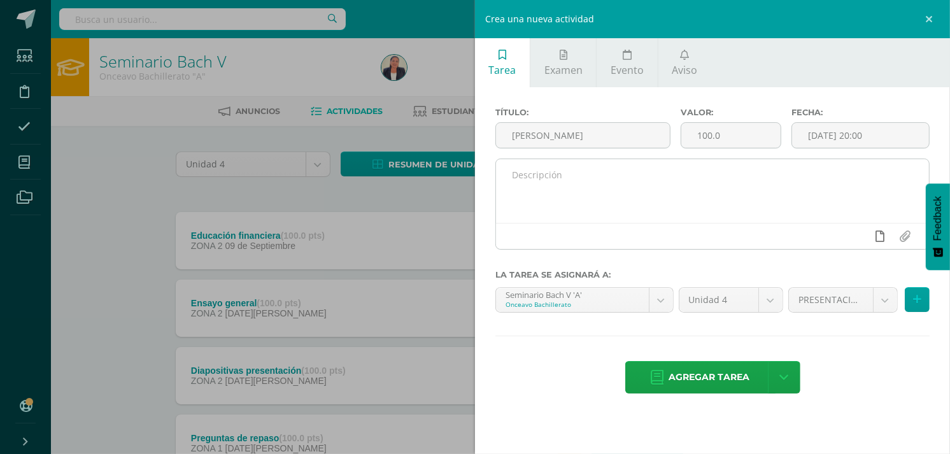
click at [879, 236] on icon at bounding box center [880, 236] width 9 height 11
click at [858, 237] on icon at bounding box center [855, 236] width 11 height 11
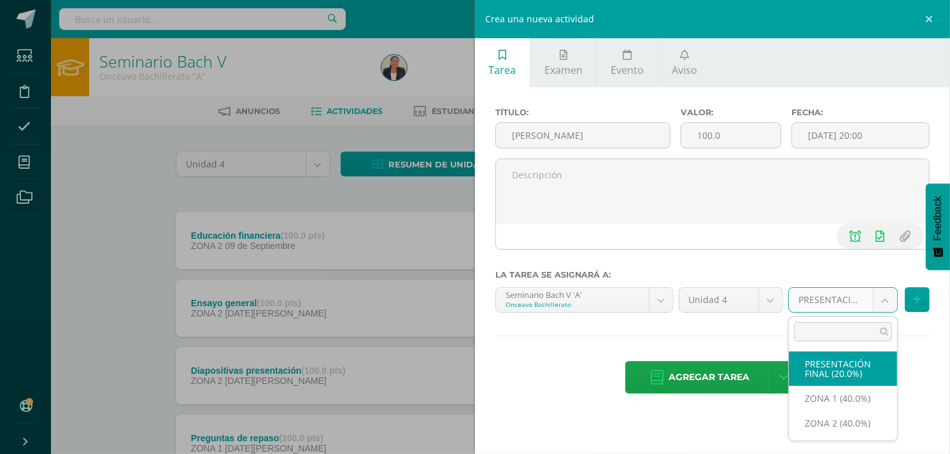
select select "30520"
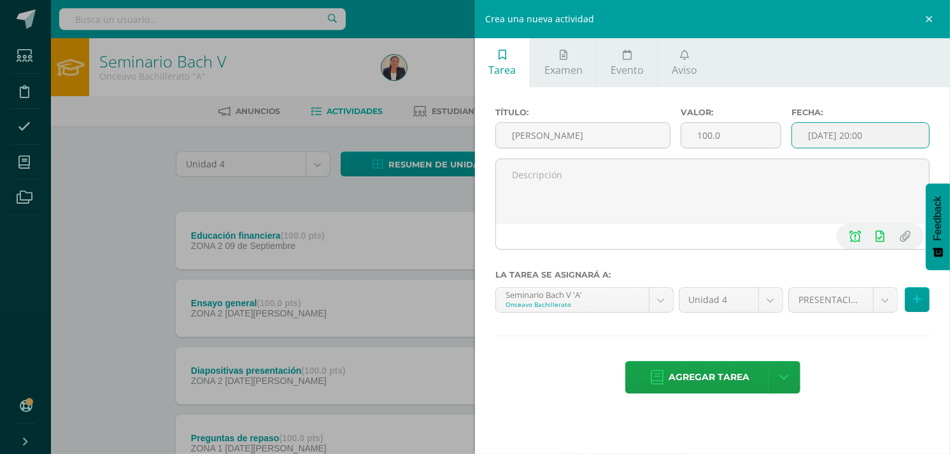
click at [881, 136] on input "2025-09-10 20:00" at bounding box center [860, 135] width 137 height 25
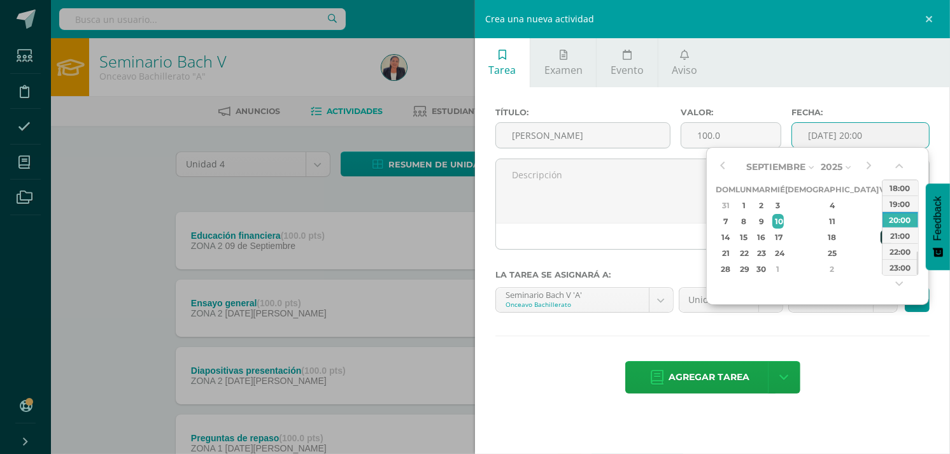
click at [881, 237] on div "19" at bounding box center [886, 237] width 11 height 15
type input "2025-09-19 20:00"
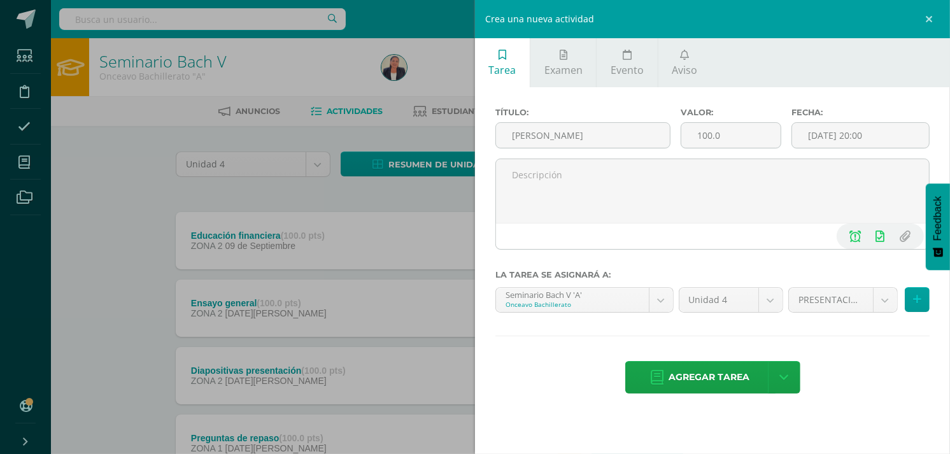
click at [866, 349] on div "Título: Presentación seminario Valor: 100.0 Fecha: 2025-09-19 20:00 La tarea se…" at bounding box center [712, 251] width 475 height 329
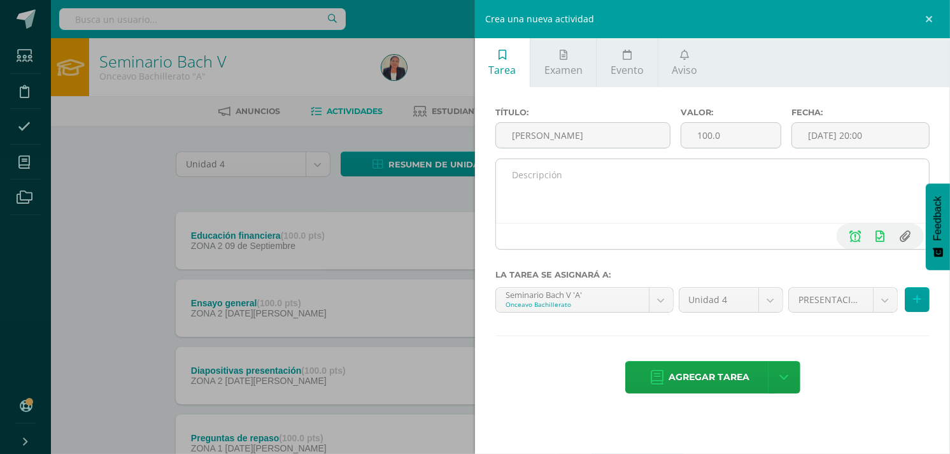
click at [903, 234] on input "file" at bounding box center [905, 236] width 25 height 24
type input "C:\fakepath\Lista de cotejo informe final (1) (1).pdf"
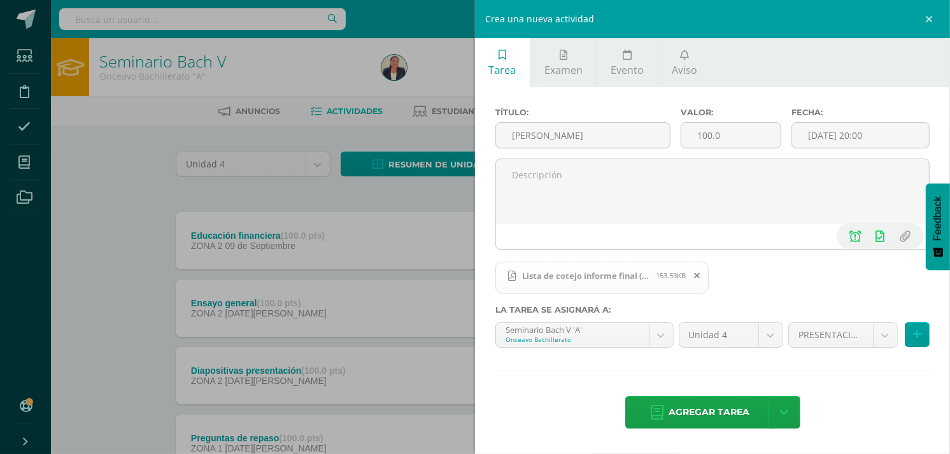
click at [661, 273] on span "153.53KB" at bounding box center [671, 276] width 30 height 10
click at [710, 410] on span "Agregar tarea" at bounding box center [709, 412] width 81 height 31
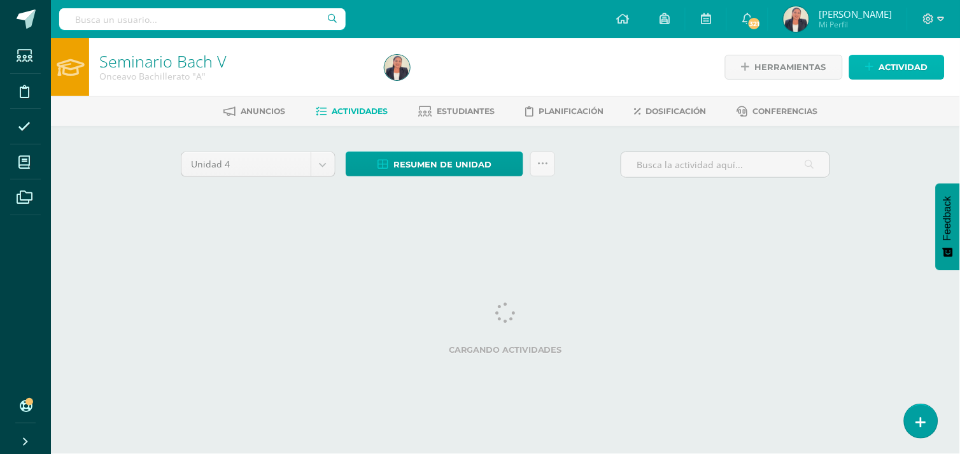
click at [884, 65] on span "Actividad" at bounding box center [903, 67] width 49 height 24
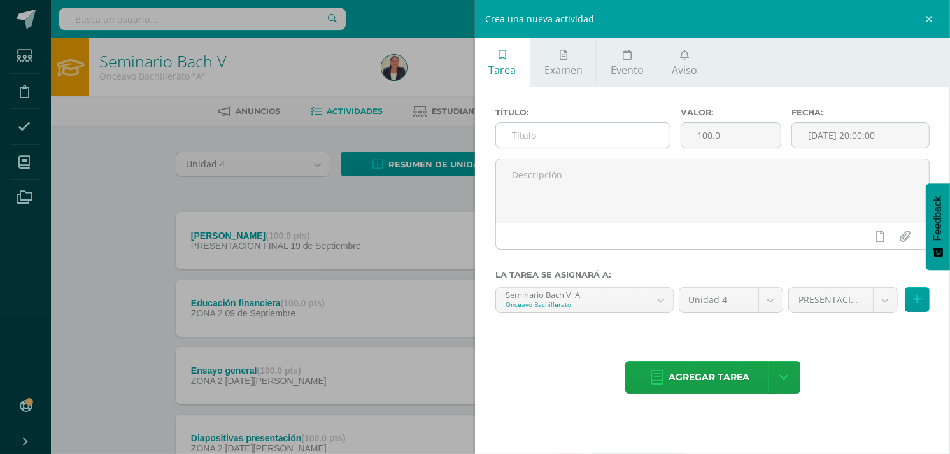
click at [646, 134] on input "text" at bounding box center [583, 135] width 174 height 25
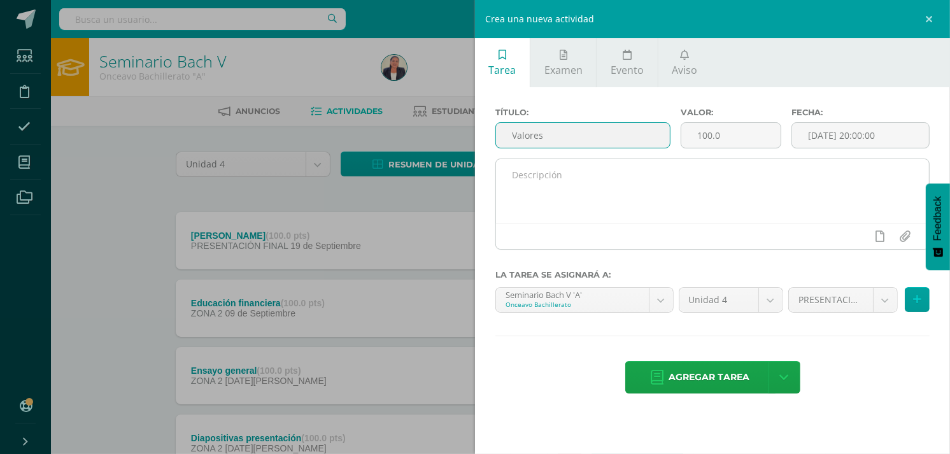
type input "Valores"
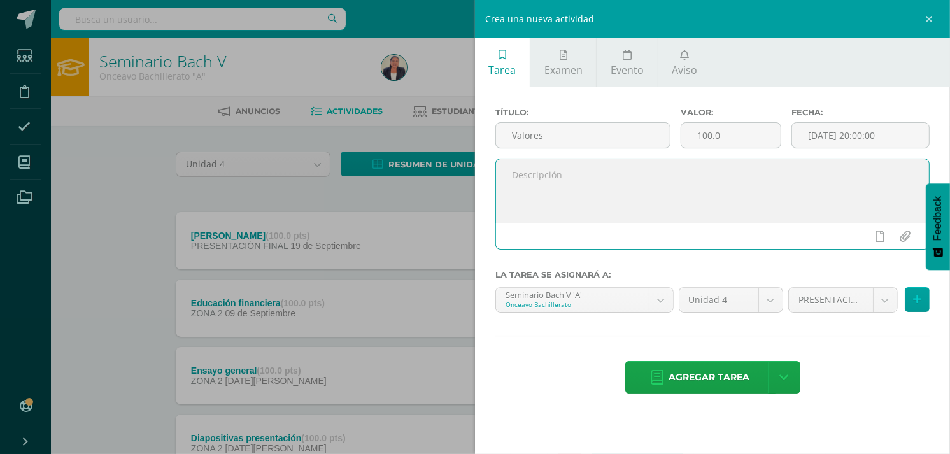
click at [689, 173] on textarea at bounding box center [712, 191] width 433 height 64
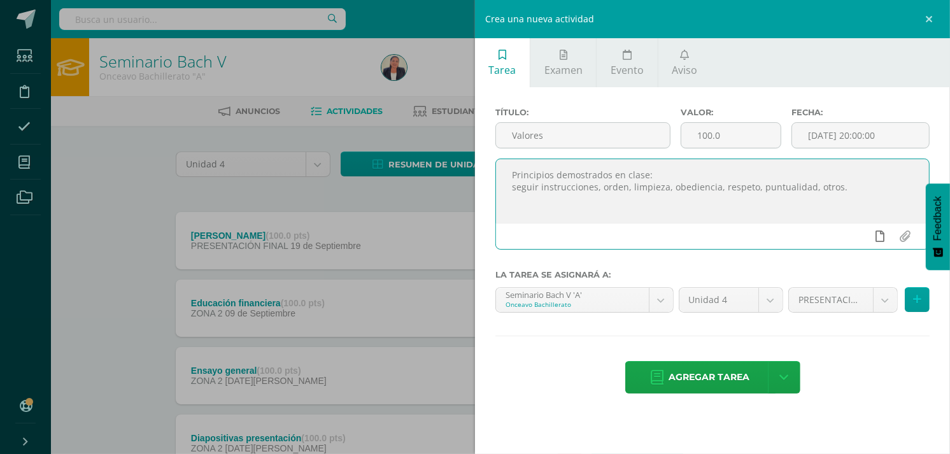
type textarea "Principios demostrados en clase: seguir instrucciones, orden, limpieza, obedien…"
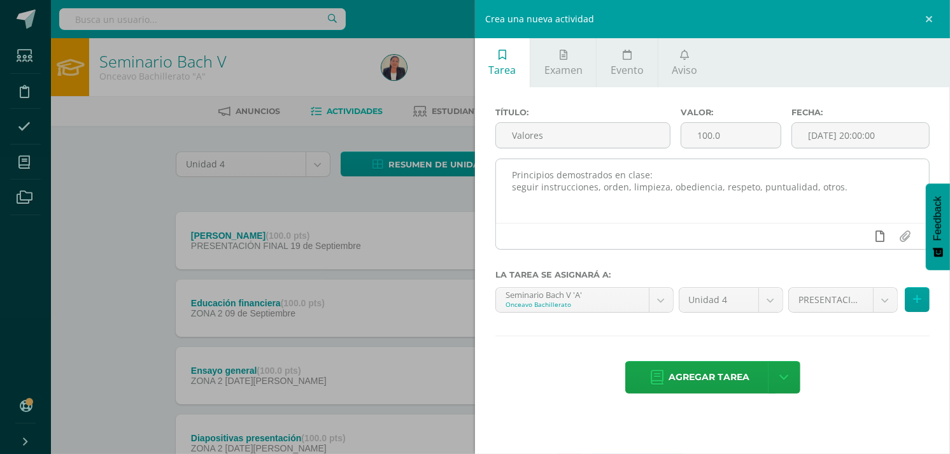
click at [881, 238] on icon at bounding box center [880, 236] width 9 height 11
click at [857, 238] on icon at bounding box center [855, 236] width 11 height 11
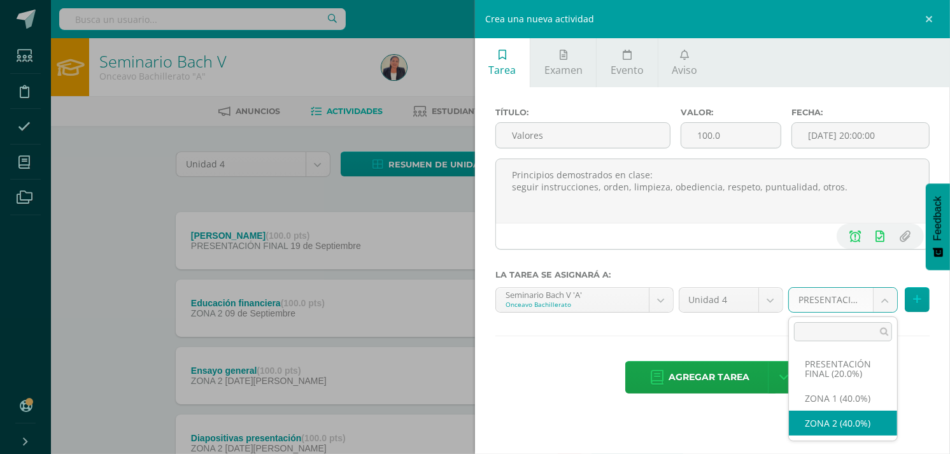
select select "30519"
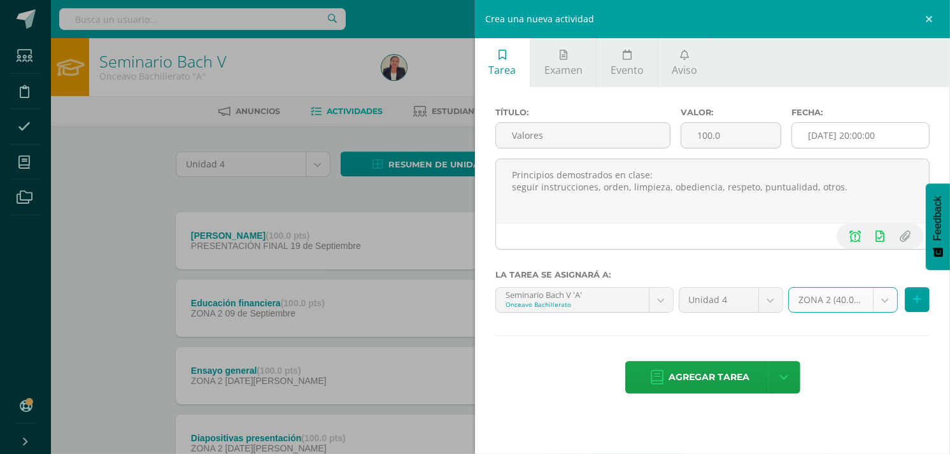
click at [887, 138] on input "[DATE] 20:00:00" at bounding box center [860, 135] width 137 height 25
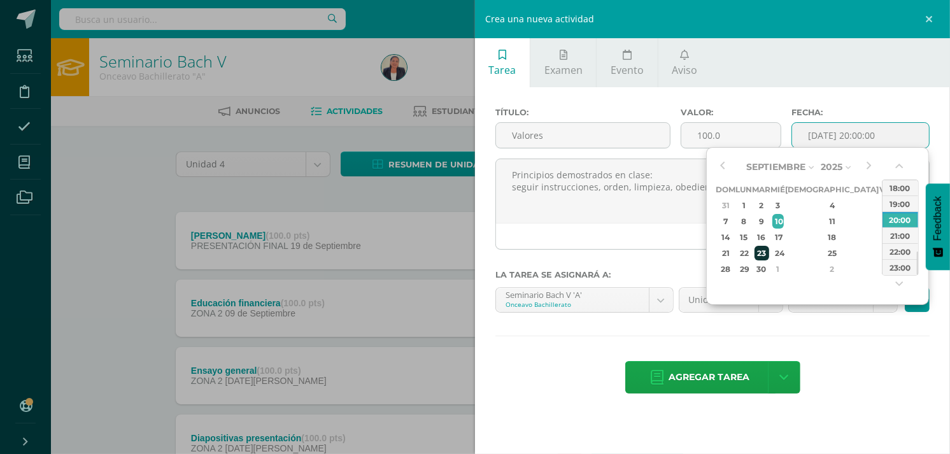
click at [769, 250] on div "23" at bounding box center [762, 253] width 15 height 15
type input "2025-09-23 20:00"
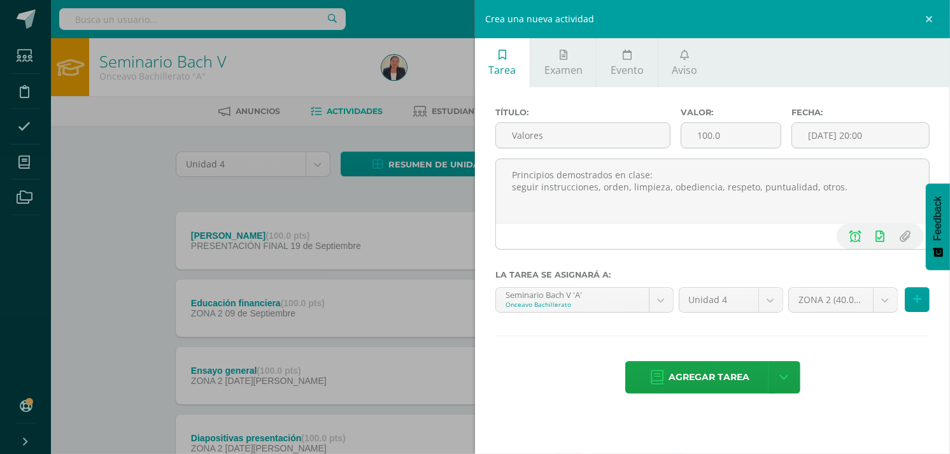
click at [856, 345] on div "Título: Valores Valor: 100.0 Fecha: 2025-09-23 20:00 Principios demostrados en …" at bounding box center [712, 251] width 475 height 329
click at [702, 376] on span "Agregar tarea" at bounding box center [709, 377] width 81 height 31
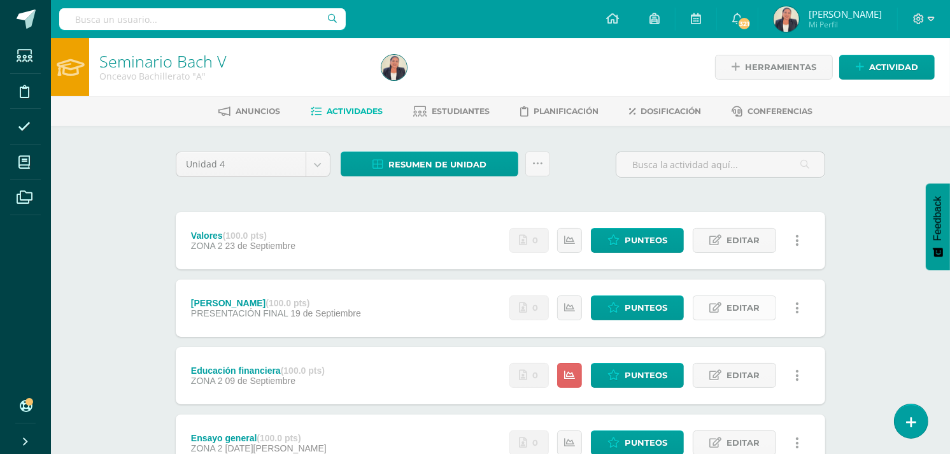
click at [735, 306] on span "Editar" at bounding box center [743, 308] width 33 height 24
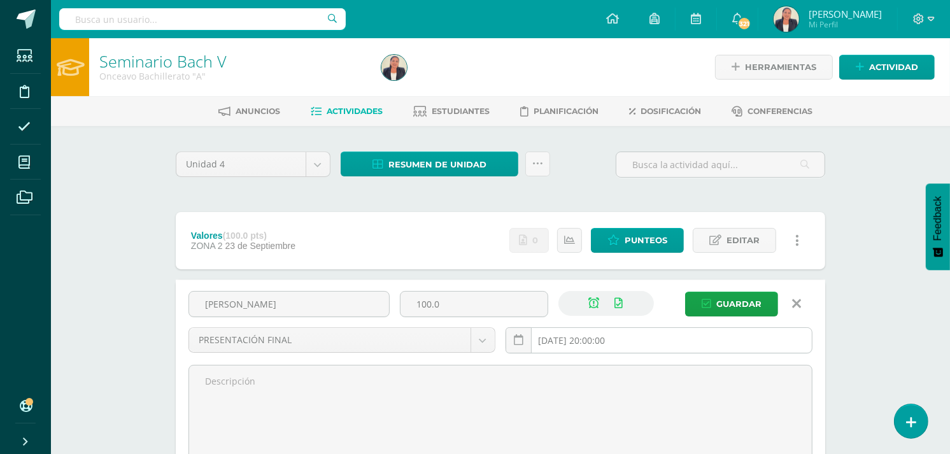
click at [633, 338] on input "[DATE] 20:00:00" at bounding box center [659, 340] width 306 height 25
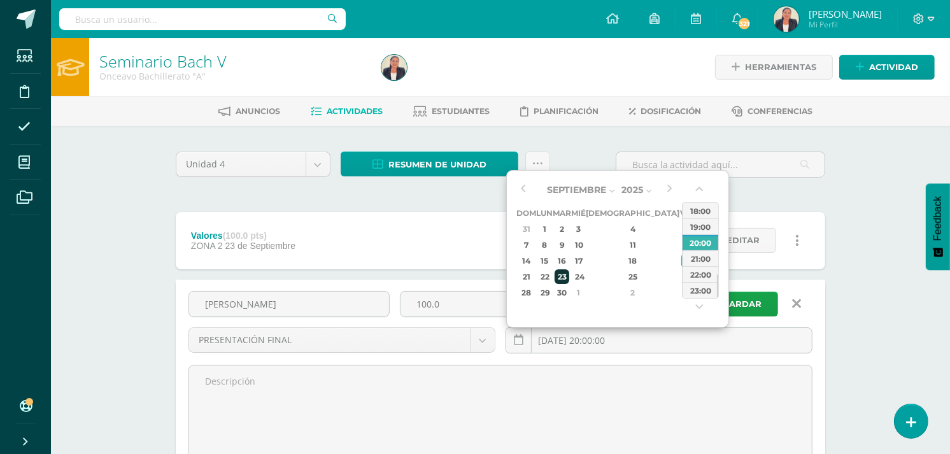
click at [569, 274] on div "23" at bounding box center [562, 276] width 15 height 15
type input "[DATE] 20:00"
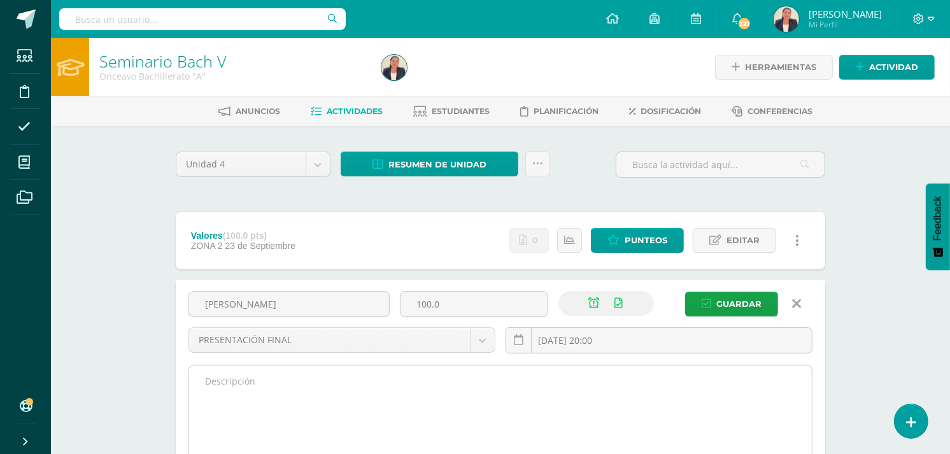
click at [351, 380] on textarea at bounding box center [500, 436] width 623 height 140
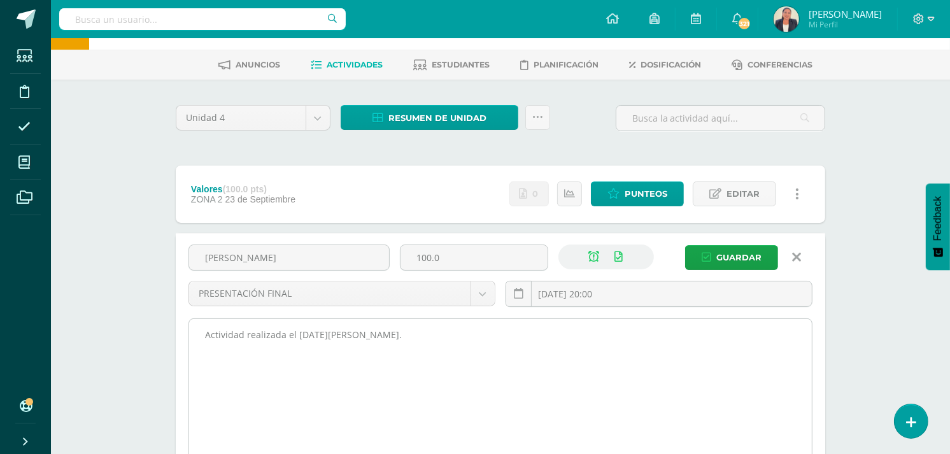
scroll to position [71, 0]
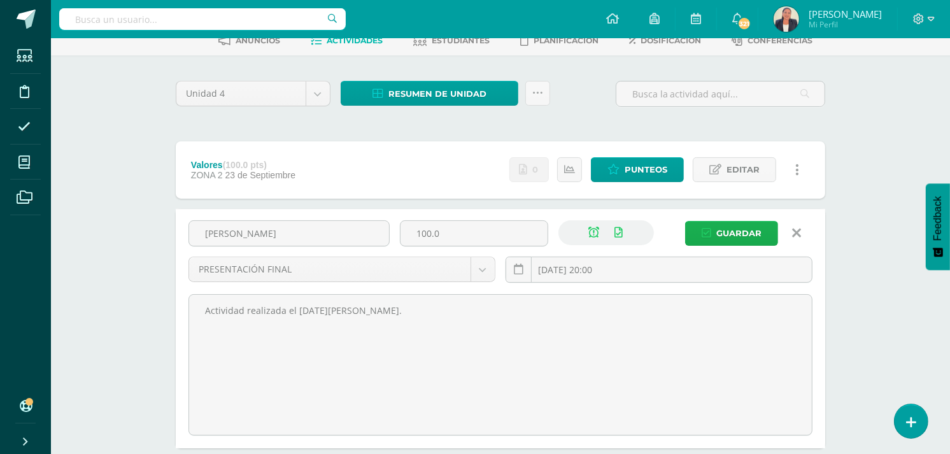
type textarea "Actividad realizada el [DATE][PERSON_NAME]."
click at [743, 232] on span "Guardar" at bounding box center [738, 234] width 45 height 24
